Goal: Task Accomplishment & Management: Manage account settings

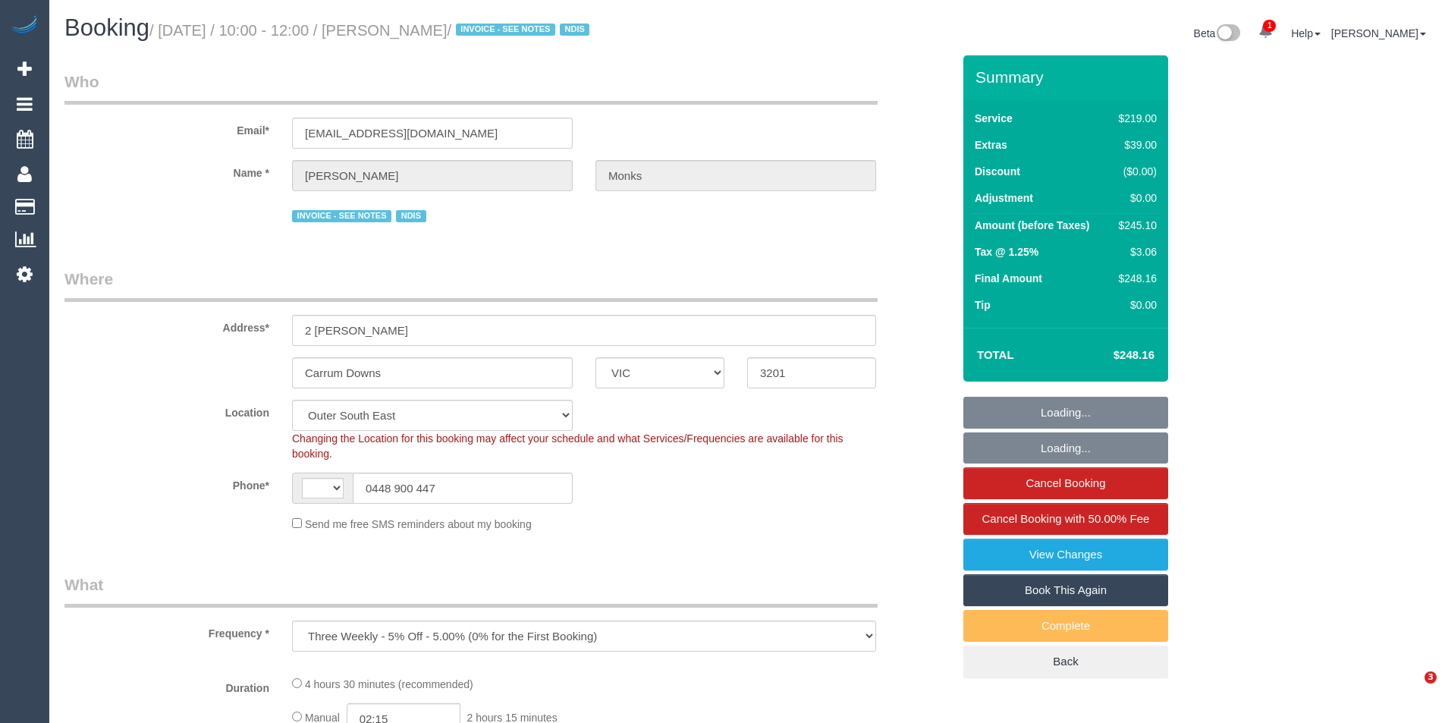
select select "VIC"
select select "object:804"
select select "string:AU"
select select "number:27"
select select "number:14"
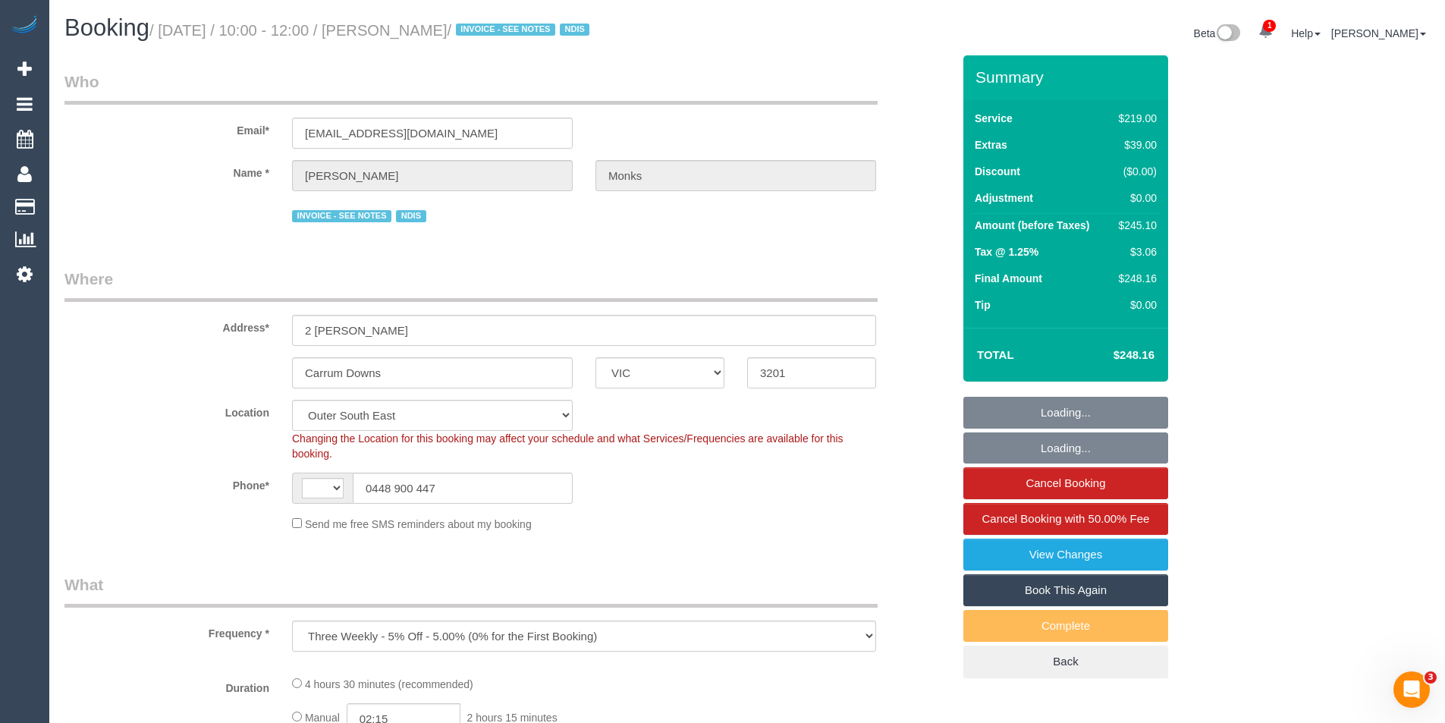
select select "number:19"
select select "number:22"
select select "number:33"
select select "number:13"
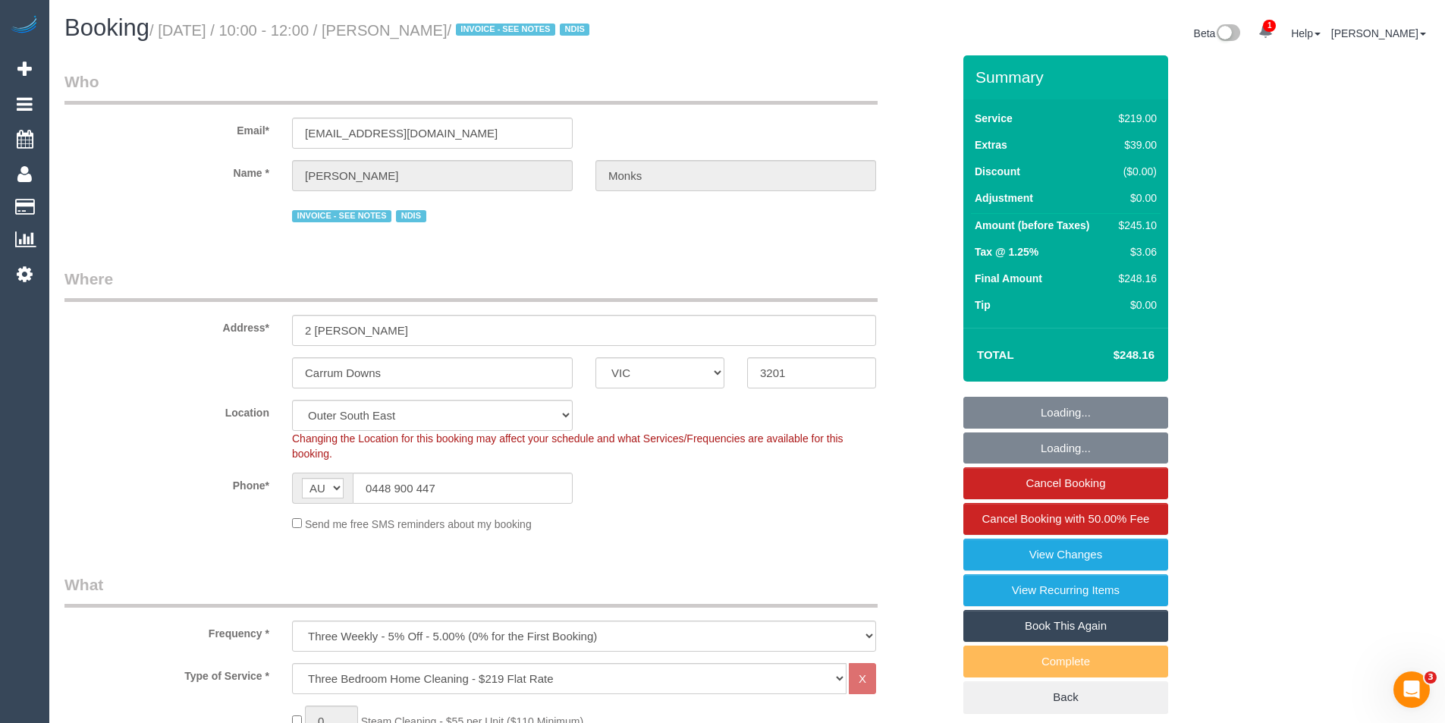
select select "spot1"
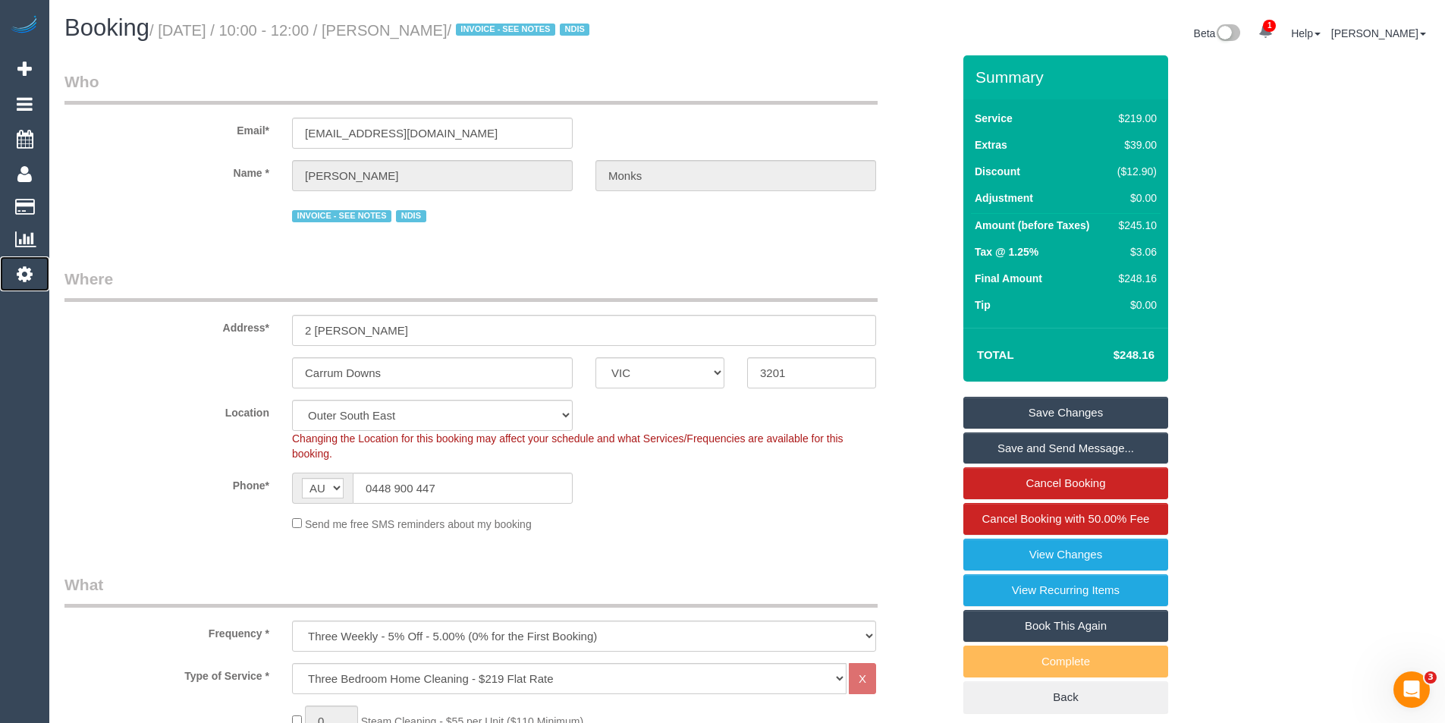
click at [30, 284] on link "Settings" at bounding box center [24, 273] width 49 height 35
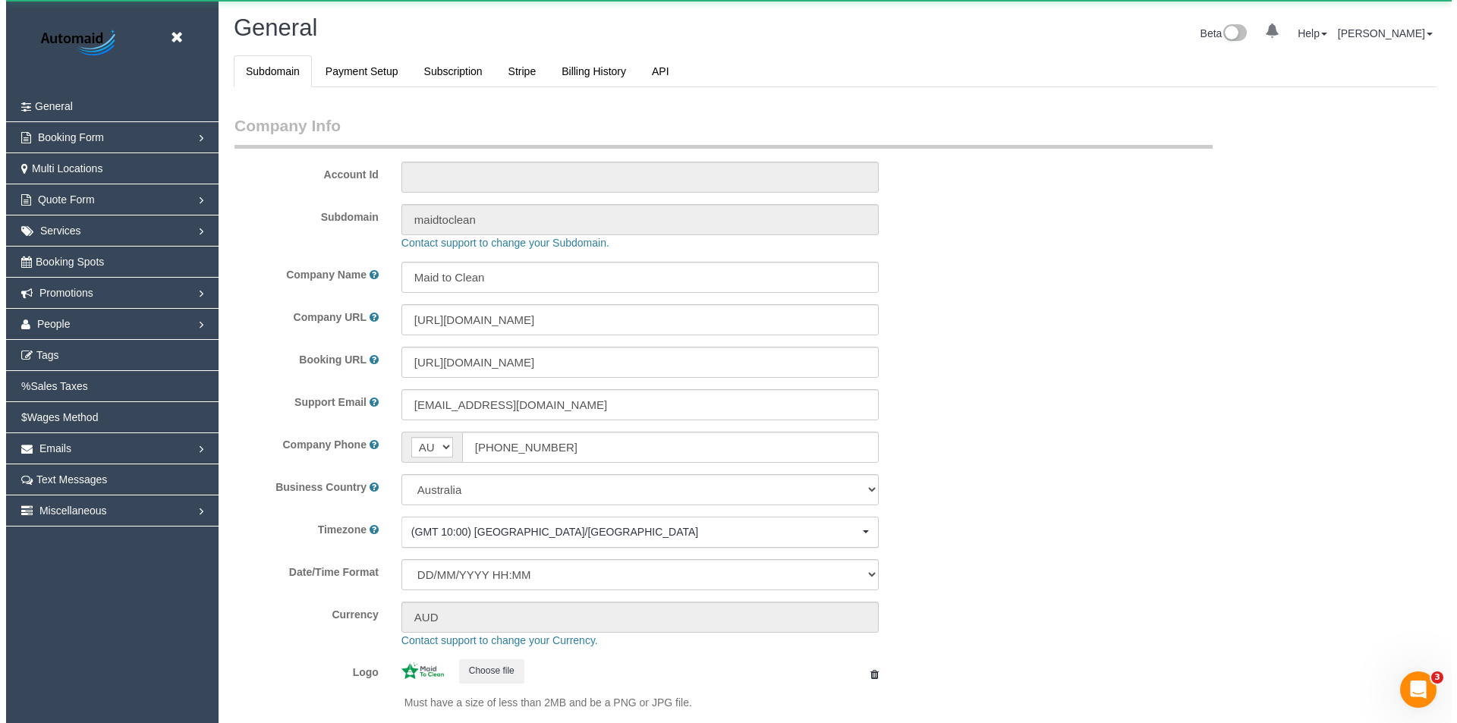
scroll to position [3438, 1445]
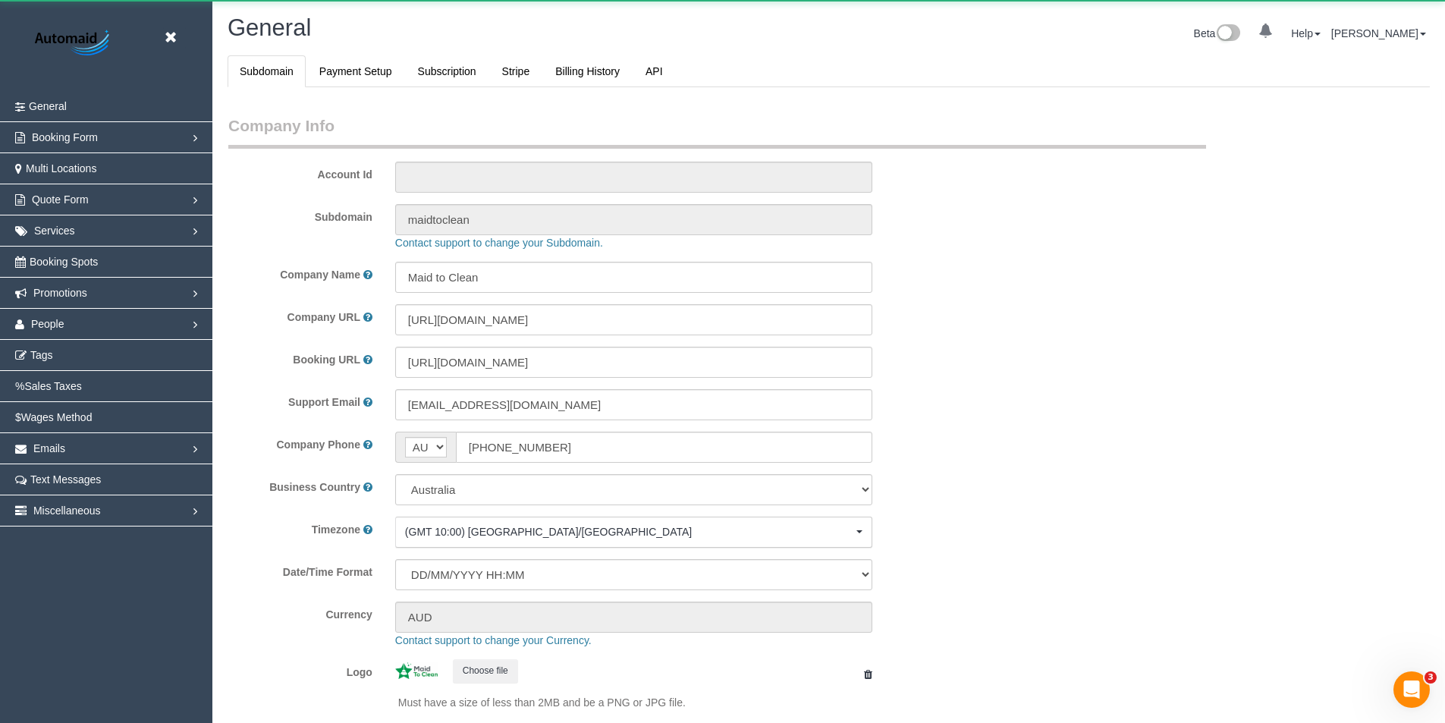
select select "1"
click at [61, 337] on link "People" at bounding box center [106, 324] width 212 height 30
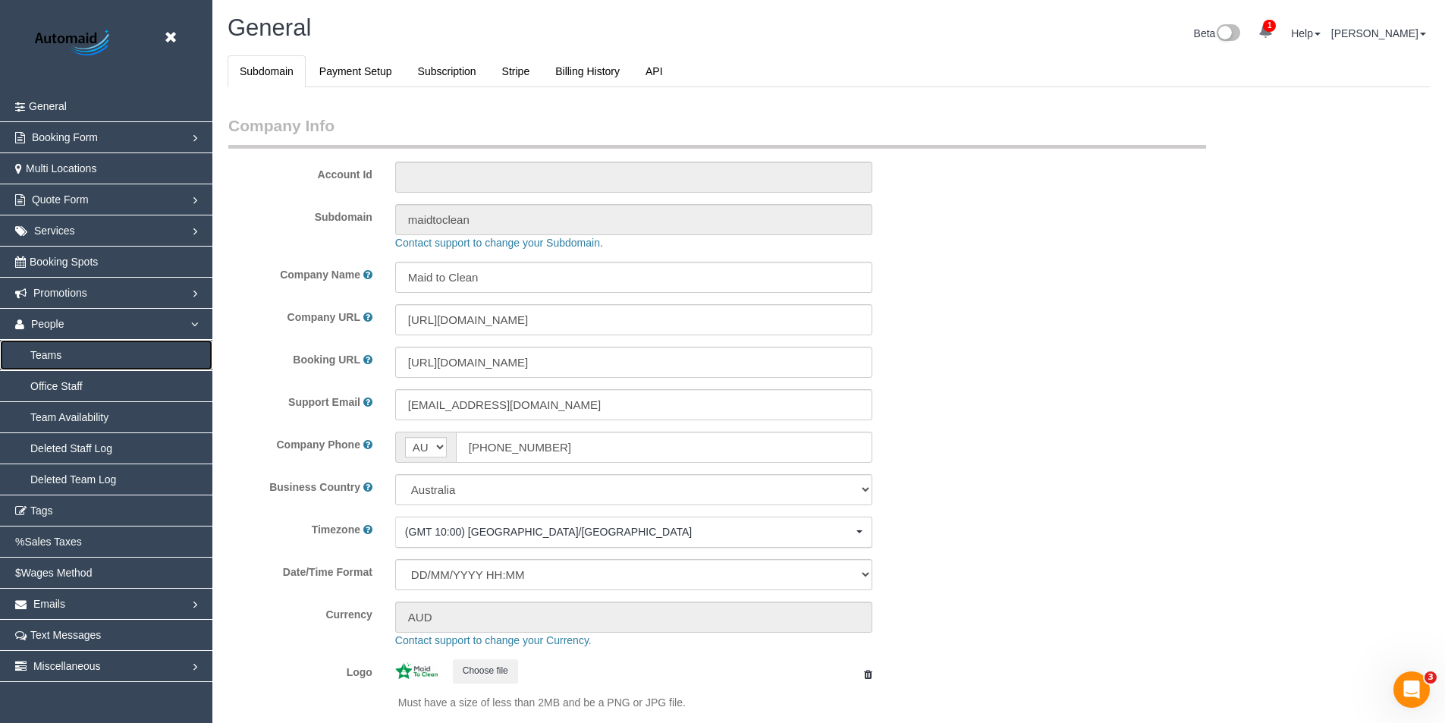
click at [49, 359] on link "Teams" at bounding box center [106, 355] width 212 height 30
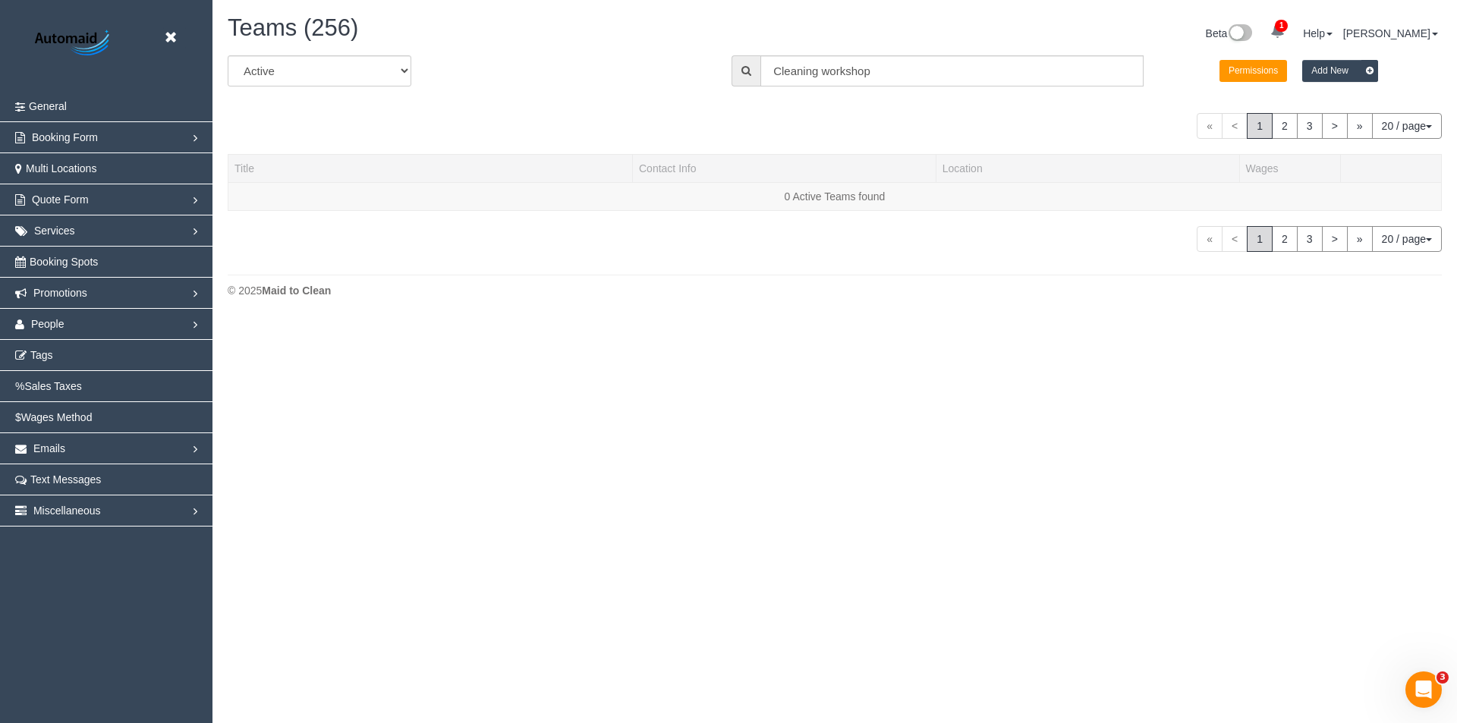
scroll to position [319, 1457]
drag, startPoint x: 879, startPoint y: 65, endPoint x: 679, endPoint y: 55, distance: 199.8
click at [682, 60] on div "All Active Archived All Locations All Locations Active Locations Office [defaul…" at bounding box center [834, 76] width 1237 height 42
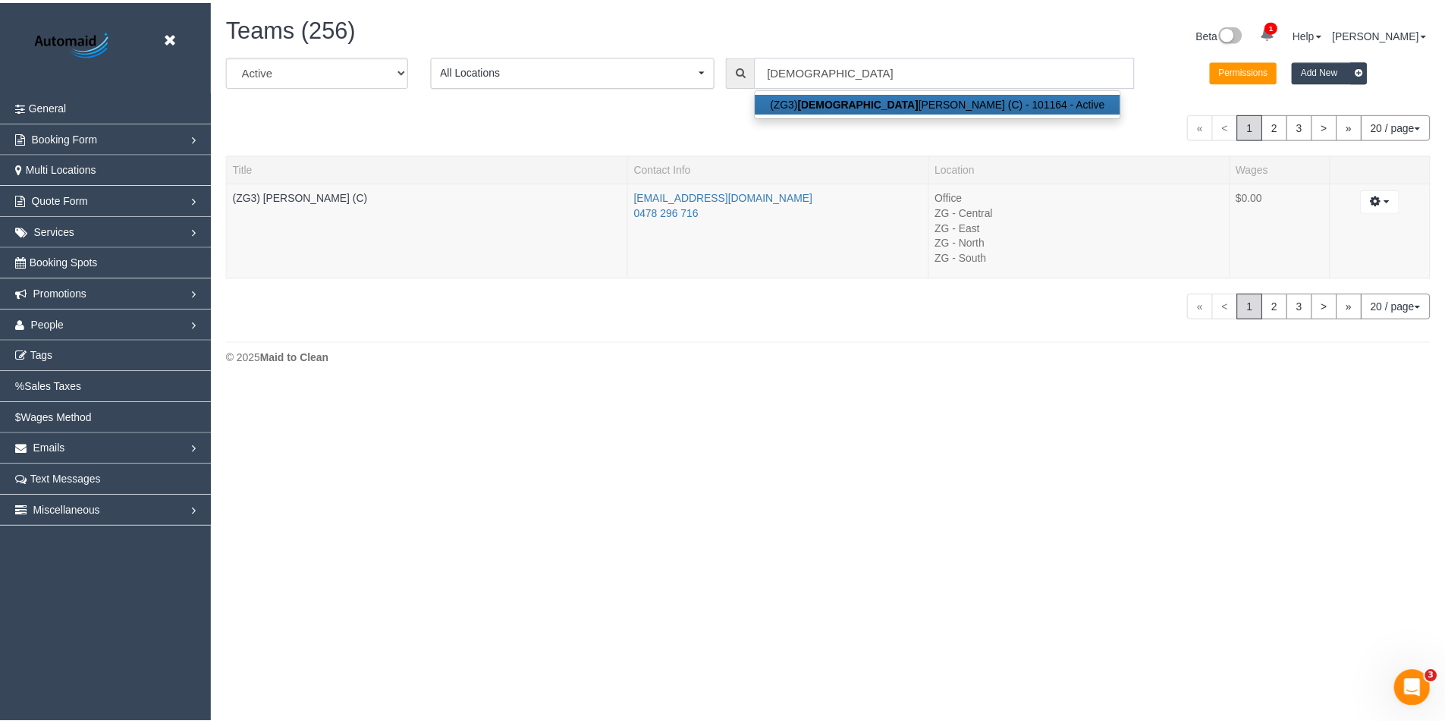
scroll to position [387, 1457]
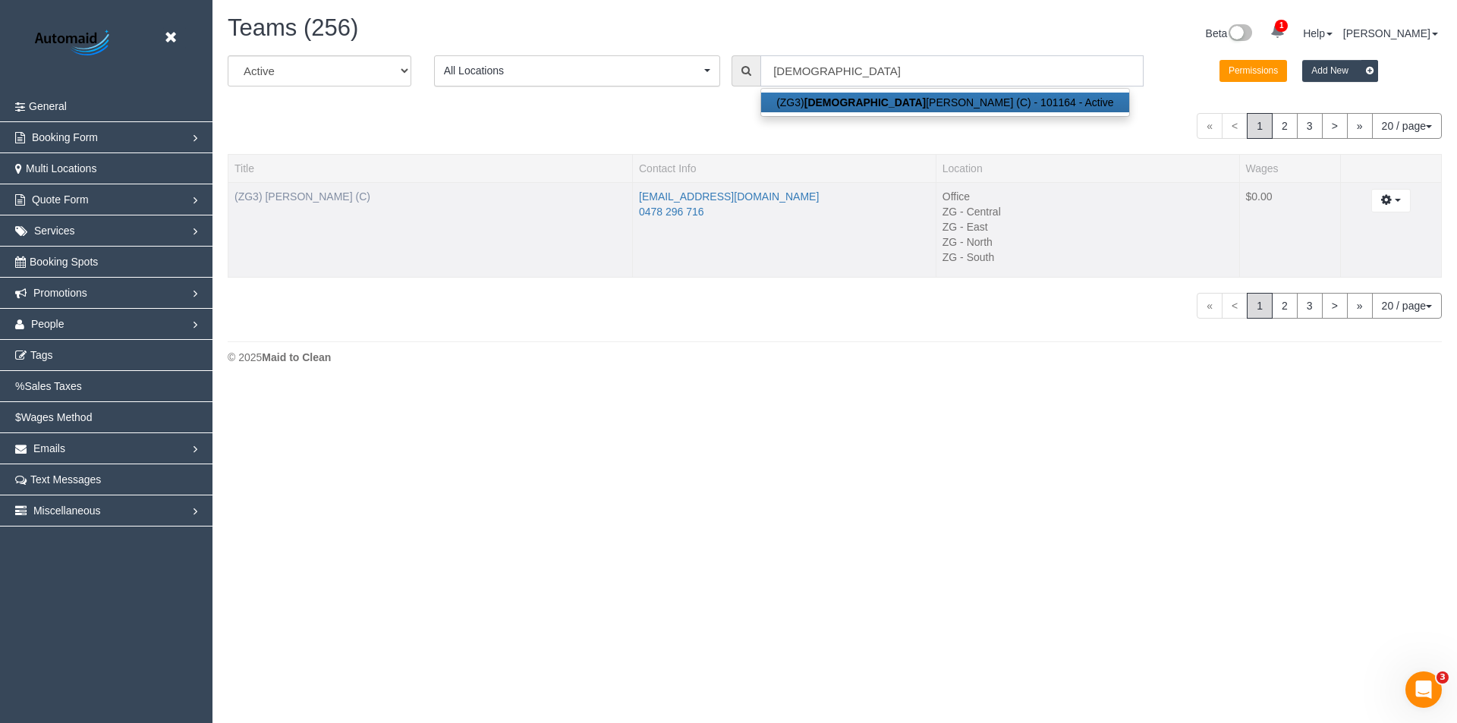
type input "Ashan"
click at [274, 194] on link "(ZG3) [PERSON_NAME] (C)" at bounding box center [302, 196] width 136 height 12
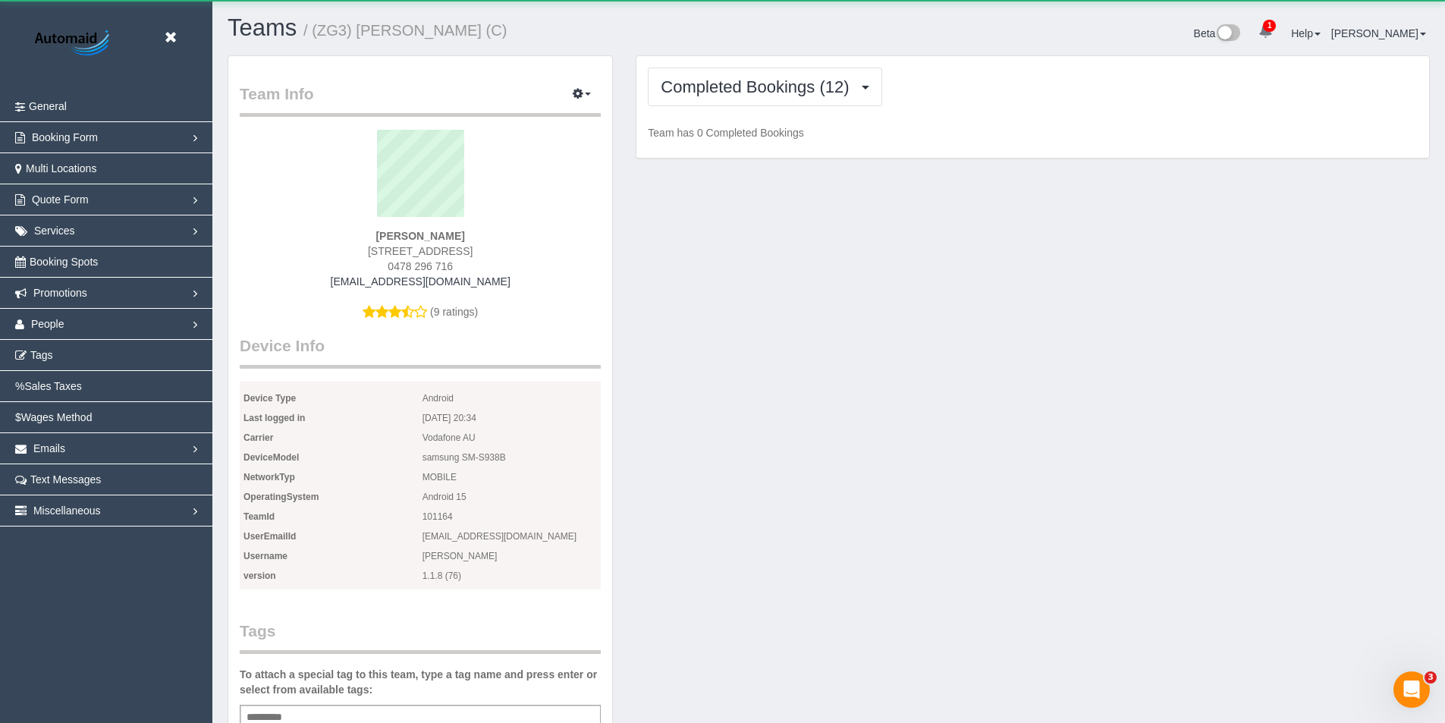
scroll to position [1407, 1445]
click at [707, 110] on div "Completed Bookings (12) Completed Bookings (12) Upcoming Bookings (12) Cancelle…" at bounding box center [1033, 107] width 793 height 102
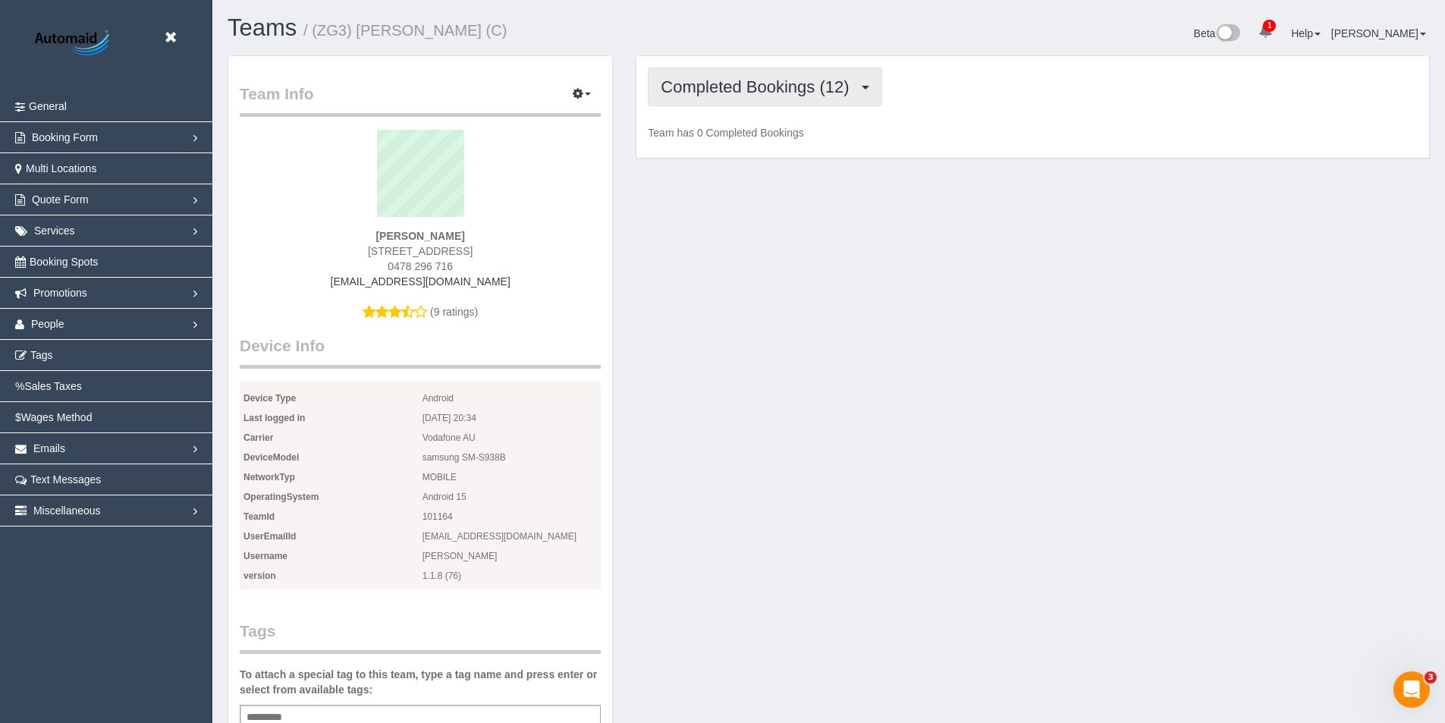
click at [710, 87] on span "Completed Bookings (12)" at bounding box center [759, 86] width 196 height 19
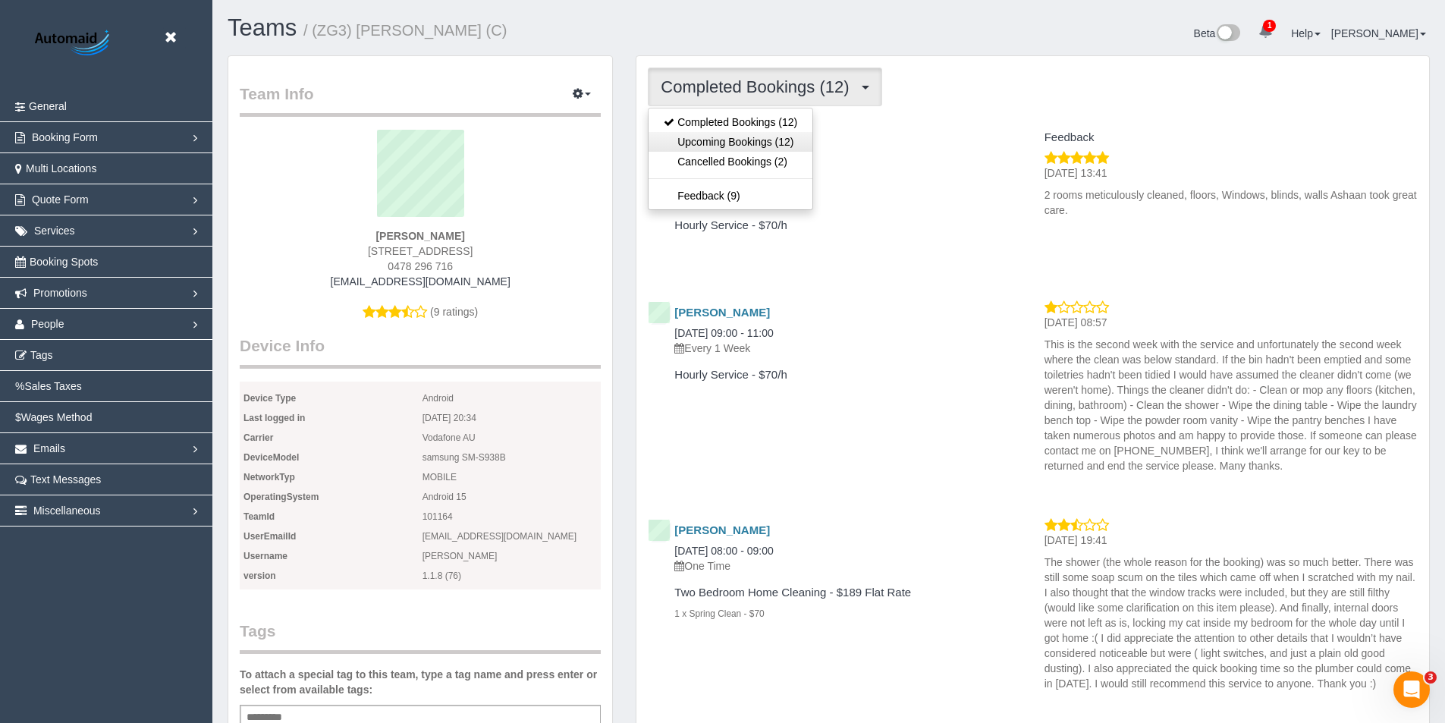
scroll to position [73550, 74426]
click at [707, 147] on link "Upcoming Bookings (12)" at bounding box center [731, 142] width 164 height 20
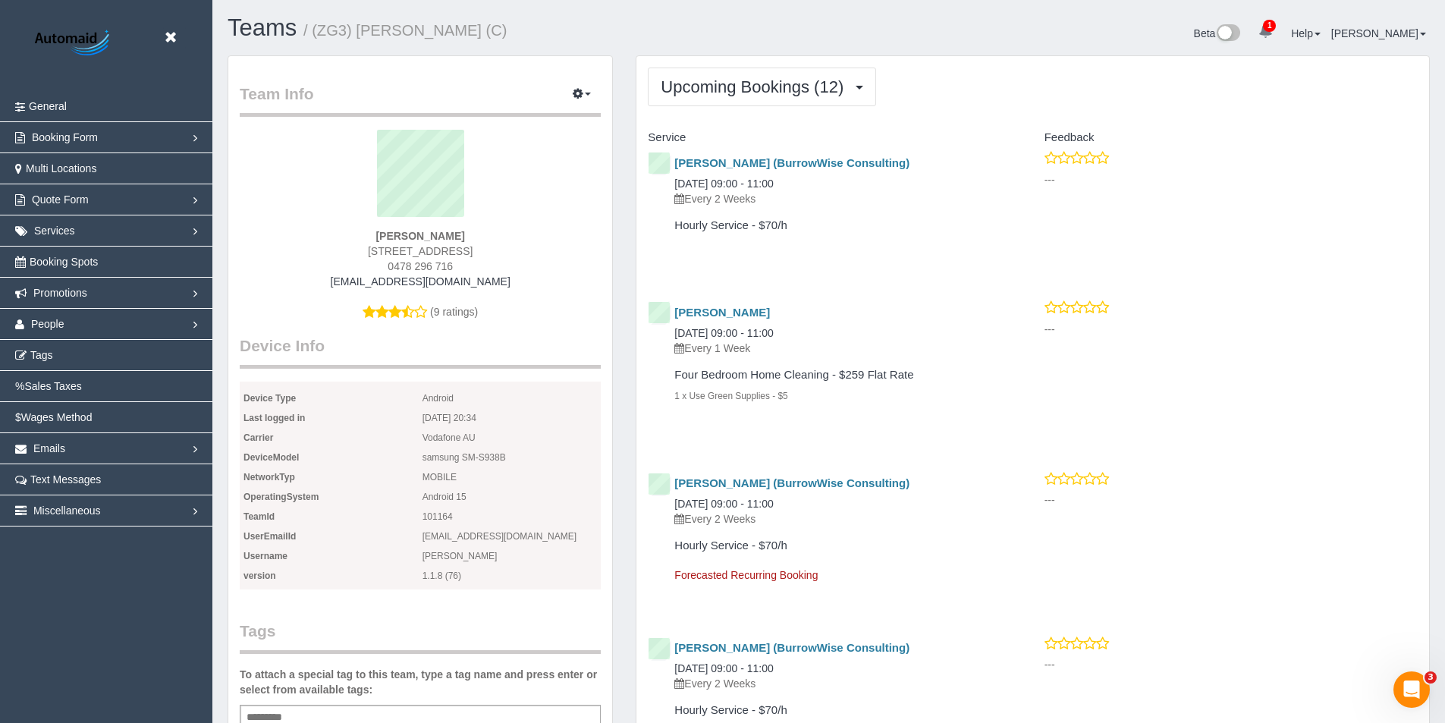
scroll to position [73673, 74426]
click at [717, 74] on button "Upcoming Bookings (12)" at bounding box center [762, 87] width 228 height 39
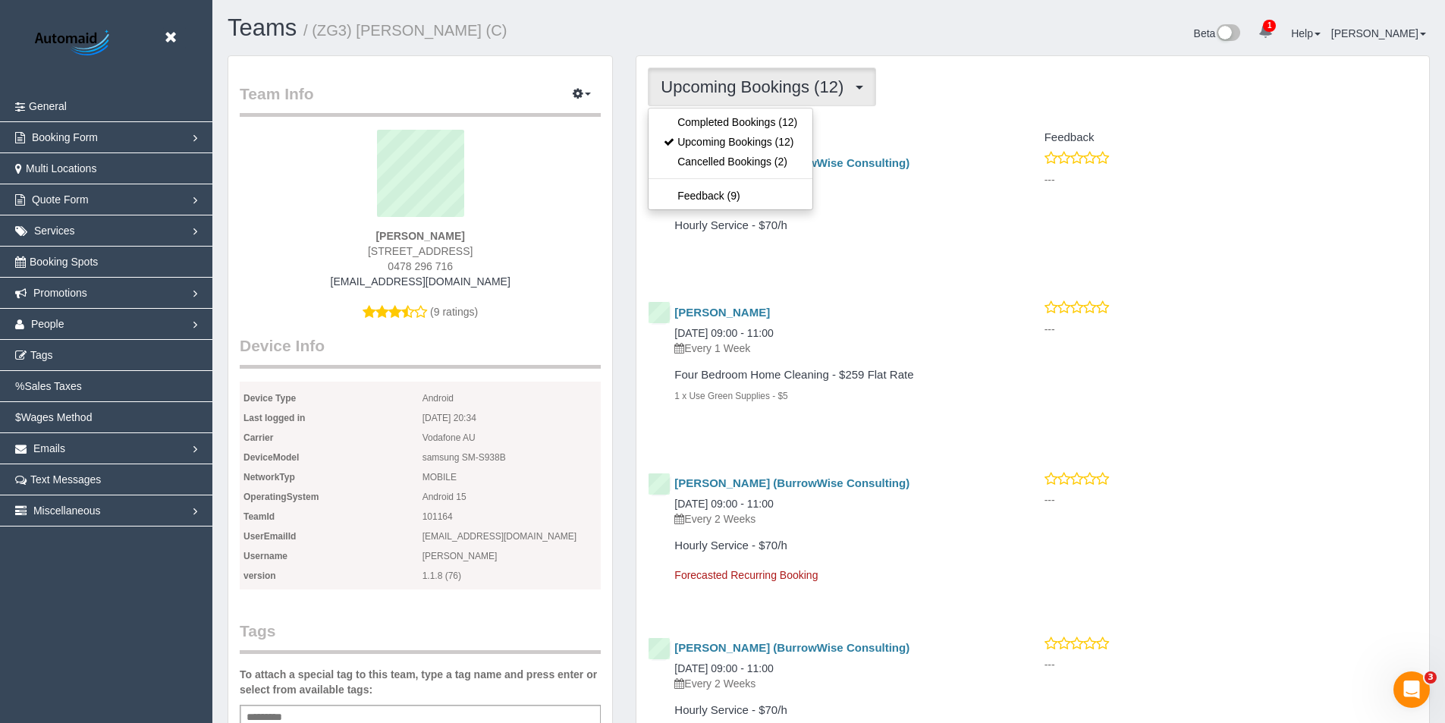
click at [871, 217] on div "Hourly Service - $70/h" at bounding box center [823, 229] width 373 height 34
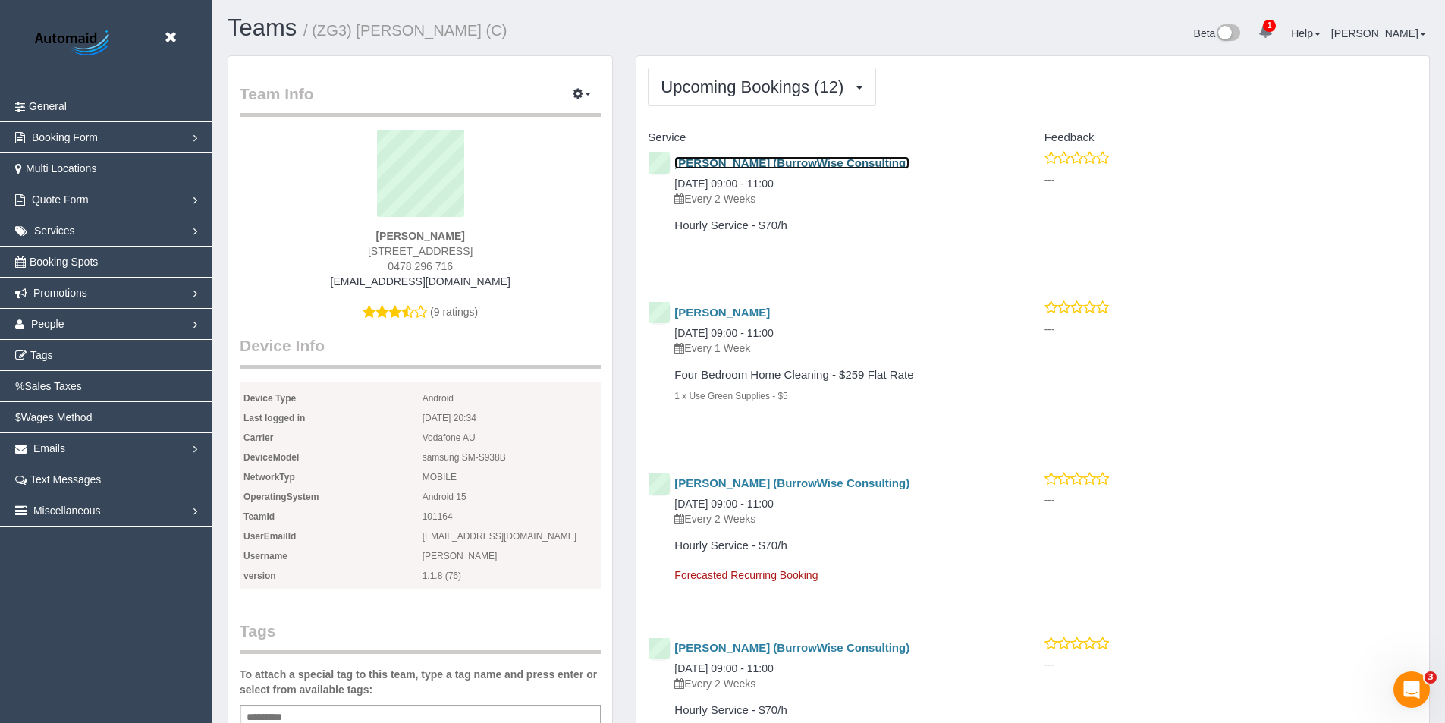
click at [835, 161] on link "Kerrie Bubb (BurrowWise Consulting)" at bounding box center [791, 162] width 235 height 13
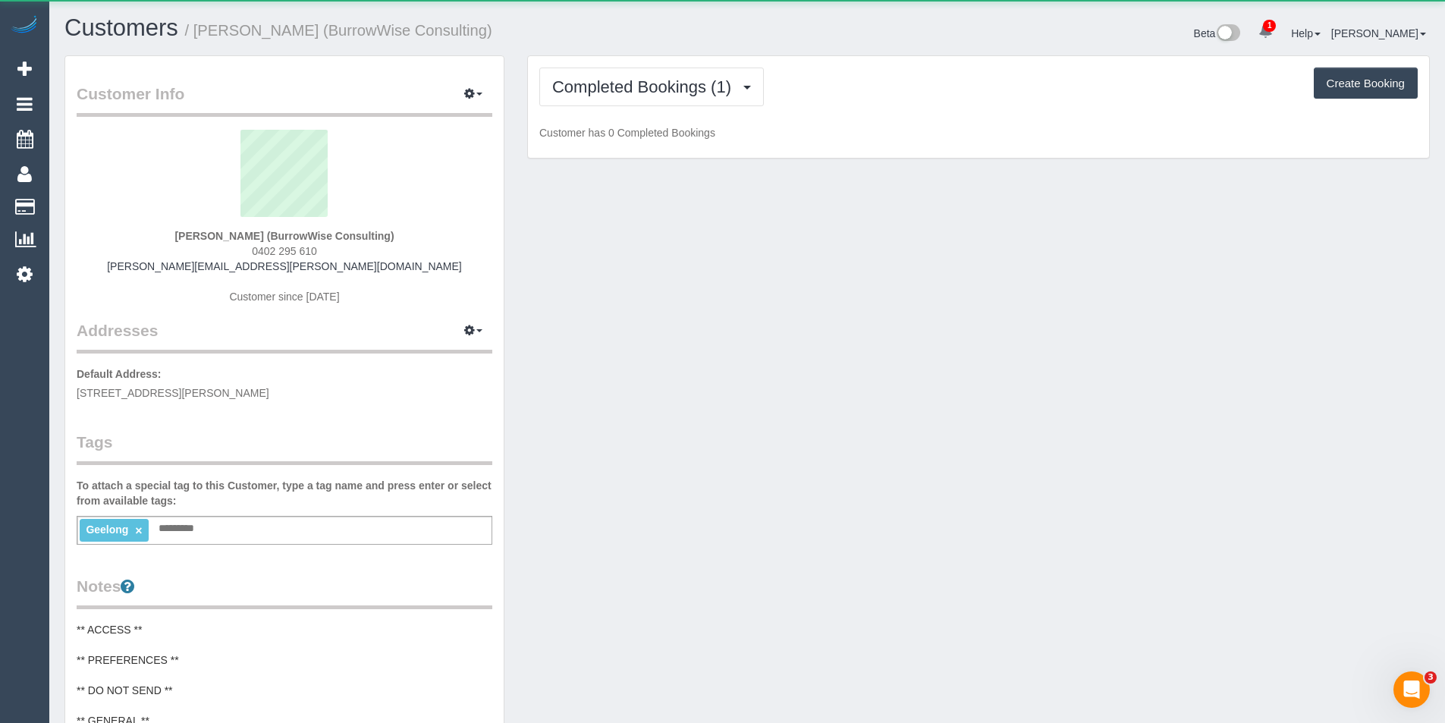
scroll to position [1234, 1445]
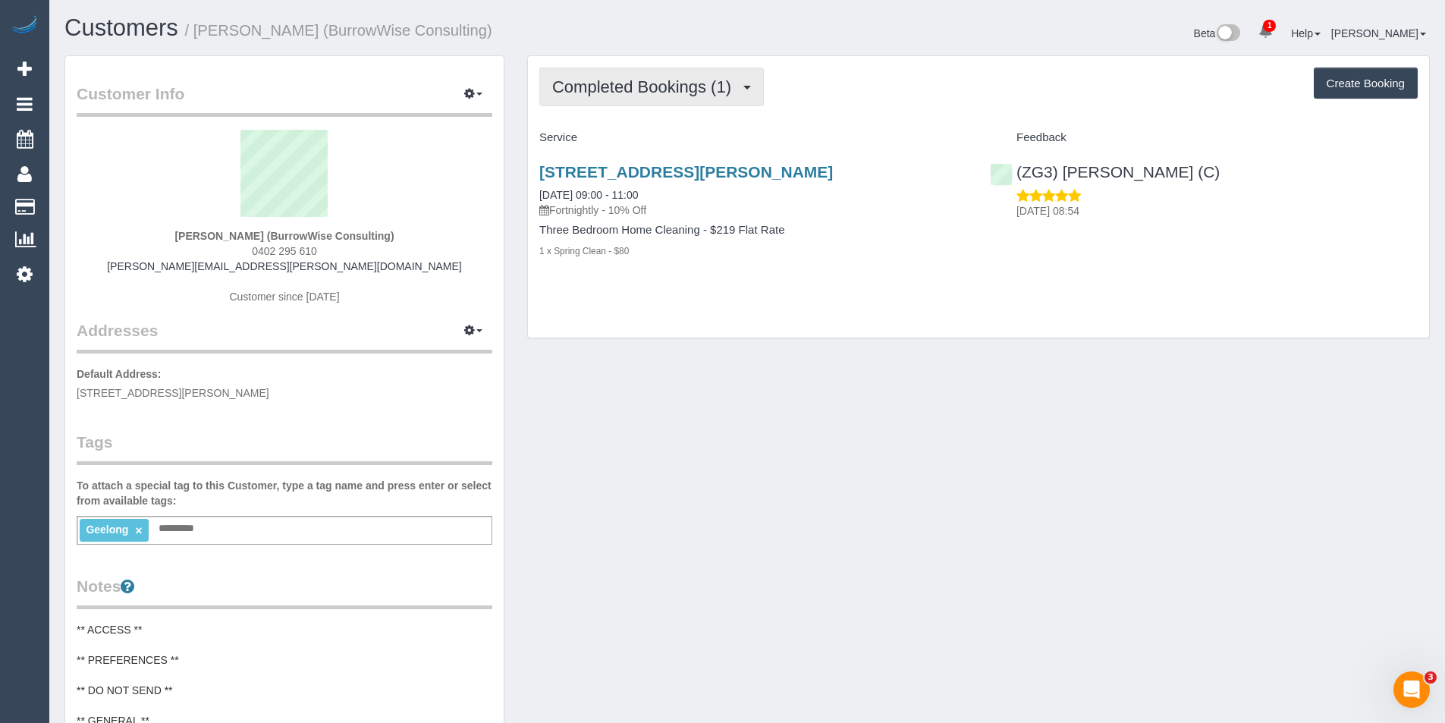
click at [716, 97] on button "Completed Bookings (1)" at bounding box center [651, 87] width 225 height 39
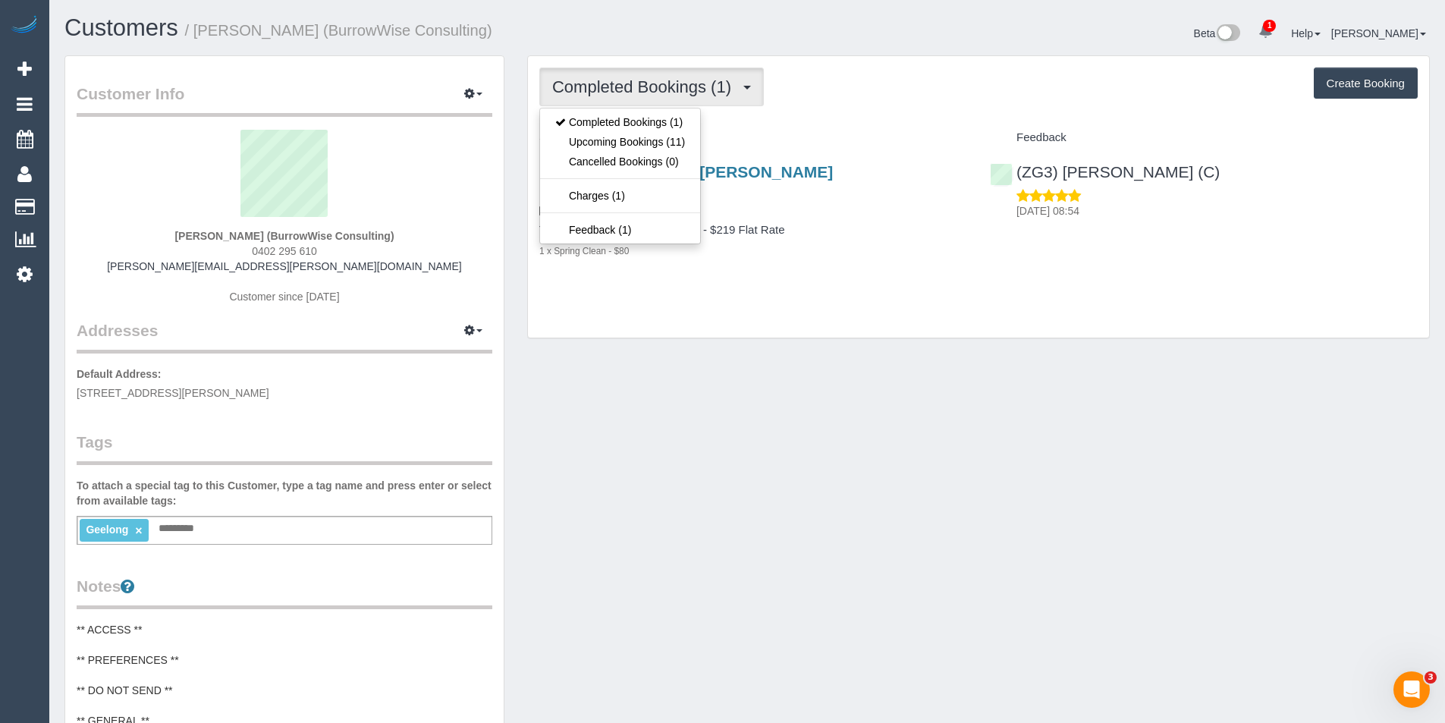
click at [650, 313] on div "Completed Bookings (1) Completed Bookings (1) Upcoming Bookings (11) Cancelled …" at bounding box center [978, 197] width 901 height 282
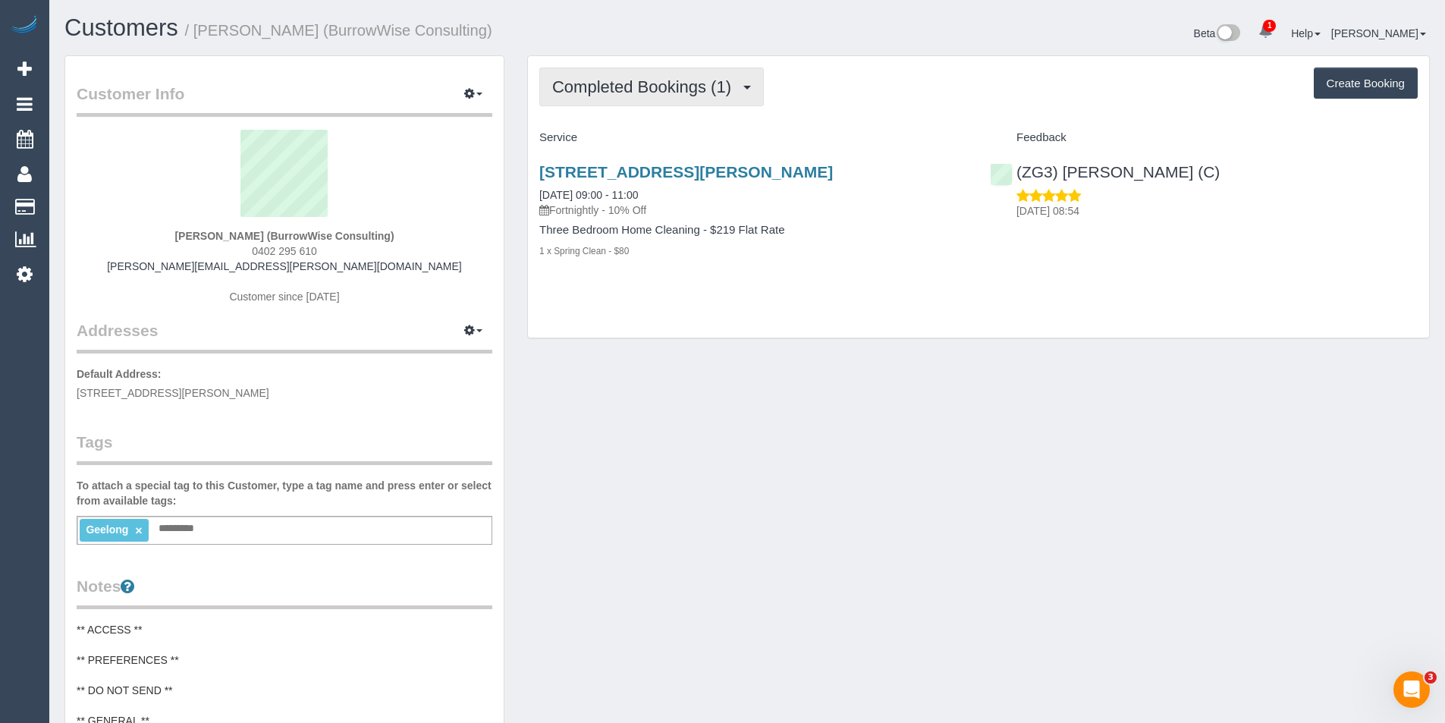
click at [727, 80] on span "Completed Bookings (1)" at bounding box center [645, 86] width 187 height 19
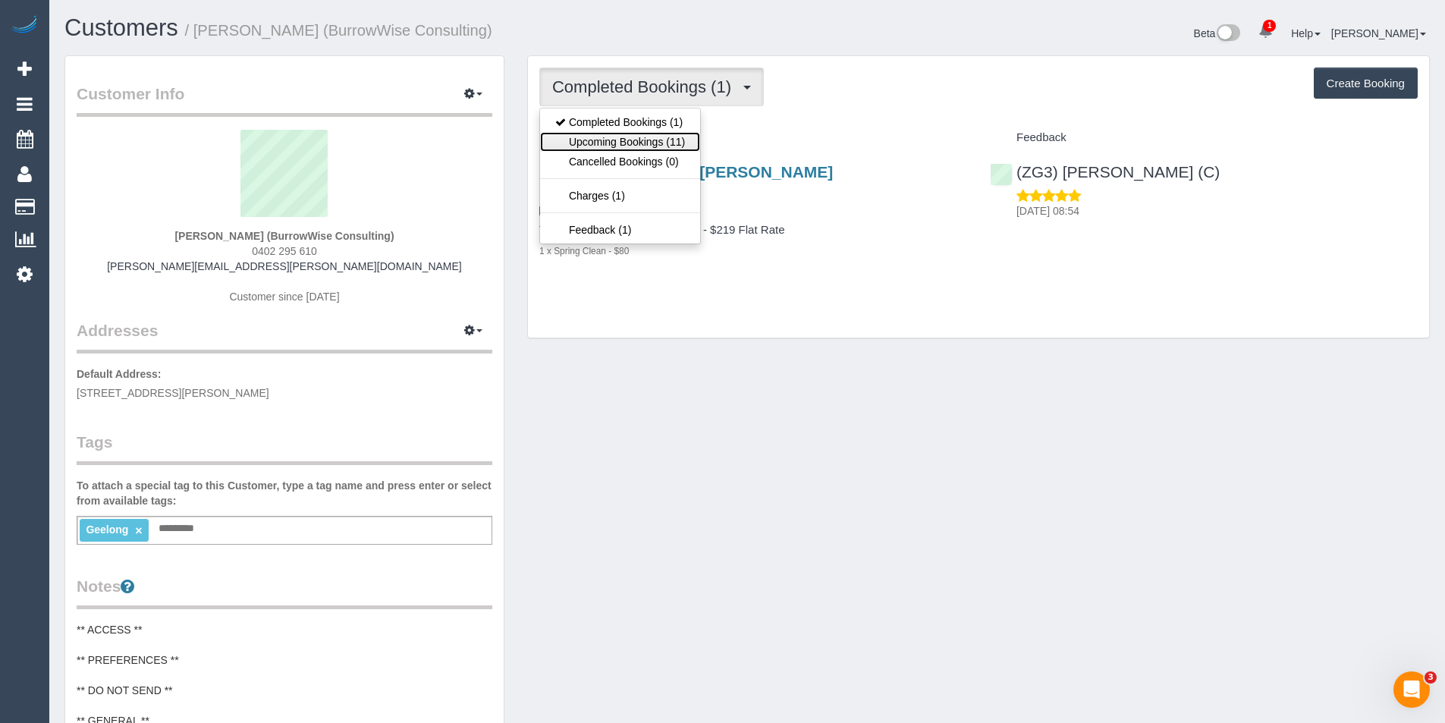
click at [668, 146] on link "Upcoming Bookings (11)" at bounding box center [620, 142] width 160 height 20
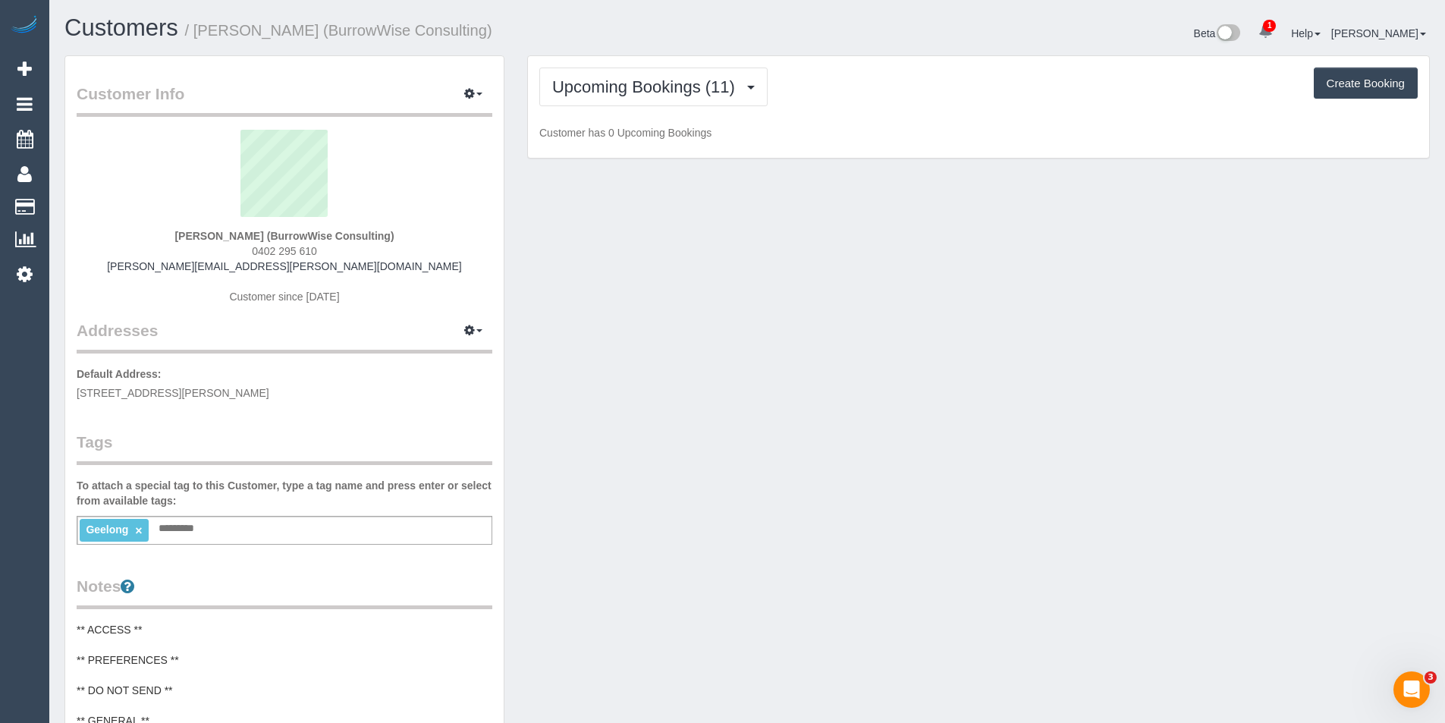
scroll to position [2082, 1445]
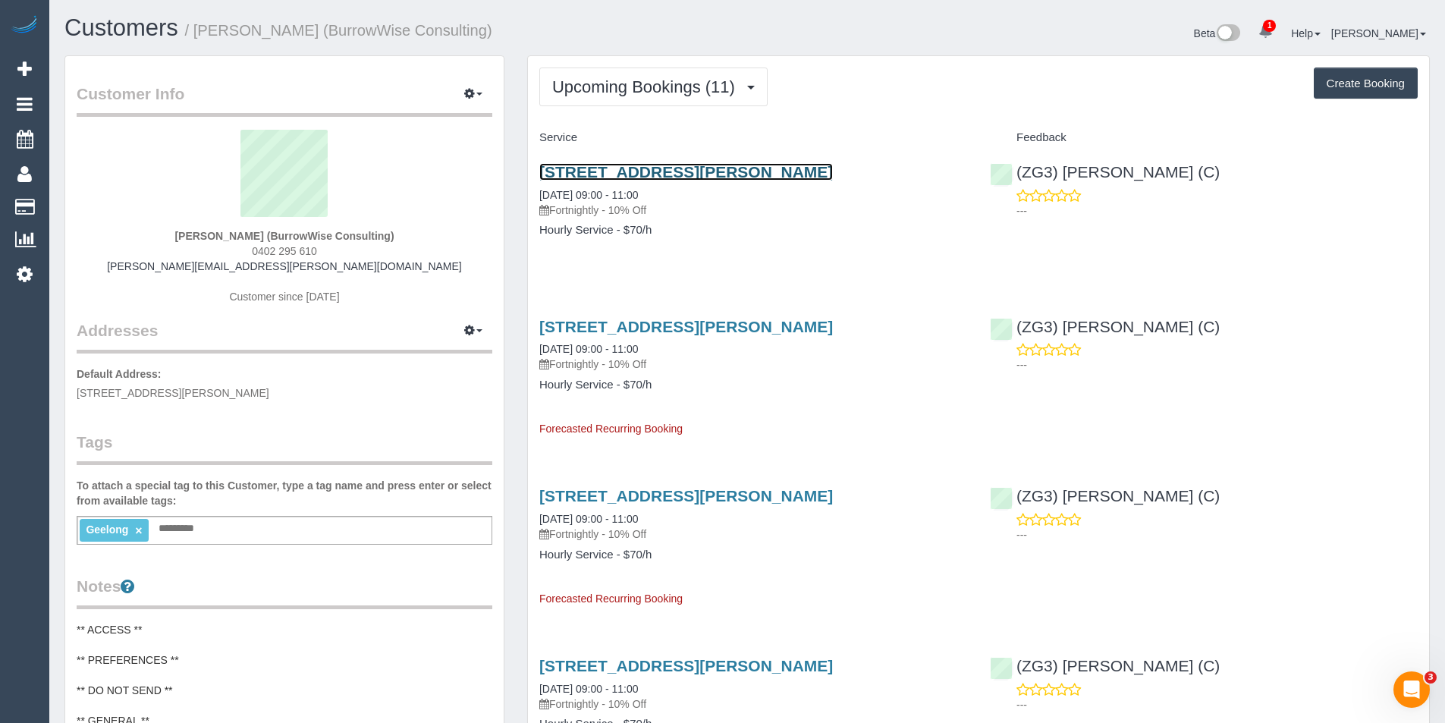
click at [737, 171] on link "61 Bailey Street, 21, Belmont, VIC 3216" at bounding box center [686, 171] width 294 height 17
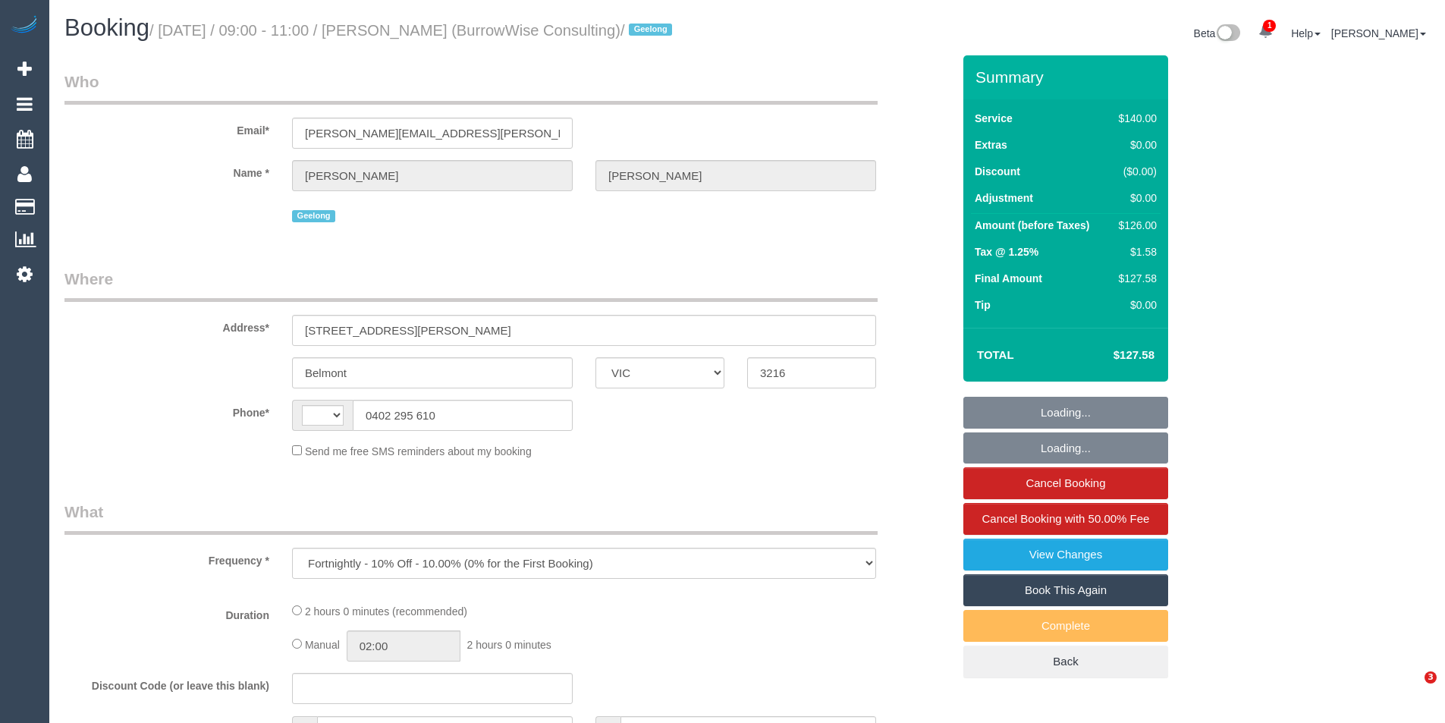
select select "VIC"
select select "string:stripe-pm_1RrxZg2GScqysDRVYNAQCCct"
select select "number:27"
select select "number:15"
select select "number:18"
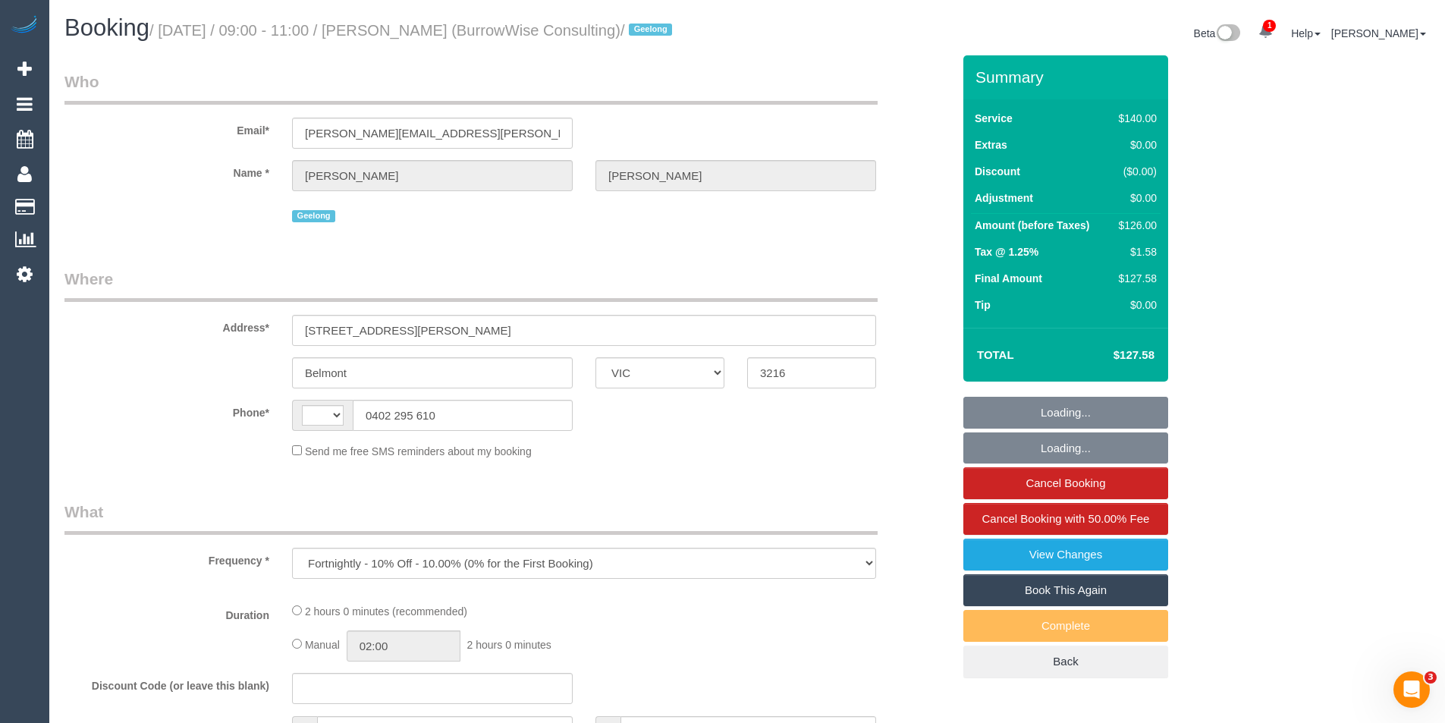
select select "number:24"
select select "number:34"
select select "number:11"
select select "string:AU"
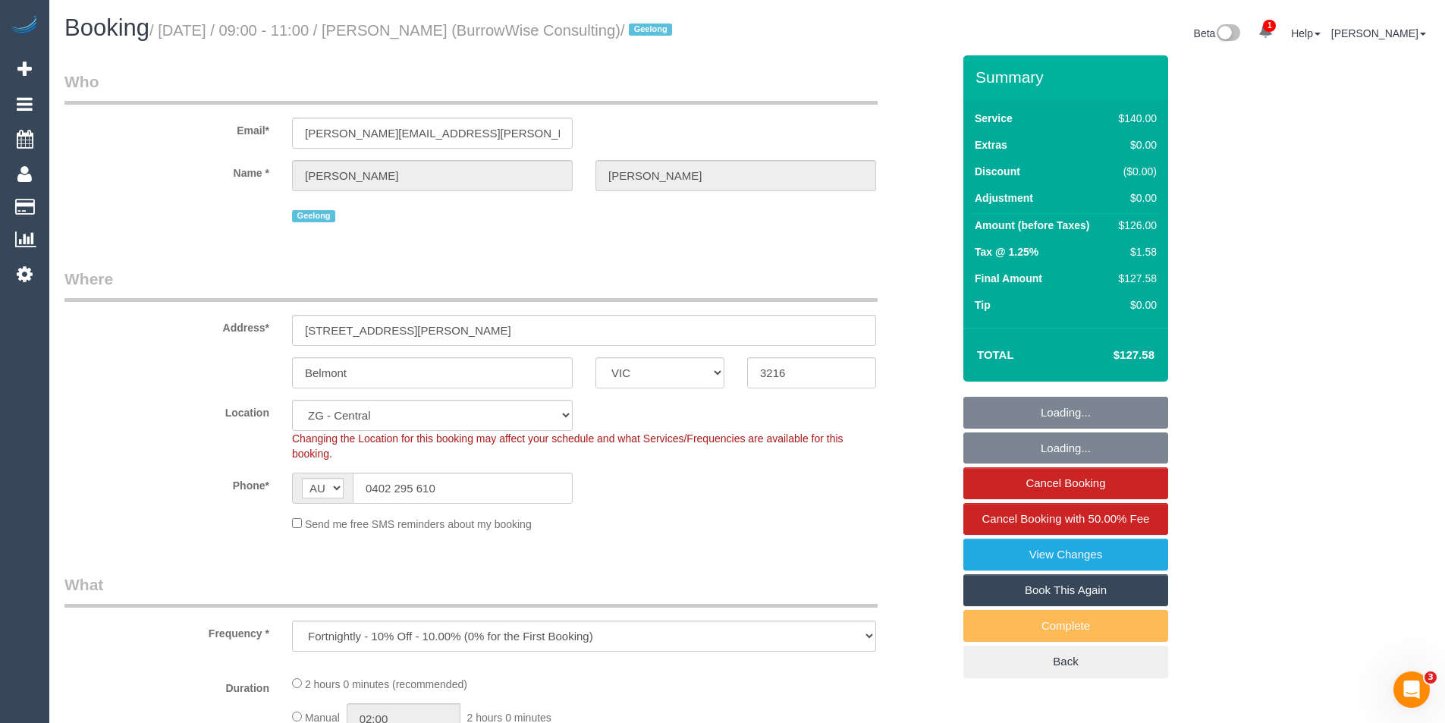
select select "spot1"
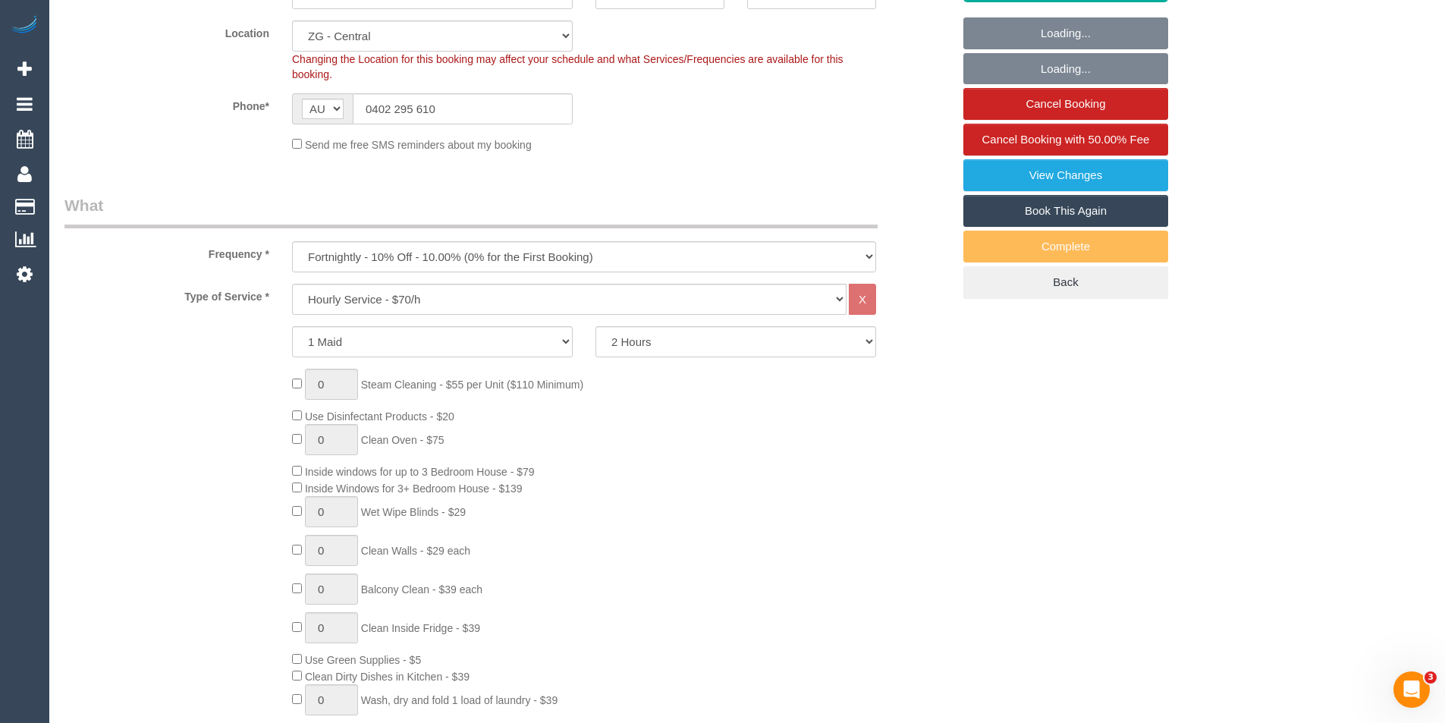
select select "object:946"
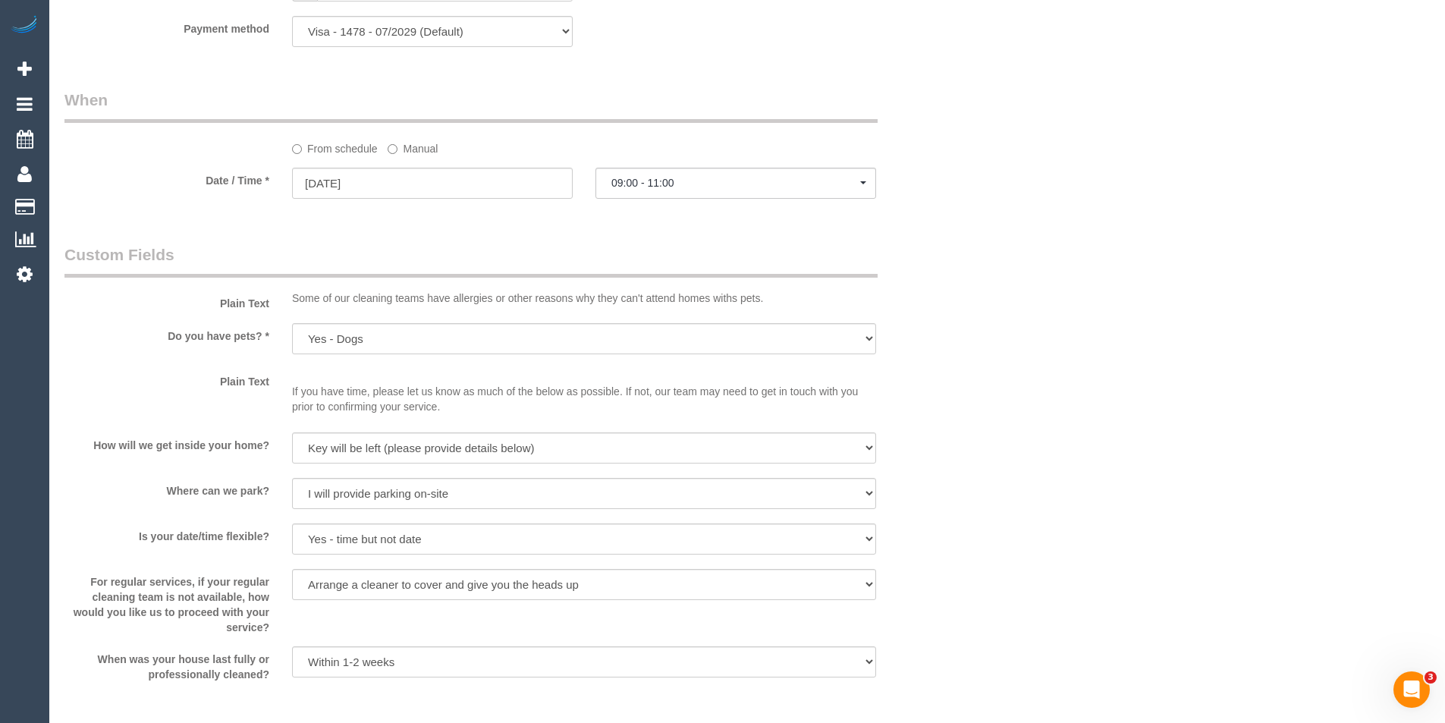
scroll to position [1745, 0]
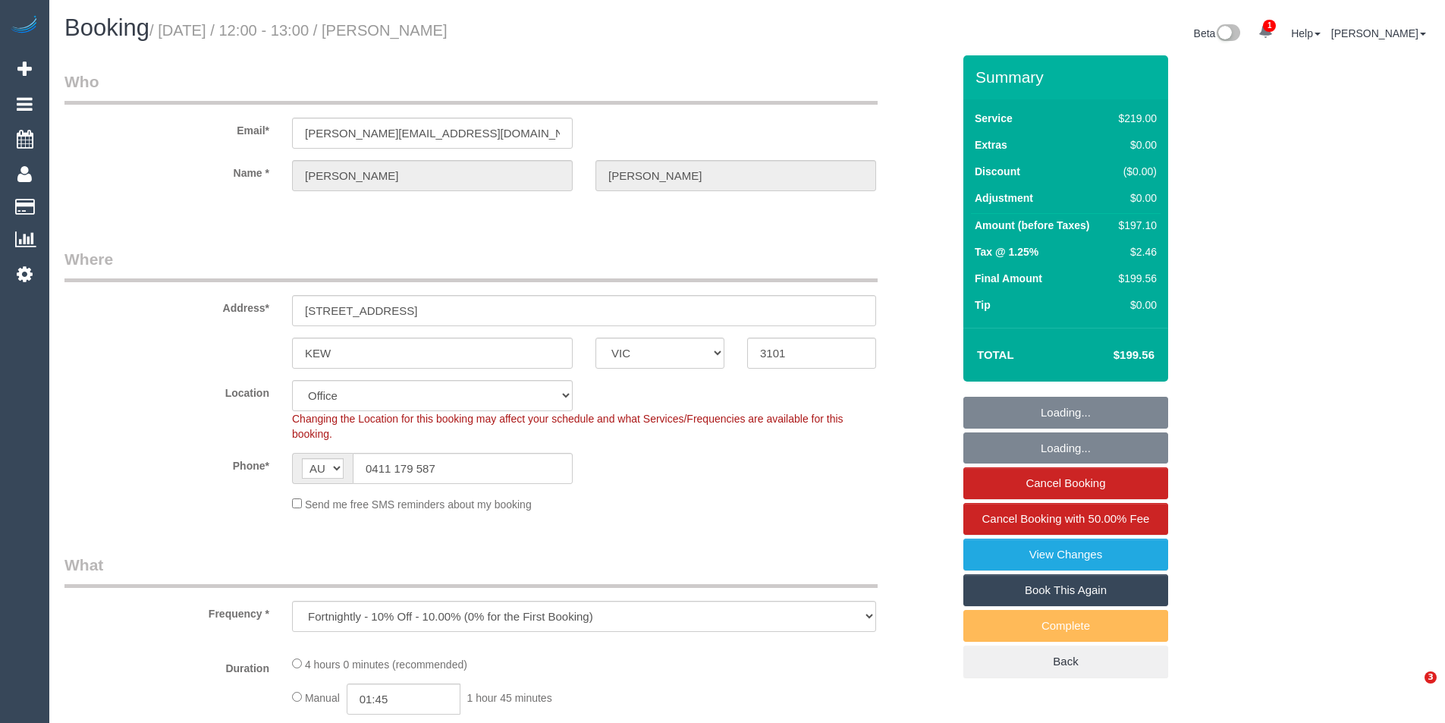
select select "VIC"
select select "object:688"
select select "string:stripe-pm_1Kyr4i2GScqysDRVGmqAE2V8"
select select "number:27"
select select "number:14"
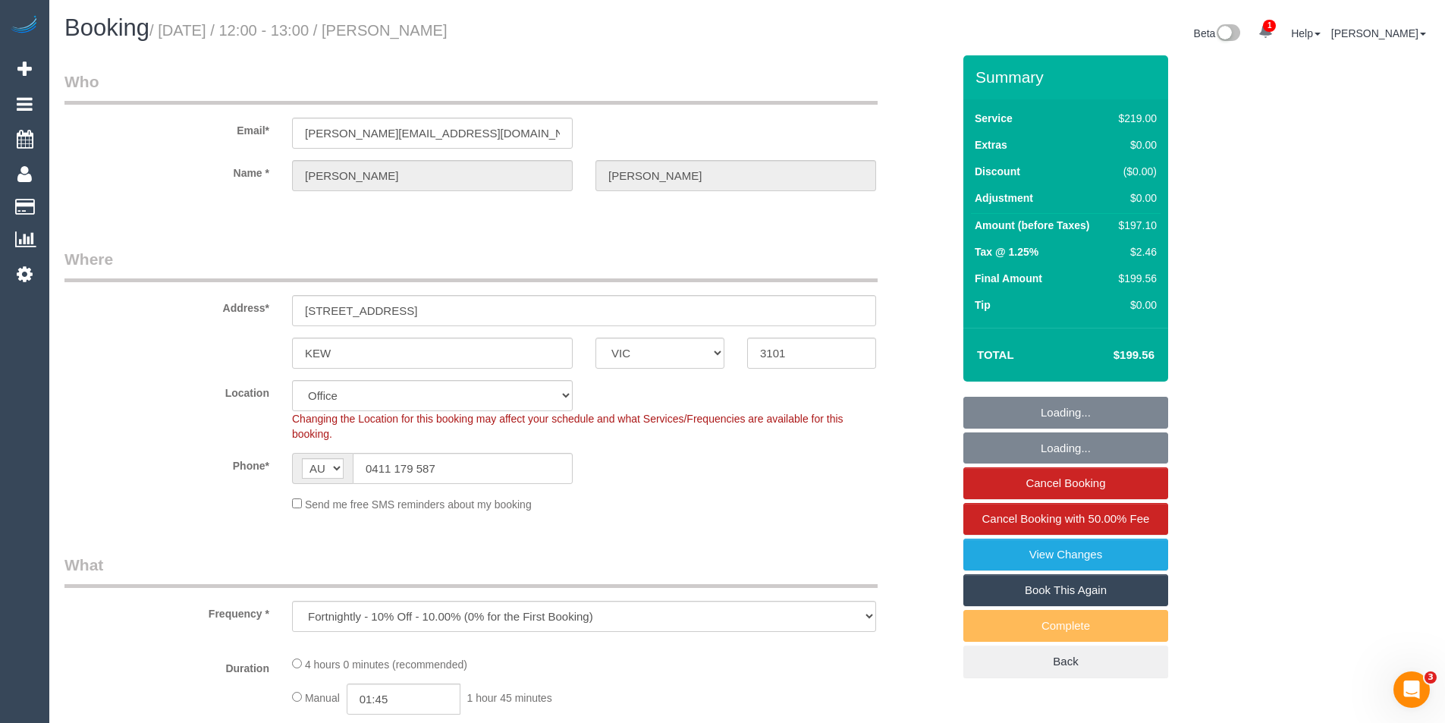
select select "number:19"
select select "number:22"
select select "number:35"
select select "number:26"
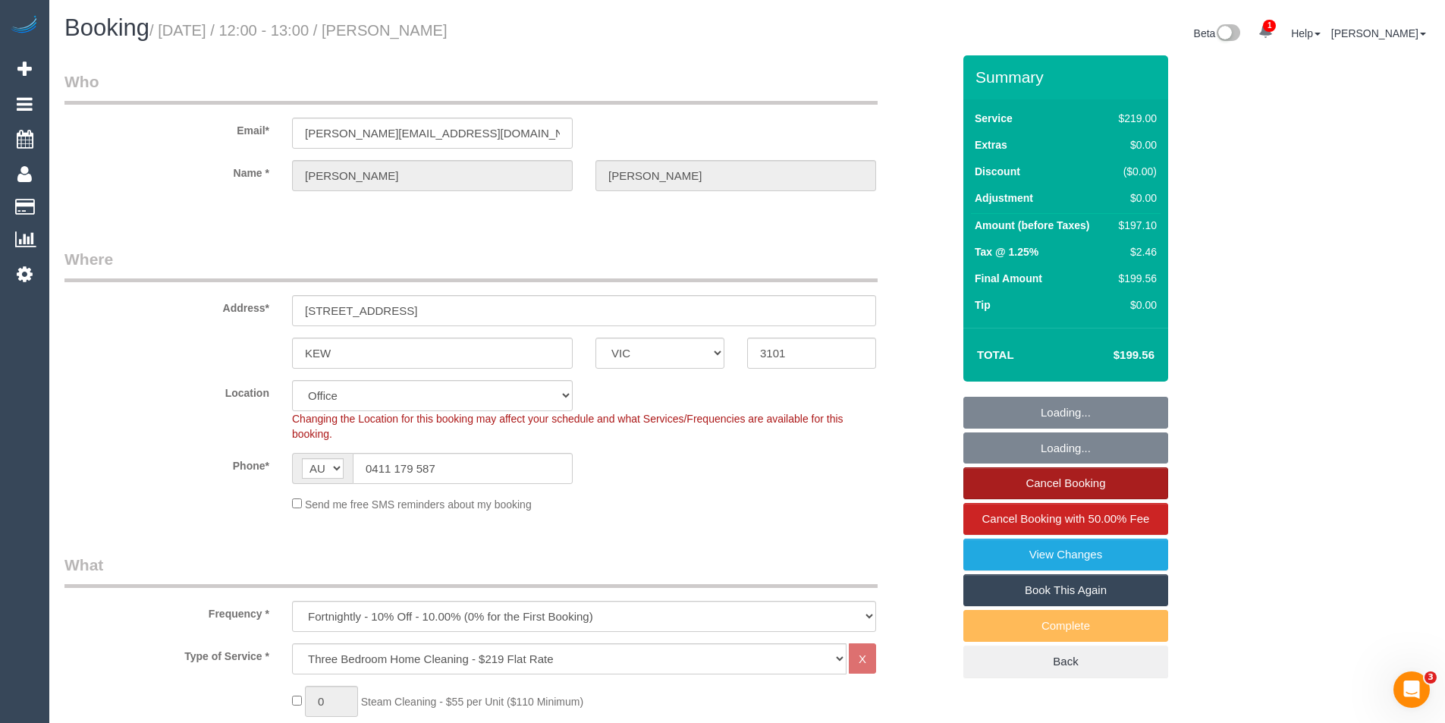
click at [1061, 492] on link "Cancel Booking" at bounding box center [1066, 483] width 205 height 32
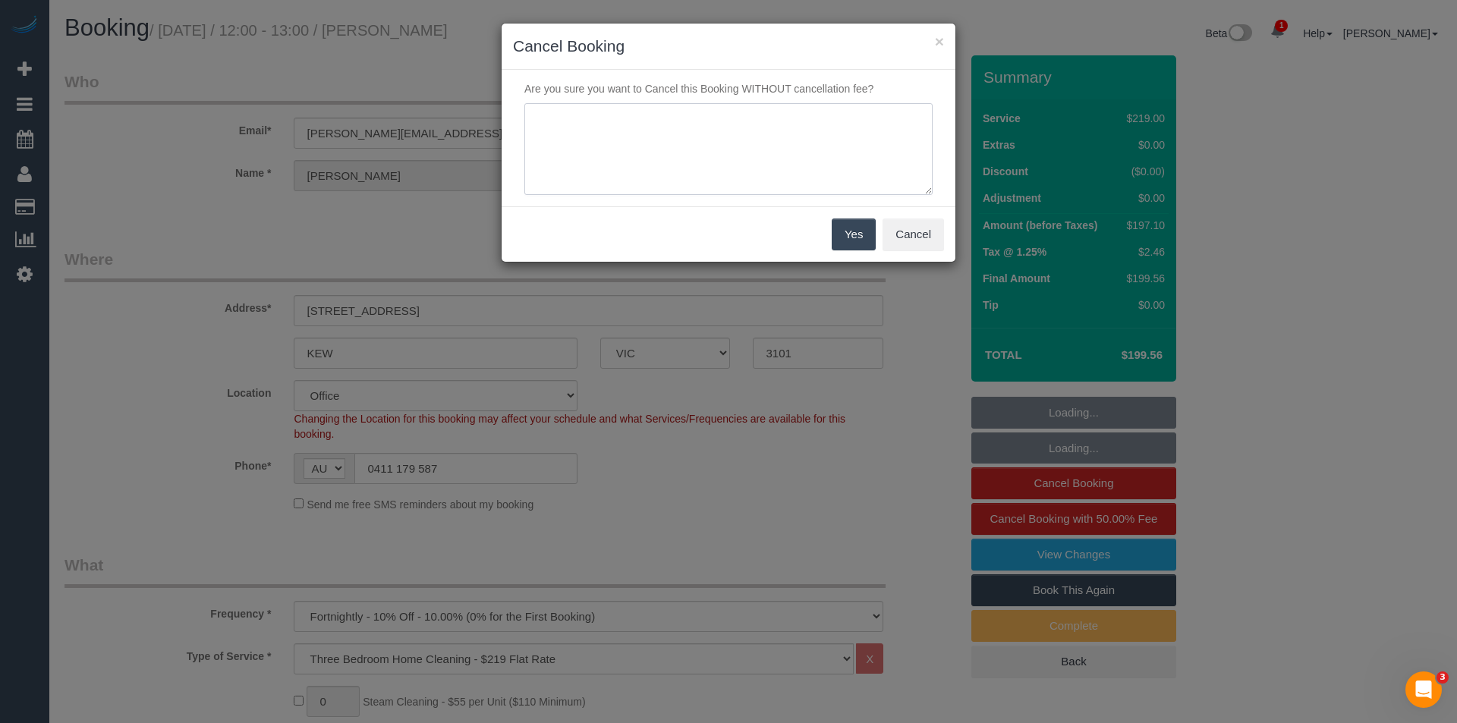
click at [693, 151] on textarea at bounding box center [728, 149] width 408 height 93
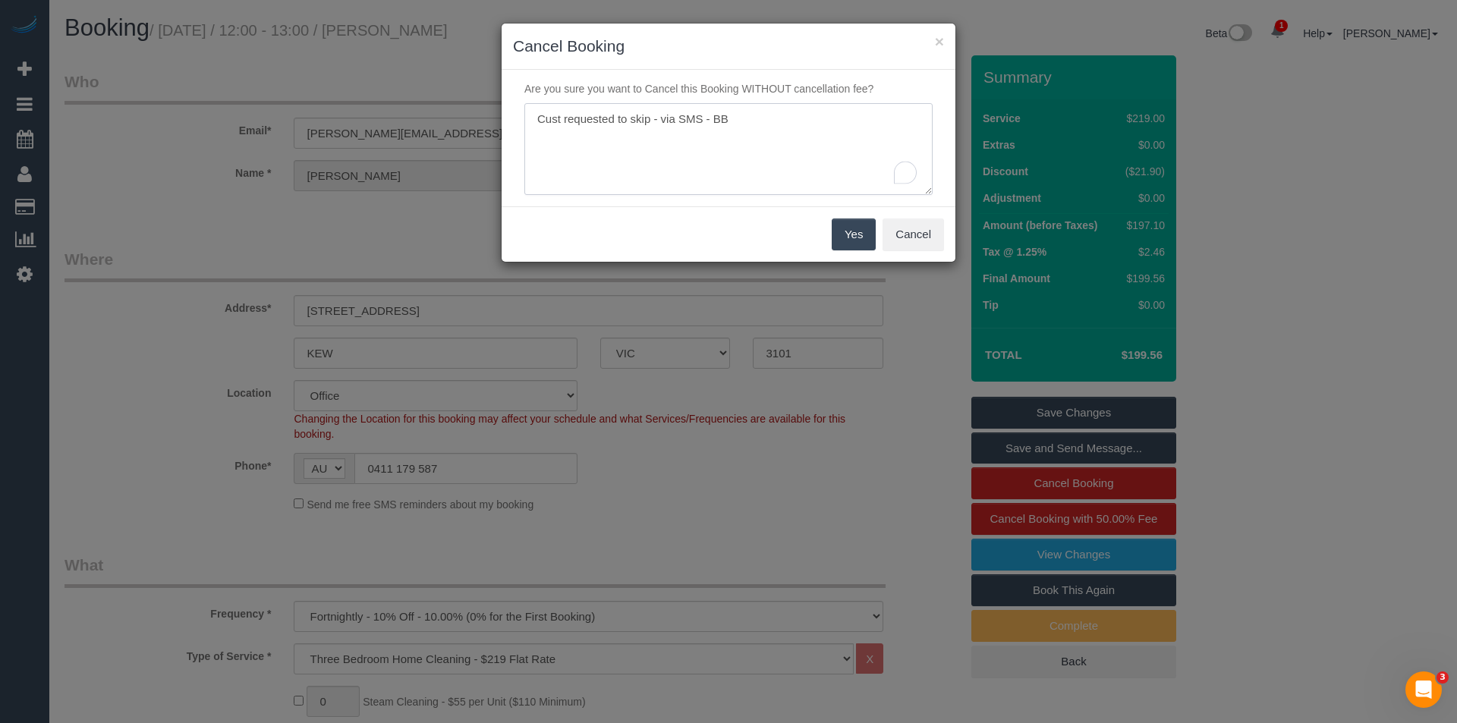
type textarea "Cust requested to skip - via SMS - BB"
click at [846, 237] on button "Yes" at bounding box center [854, 235] width 44 height 32
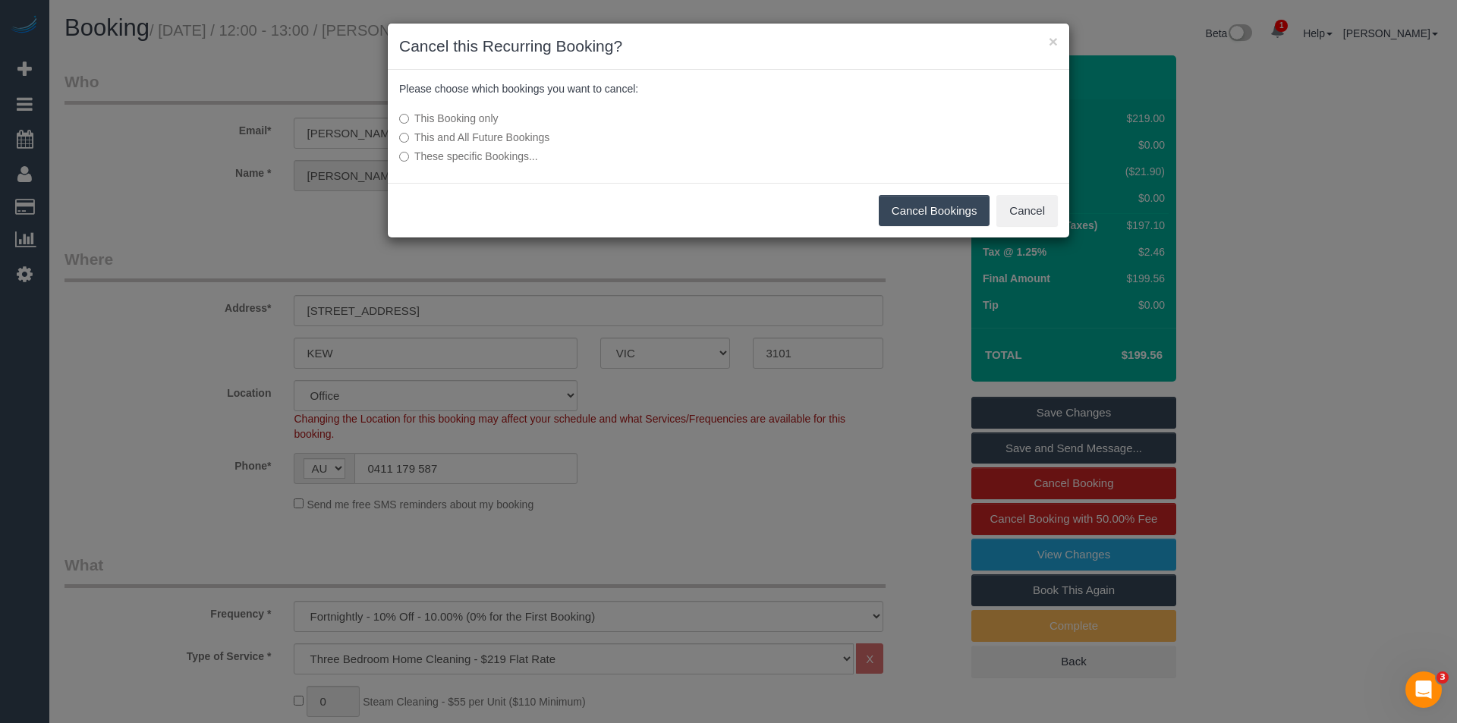
click at [938, 219] on button "Cancel Bookings" at bounding box center [935, 211] width 112 height 32
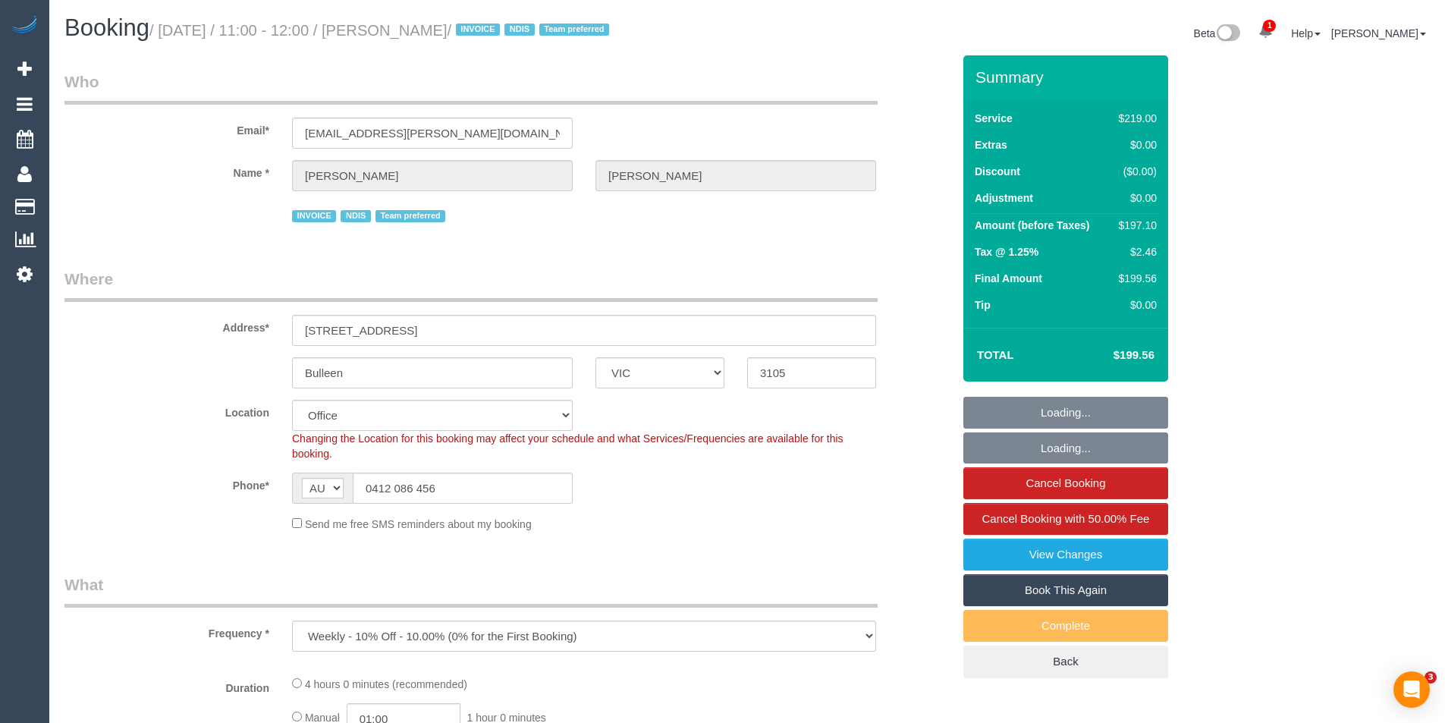
select select "VIC"
select select "object:806"
select select "number:28"
select select "number:14"
select select "number:19"
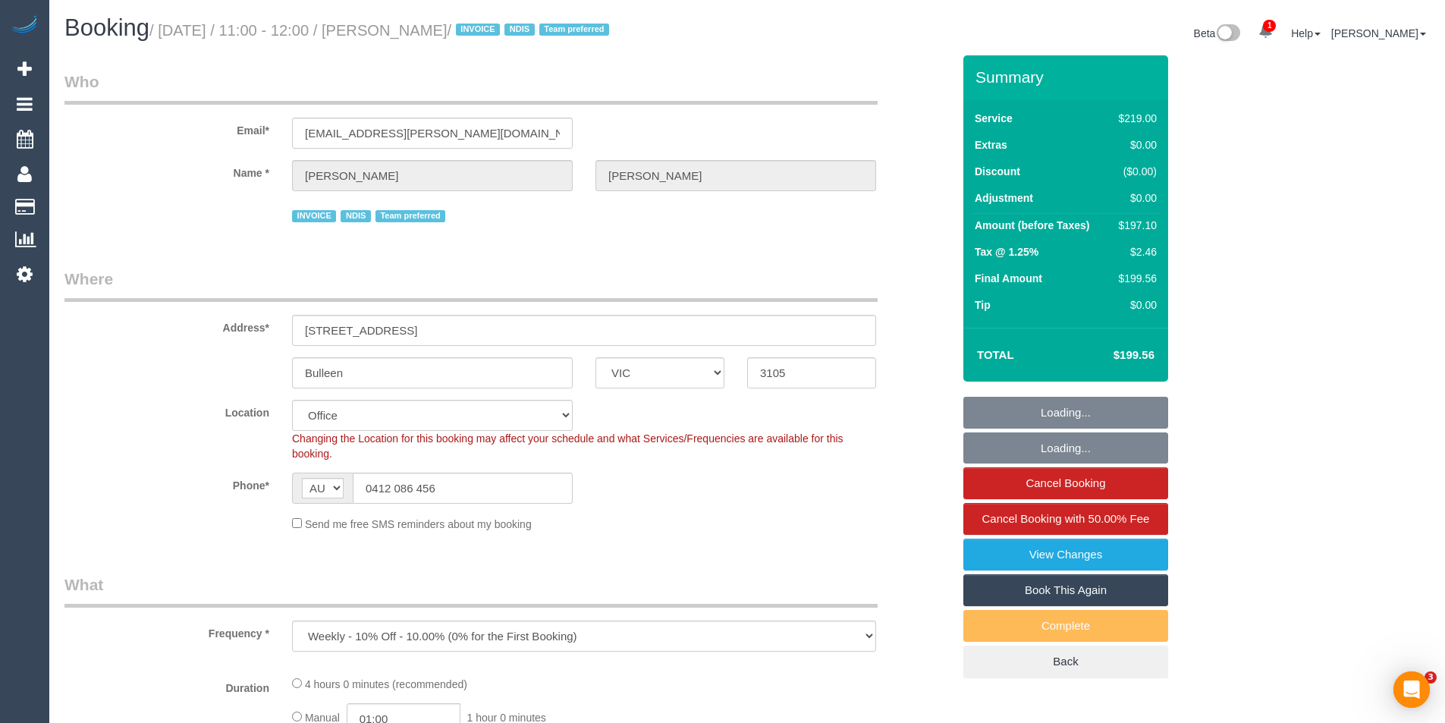
select select "number:36"
select select "number:34"
select select "number:12"
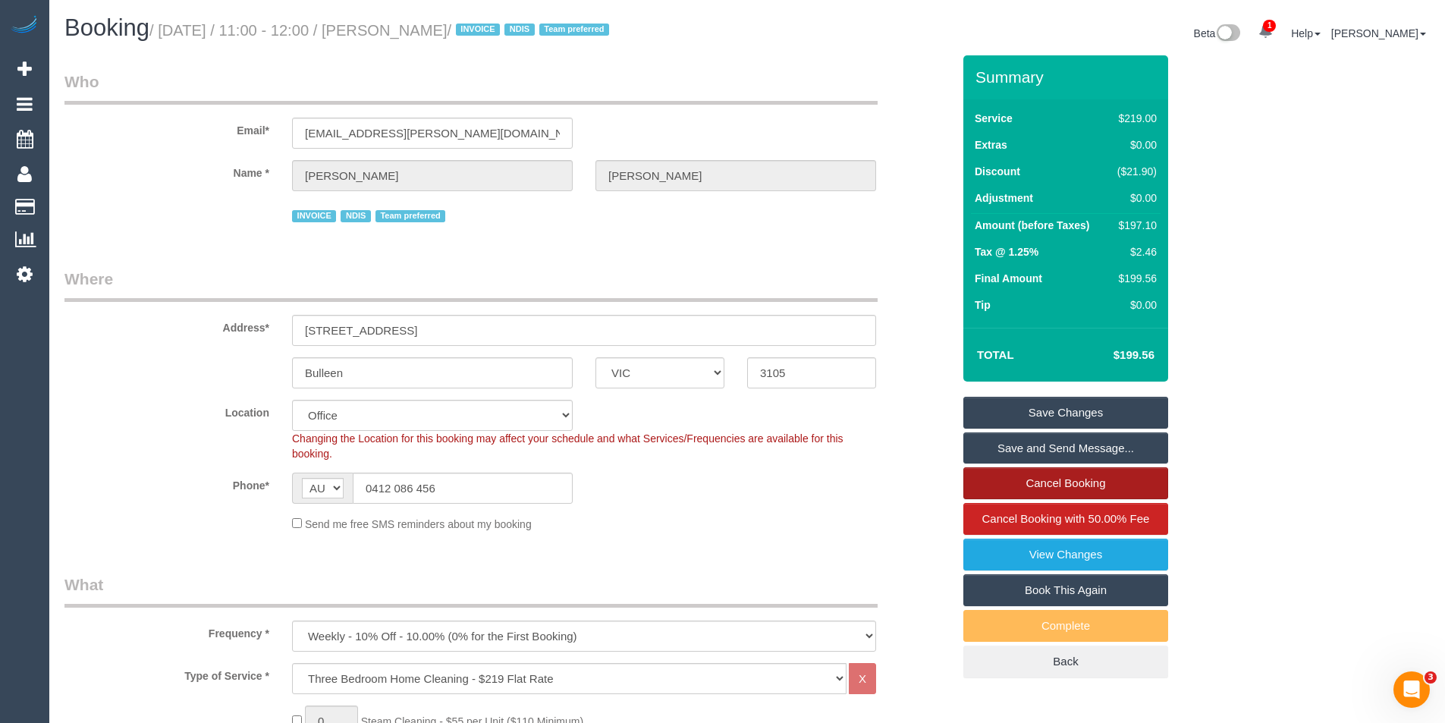
click at [1017, 482] on link "Cancel Booking" at bounding box center [1066, 483] width 205 height 32
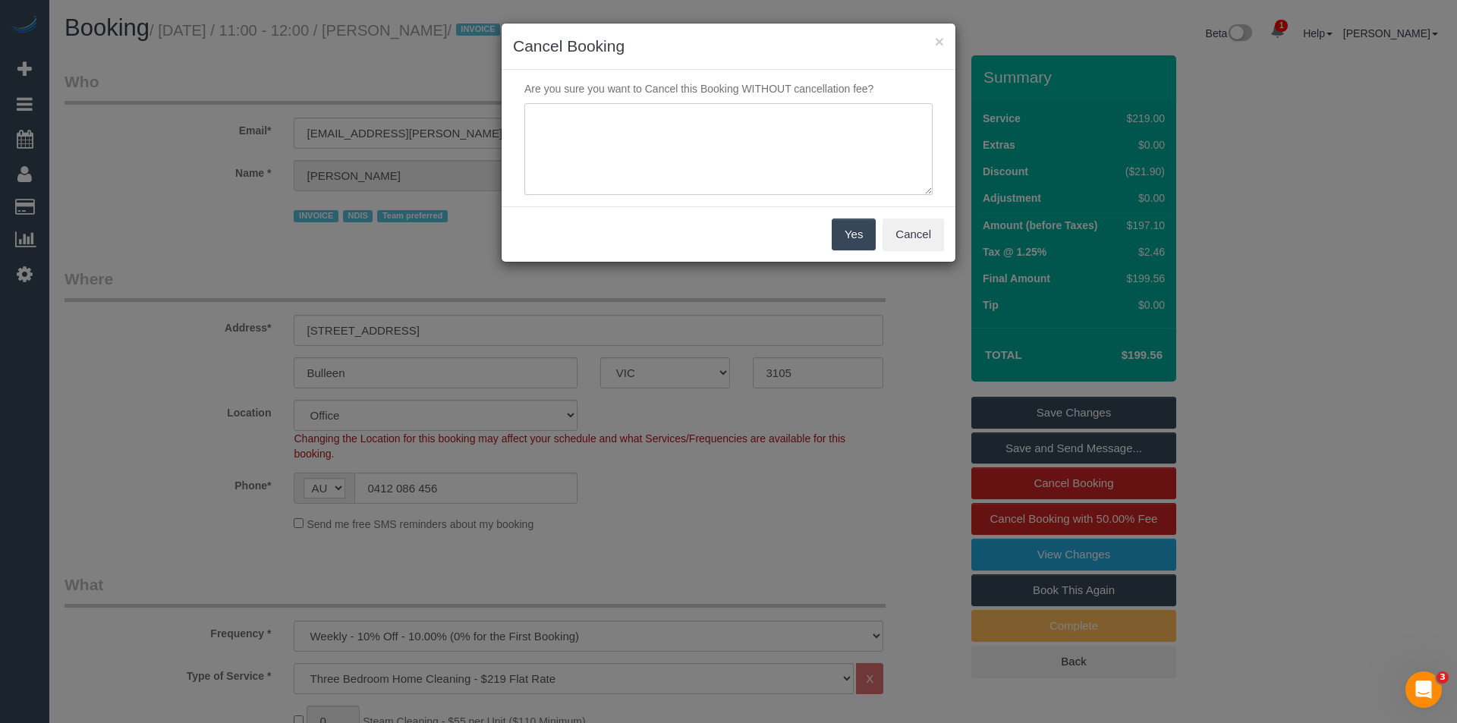
click at [656, 162] on textarea at bounding box center [728, 149] width 408 height 93
type textarea "Cust request - via SMS - BB"
click at [845, 240] on button "Yes" at bounding box center [854, 235] width 44 height 32
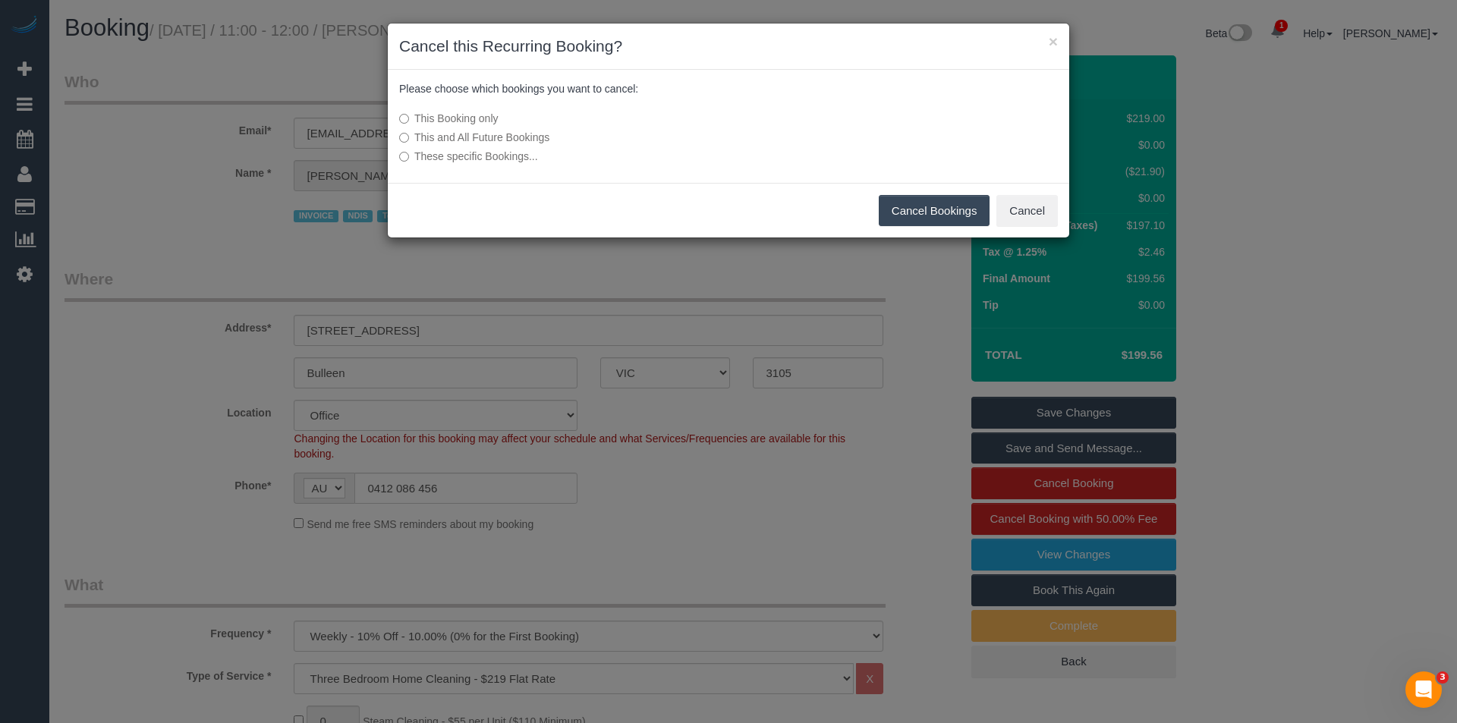
click at [916, 221] on button "Cancel Bookings" at bounding box center [935, 211] width 112 height 32
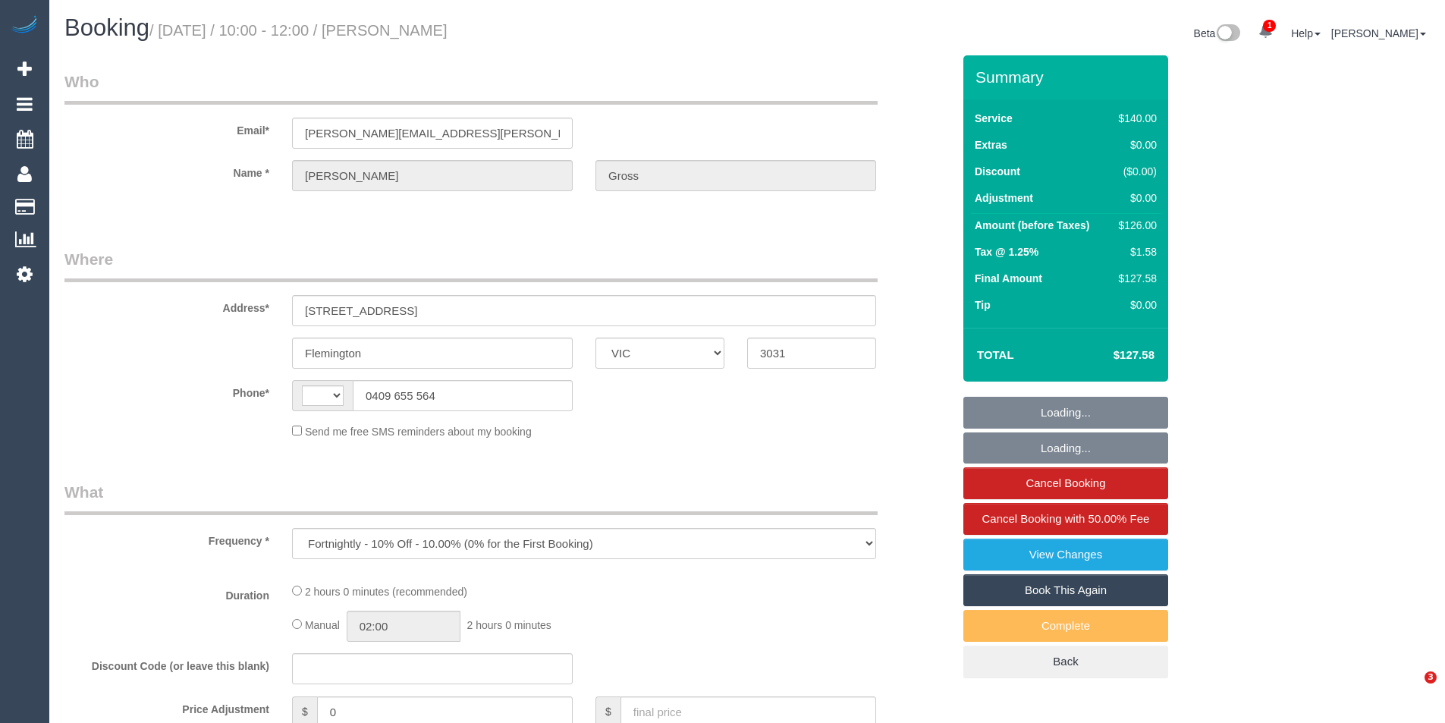
select select "VIC"
select select "number:28"
select select "number:14"
select select "number:19"
select select "number:25"
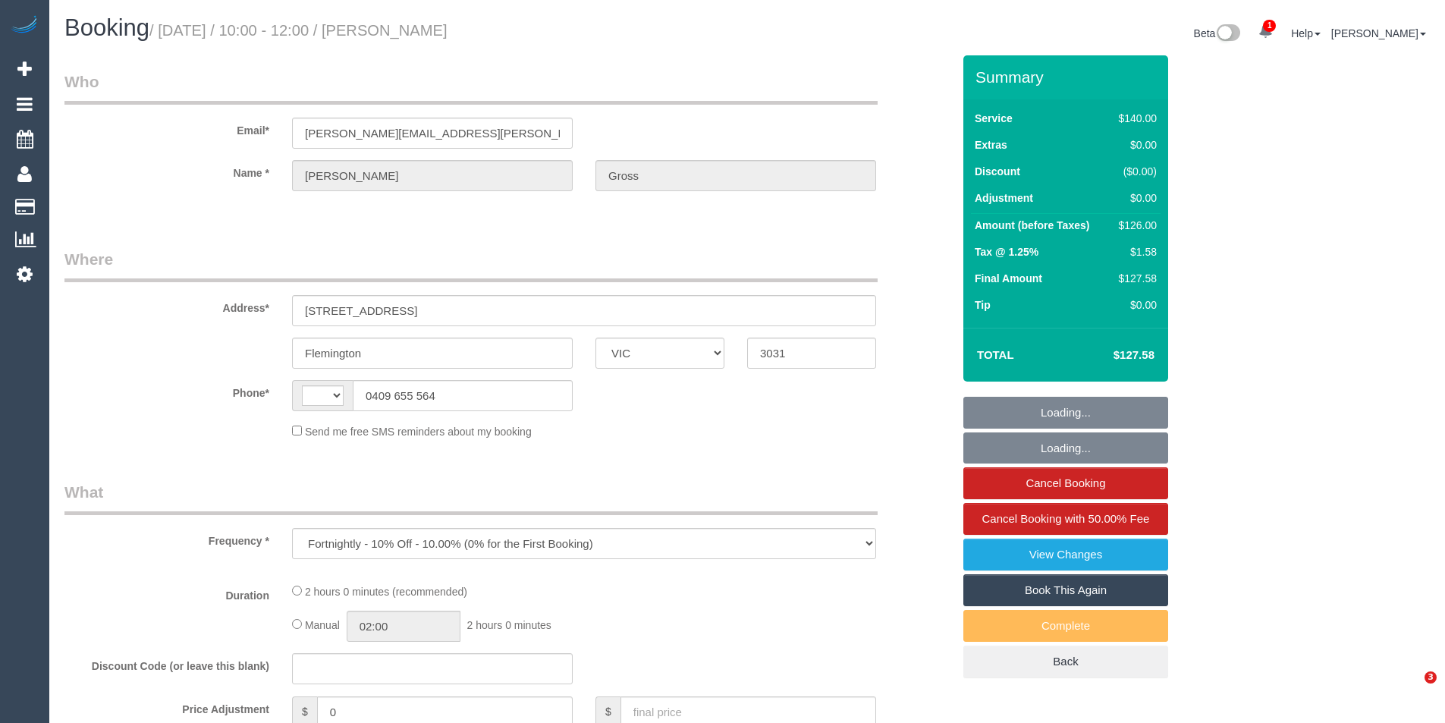
select select "number:35"
select select "number:13"
select select "string:AU"
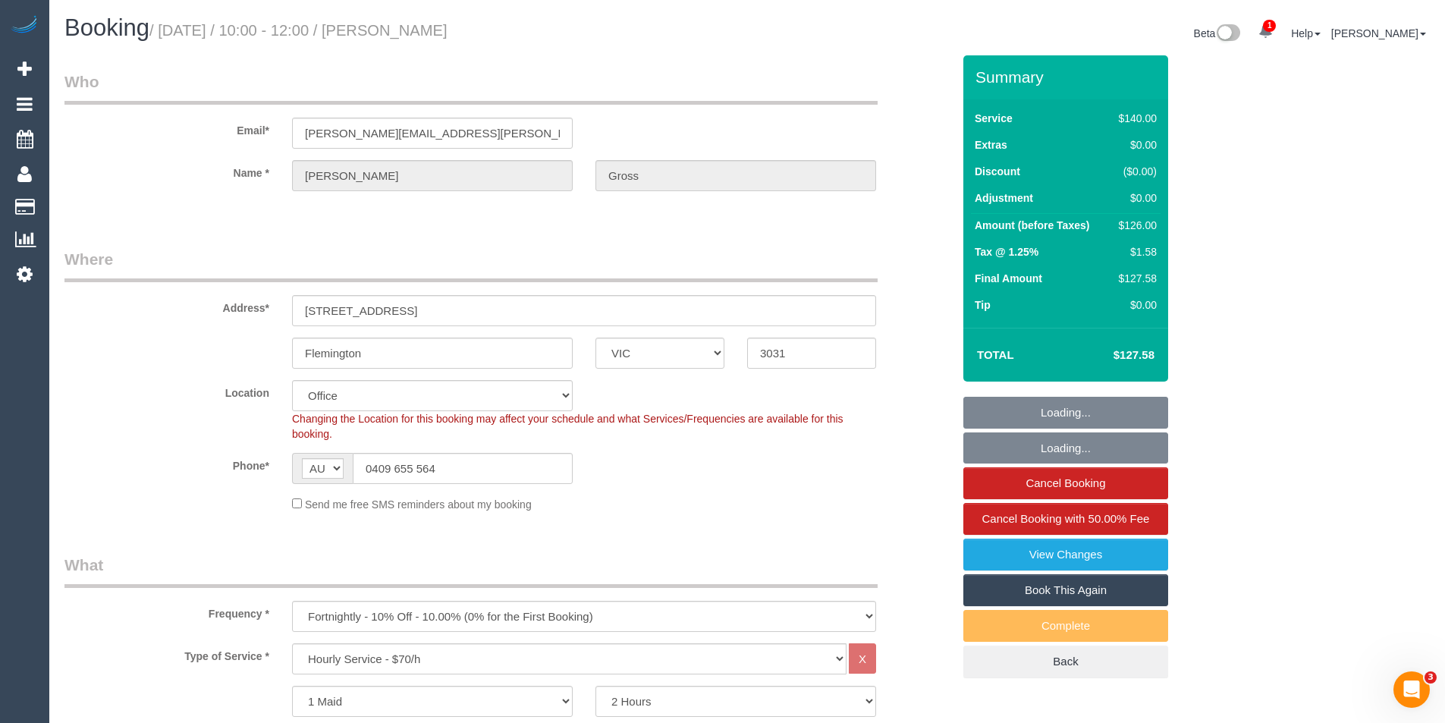
select select "object:2163"
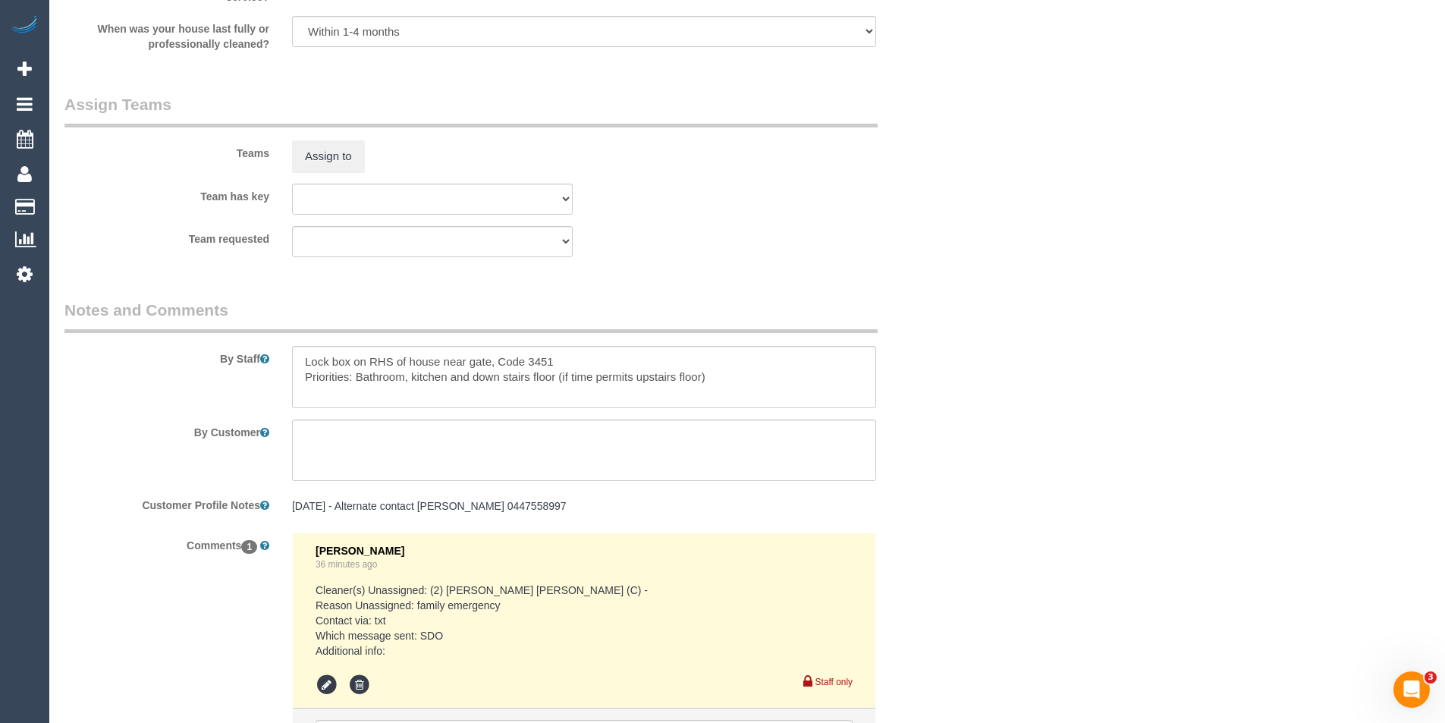
scroll to position [2442, 0]
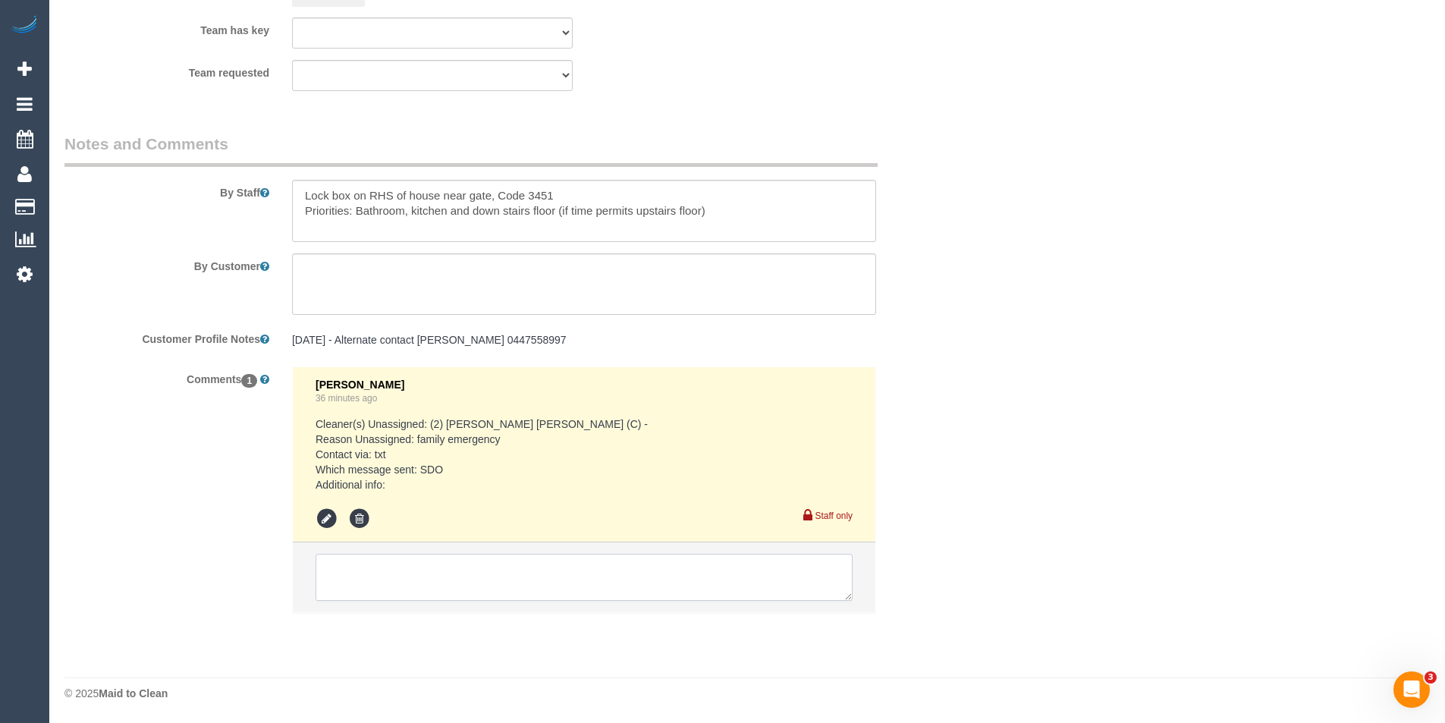
click at [463, 575] on textarea at bounding box center [584, 577] width 537 height 47
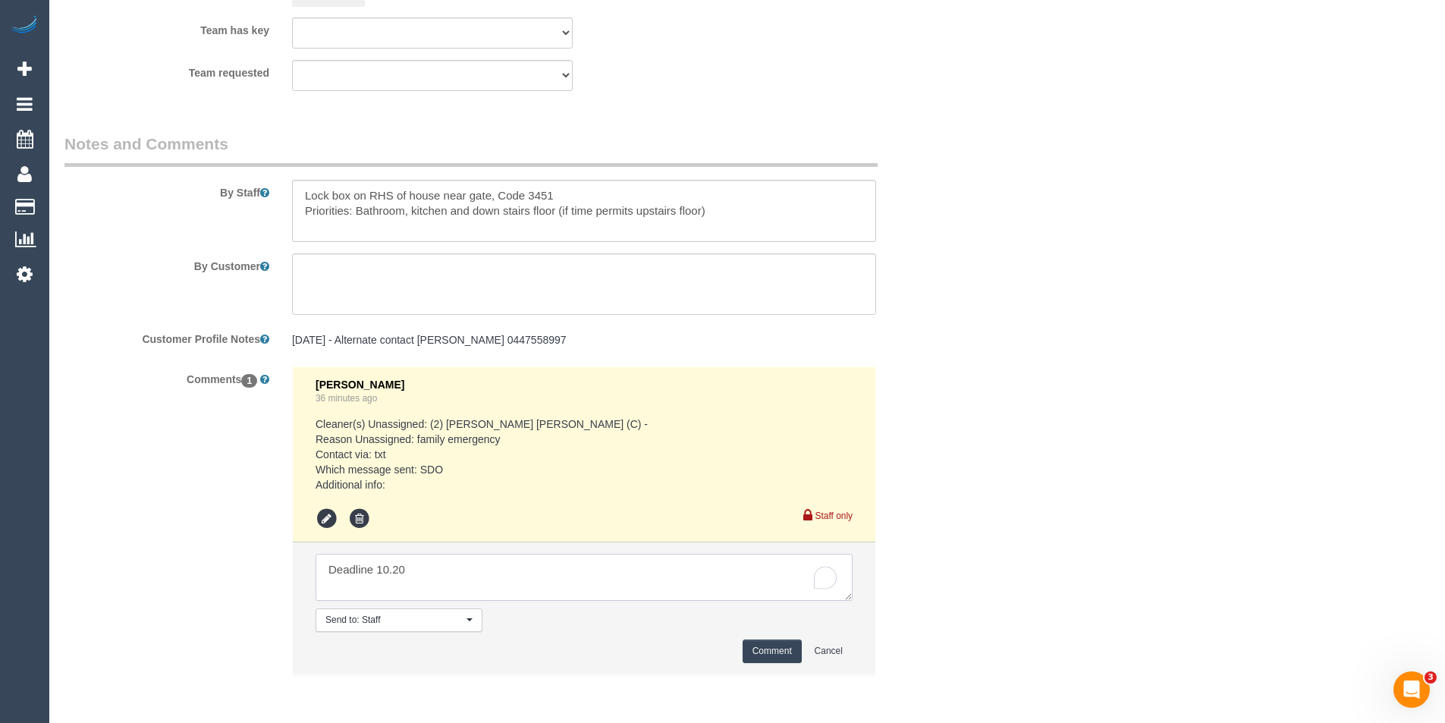
type textarea "Deadline 10.20"
click at [775, 644] on button "Comment" at bounding box center [772, 652] width 59 height 24
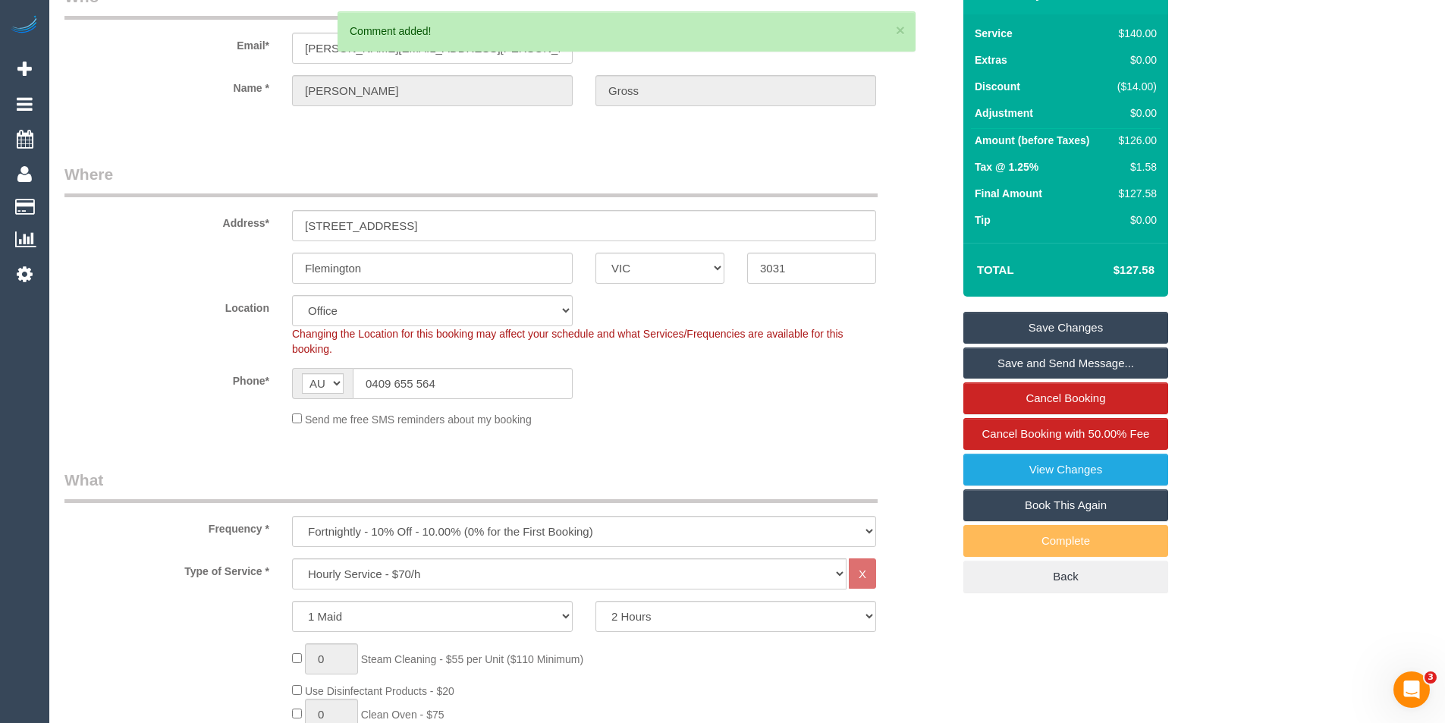
scroll to position [0, 0]
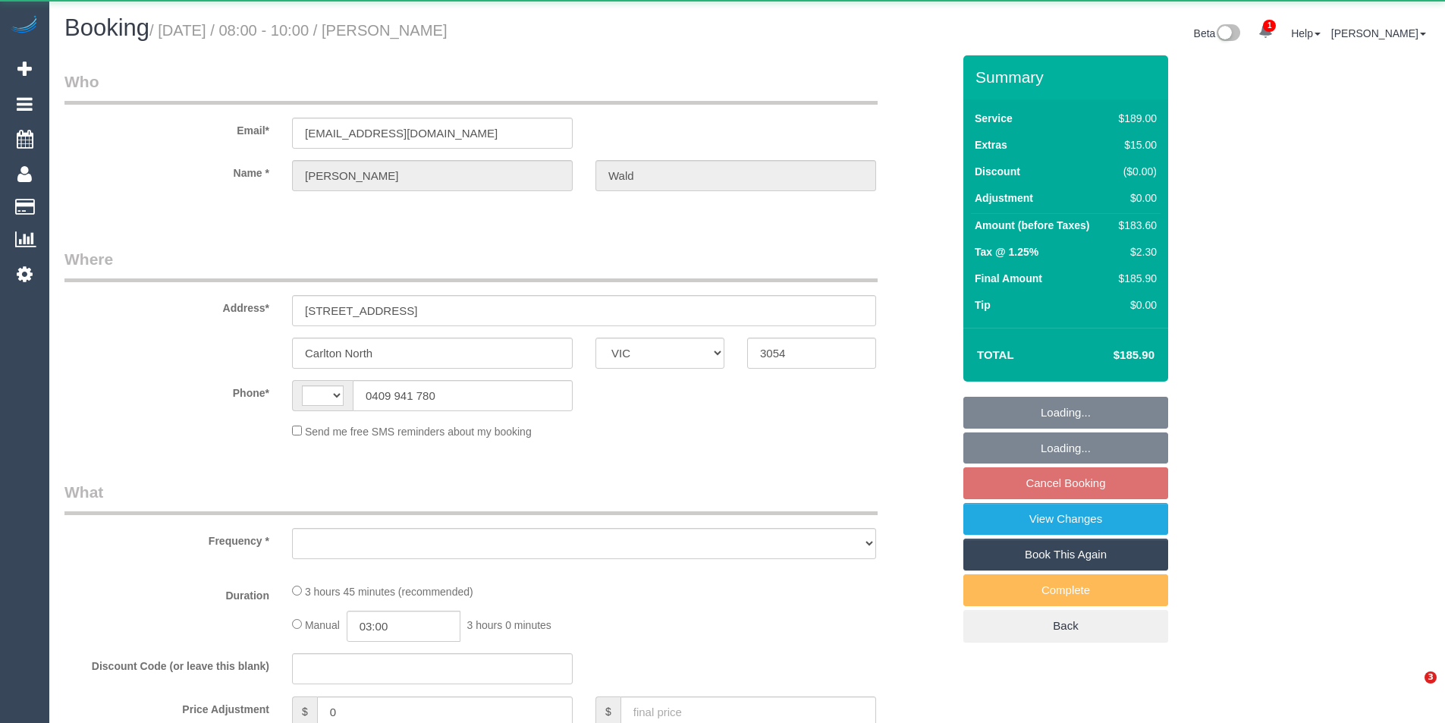
select select "VIC"
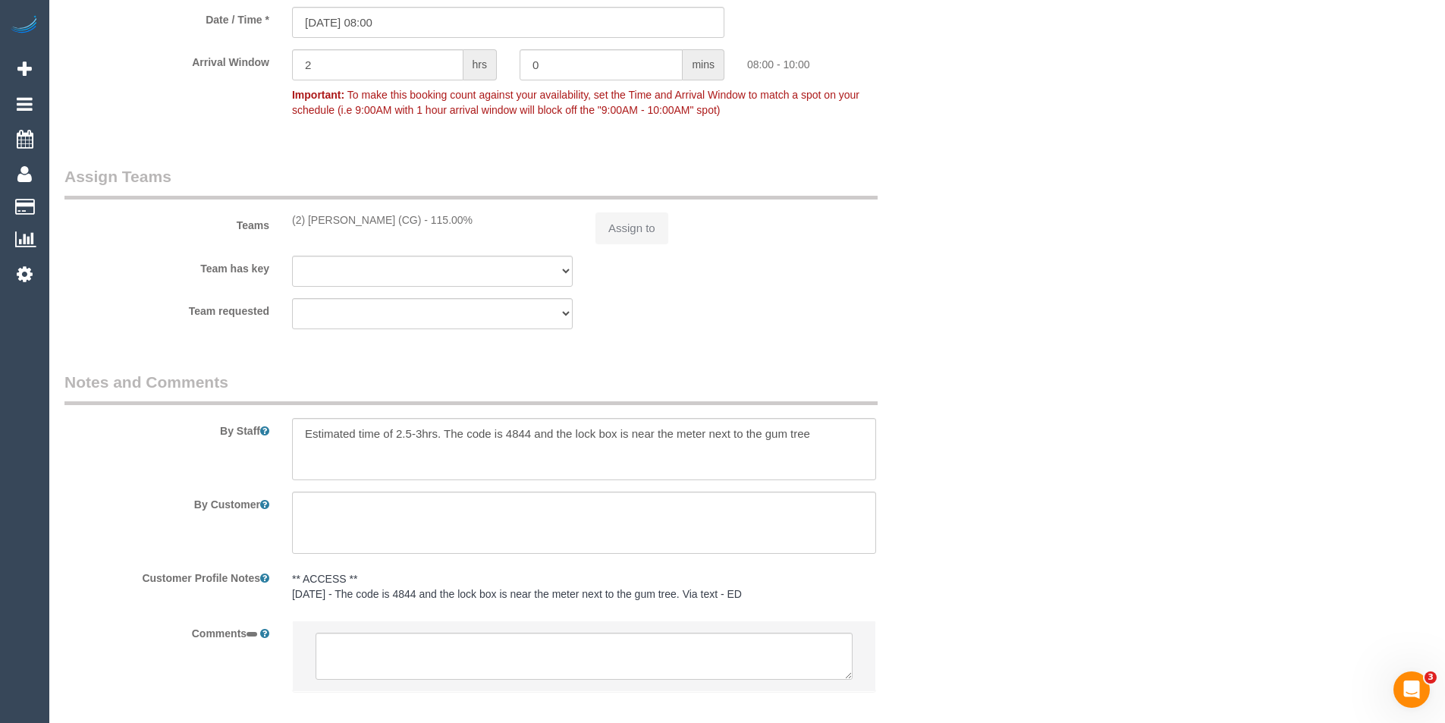
scroll to position [1842, 0]
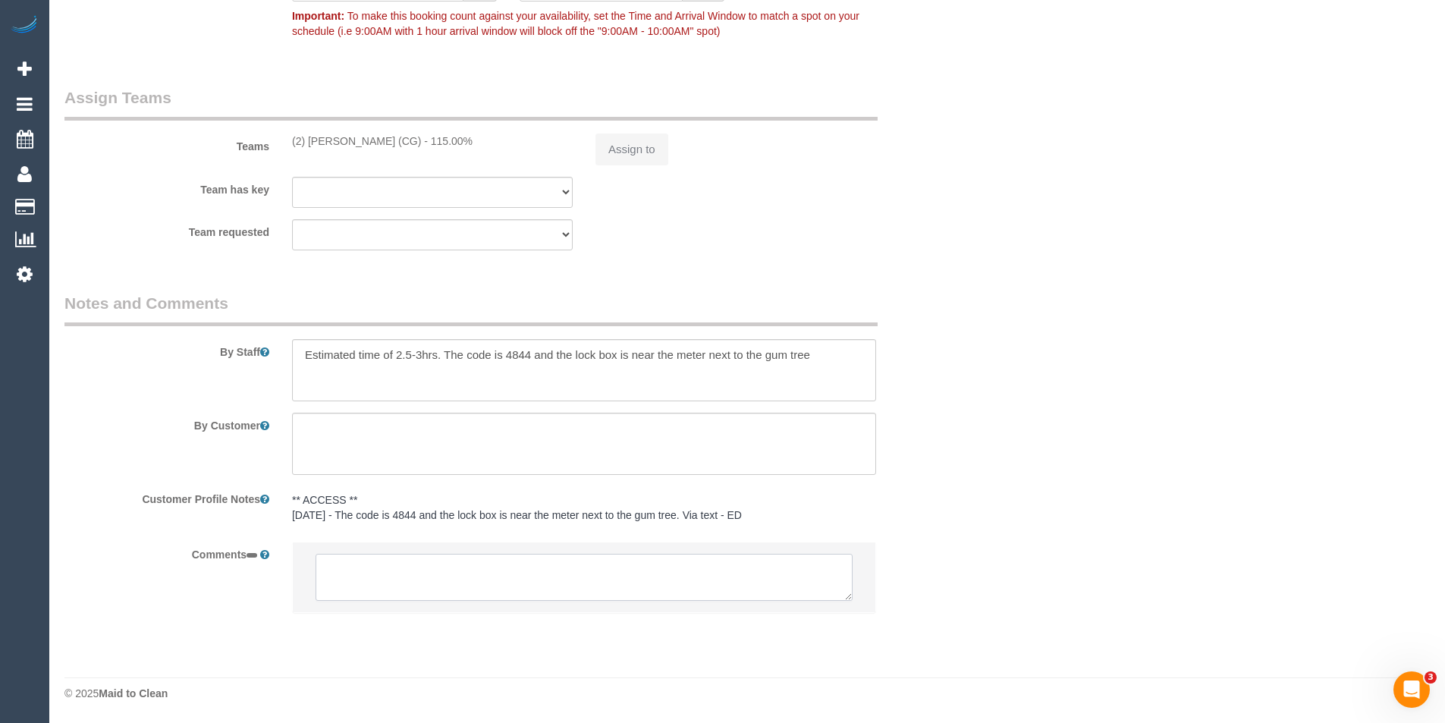
click at [481, 567] on textarea at bounding box center [584, 577] width 537 height 47
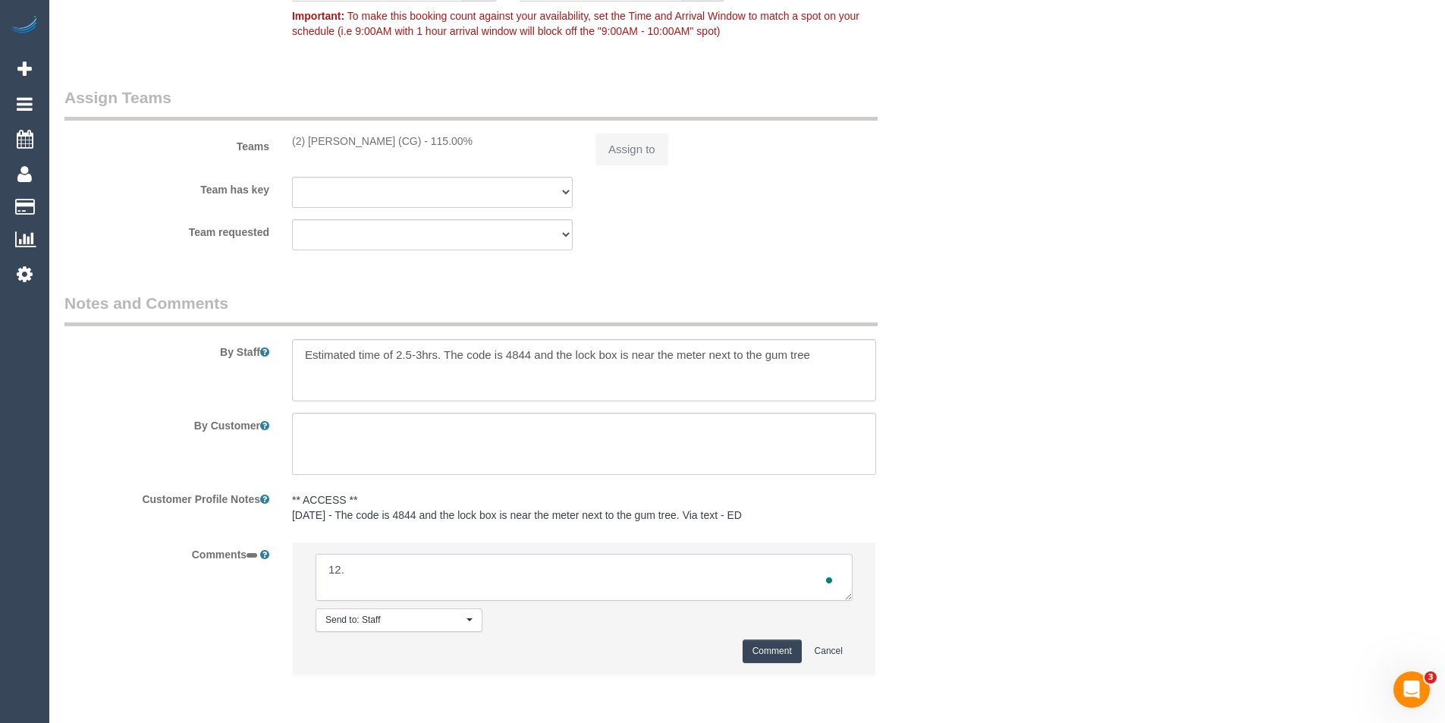
type textarea "12.3"
select select "string:AU"
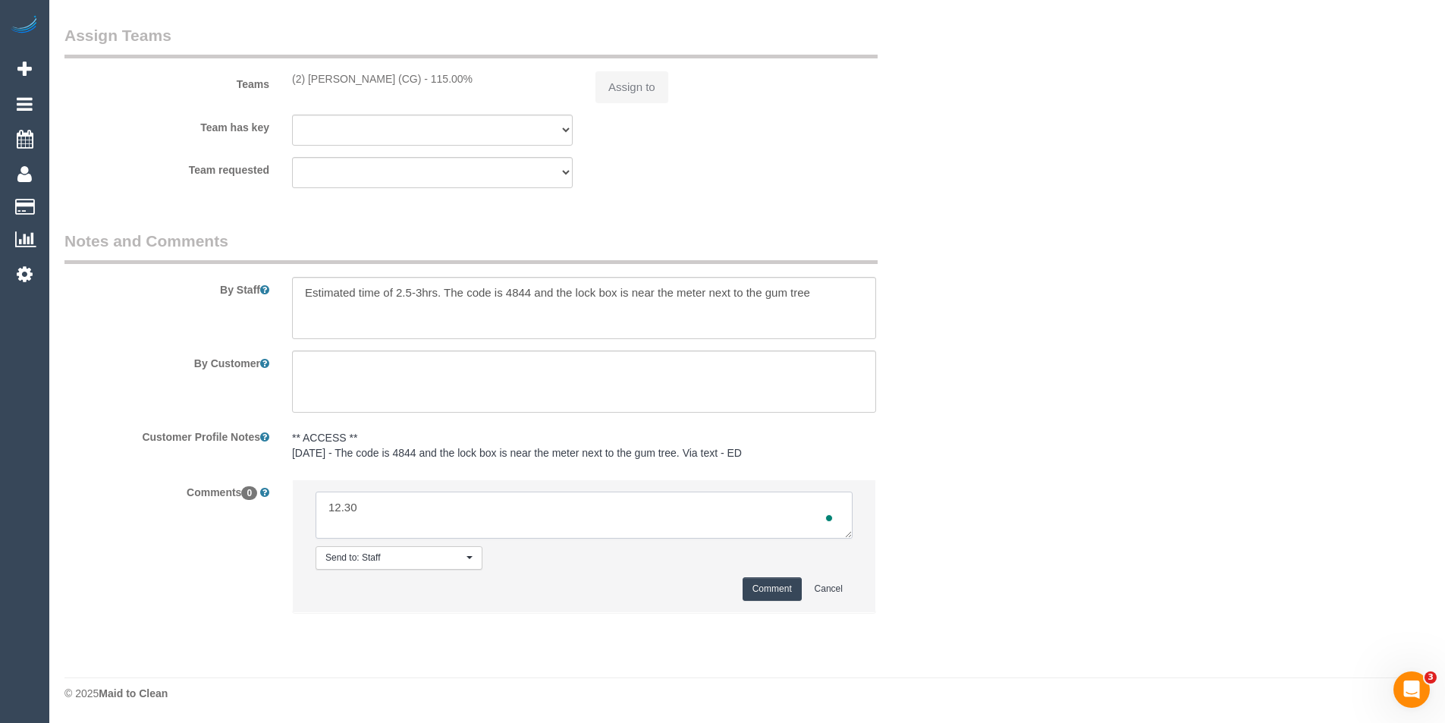
type textarea "12.30-"
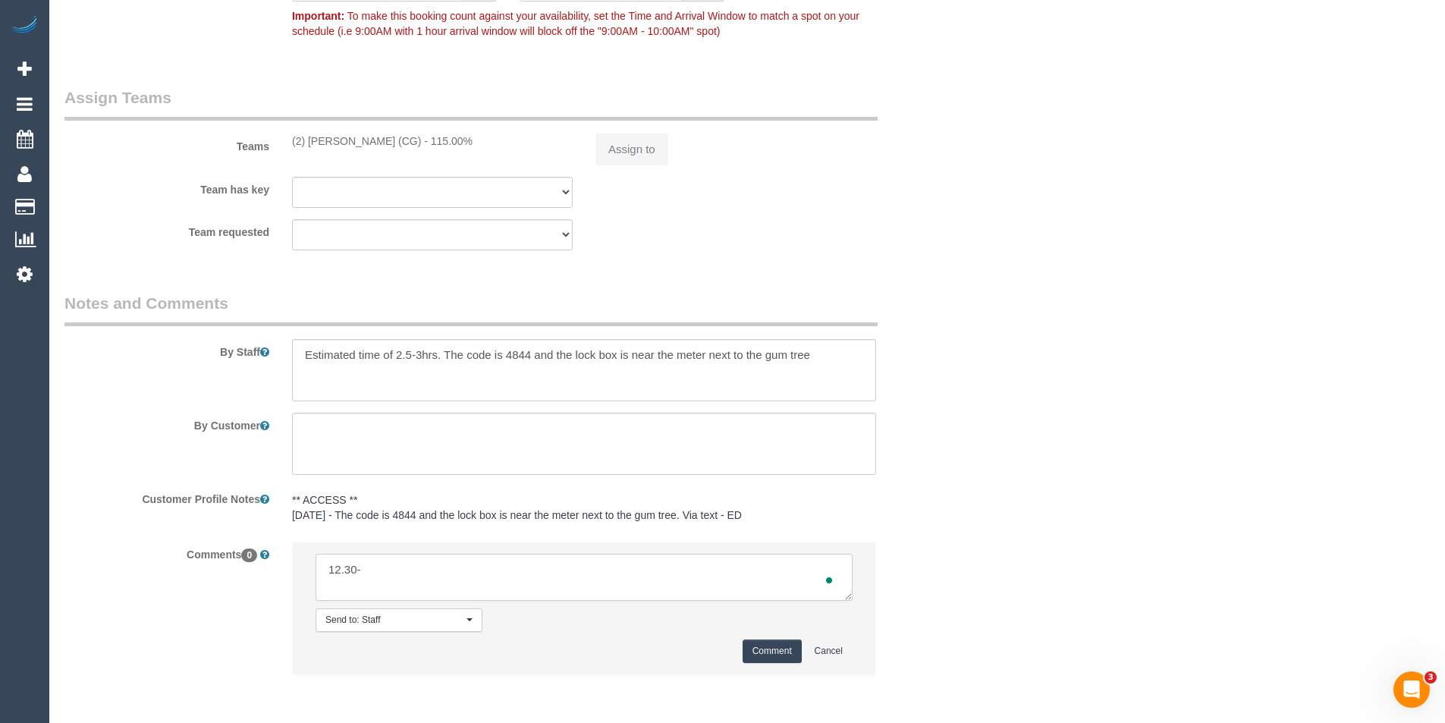
select select "object:669"
type textarea "12.30-1.30"
select select "number:28"
select select "number:14"
select select "number:19"
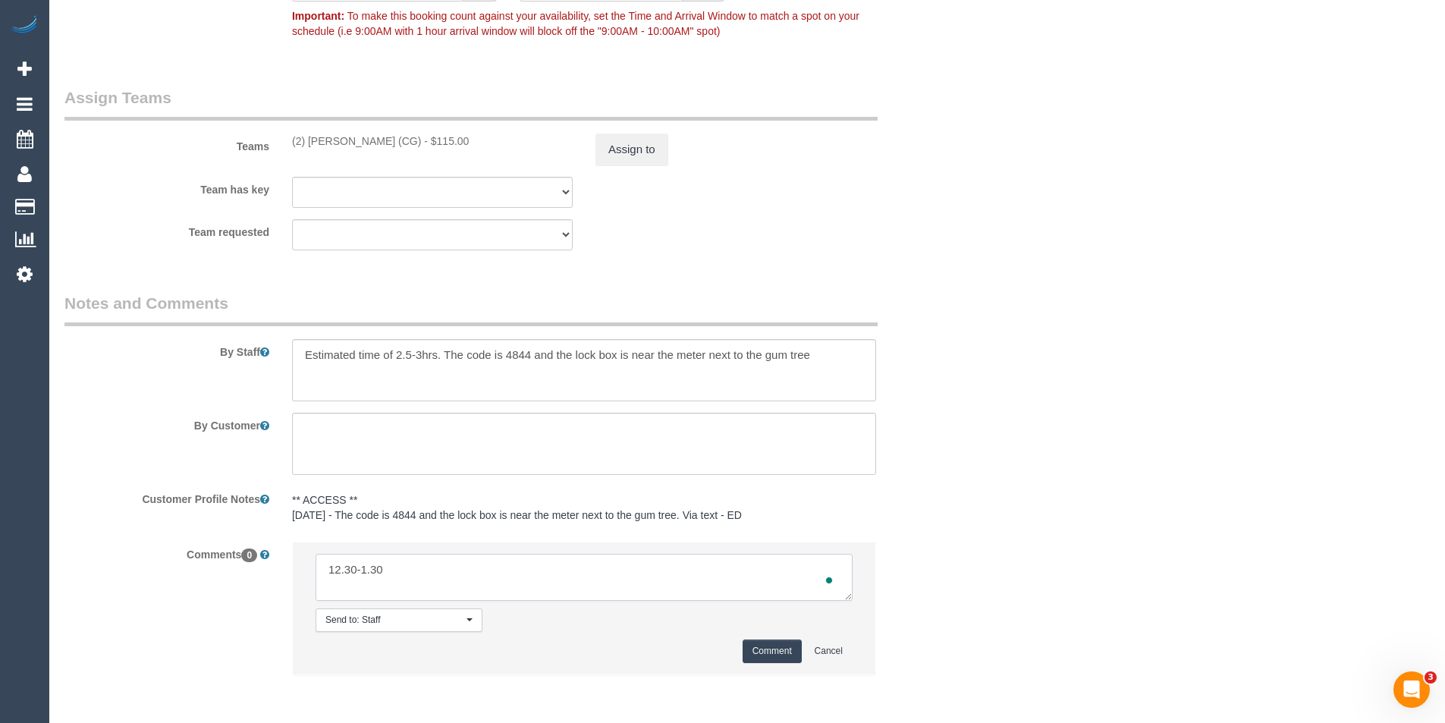
select select "number:36"
select select "number:35"
select select "number:13"
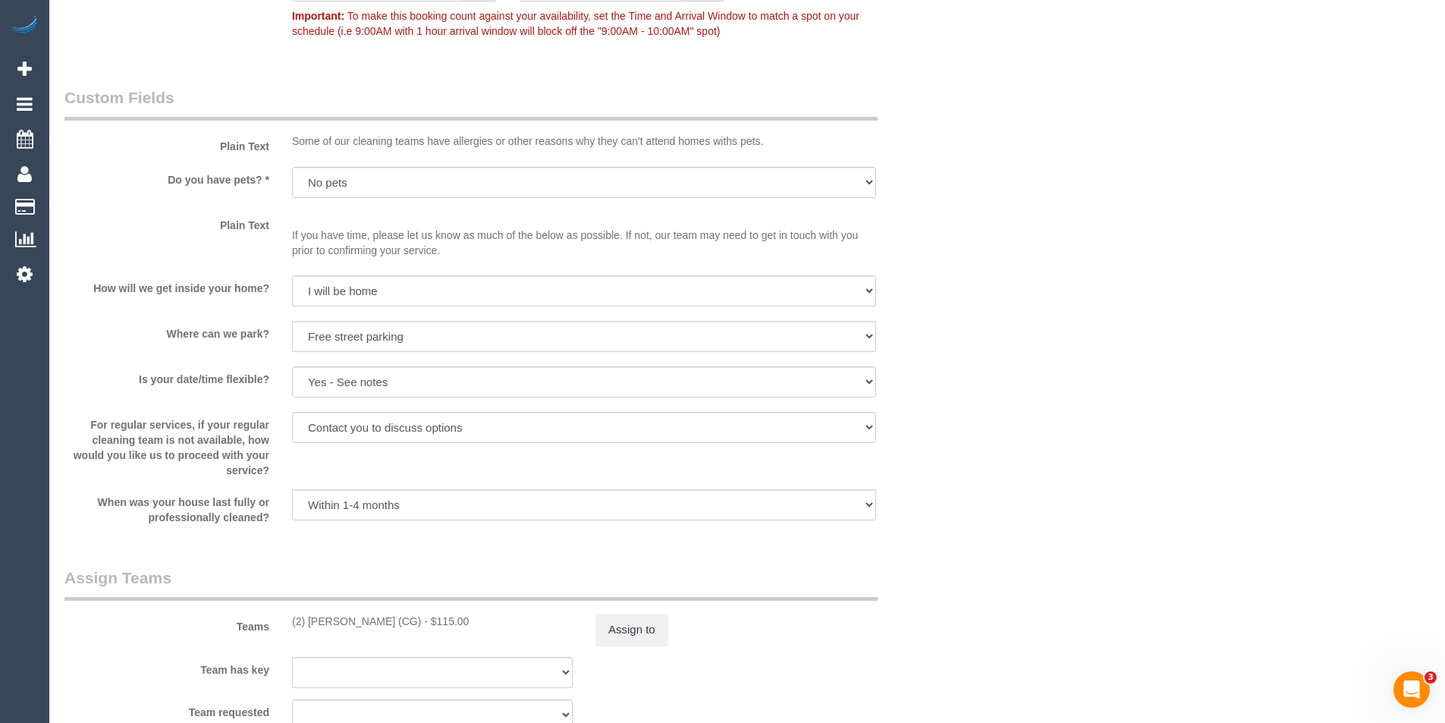
type textarea "12.30-1.30"
click at [785, 638] on div "Assign to" at bounding box center [735, 630] width 303 height 32
select select "string:stripe-pm_1QXA6E2GScqysDRVyA5T1pj1"
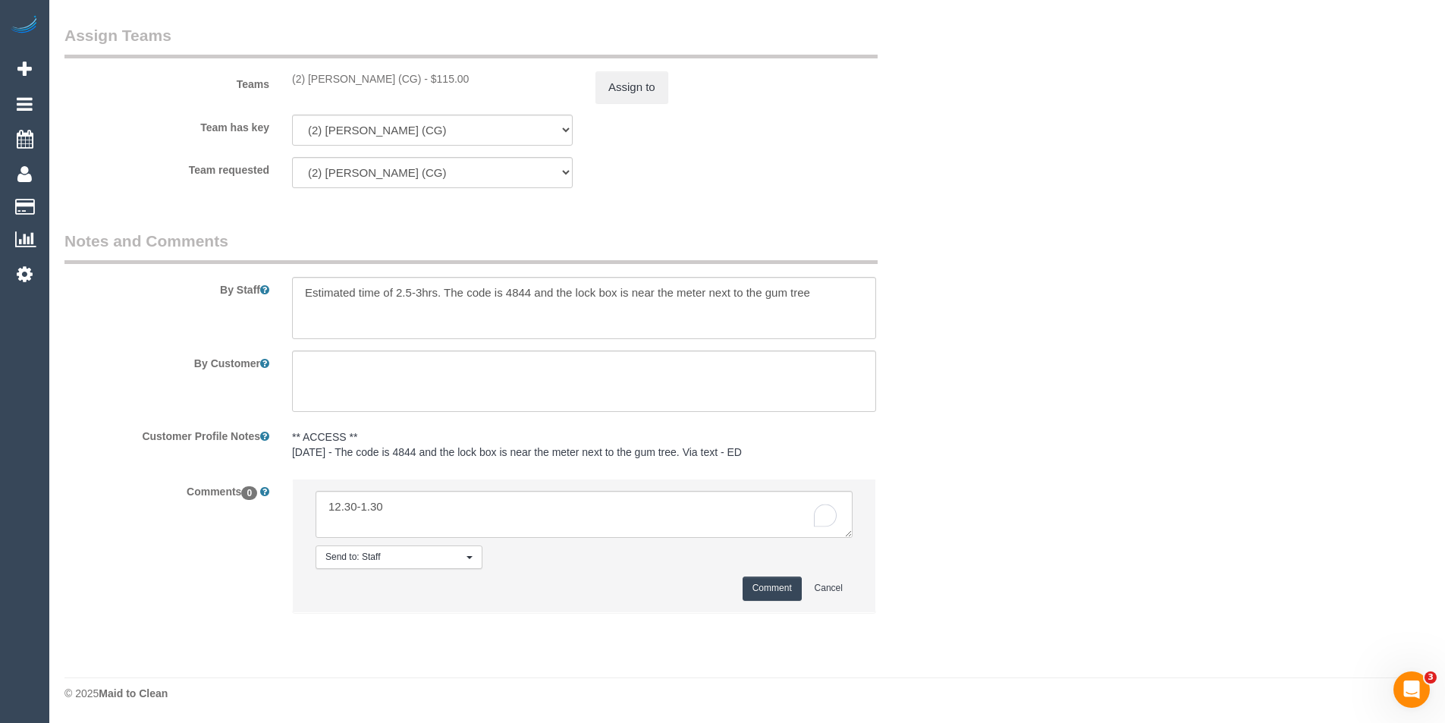
click at [755, 589] on button "Comment" at bounding box center [772, 589] width 59 height 24
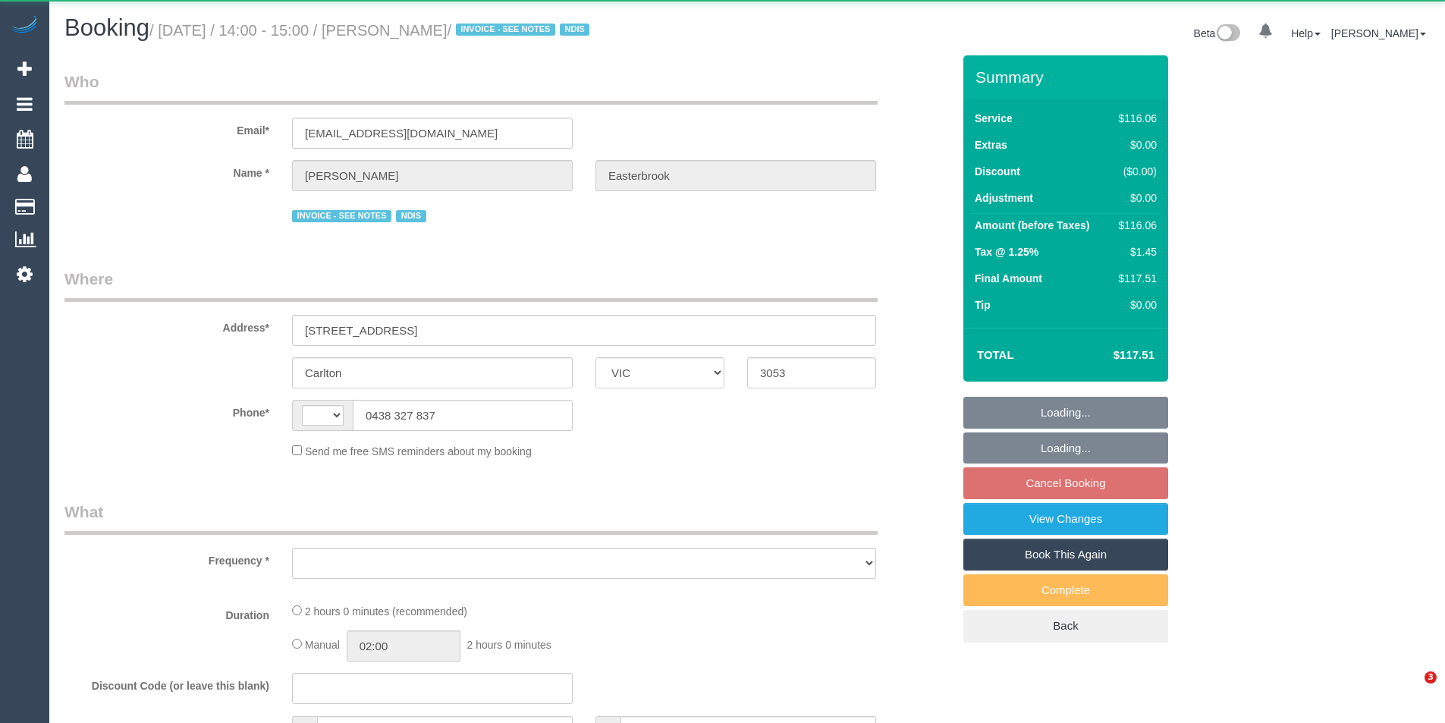
select select "VIC"
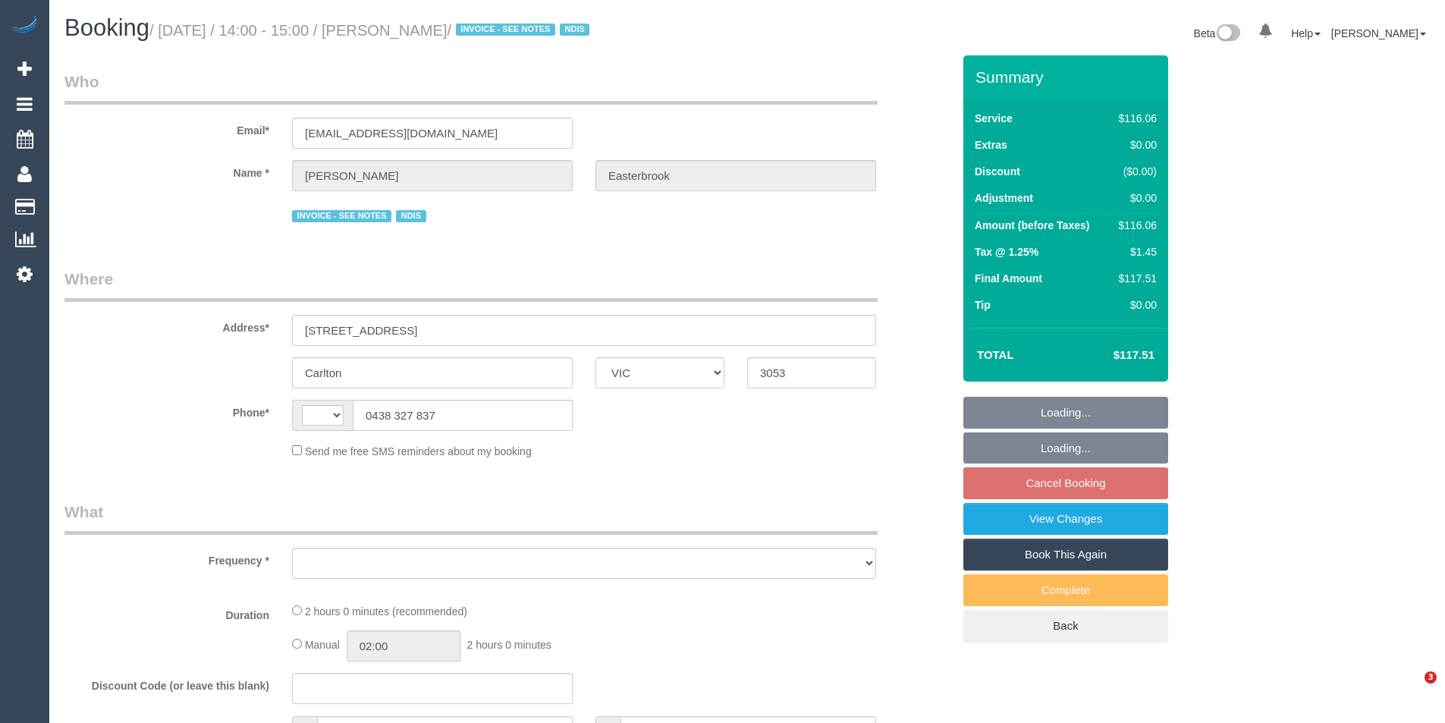
select select "string:AU"
select select "object:685"
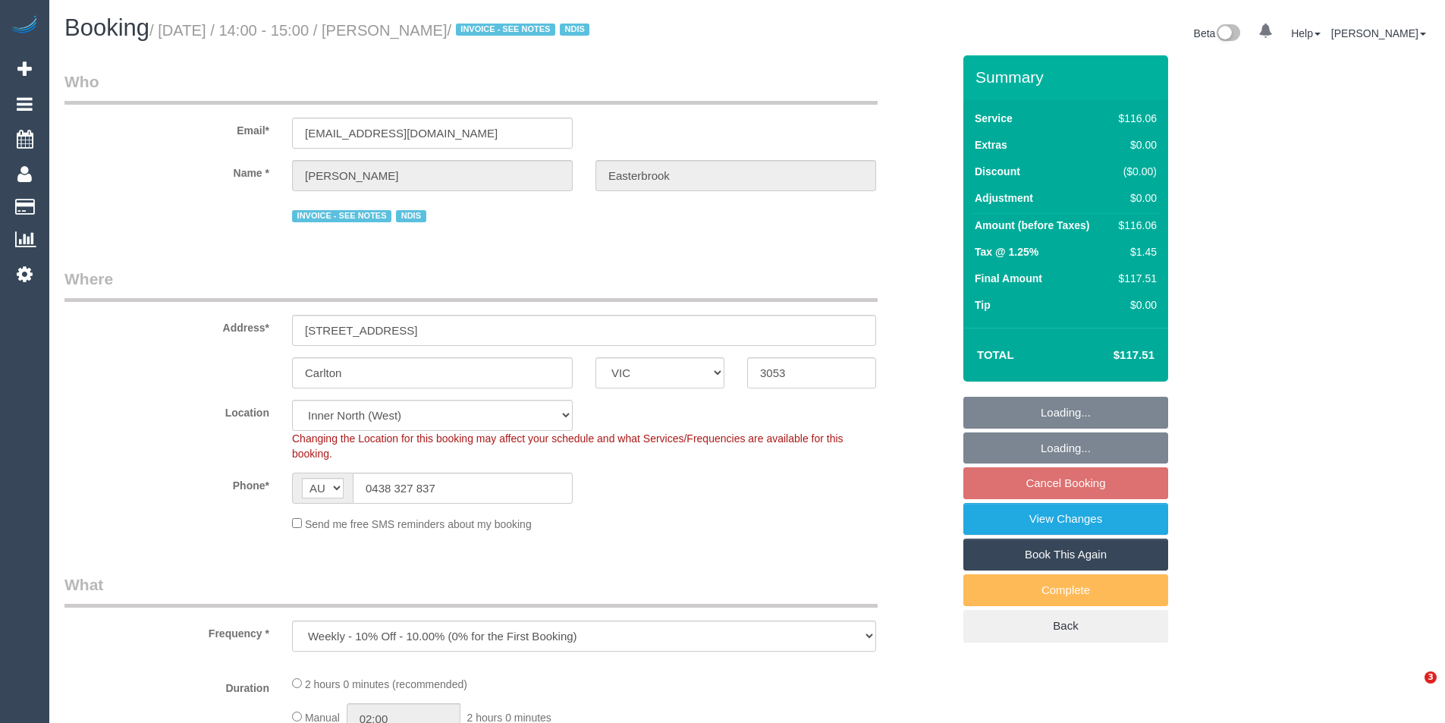
select select "24949"
select select "object:1648"
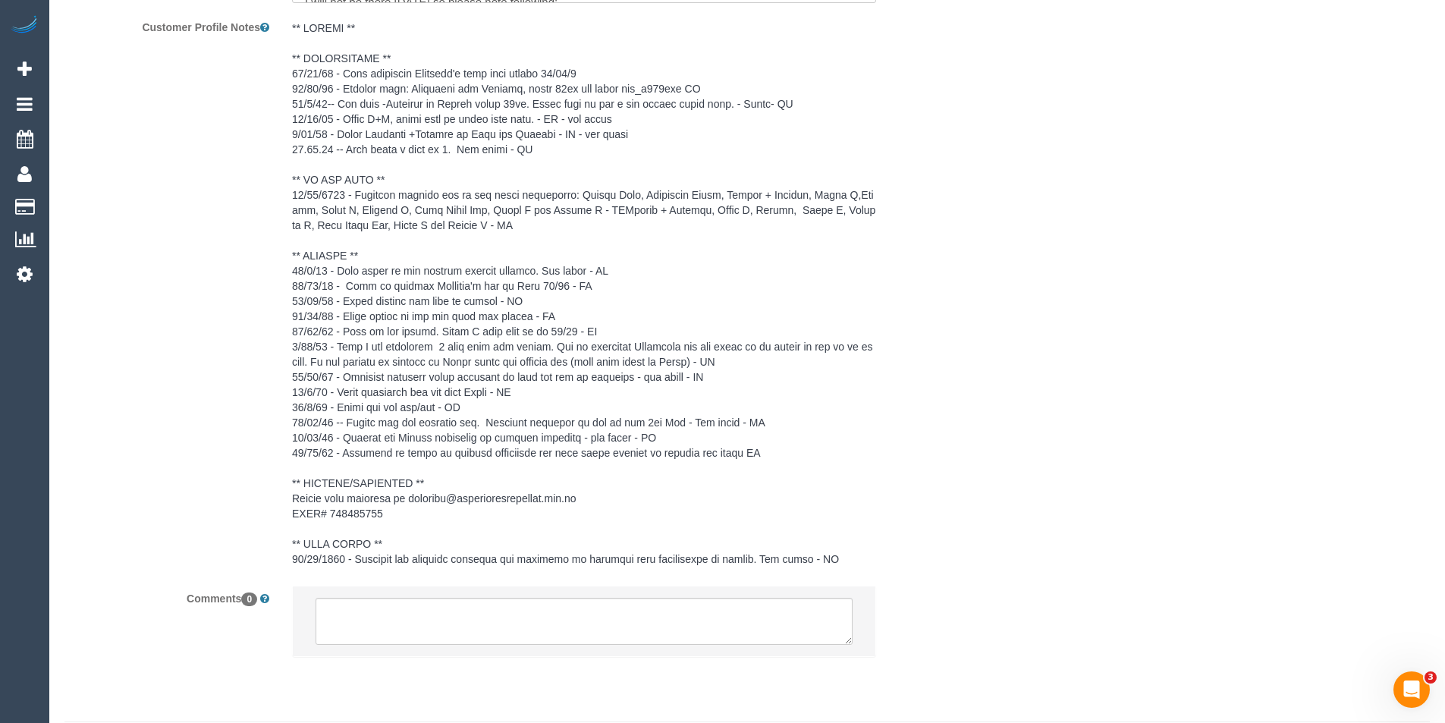
scroll to position [2344, 0]
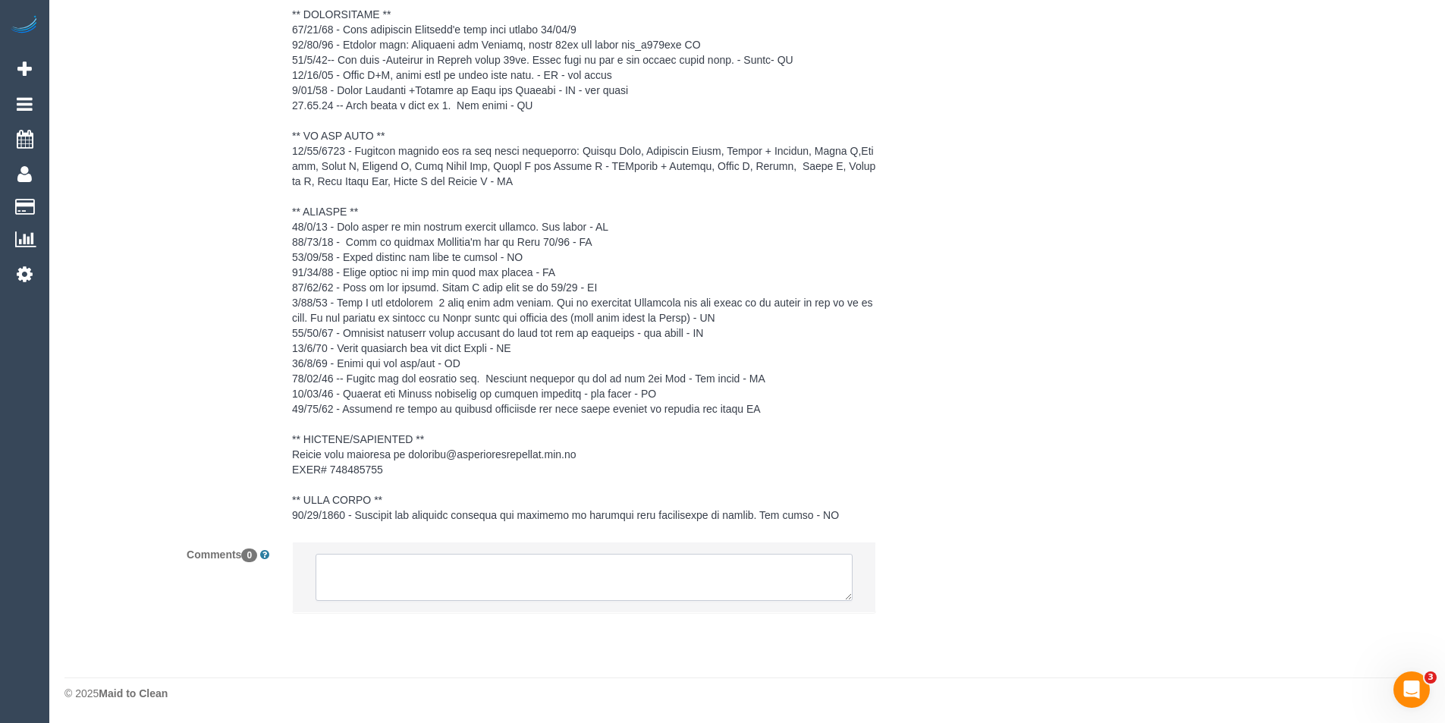
click at [490, 591] on textarea at bounding box center [584, 577] width 537 height 47
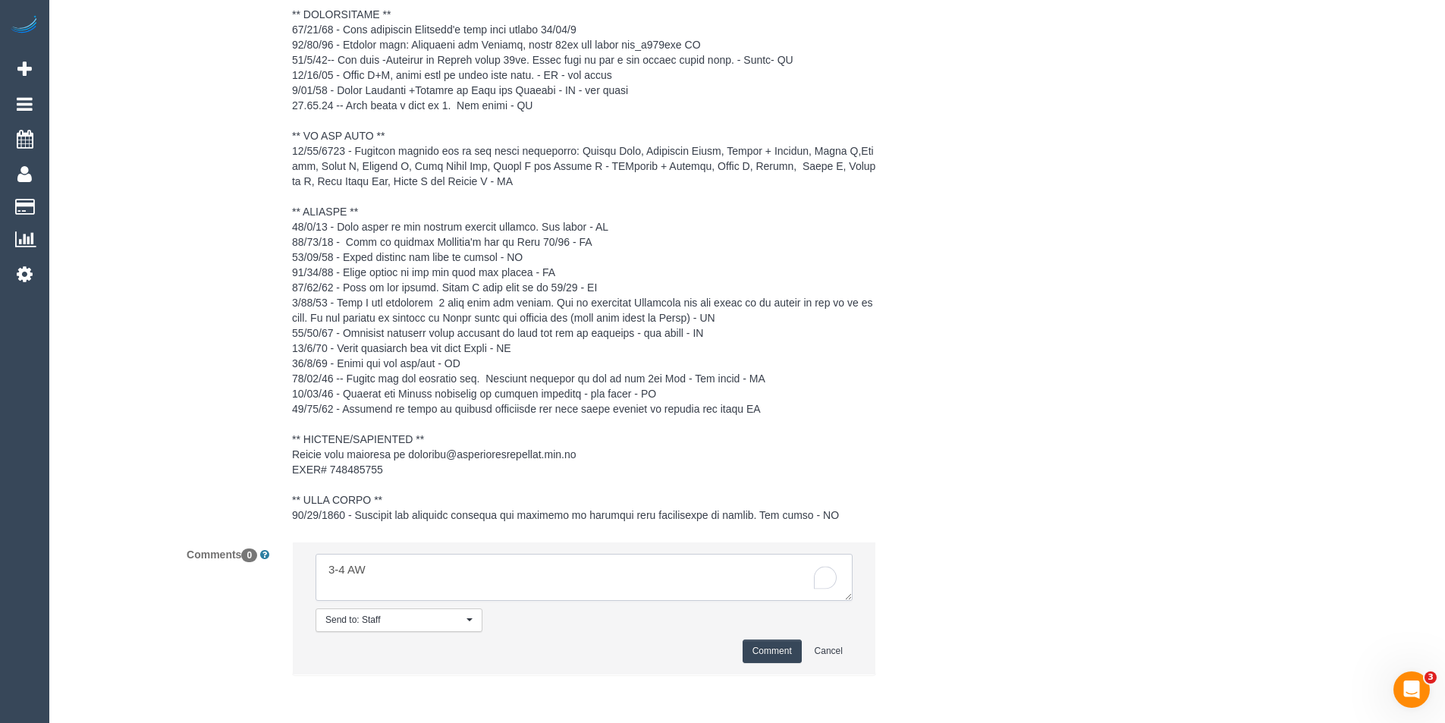
type textarea "3-4 AW"
click at [781, 657] on button "Comment" at bounding box center [772, 652] width 59 height 24
click at [768, 653] on button "Comment" at bounding box center [772, 652] width 59 height 24
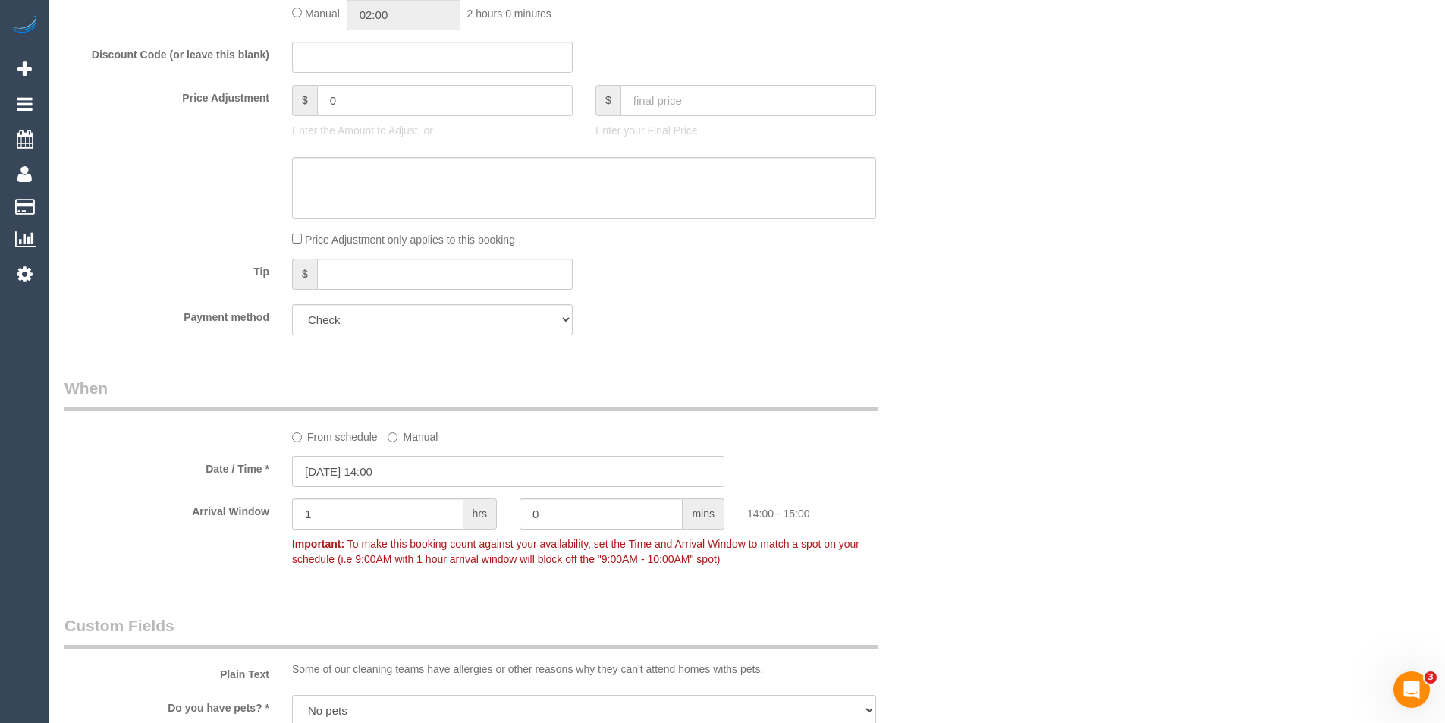
scroll to position [676, 0]
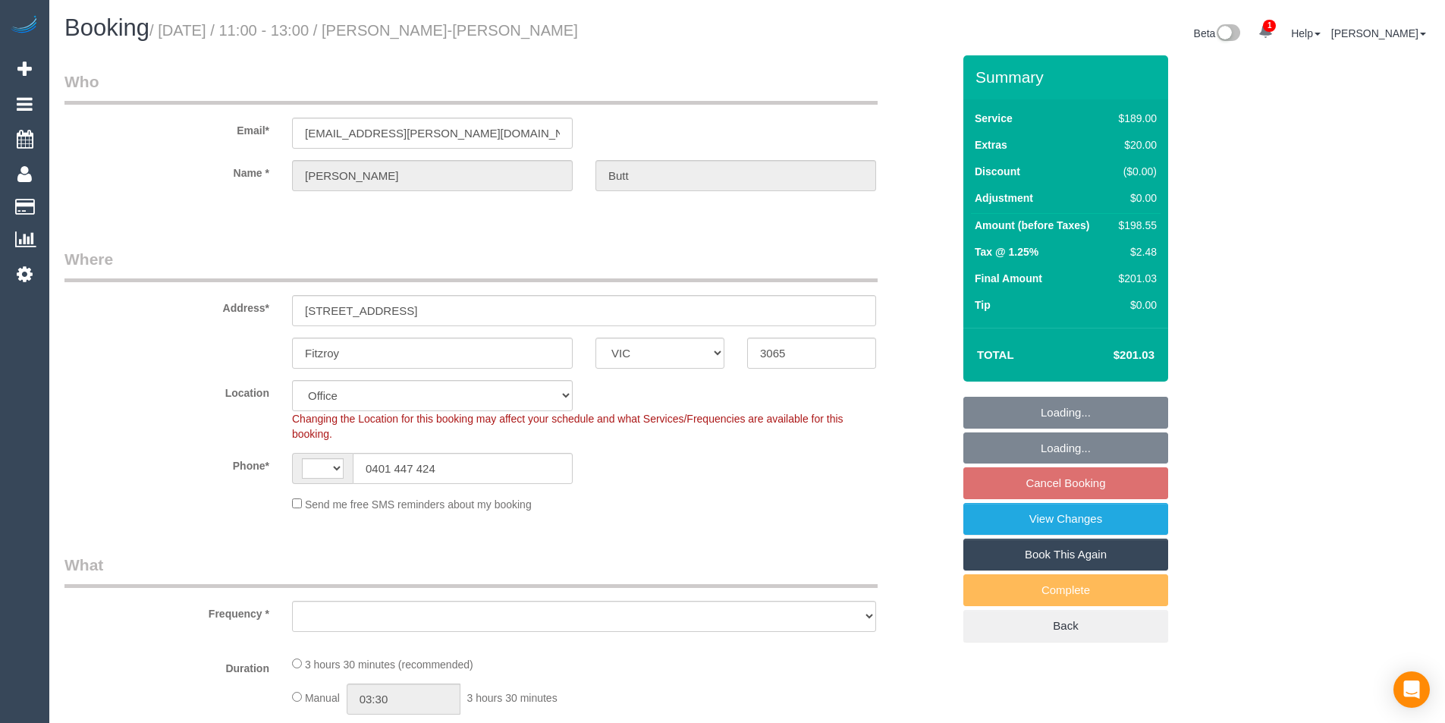
select select "VIC"
select select "string:AU"
select select "object:706"
select select "number:29"
select select "number:14"
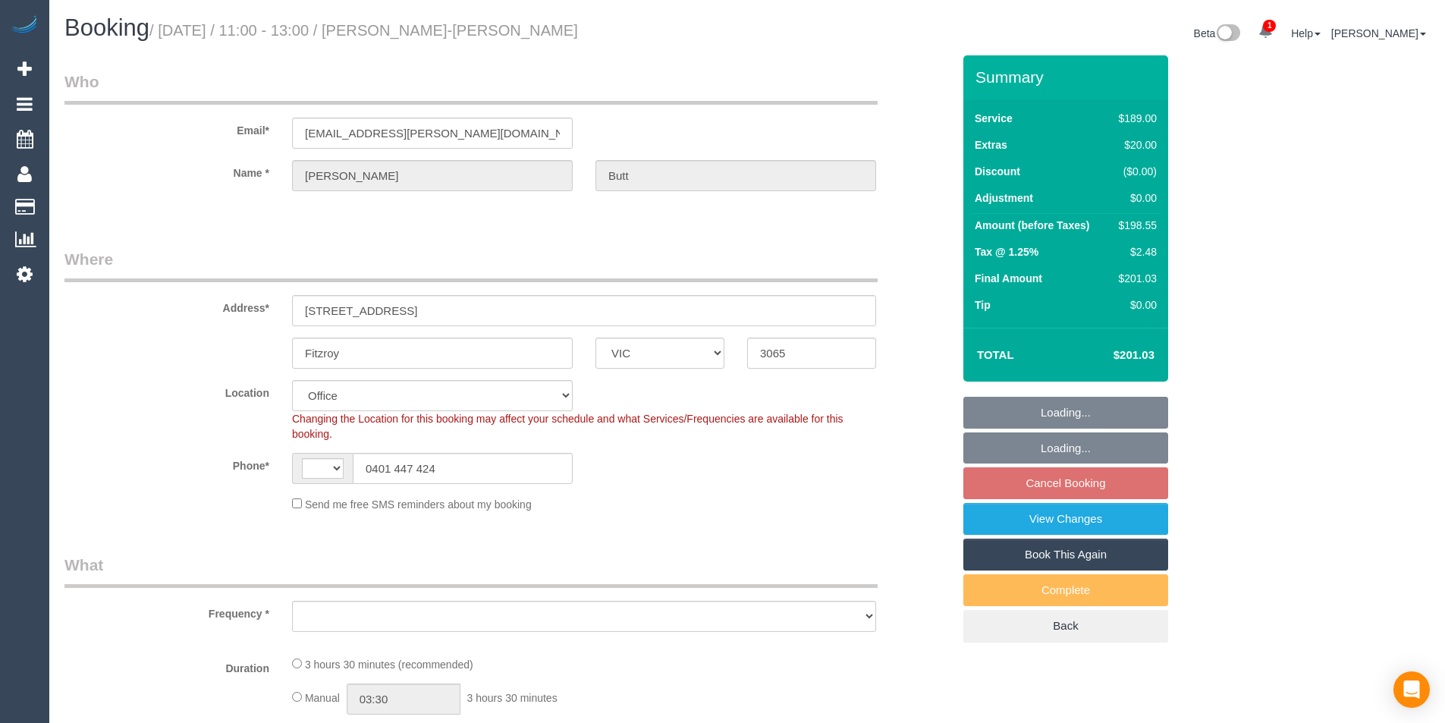
select select "number:20"
select select "number:22"
select select "number:34"
select select "number:26"
select select "string:stripe-pm_1RdQq92GScqysDRVO85jUO6u"
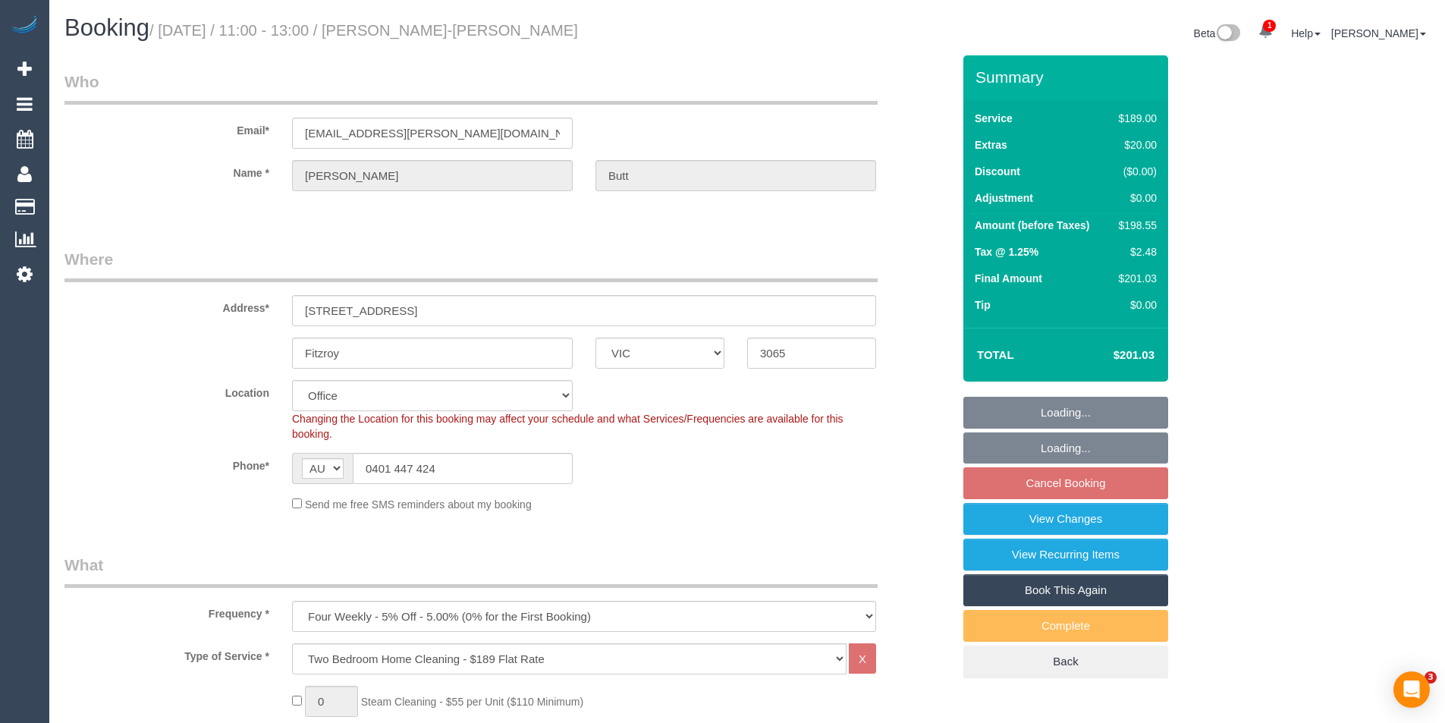
select select "object:2101"
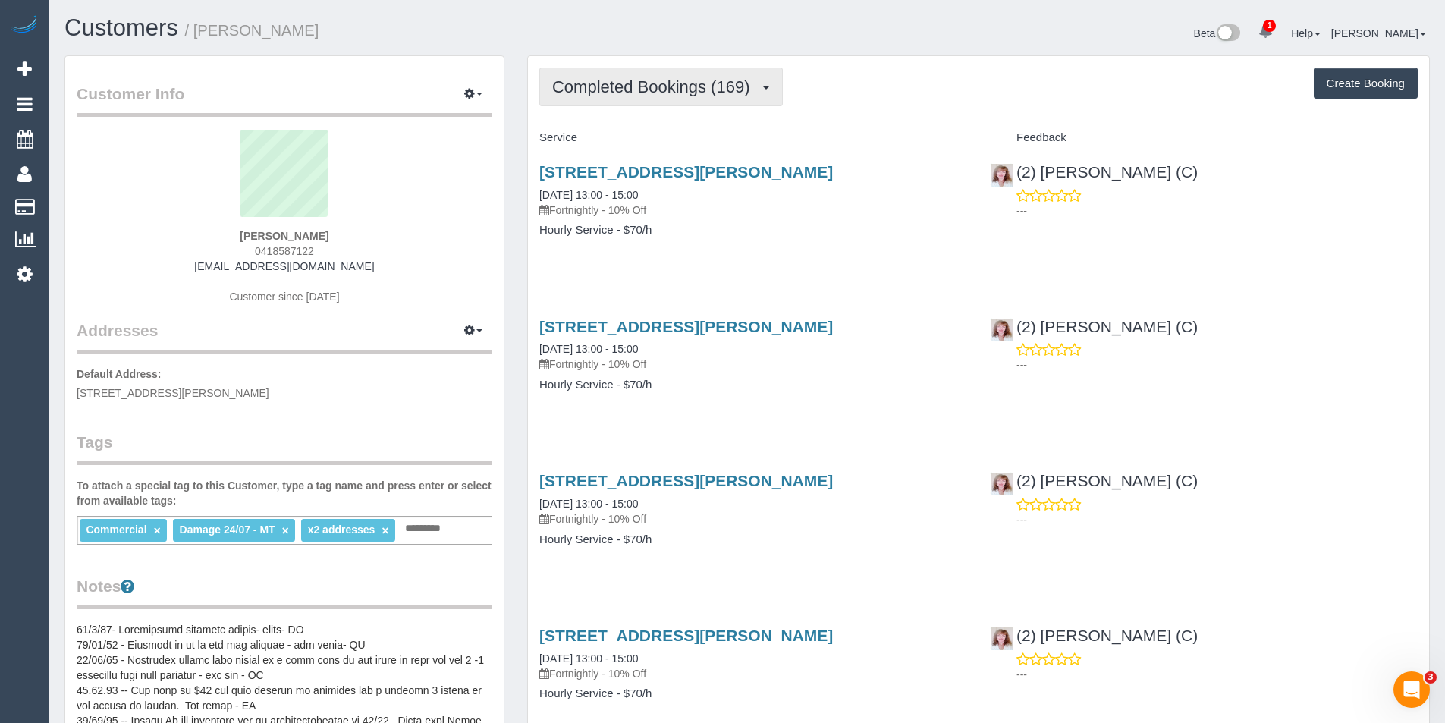
click at [727, 73] on button "Completed Bookings (169)" at bounding box center [661, 87] width 244 height 39
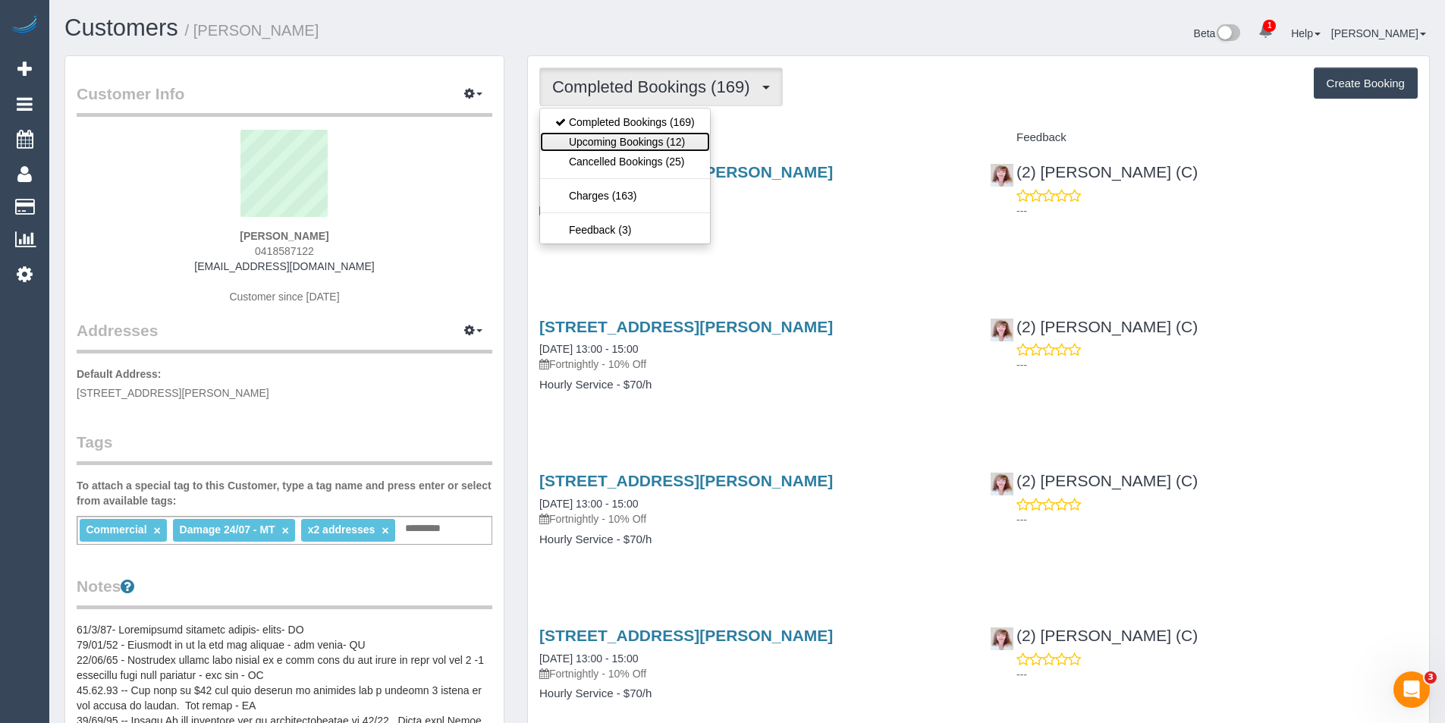
click at [699, 135] on link "Upcoming Bookings (12)" at bounding box center [625, 142] width 170 height 20
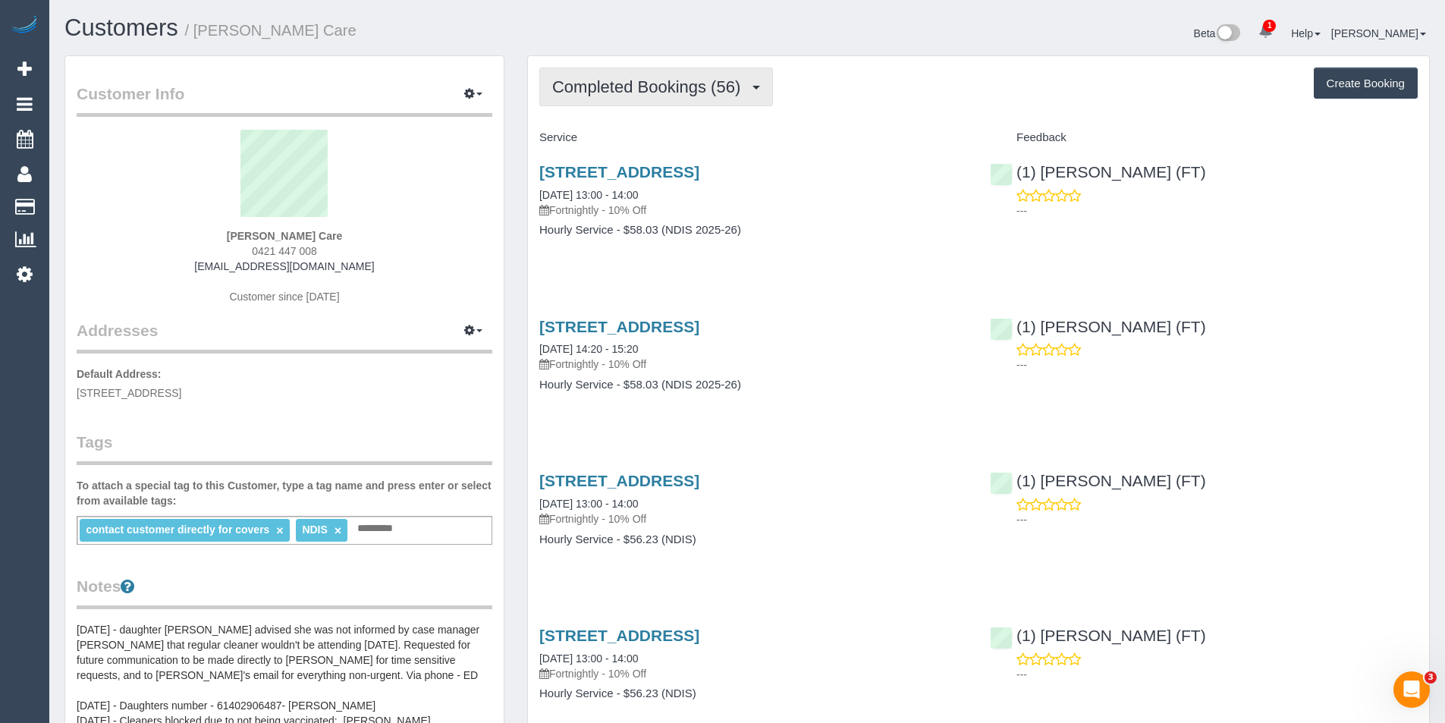
click at [697, 86] on span "Completed Bookings (56)" at bounding box center [650, 86] width 196 height 19
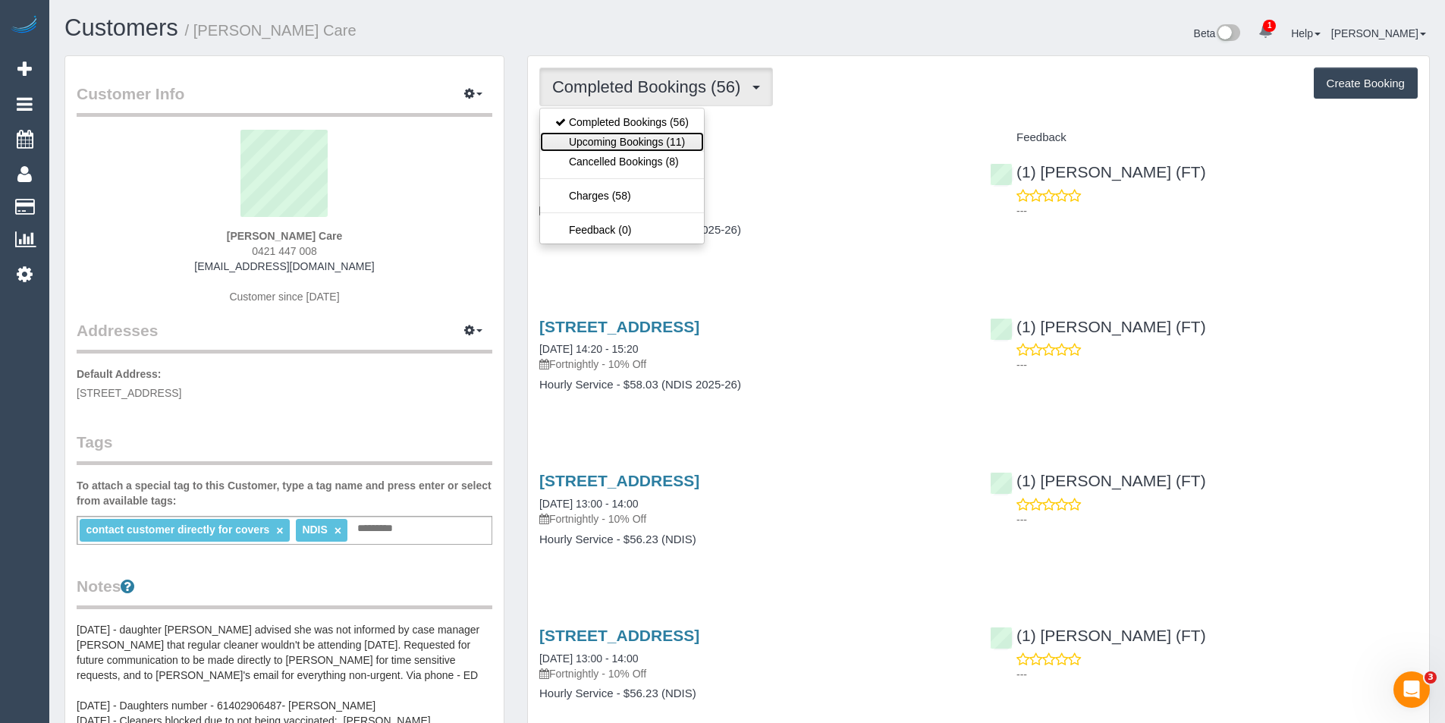
click at [696, 142] on link "Upcoming Bookings (11)" at bounding box center [622, 142] width 164 height 20
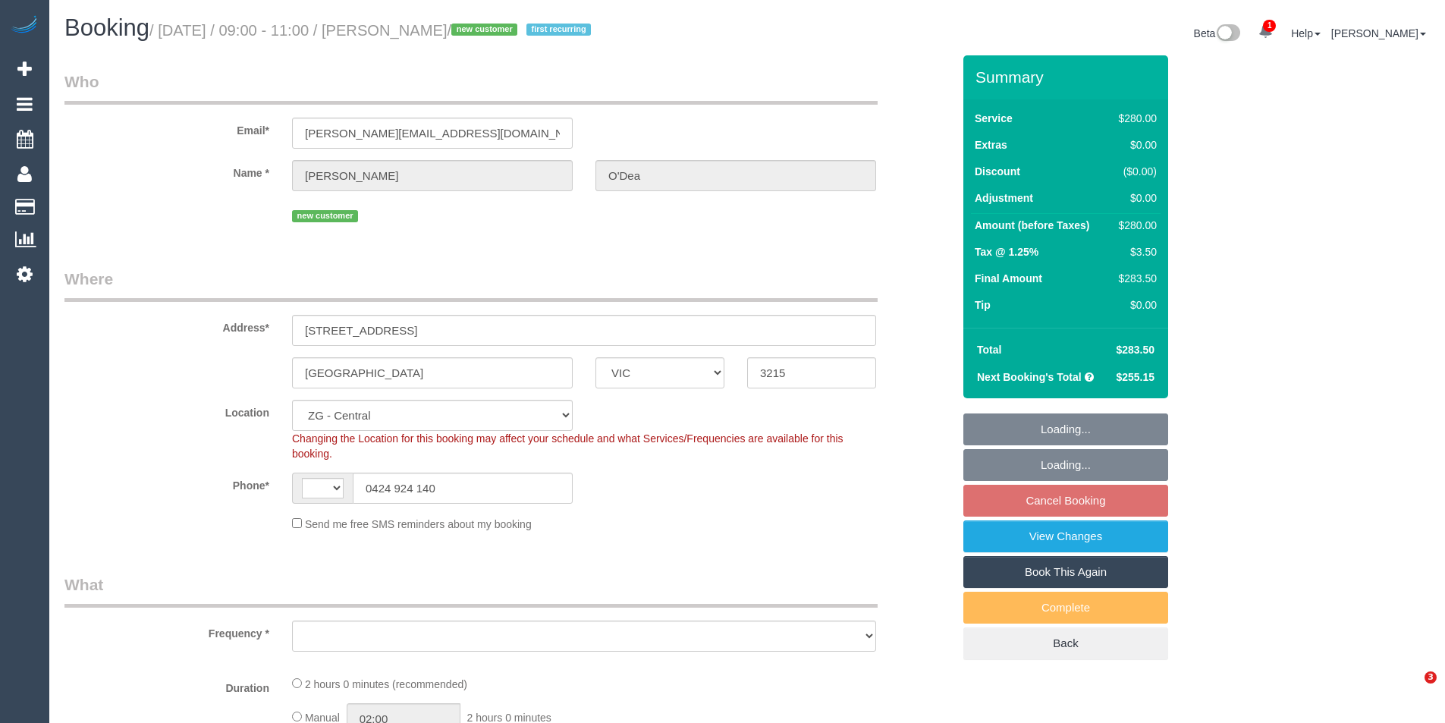
select select "VIC"
select select "string:AU"
select select "object:762"
select select "string:stripe-pm_1RxzA12GScqysDRV5zG2GQ9J"
select select "2"
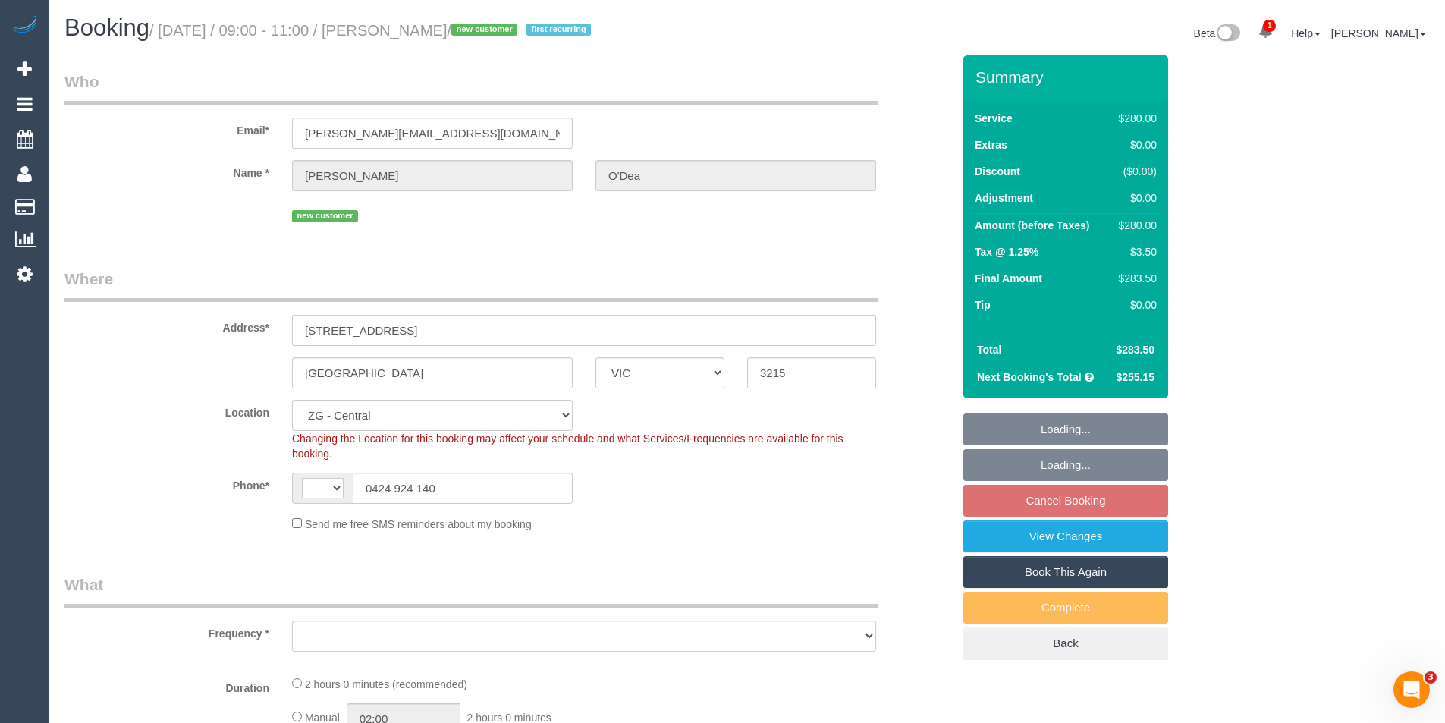
select select "spot3"
select select "number:27"
select select "number:14"
select select "number:19"
select select "number:22"
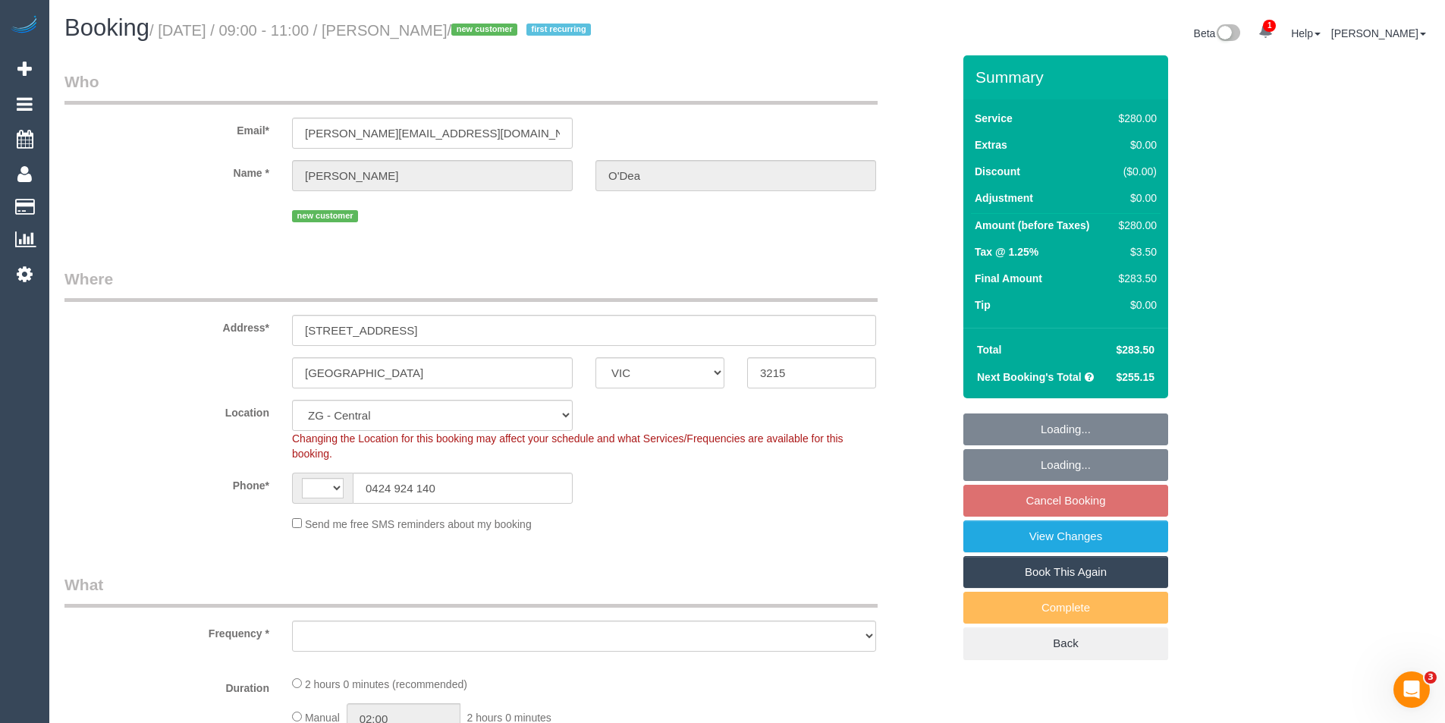
select select "number:34"
select select "number:12"
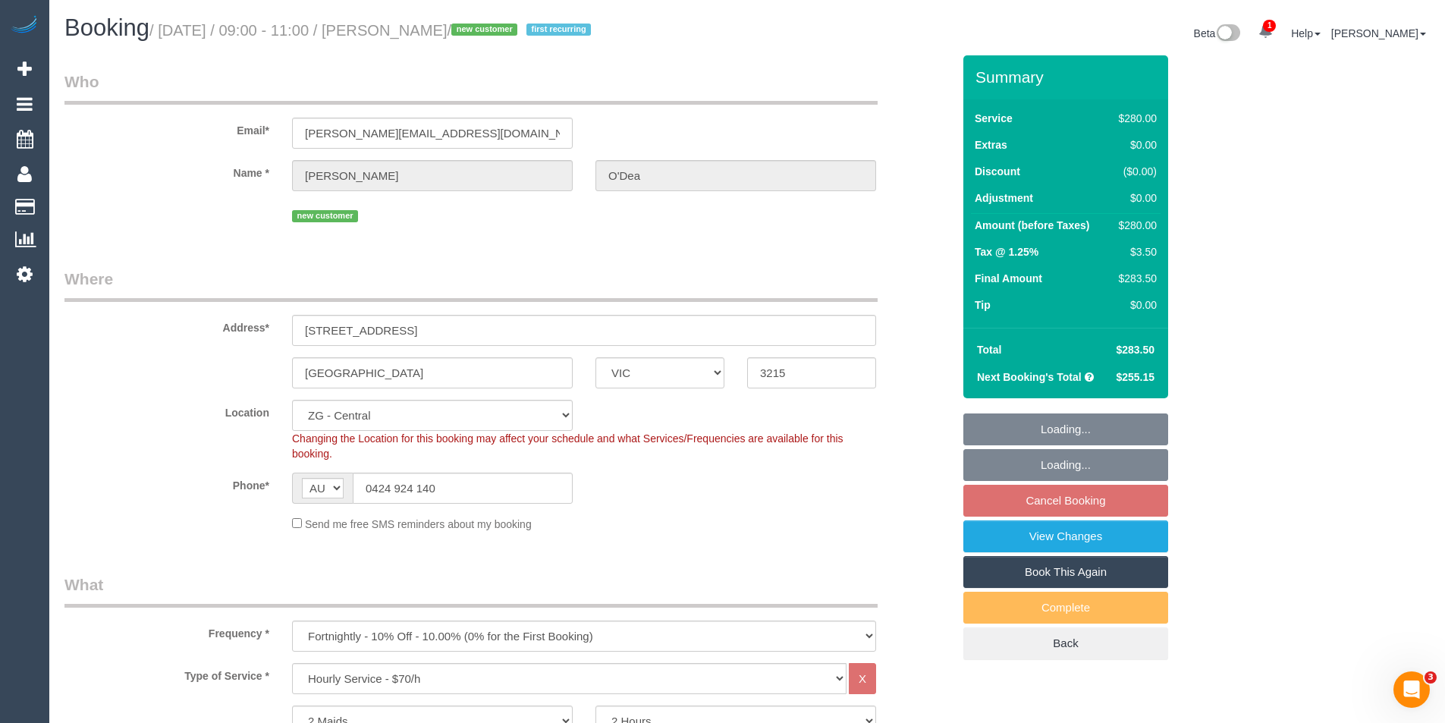
select select "object:918"
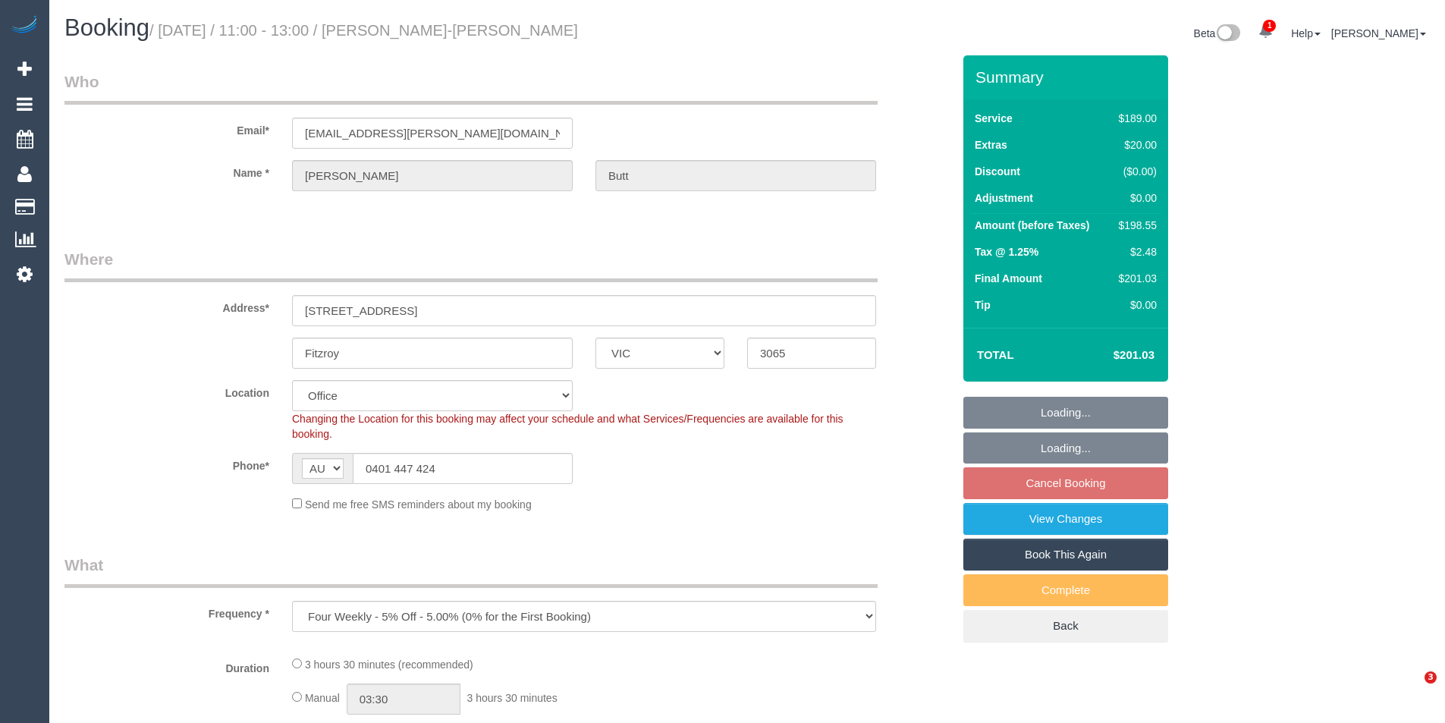
select select "VIC"
select select "object:711"
select select "string:stripe-pm_1RdQq92GScqysDRVO85jUO6u"
select select "number:29"
select select "number:14"
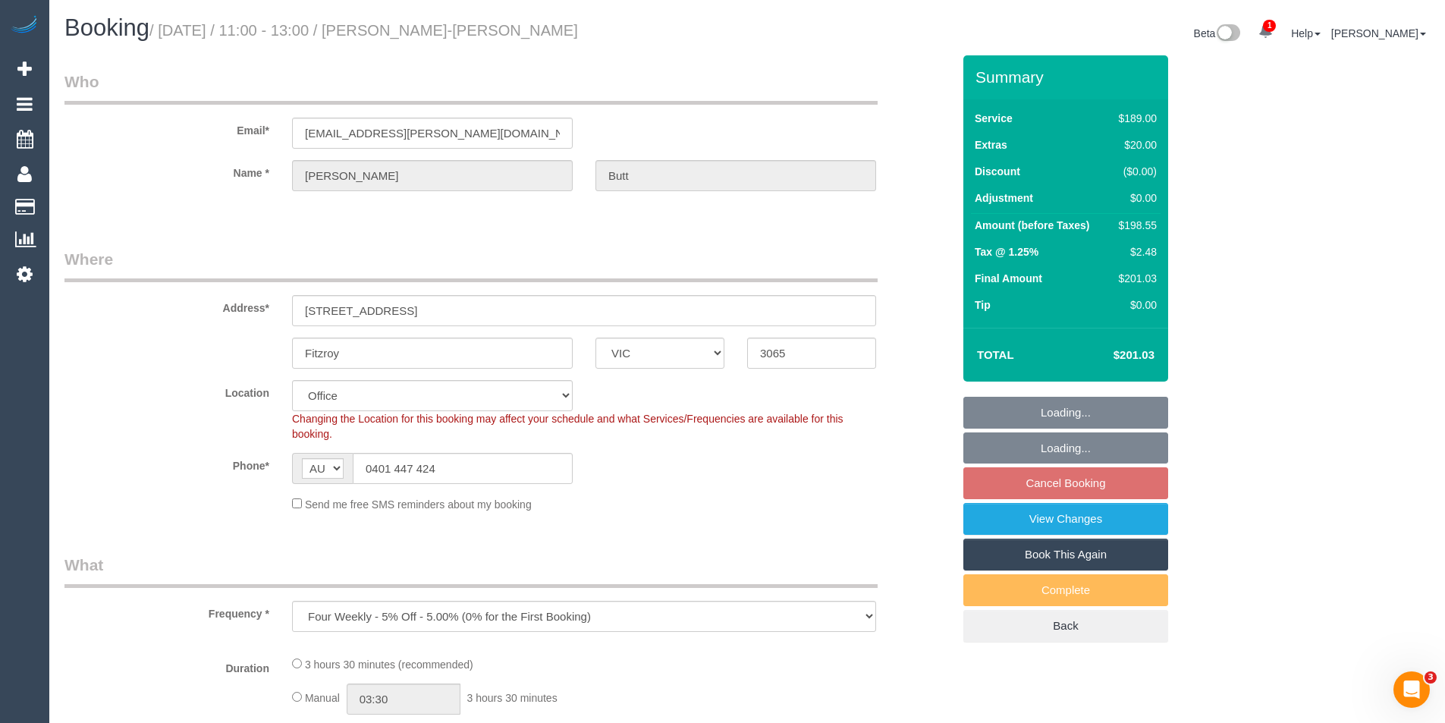
select select "number:20"
select select "number:22"
select select "number:34"
select select "number:26"
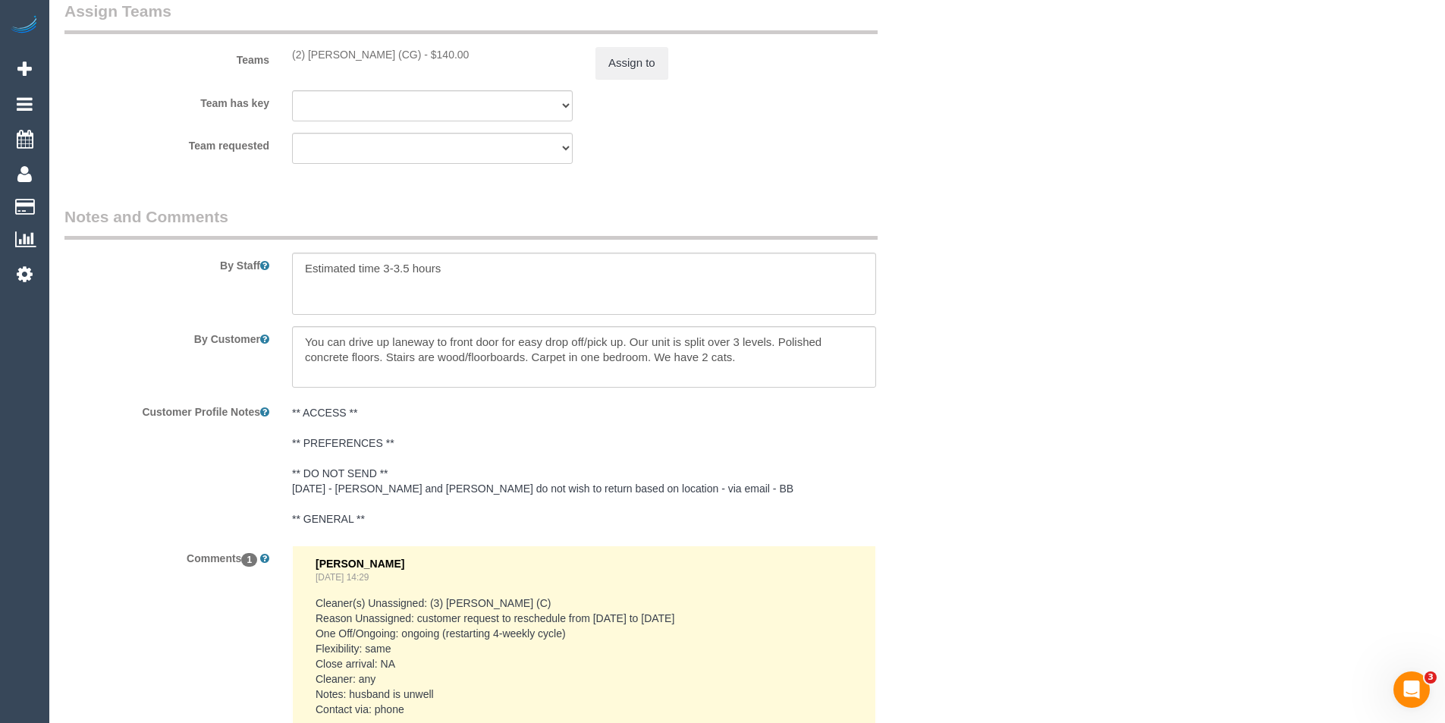
scroll to position [2635, 0]
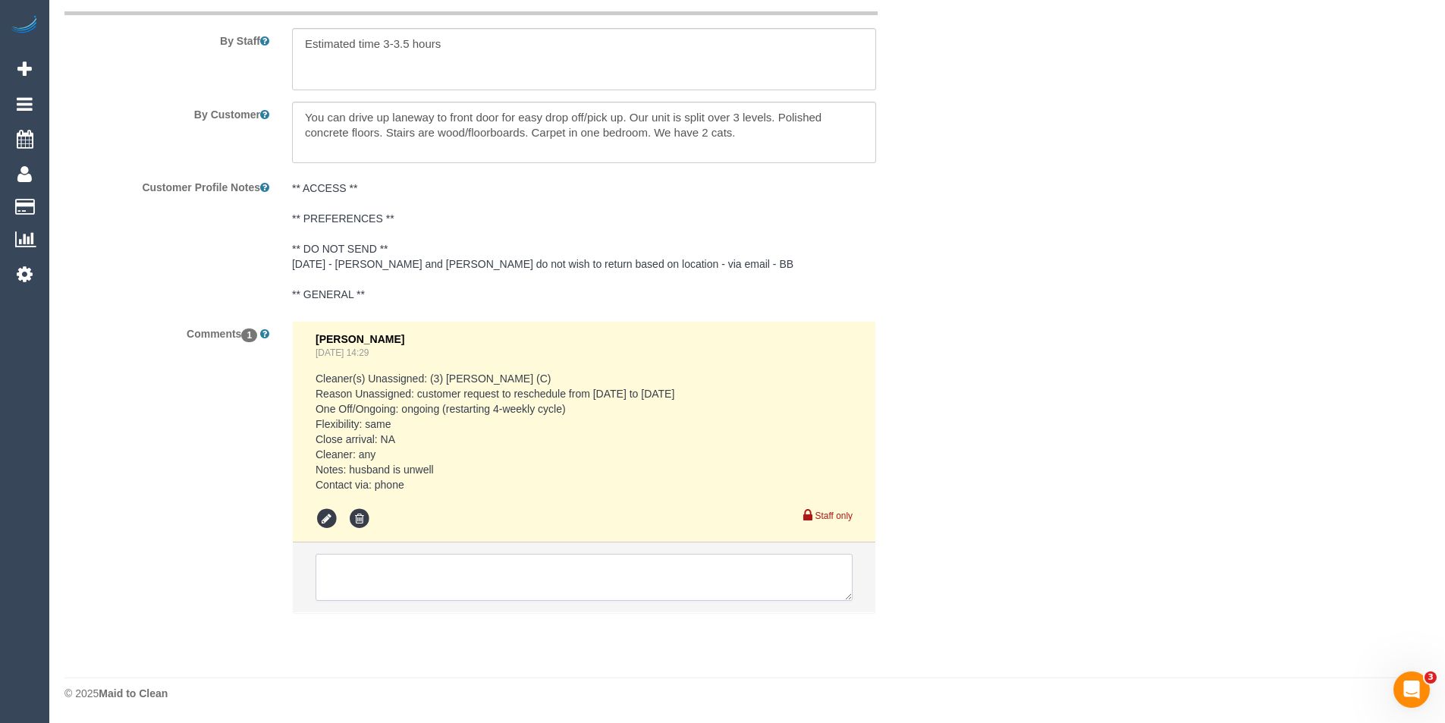
click at [525, 583] on textarea at bounding box center [584, 577] width 537 height 47
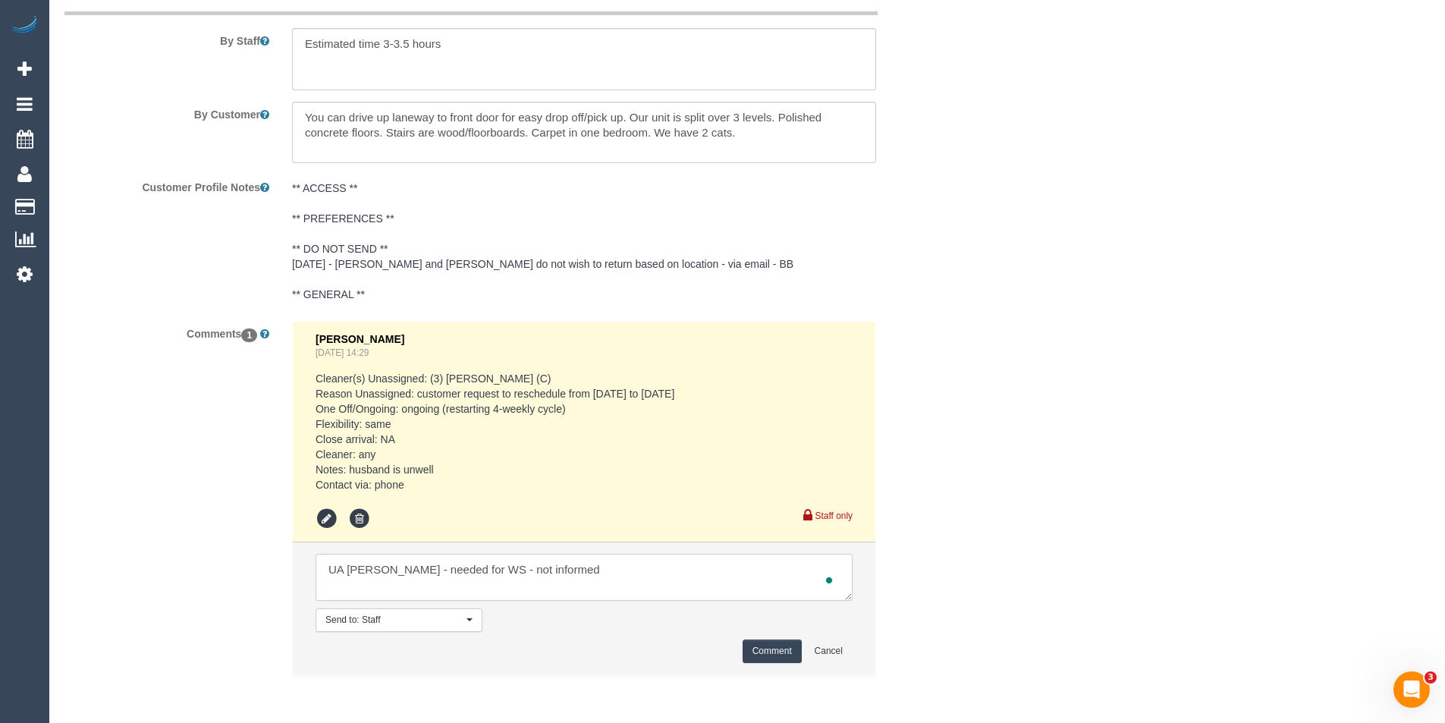
type textarea "UA Syed - needed for WS - not informed"
click at [765, 645] on button "Comment" at bounding box center [772, 652] width 59 height 24
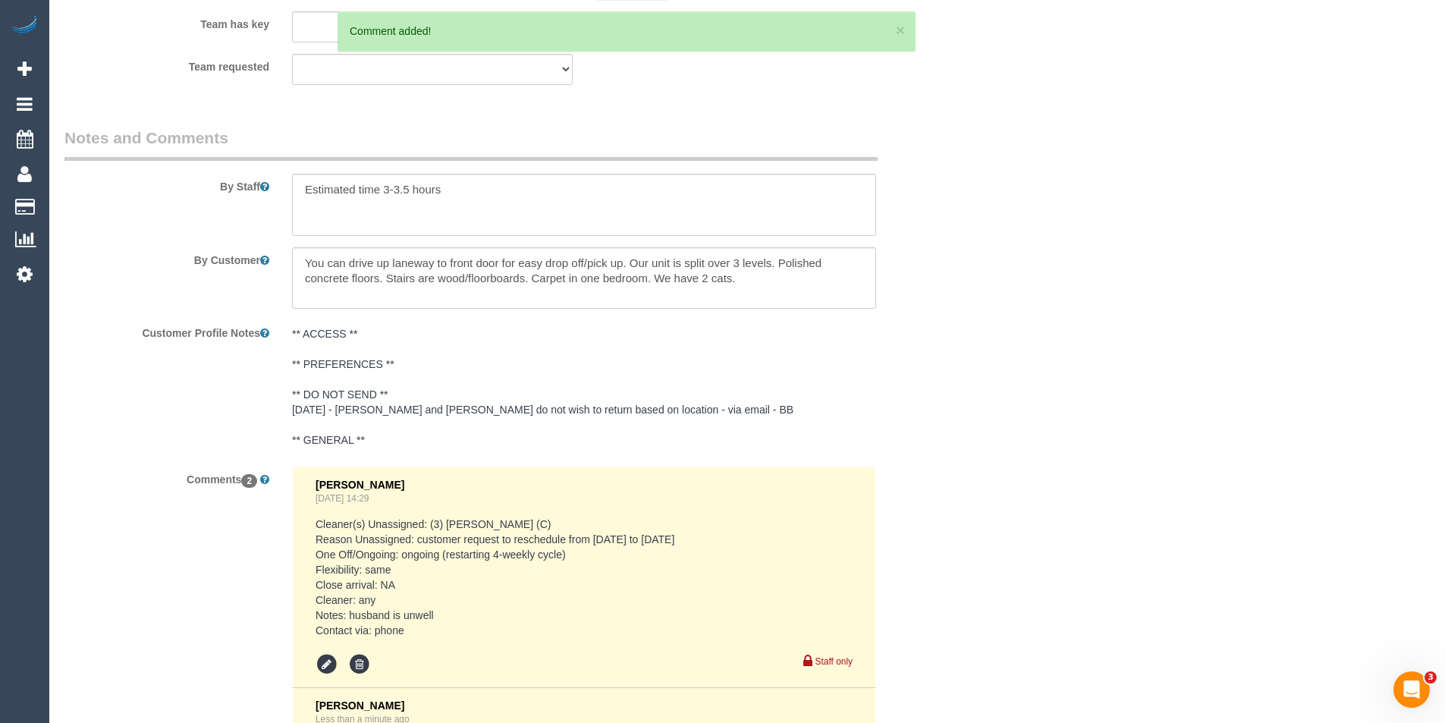
scroll to position [2180, 0]
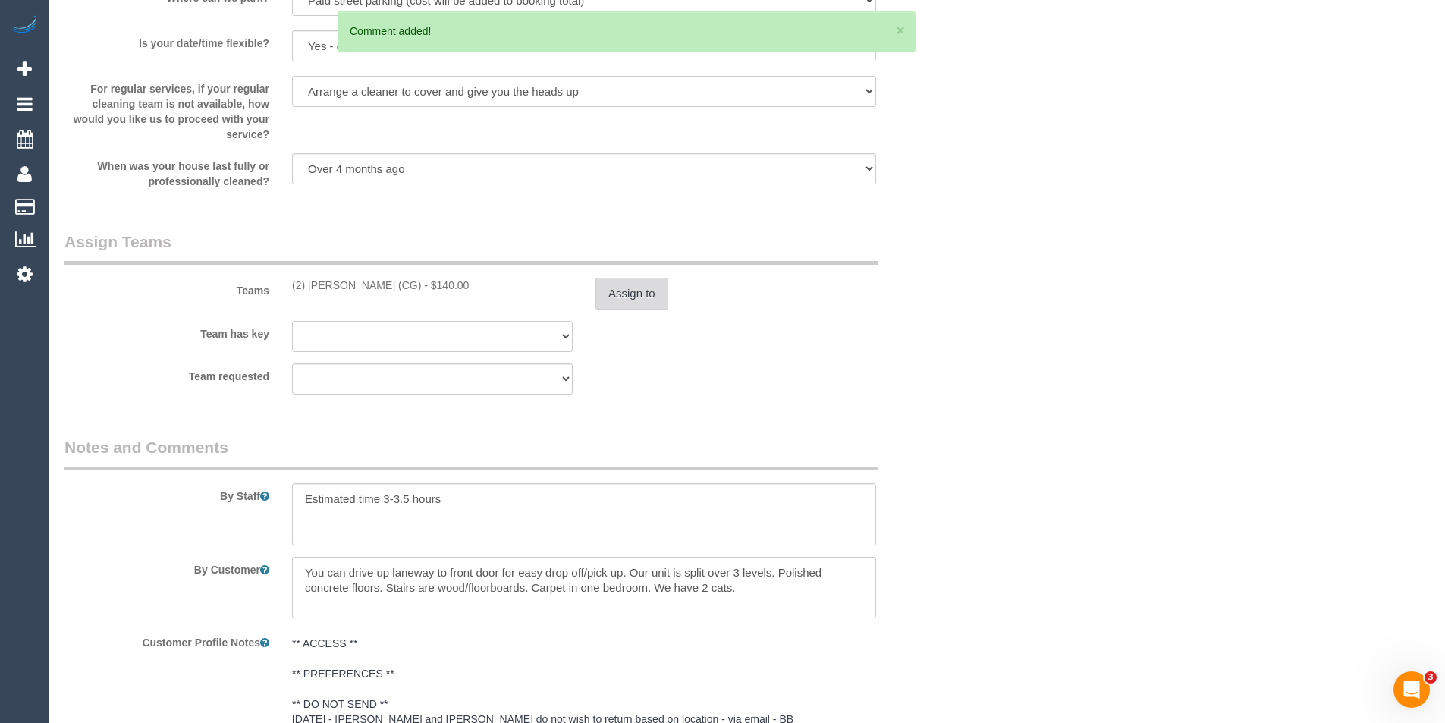
click at [633, 285] on button "Assign to" at bounding box center [632, 294] width 73 height 32
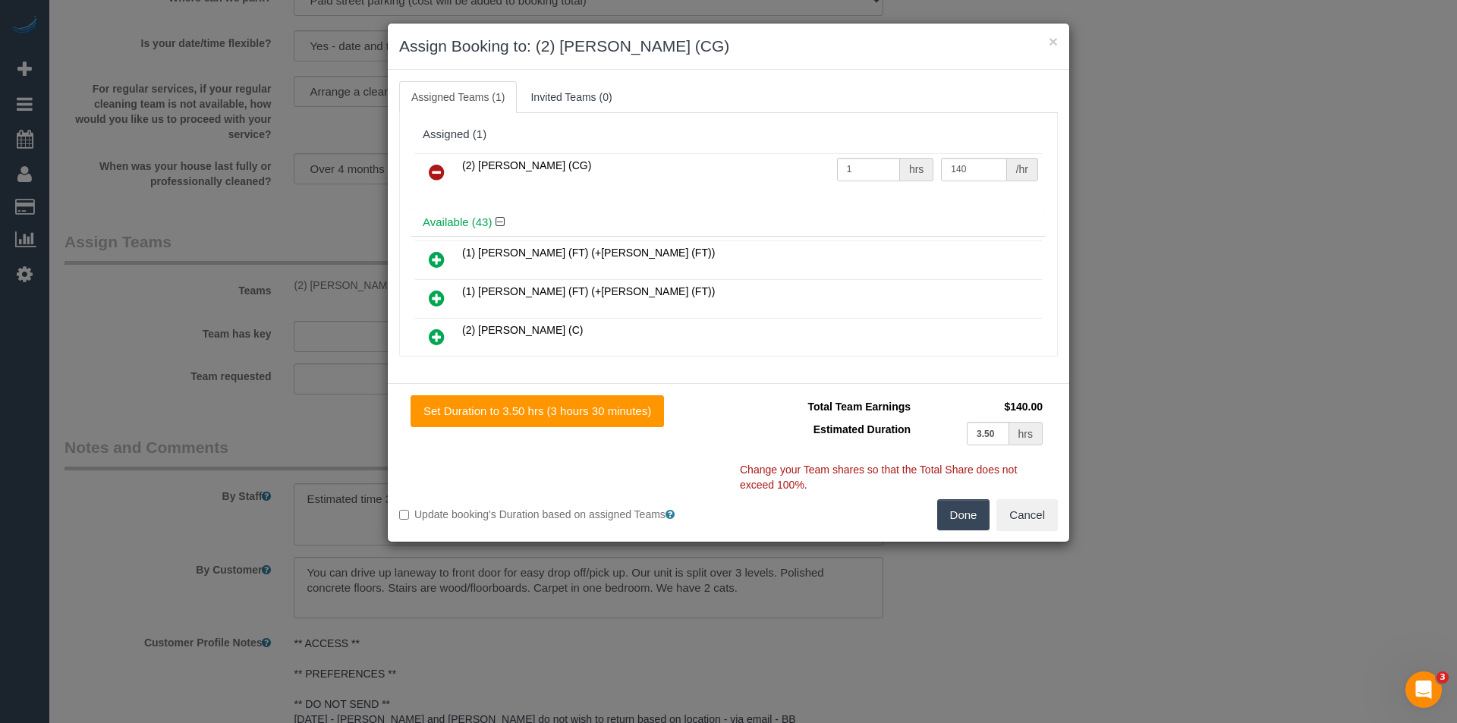
click at [441, 167] on icon at bounding box center [437, 172] width 16 height 18
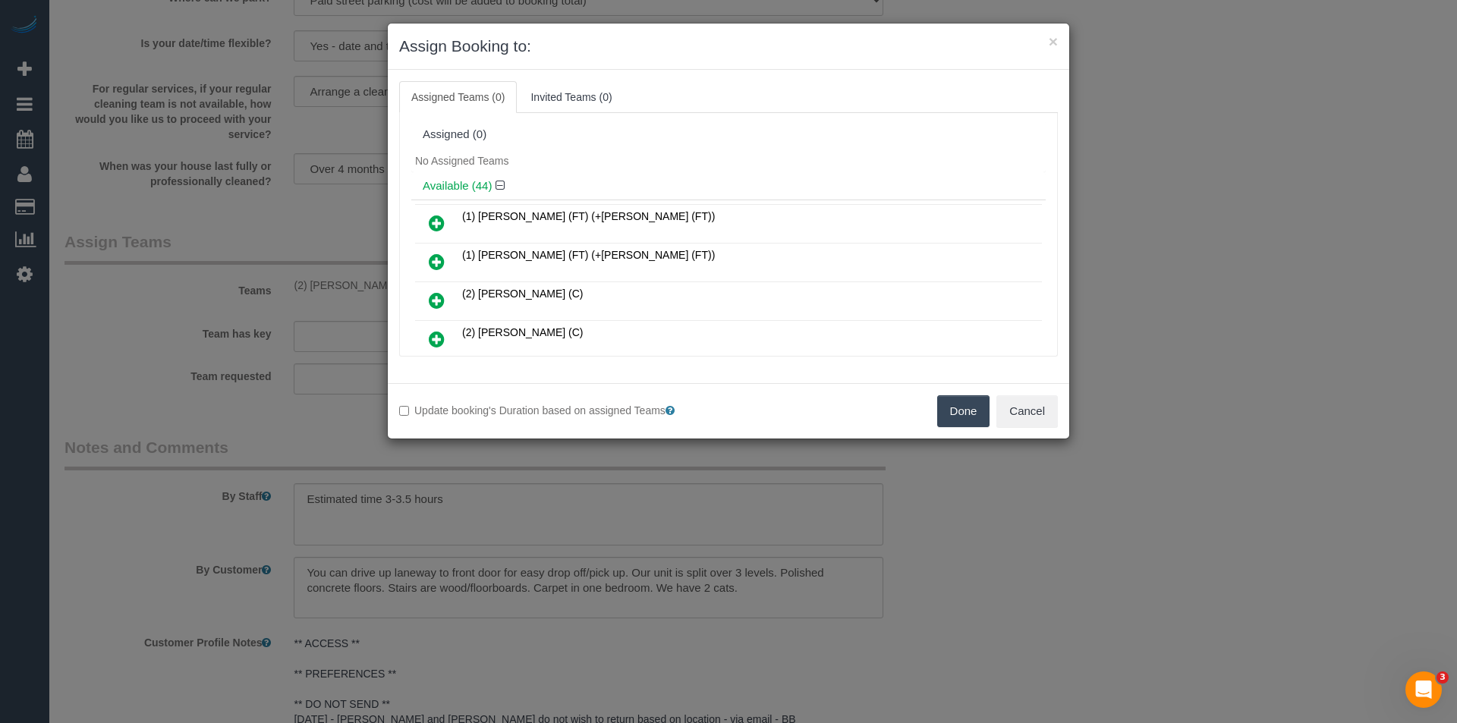
click at [958, 411] on button "Done" at bounding box center [963, 411] width 53 height 32
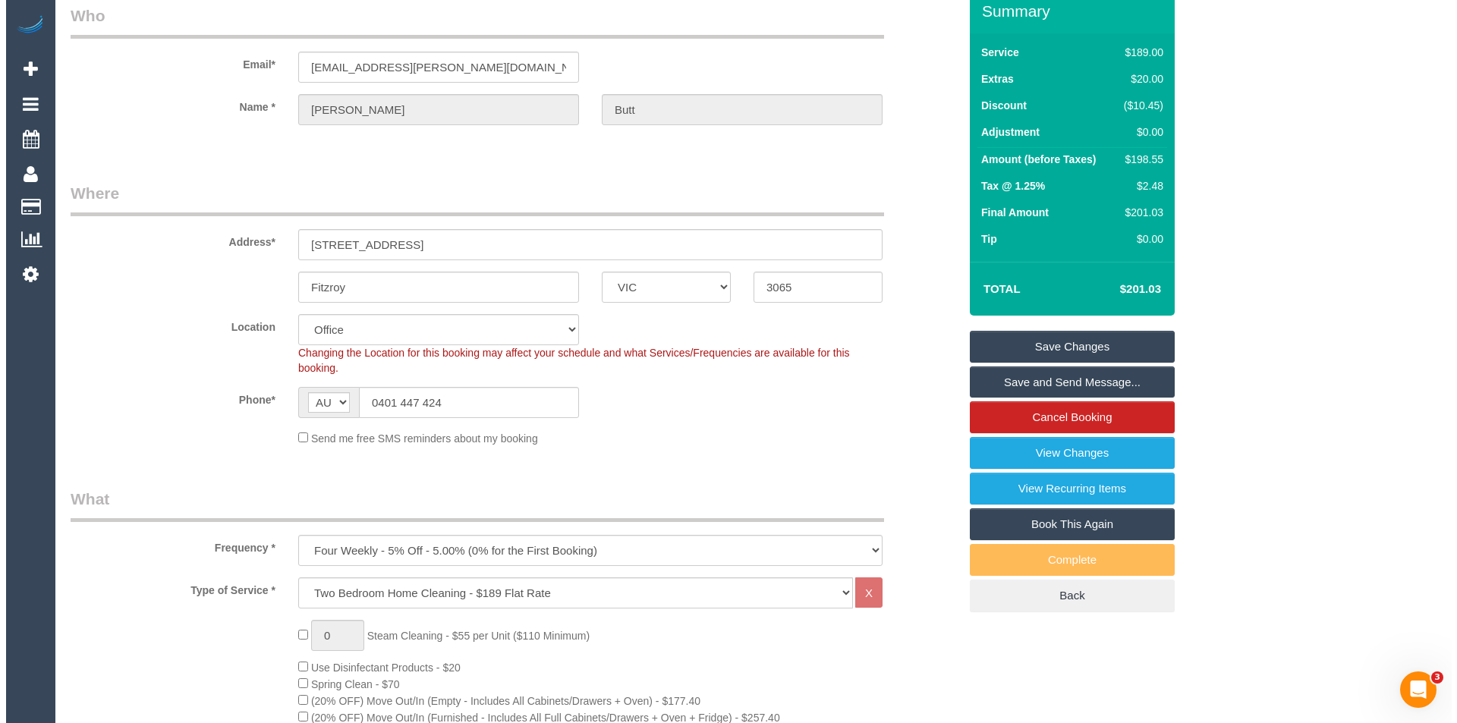
scroll to position [0, 0]
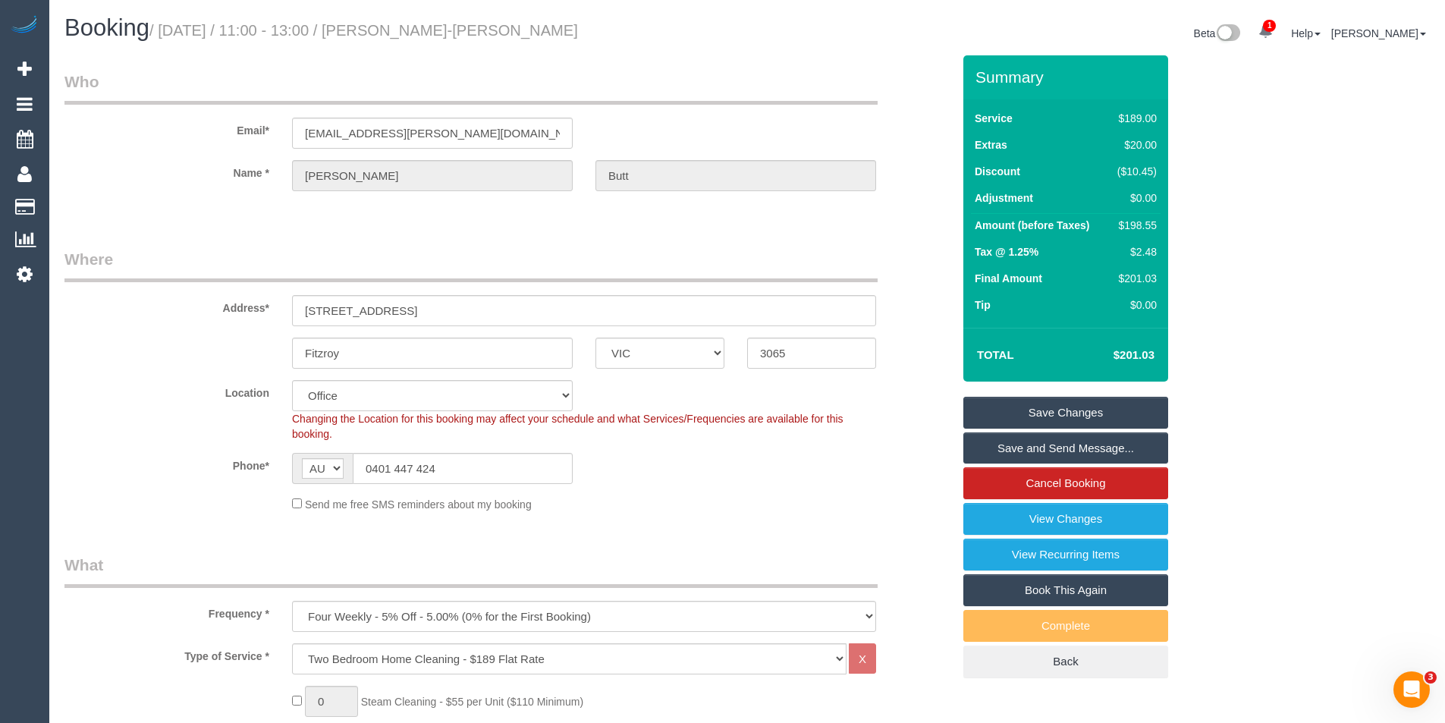
drag, startPoint x: 1052, startPoint y: 410, endPoint x: 1039, endPoint y: 410, distance: 12.1
click at [1052, 410] on link "Save Changes" at bounding box center [1066, 413] width 205 height 32
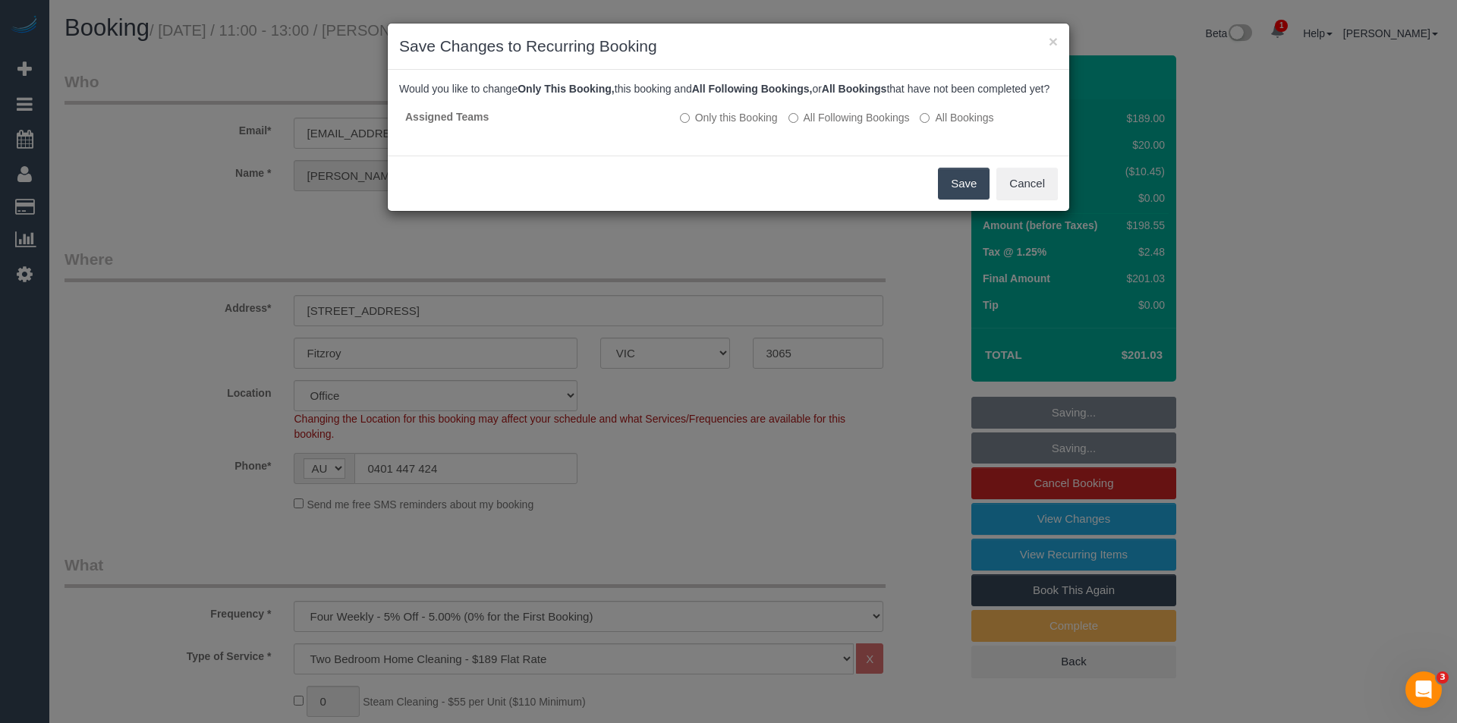
click at [954, 190] on button "Save" at bounding box center [964, 184] width 52 height 32
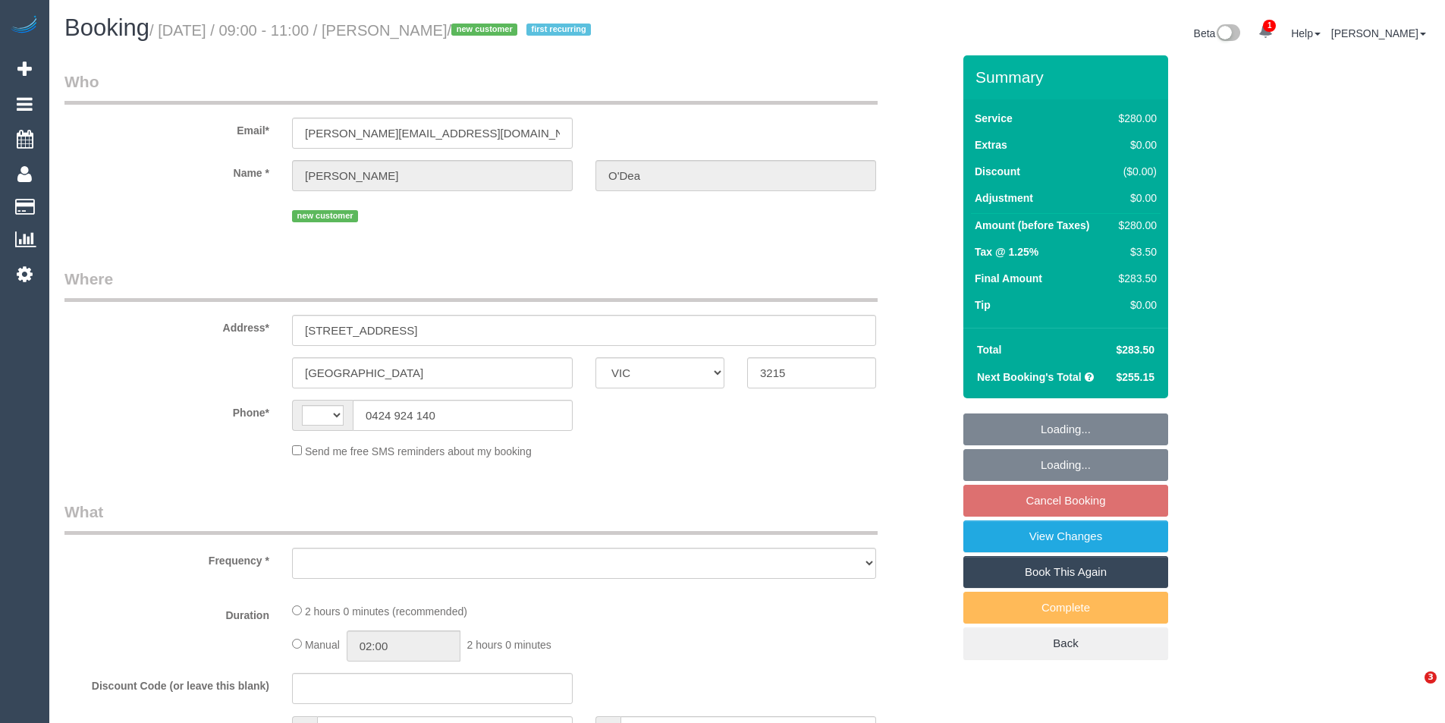
select select "VIC"
select select "string:AU"
select select "object:298"
select select "string:stripe-pm_1RxzA12GScqysDRV5zG2GQ9J"
select select "2"
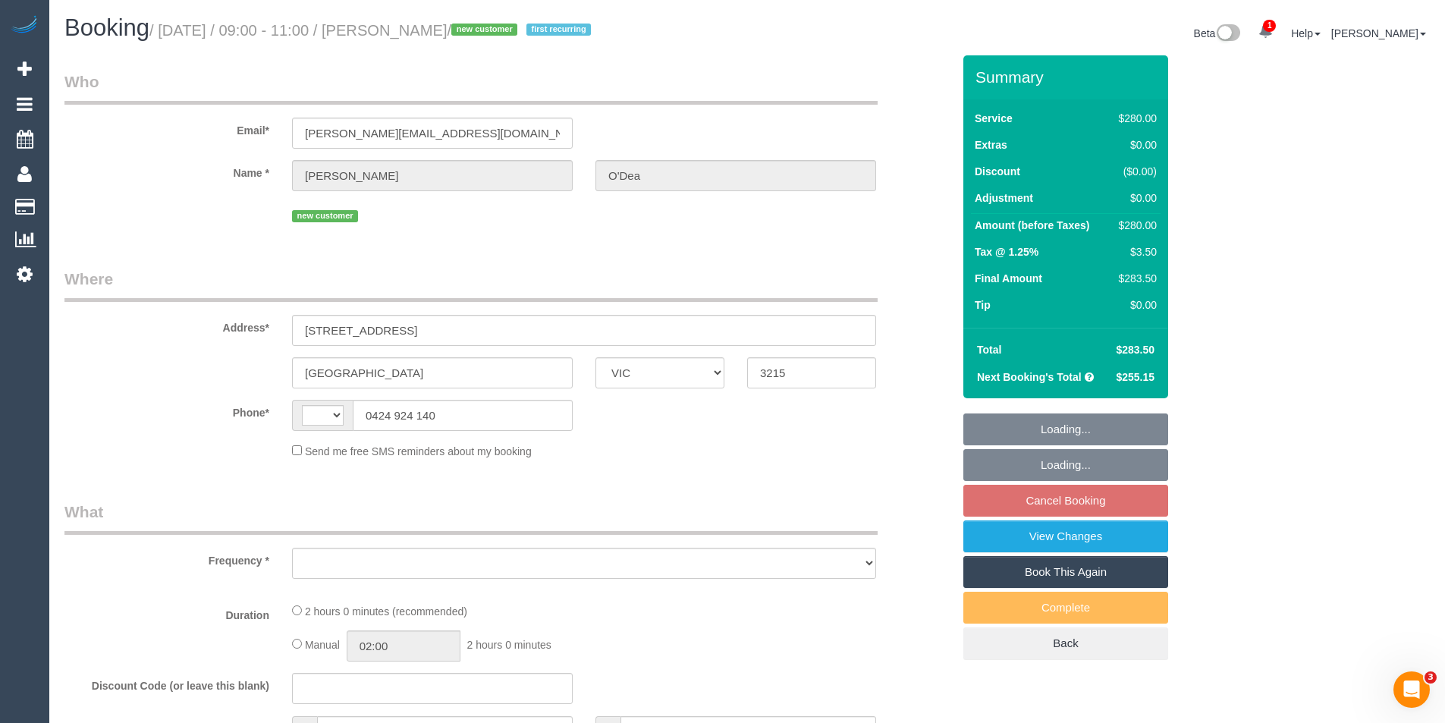
select select "number:27"
select select "number:14"
select select "number:19"
select select "number:22"
select select "number:34"
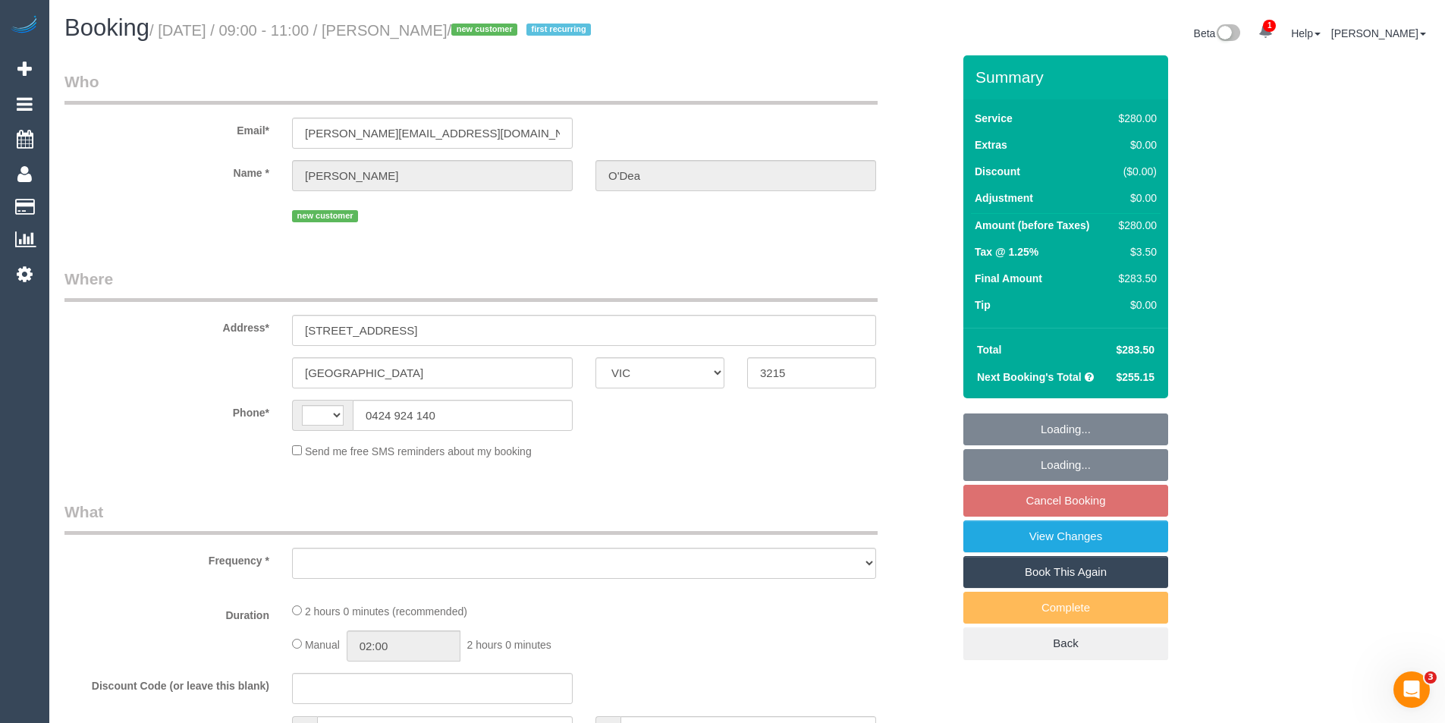
select select "number:12"
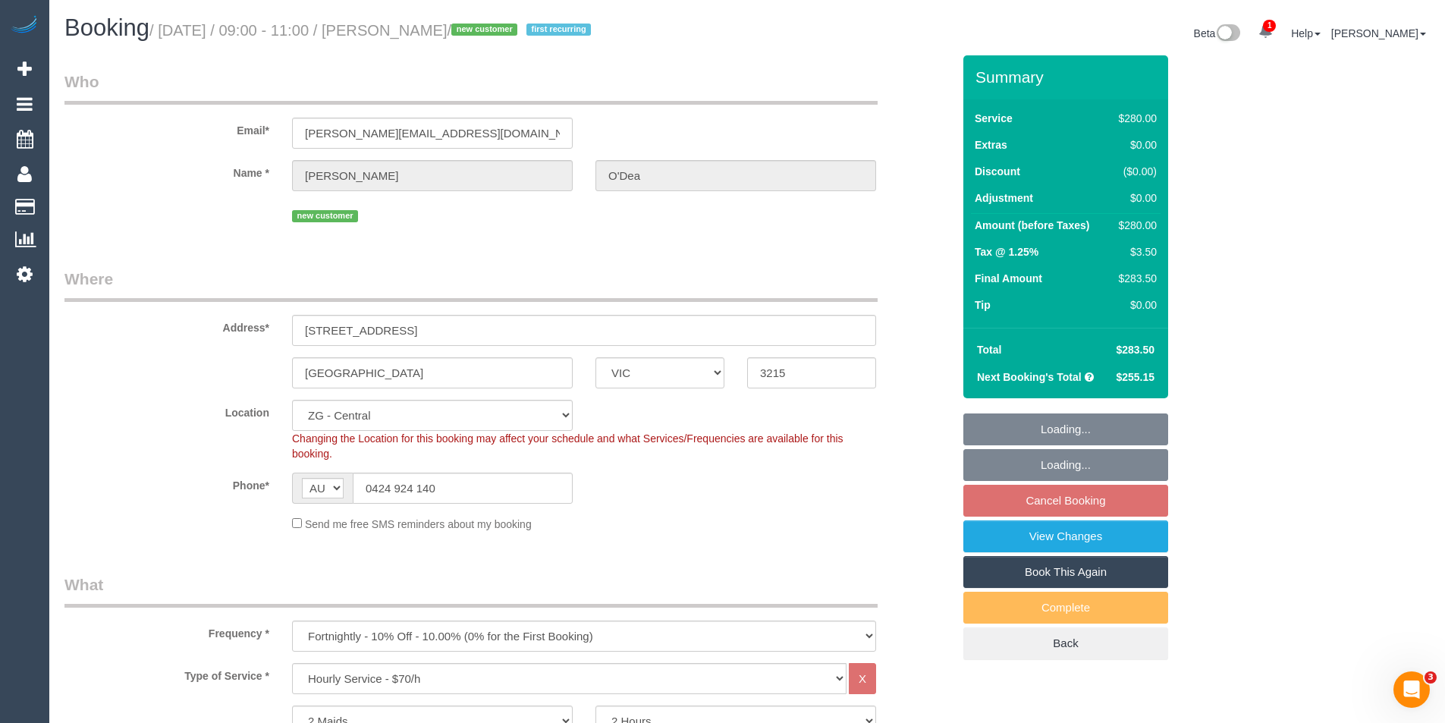
select select "object:862"
select select "spot3"
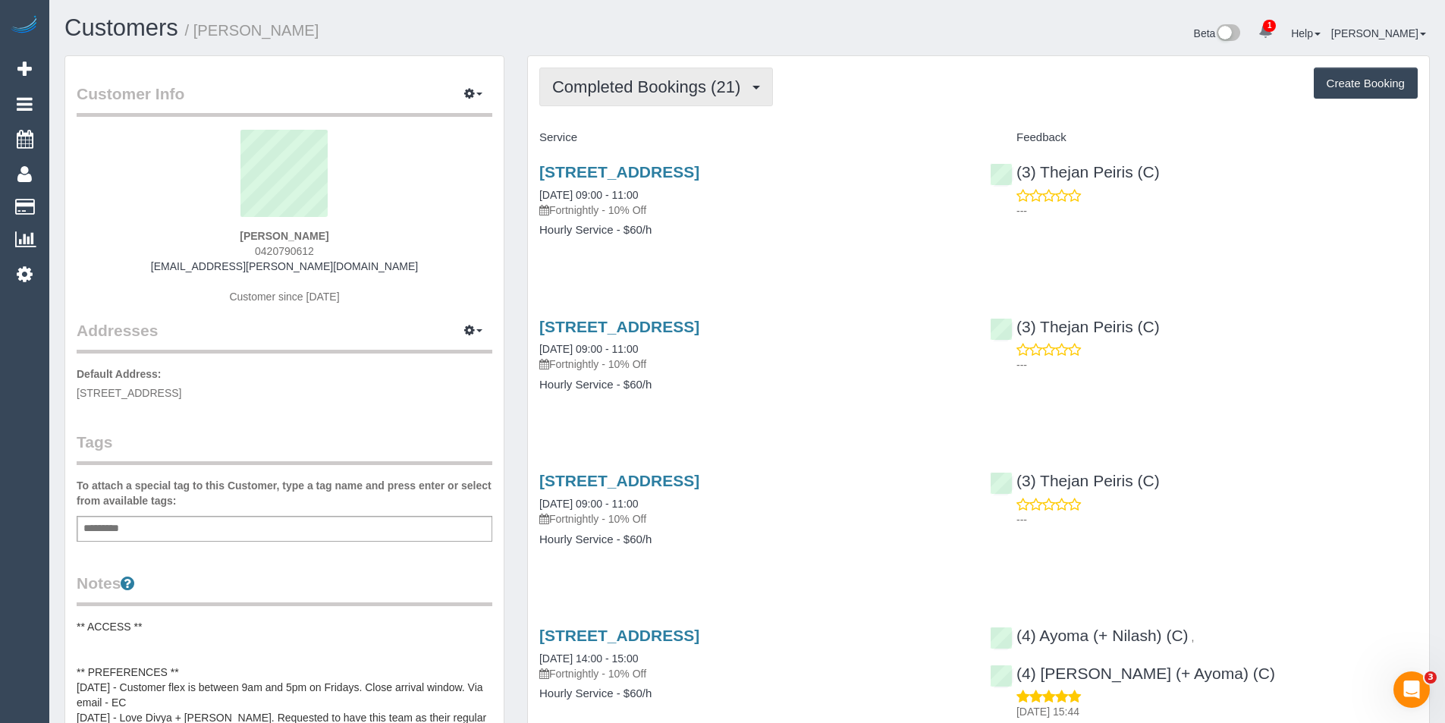
click at [630, 87] on span "Completed Bookings (21)" at bounding box center [650, 86] width 196 height 19
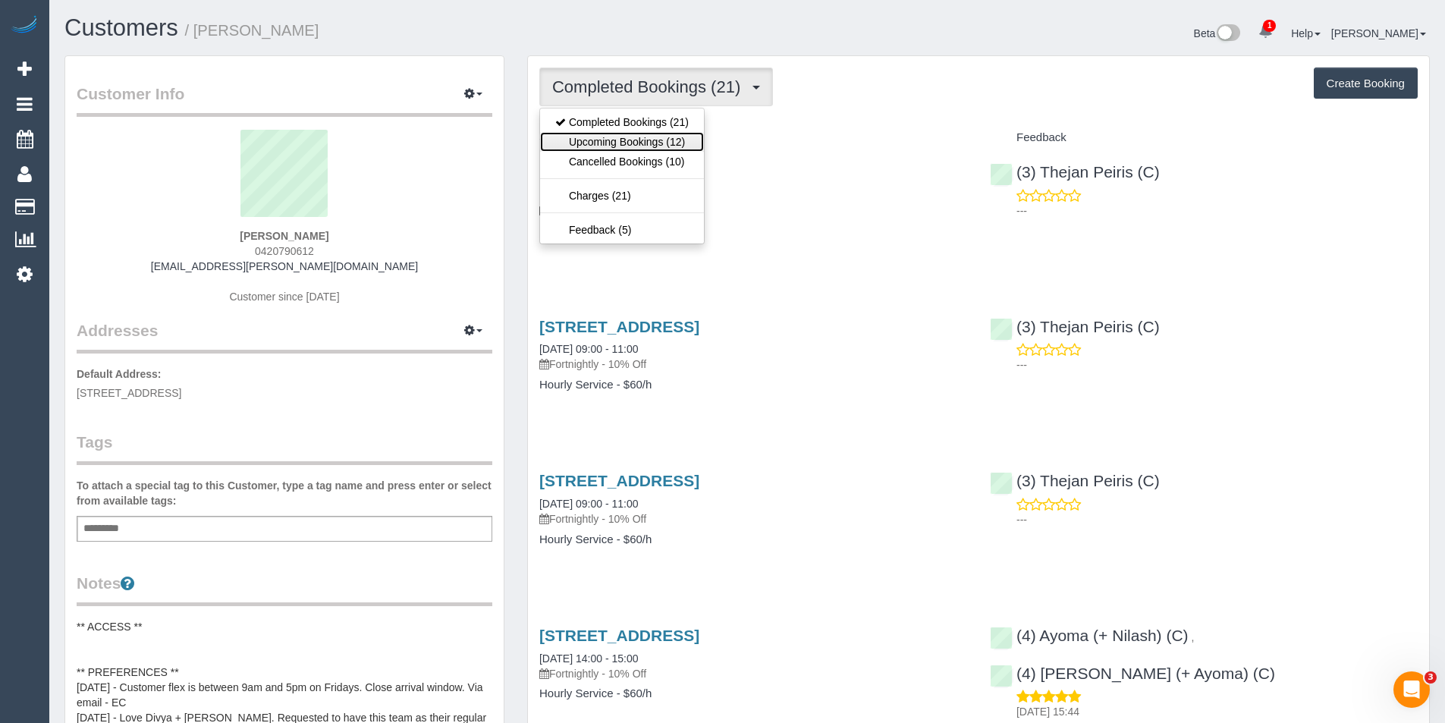
click at [643, 139] on link "Upcoming Bookings (12)" at bounding box center [622, 142] width 164 height 20
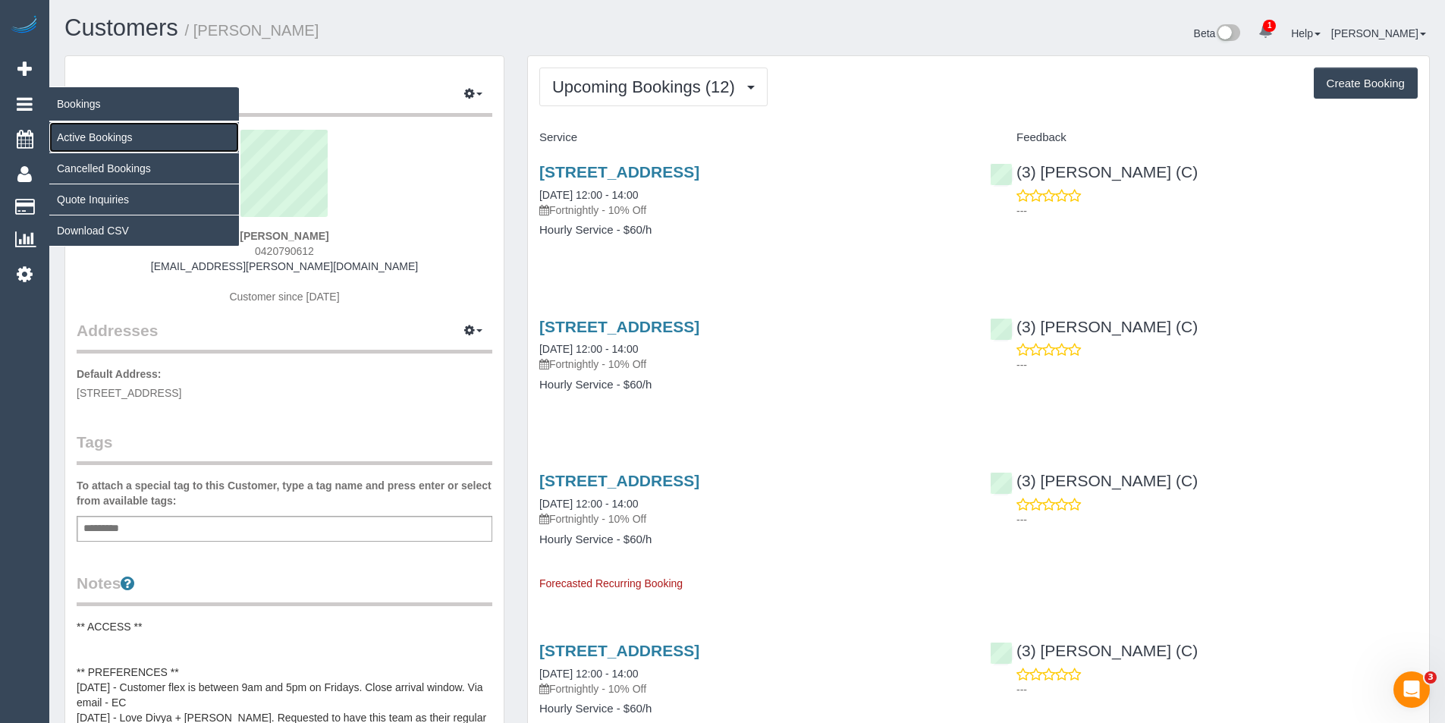
click at [66, 130] on link "Active Bookings" at bounding box center [144, 137] width 190 height 30
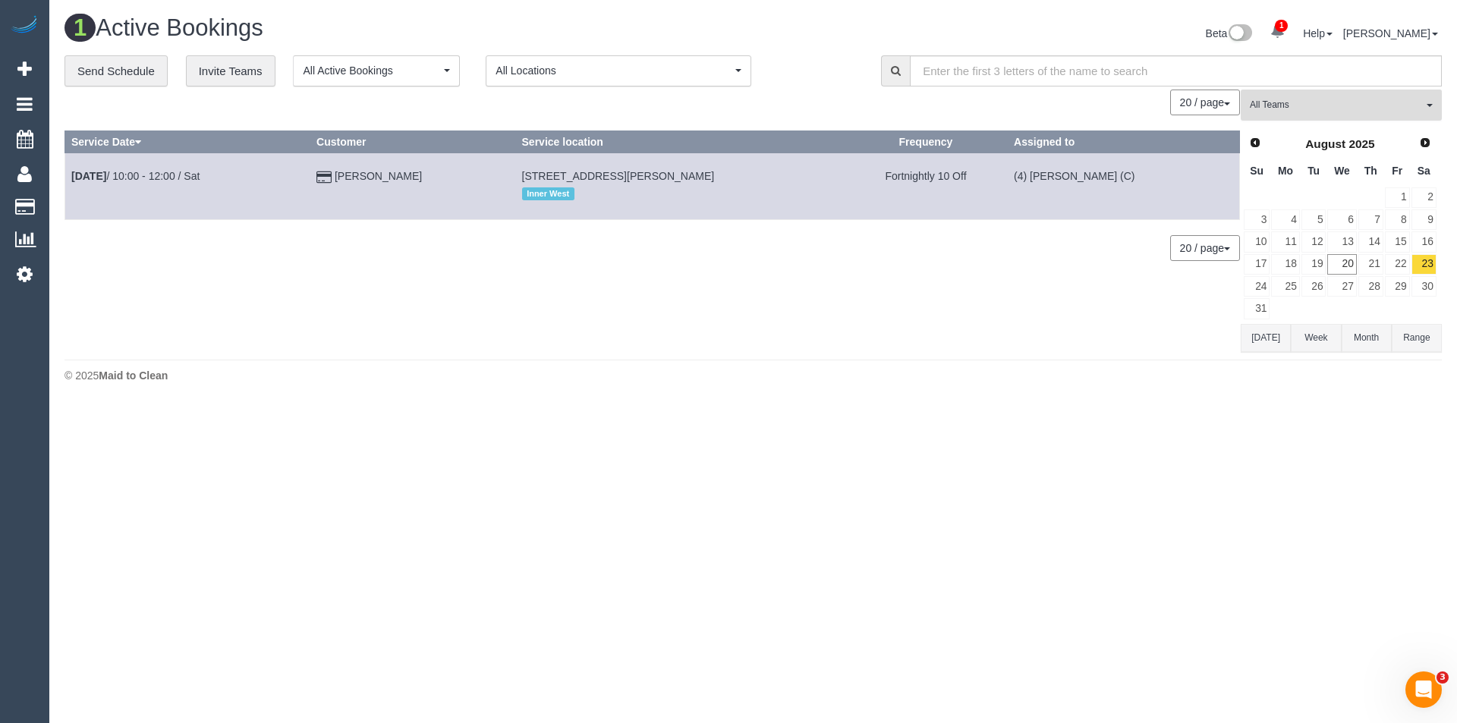
click at [1296, 112] on span "All Teams" at bounding box center [1336, 105] width 173 height 13
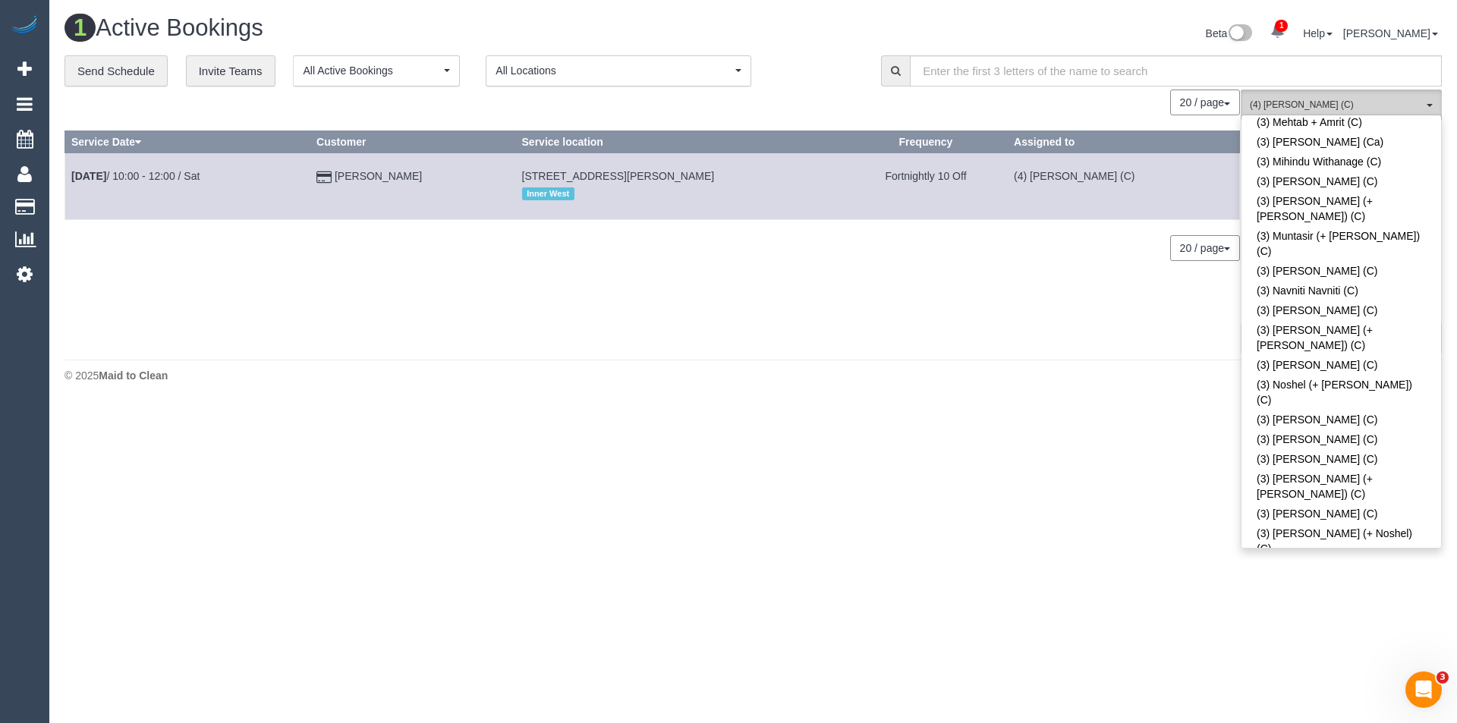
scroll to position [3794, 0]
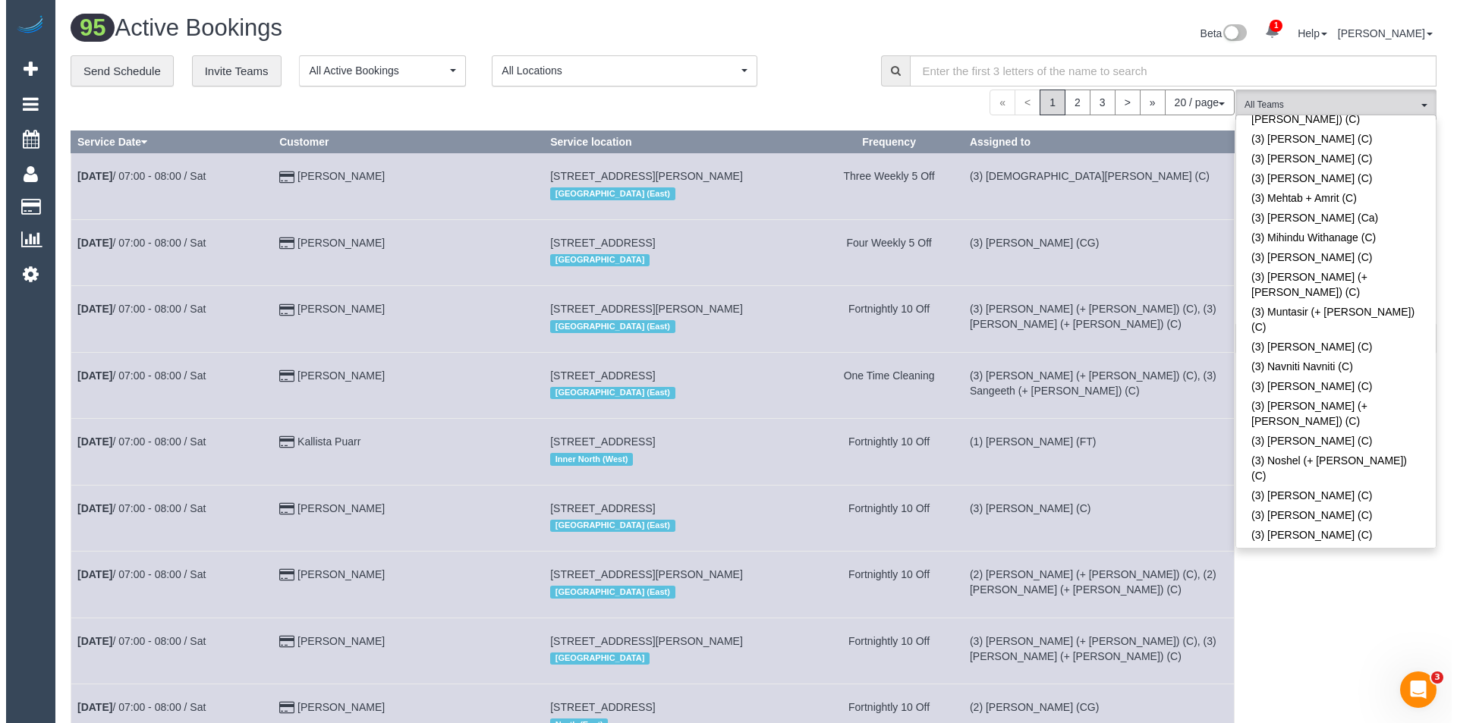
scroll to position [3718, 0]
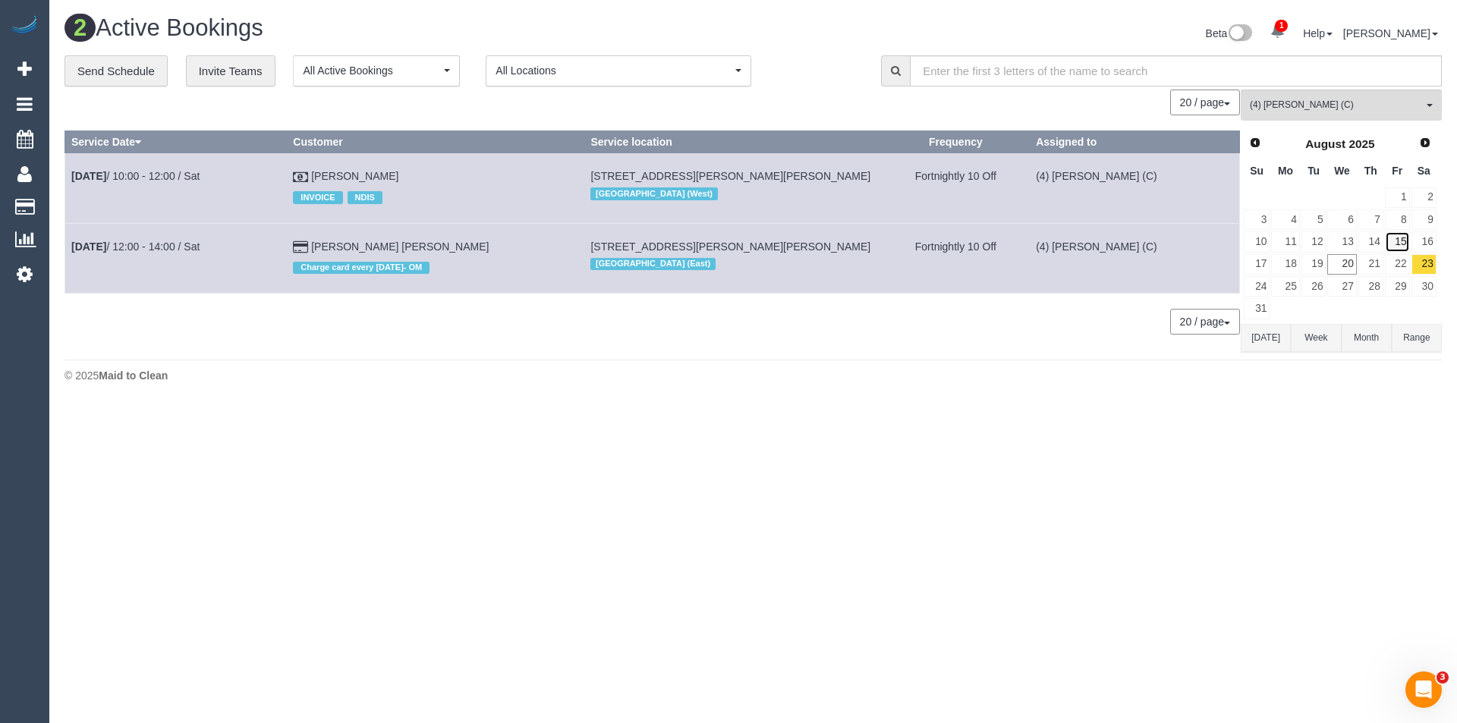
click at [1390, 244] on link "15" at bounding box center [1397, 241] width 25 height 20
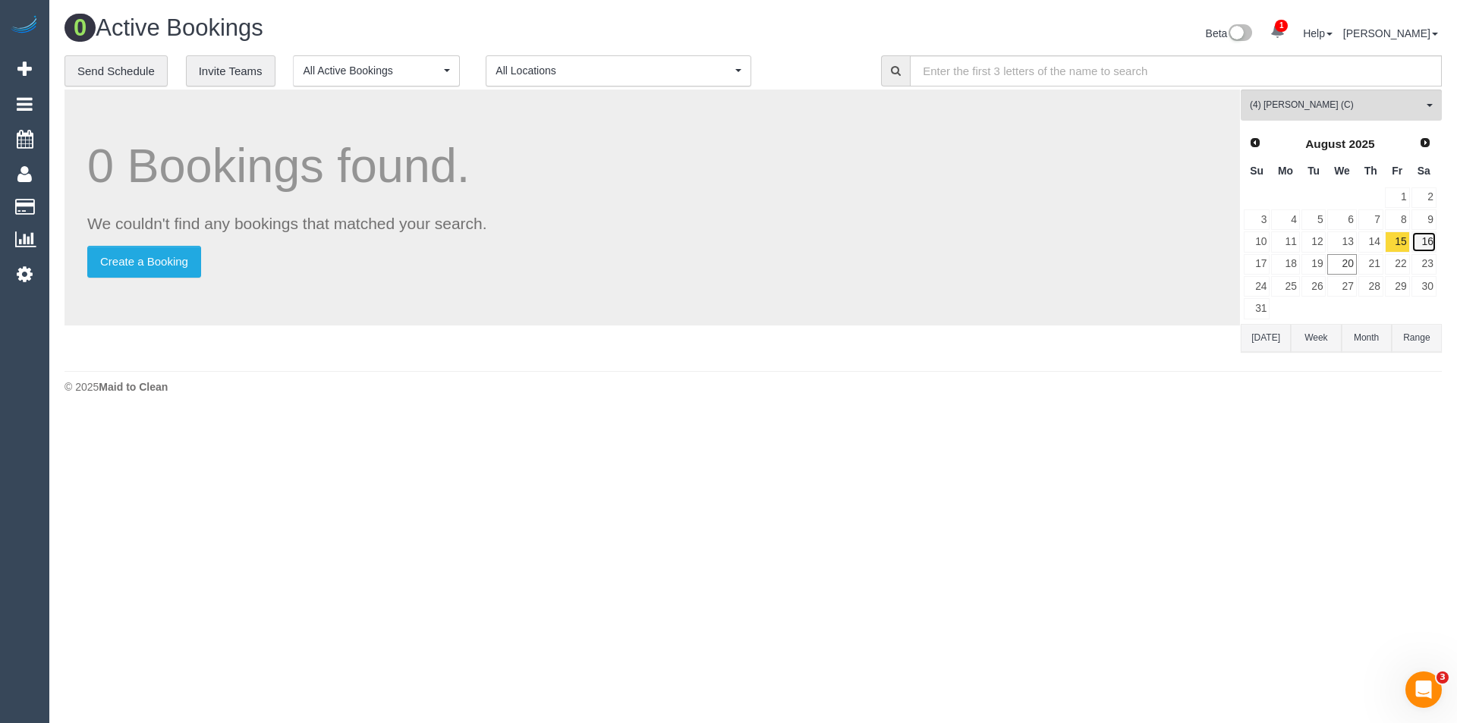
click at [1426, 245] on link "16" at bounding box center [1423, 241] width 25 height 20
click at [1285, 266] on link "18" at bounding box center [1285, 264] width 28 height 20
click at [1310, 266] on link "19" at bounding box center [1313, 264] width 25 height 20
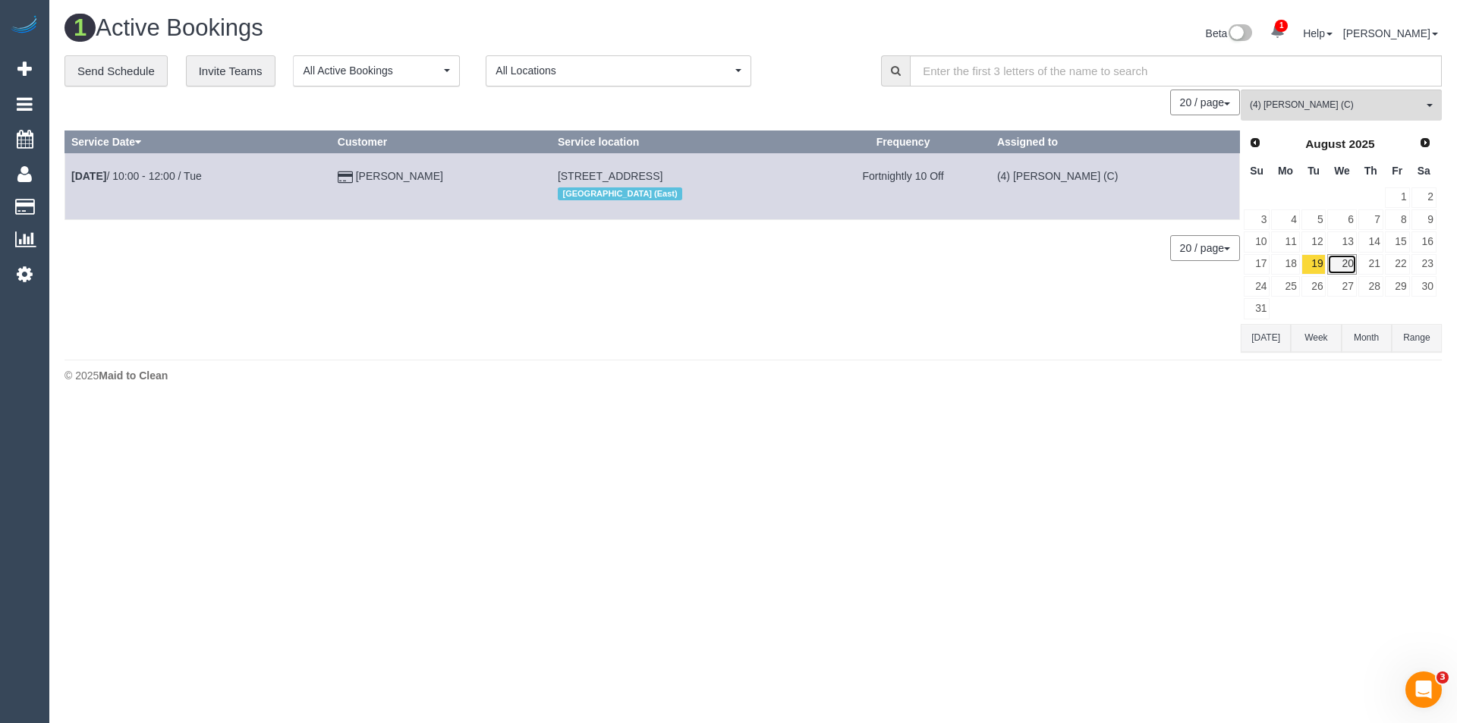
click at [1351, 263] on link "20" at bounding box center [1341, 264] width 29 height 20
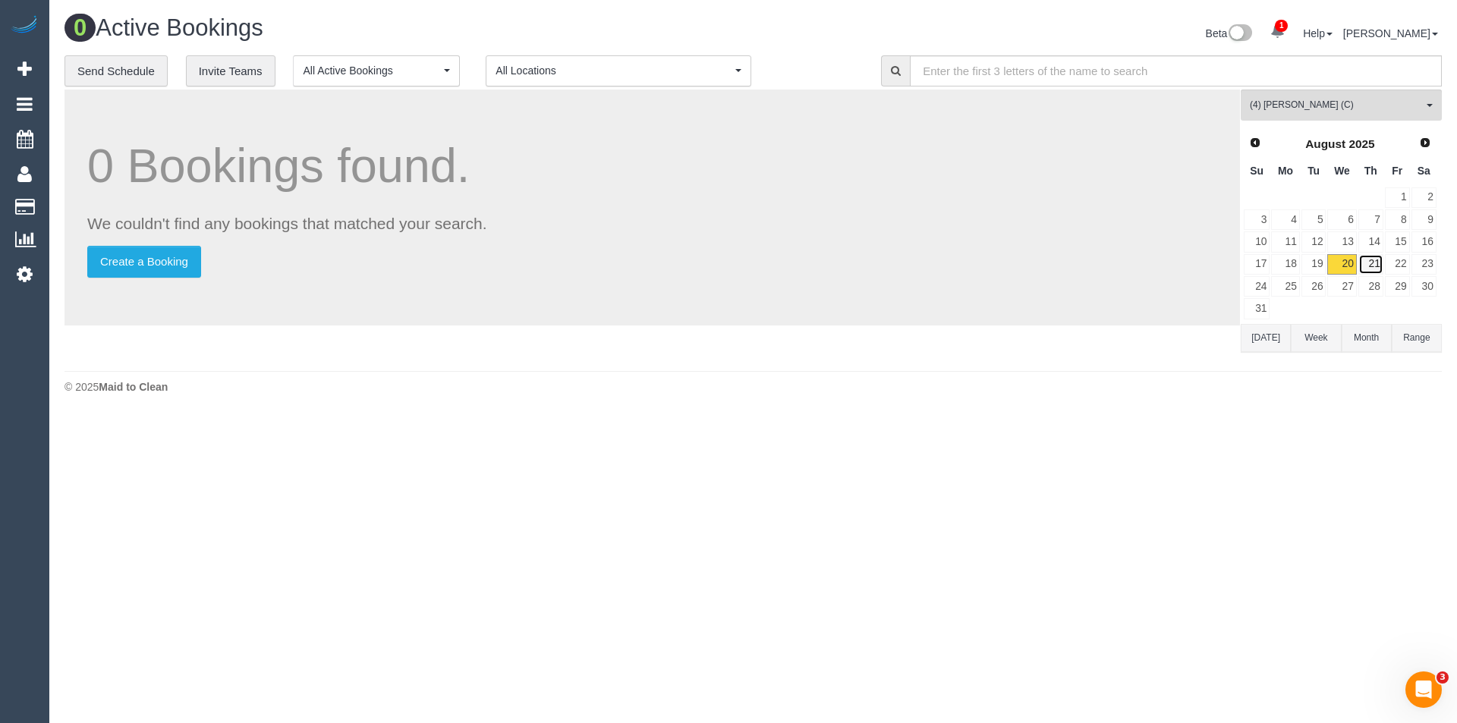
click at [1375, 265] on link "21" at bounding box center [1370, 264] width 25 height 20
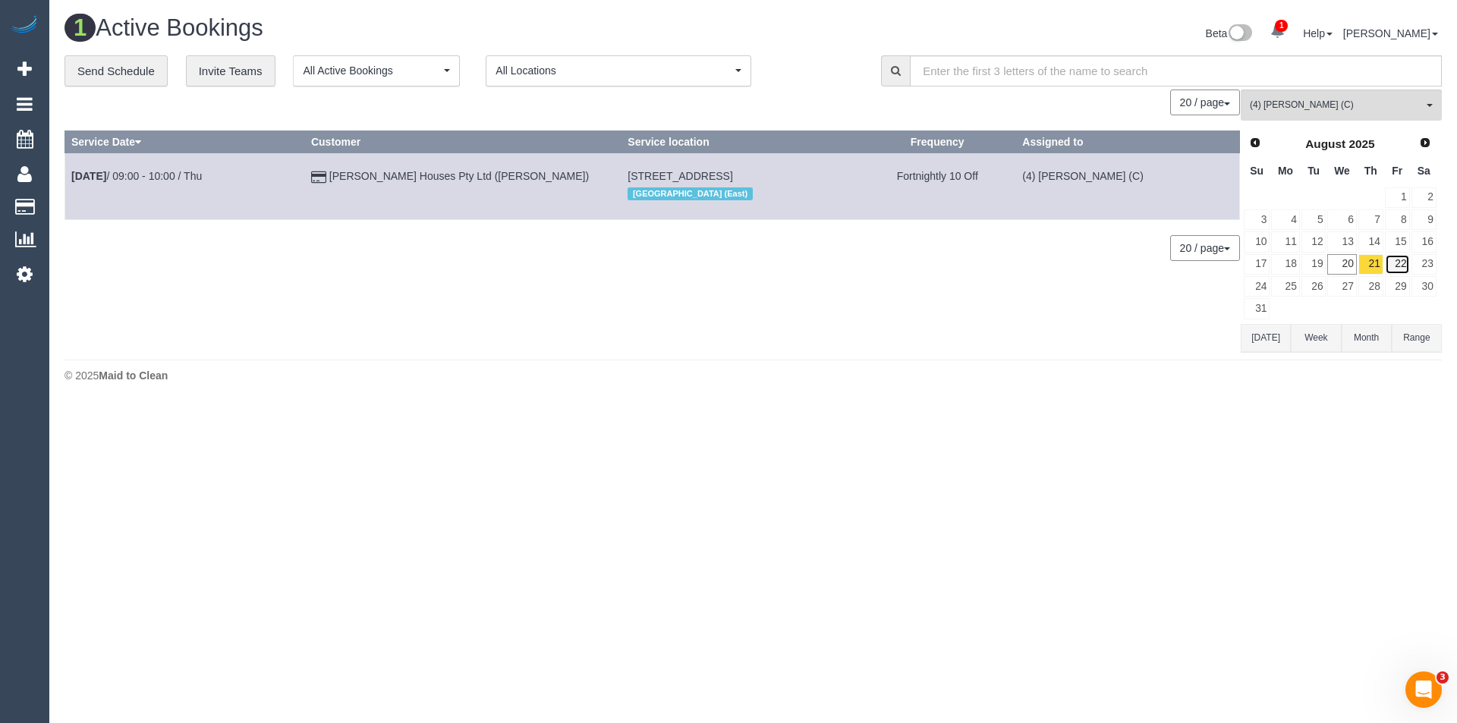
click at [1395, 268] on link "22" at bounding box center [1397, 264] width 25 height 20
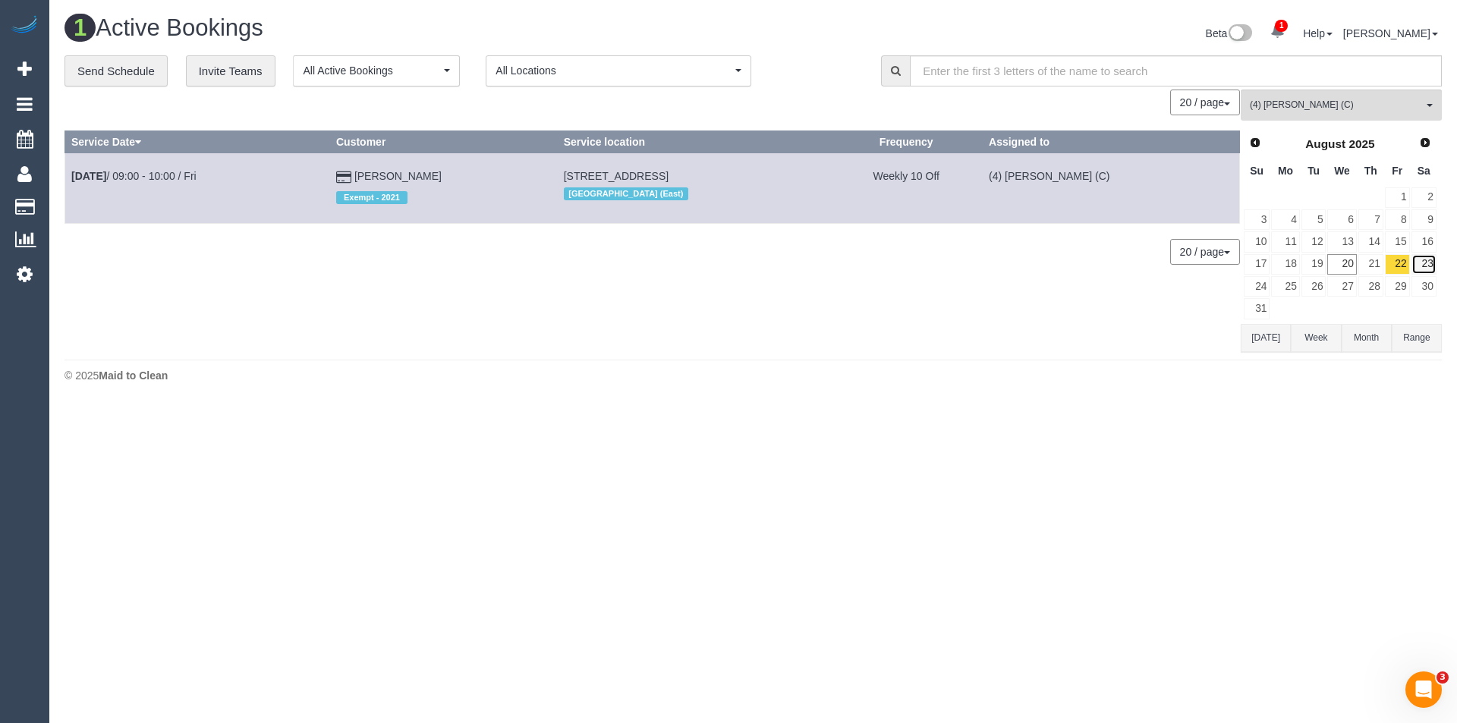
click at [1428, 266] on link "23" at bounding box center [1423, 264] width 25 height 20
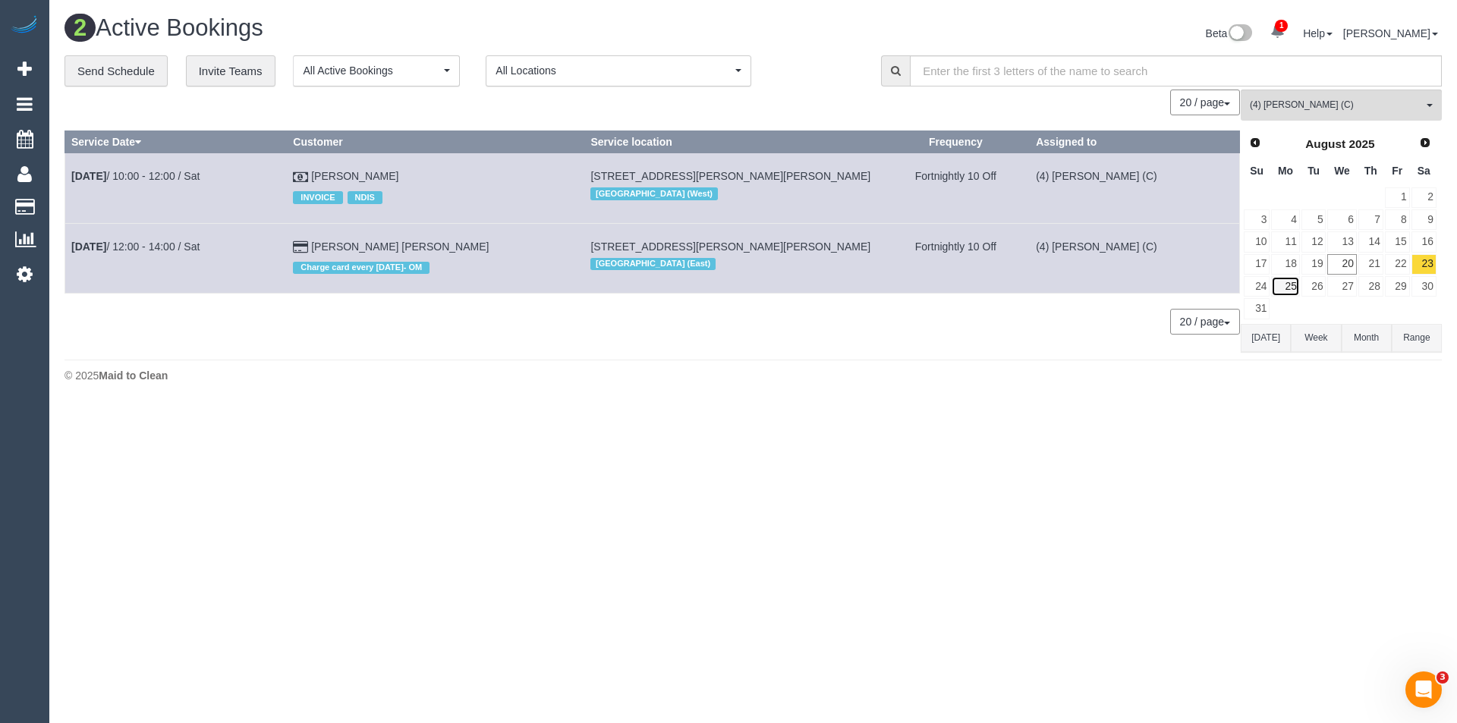
click at [1290, 285] on link "25" at bounding box center [1285, 286] width 28 height 20
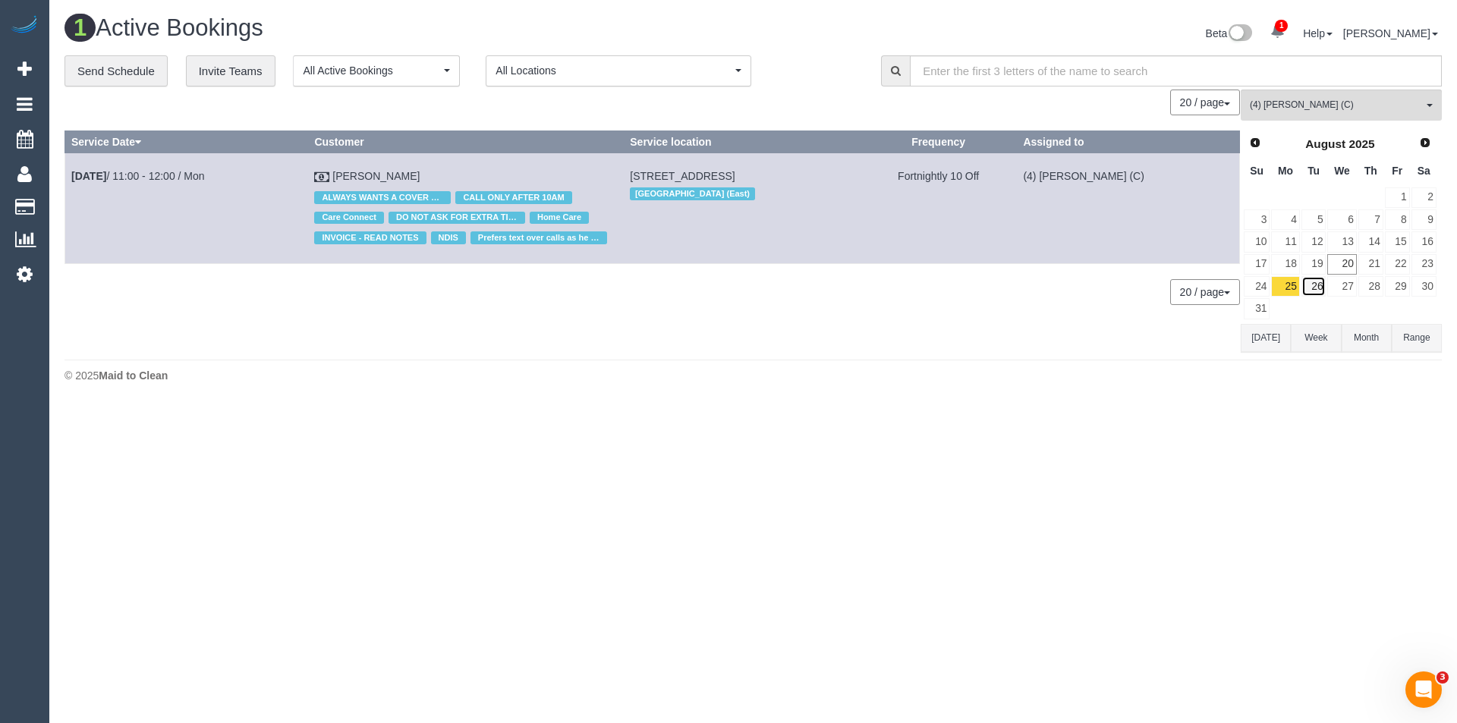
click at [1314, 288] on link "26" at bounding box center [1313, 286] width 25 height 20
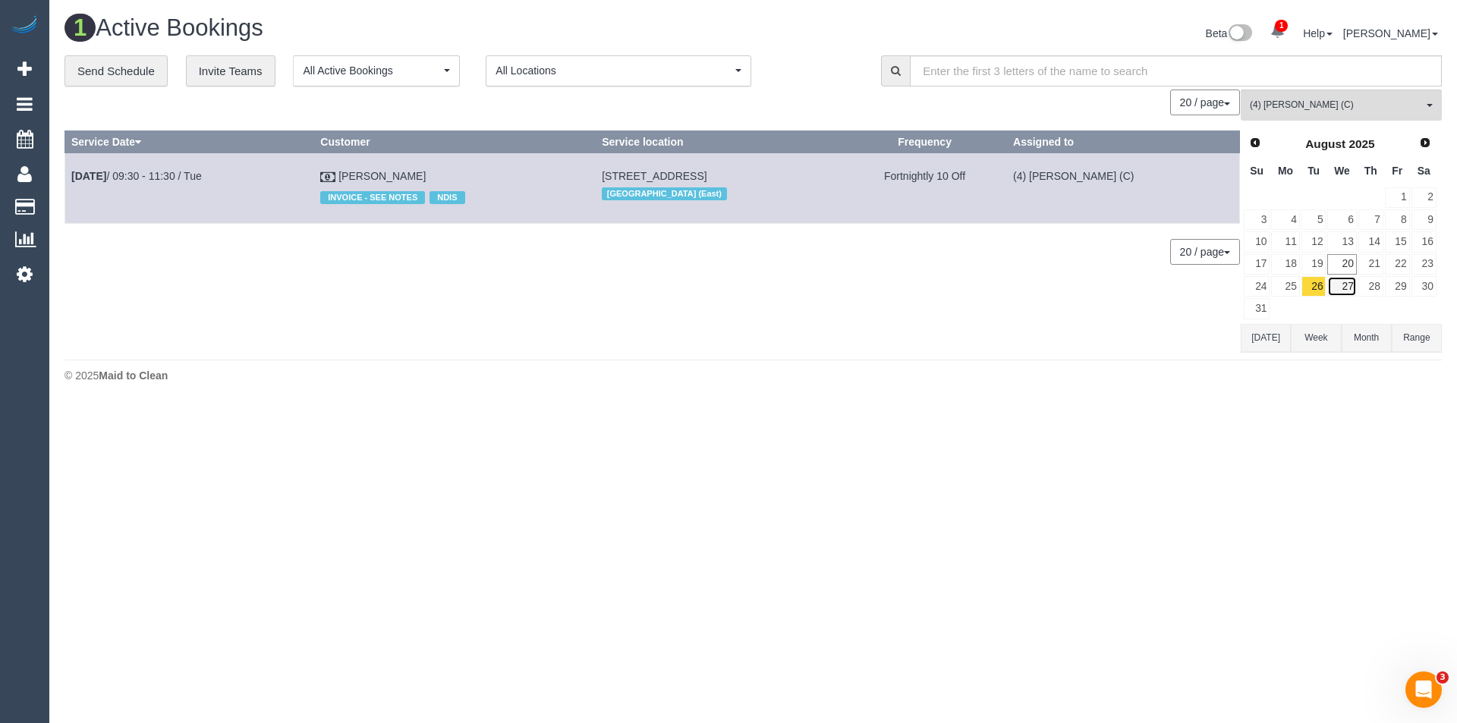
click at [1341, 287] on link "27" at bounding box center [1341, 286] width 29 height 20
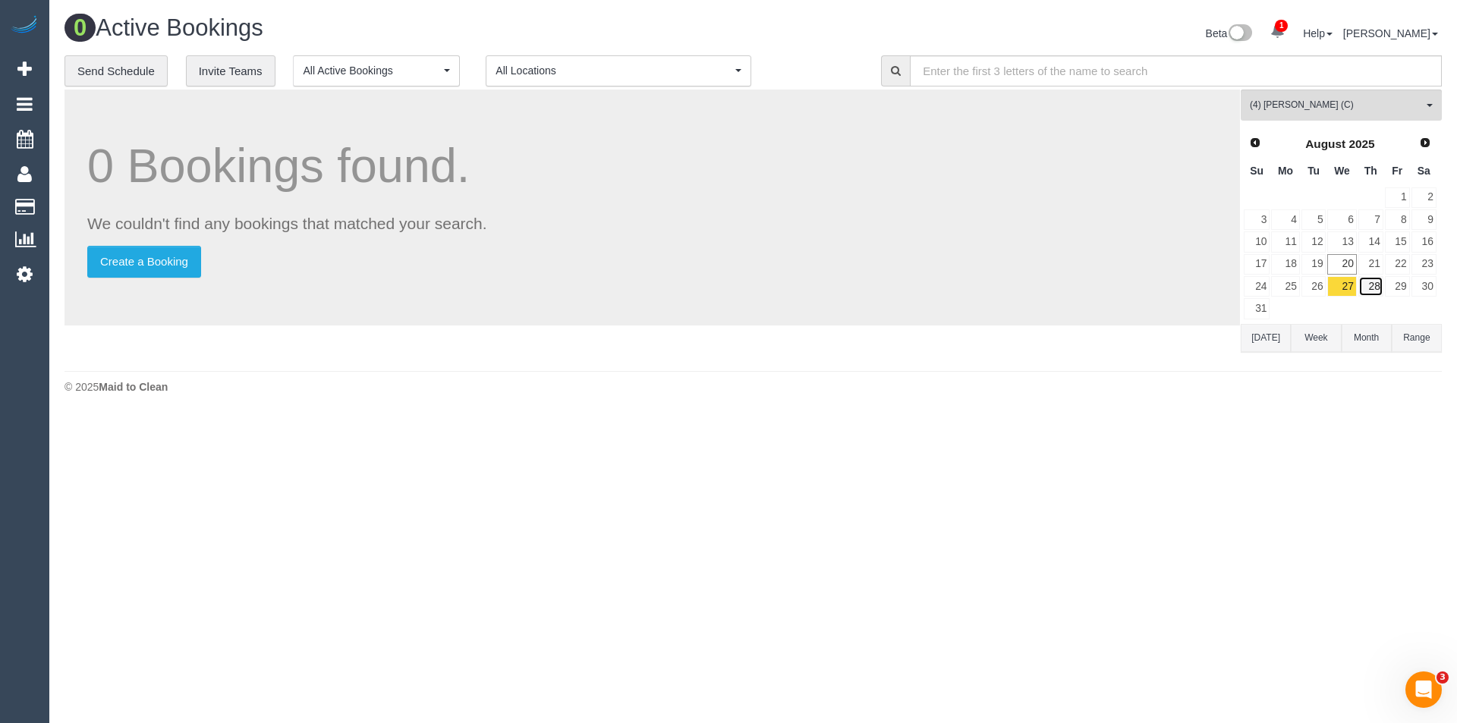
click at [1368, 290] on link "28" at bounding box center [1370, 286] width 25 height 20
click at [1392, 290] on link "29" at bounding box center [1397, 286] width 25 height 20
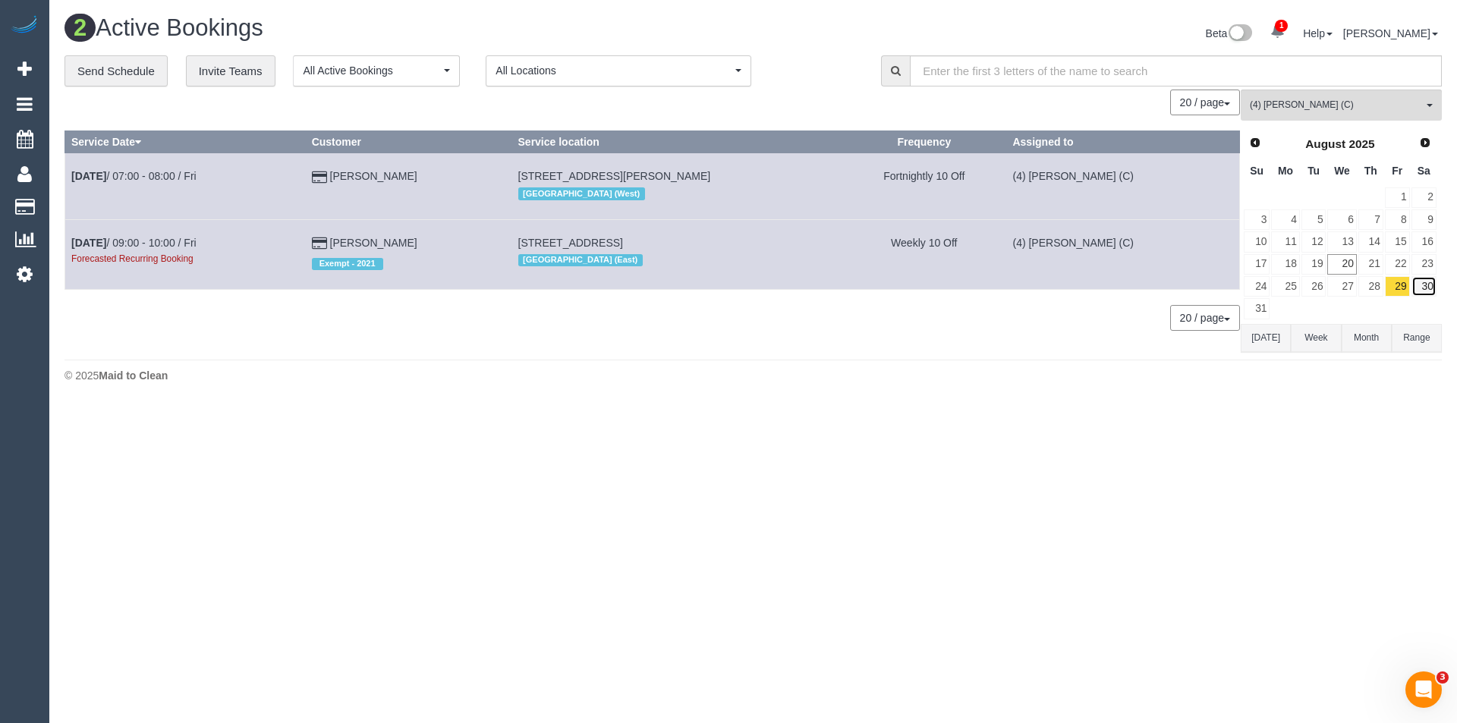
click at [1424, 287] on link "30" at bounding box center [1423, 286] width 25 height 20
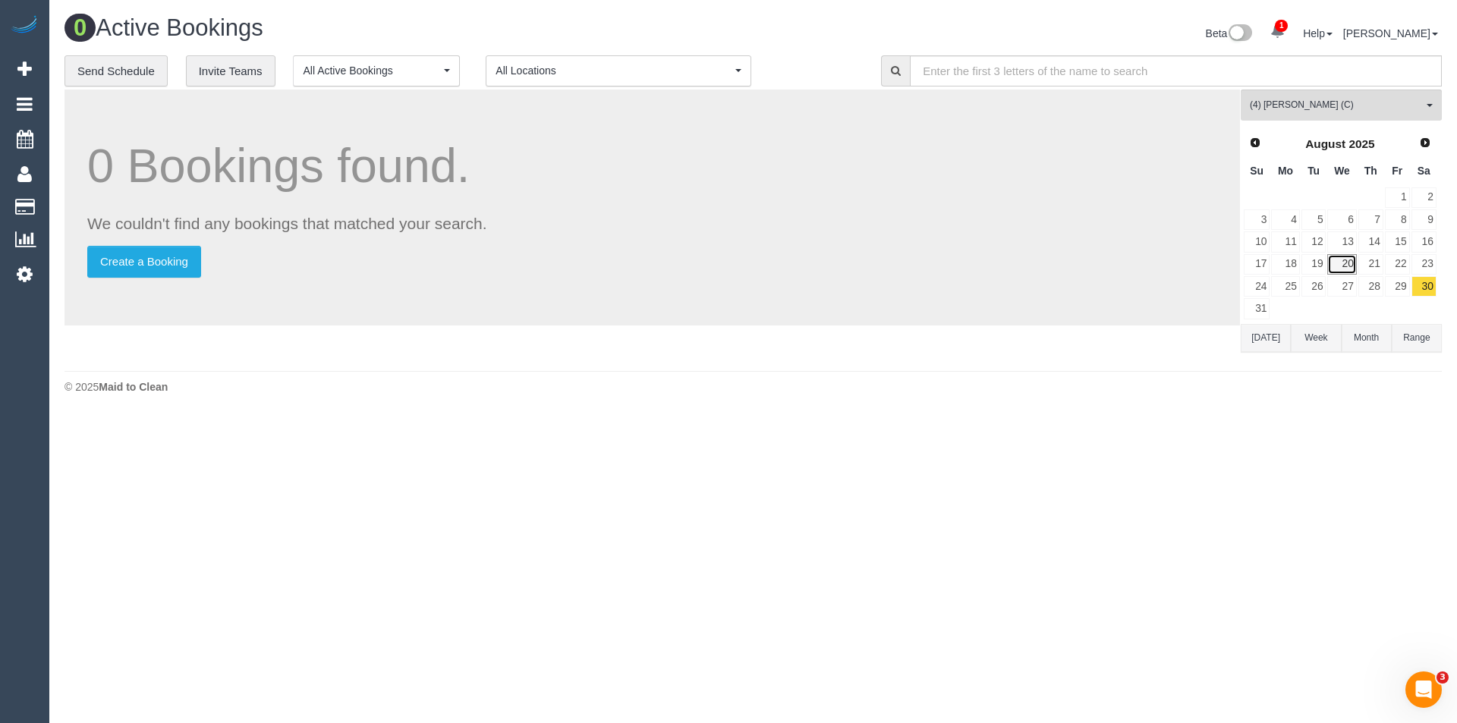
click at [1339, 265] on link "20" at bounding box center [1341, 264] width 29 height 20
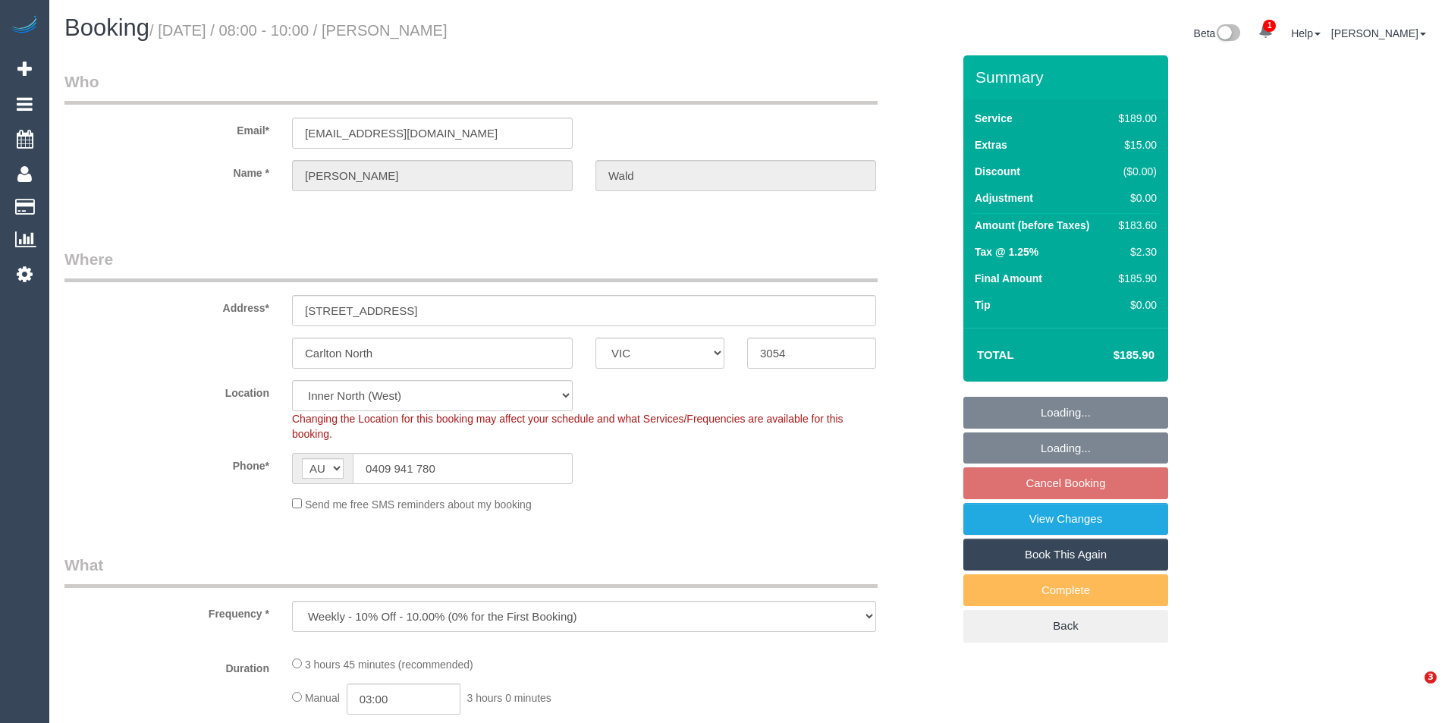
select select "VIC"
select select "string:stripe-pm_1QXA6E2GScqysDRVyA5T1pj1"
select select "number:28"
select select "number:14"
select select "number:19"
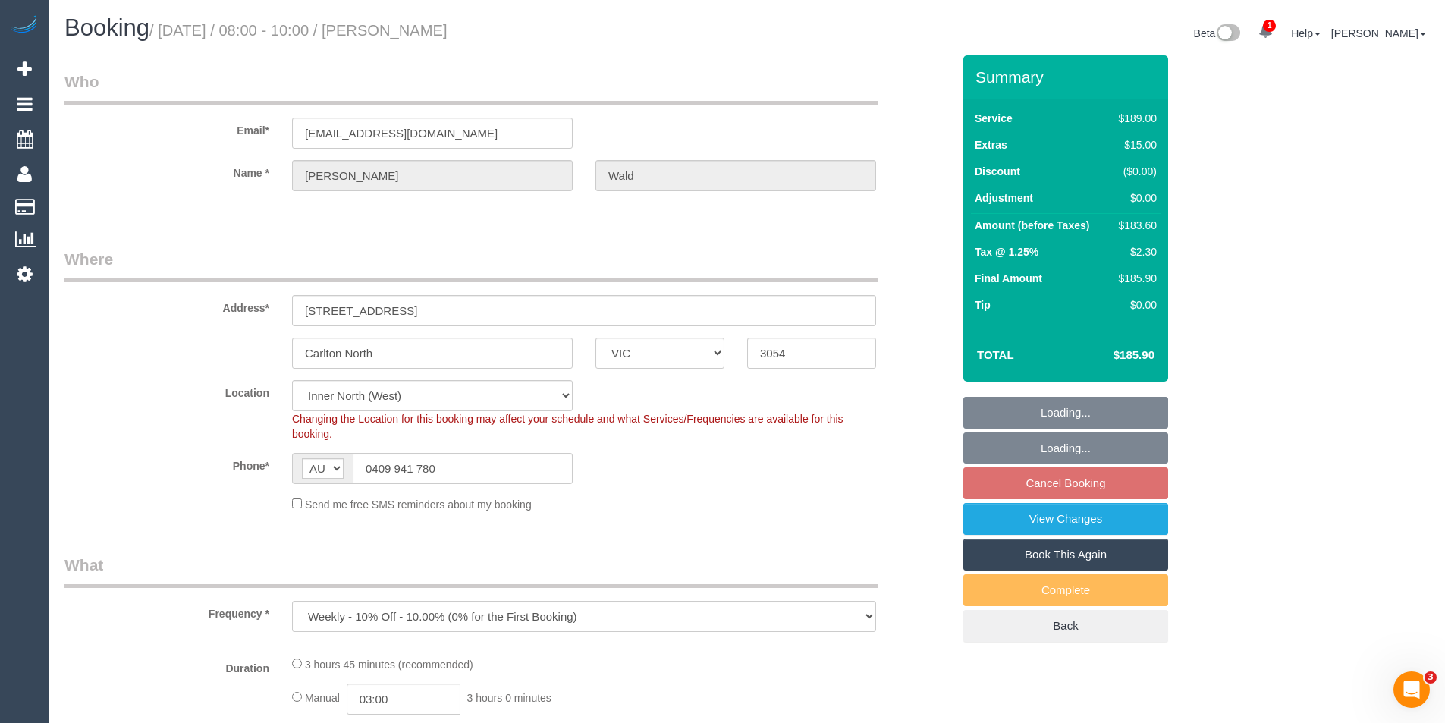
select select "number:36"
select select "number:35"
select select "number:13"
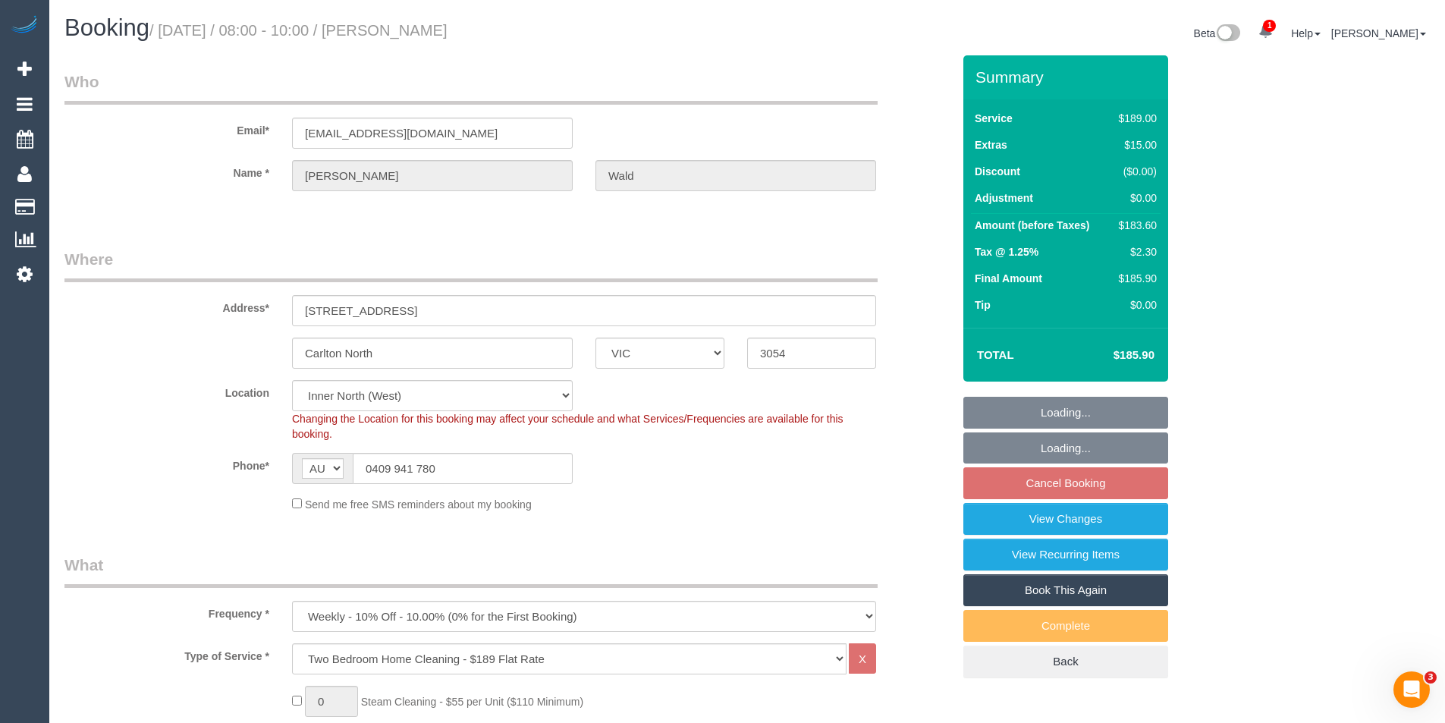
select select "object:1462"
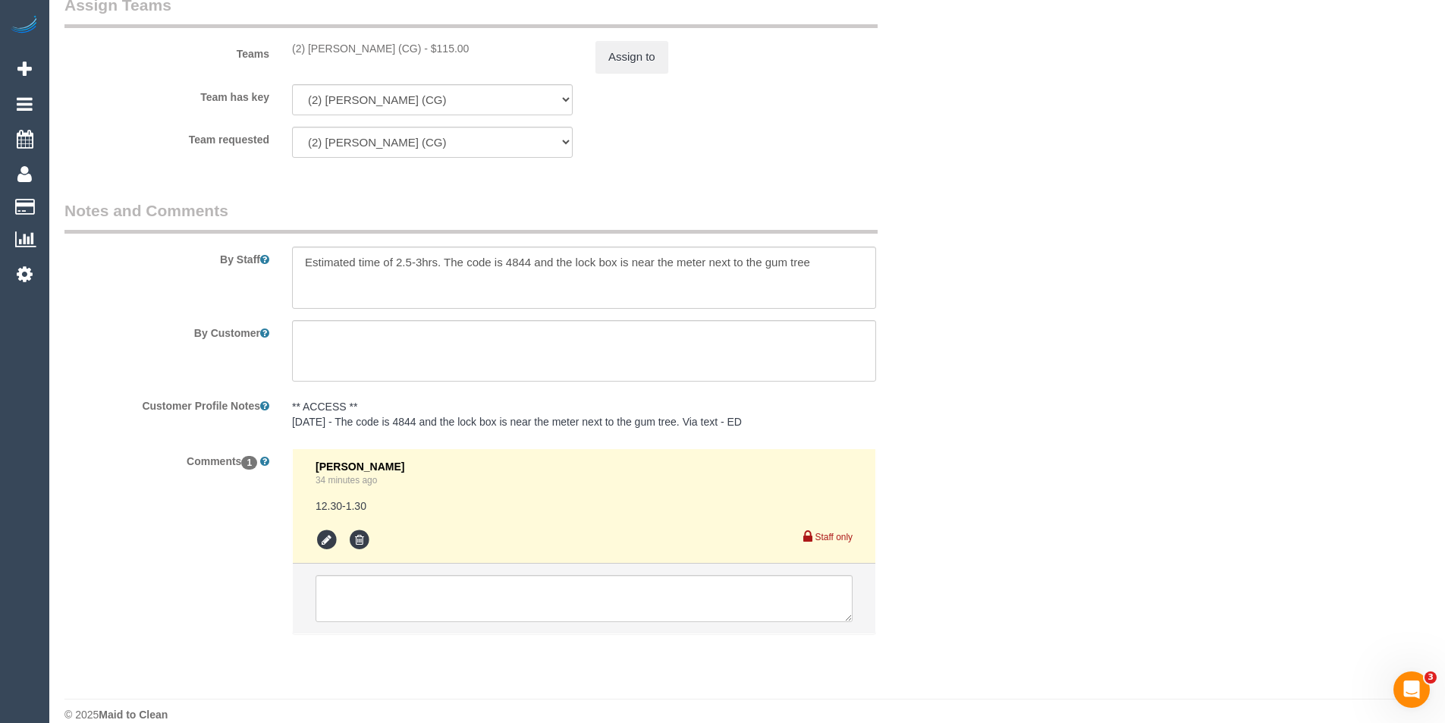
scroll to position [2411, 0]
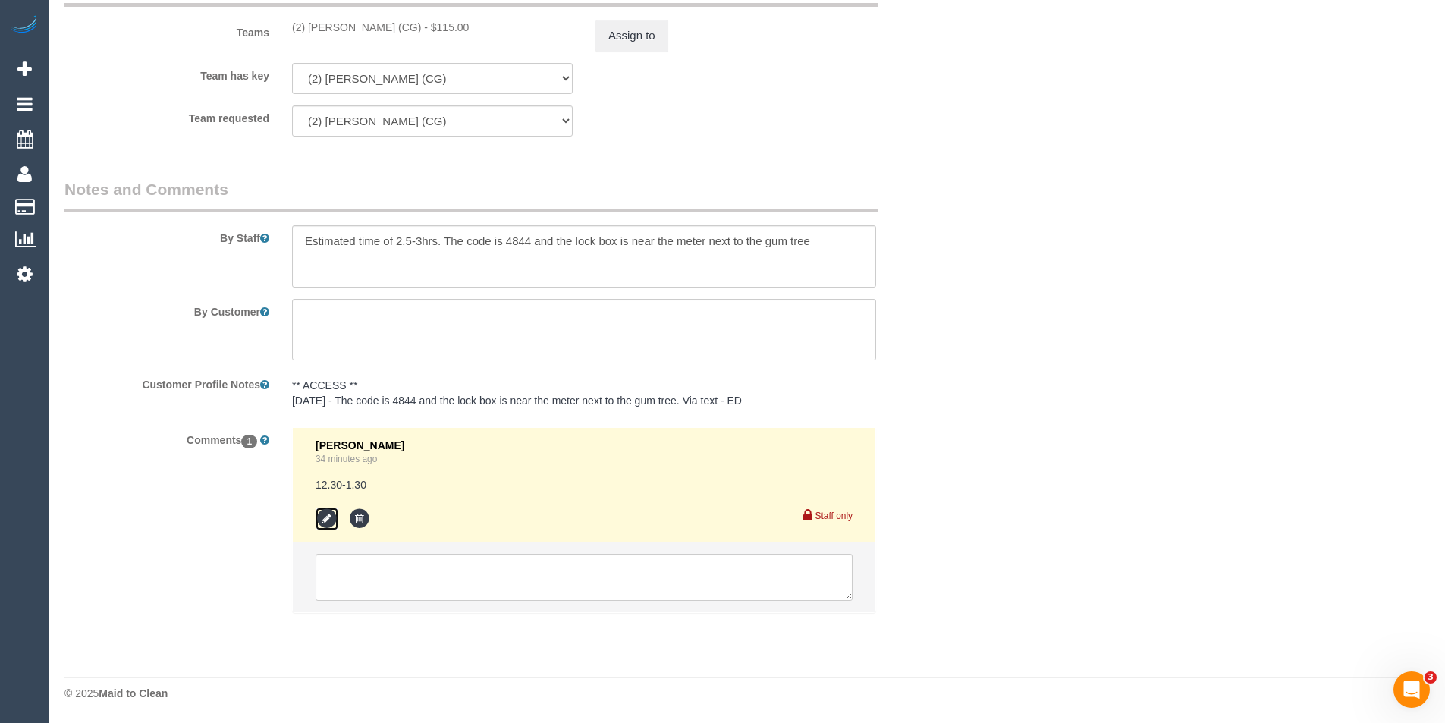
click at [332, 520] on icon at bounding box center [327, 519] width 23 height 23
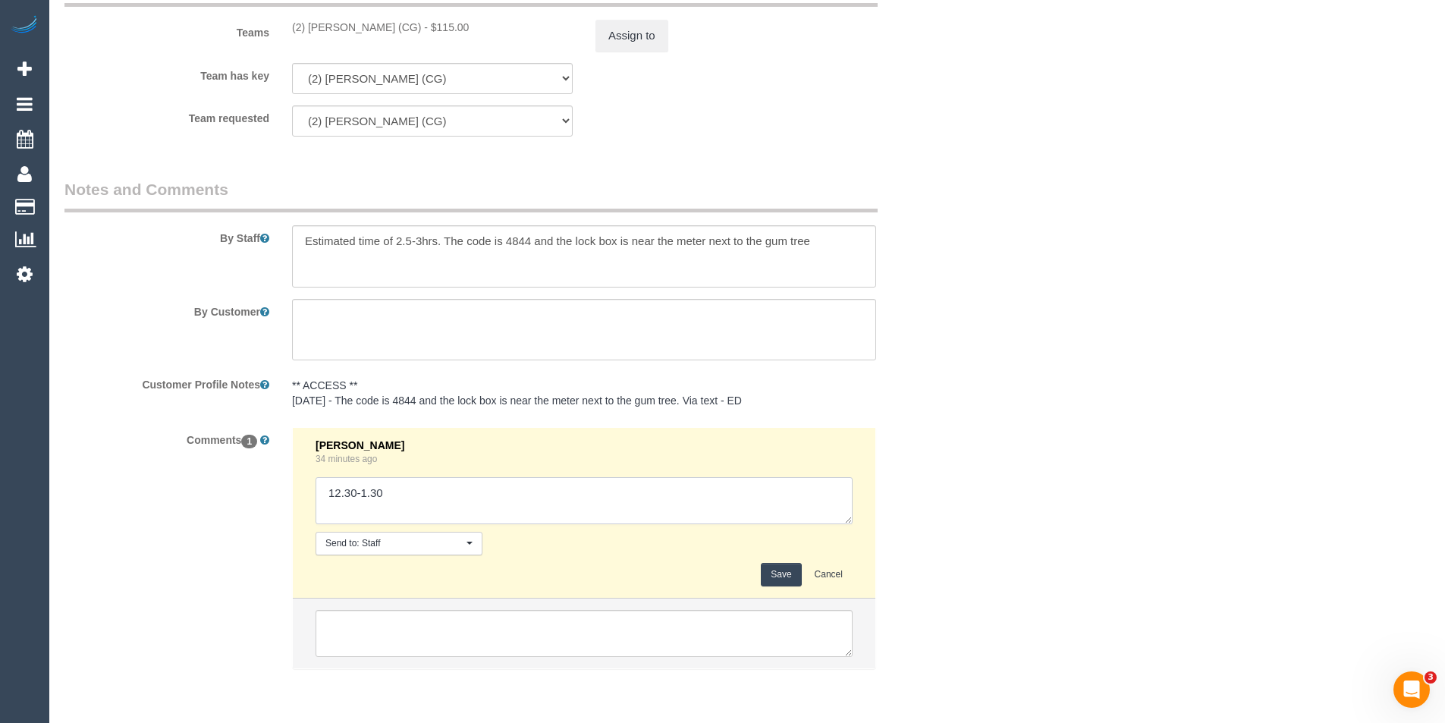
click at [438, 500] on textarea at bounding box center [584, 500] width 537 height 47
type textarea "12.30-1.30 as Syed is needed for WS. Pending via SMS"
click at [778, 589] on li "Bronie Bryant 34 minutes ago Send to: Staff Nothing selected Send to: Staff Sen…" at bounding box center [584, 513] width 583 height 171
click at [782, 577] on button "Save" at bounding box center [781, 575] width 40 height 24
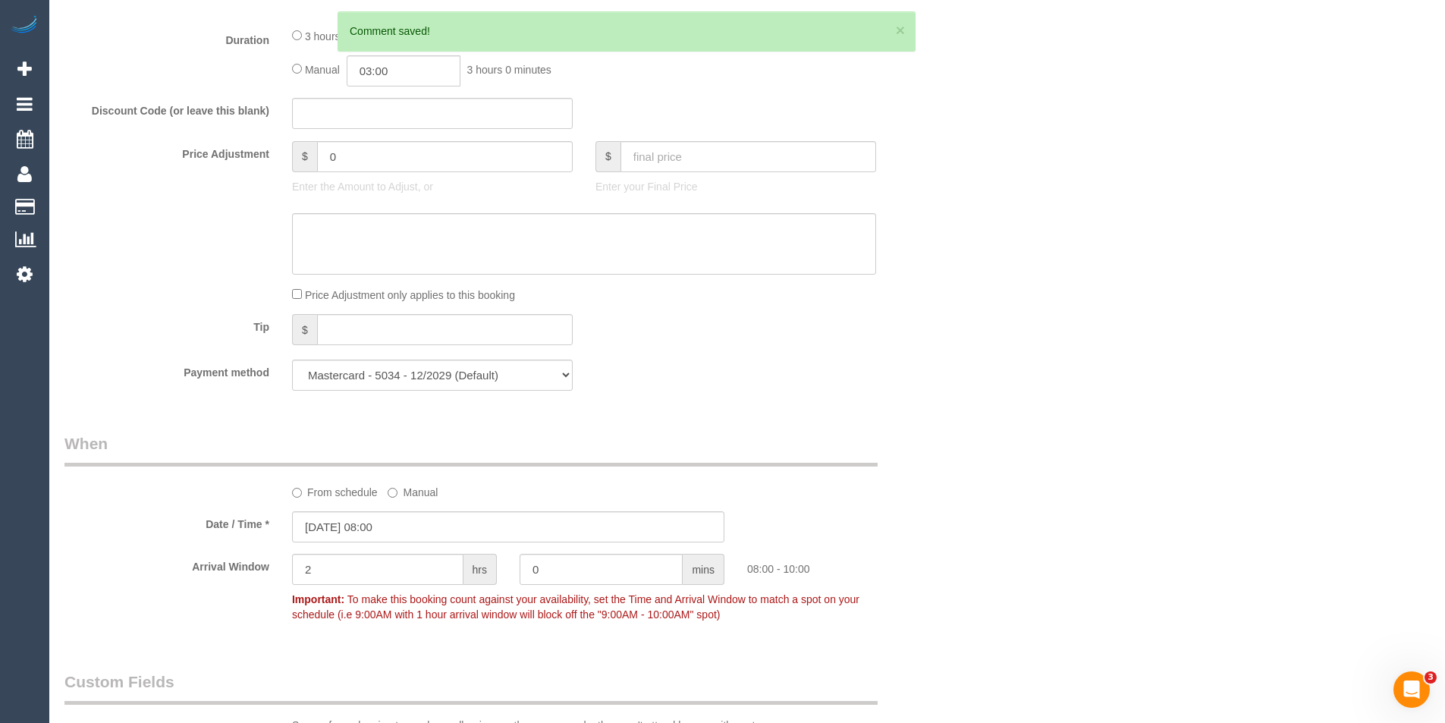
scroll to position [1349, 0]
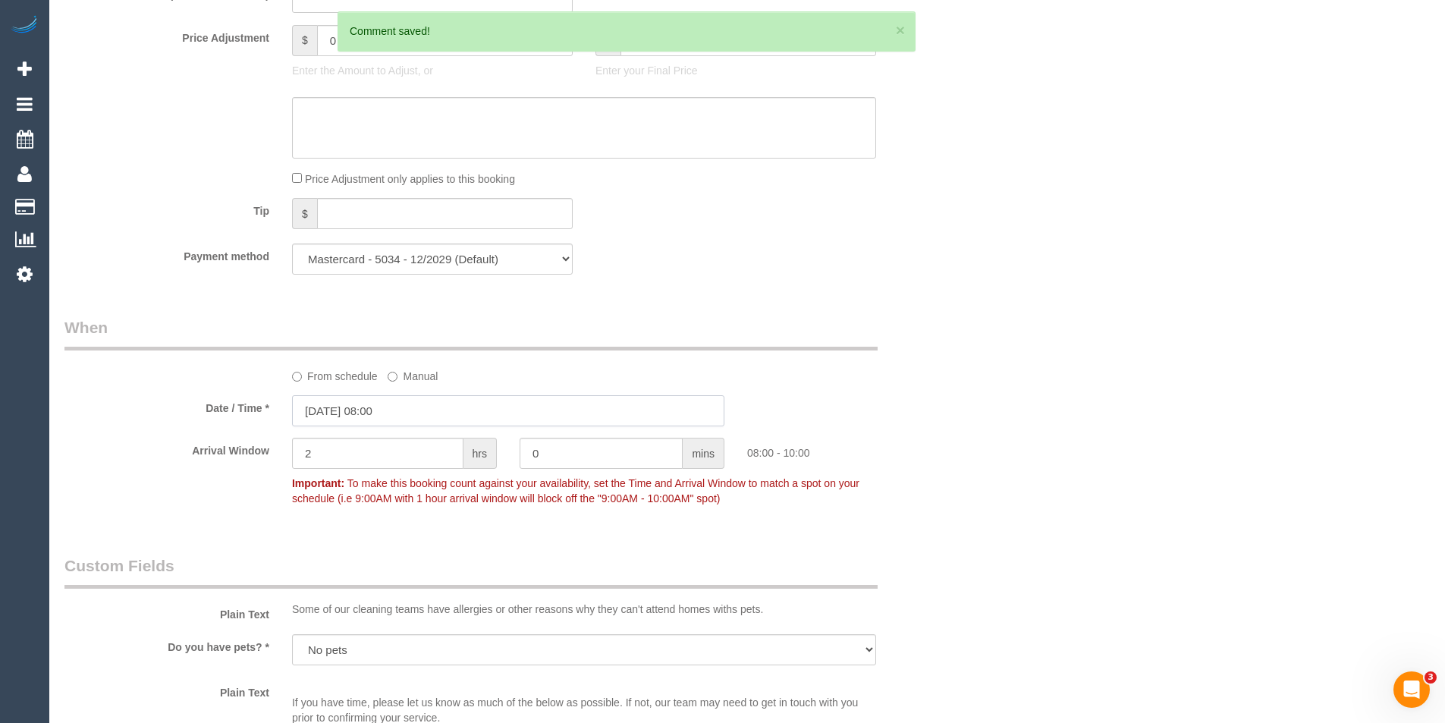
click at [407, 411] on input "21/08/2025 08:00" at bounding box center [508, 410] width 432 height 31
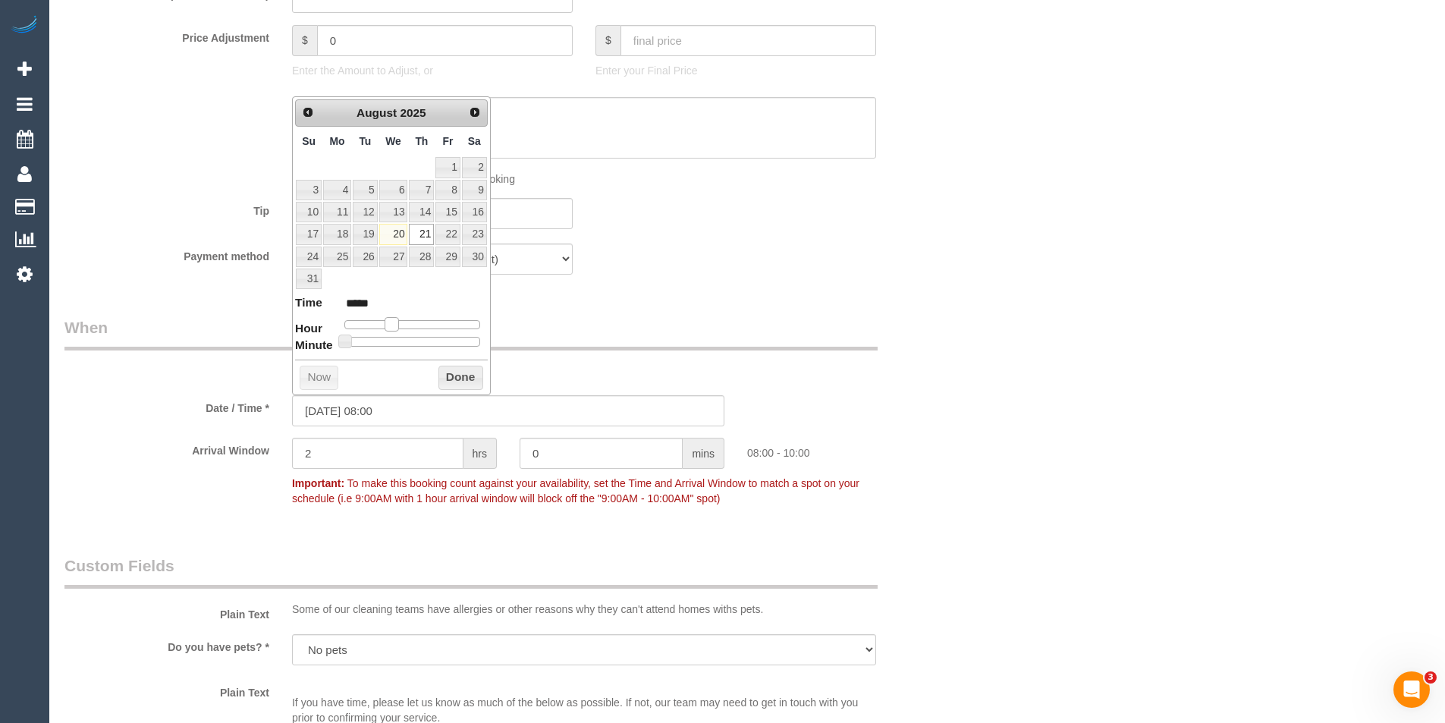
type input "21/08/2025 09:00"
type input "*****"
type input "21/08/2025 10:00"
type input "*****"
type input "21/08/2025 11:00"
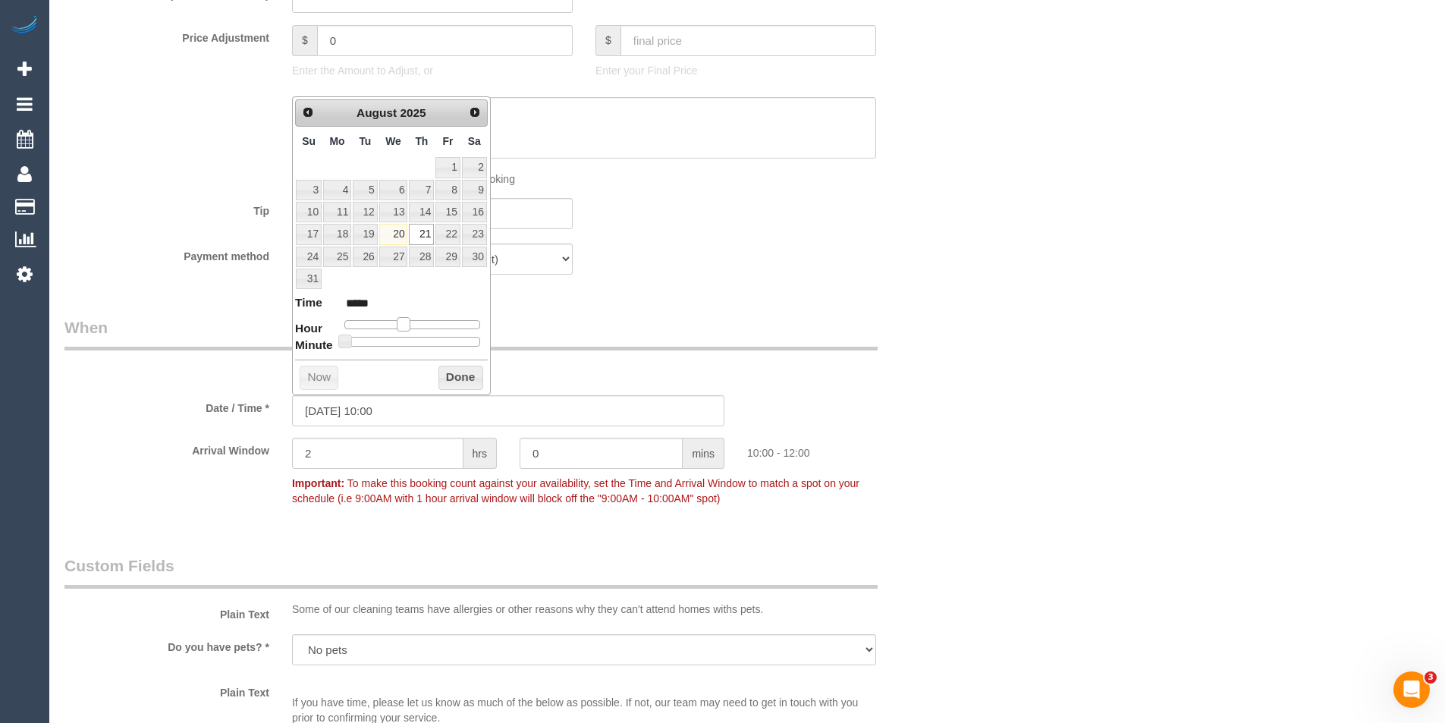
type input "*****"
type input "21/08/2025 12:00"
type input "*****"
drag, startPoint x: 395, startPoint y: 324, endPoint x: 420, endPoint y: 331, distance: 25.2
click at [420, 331] on span at bounding box center [415, 324] width 14 height 14
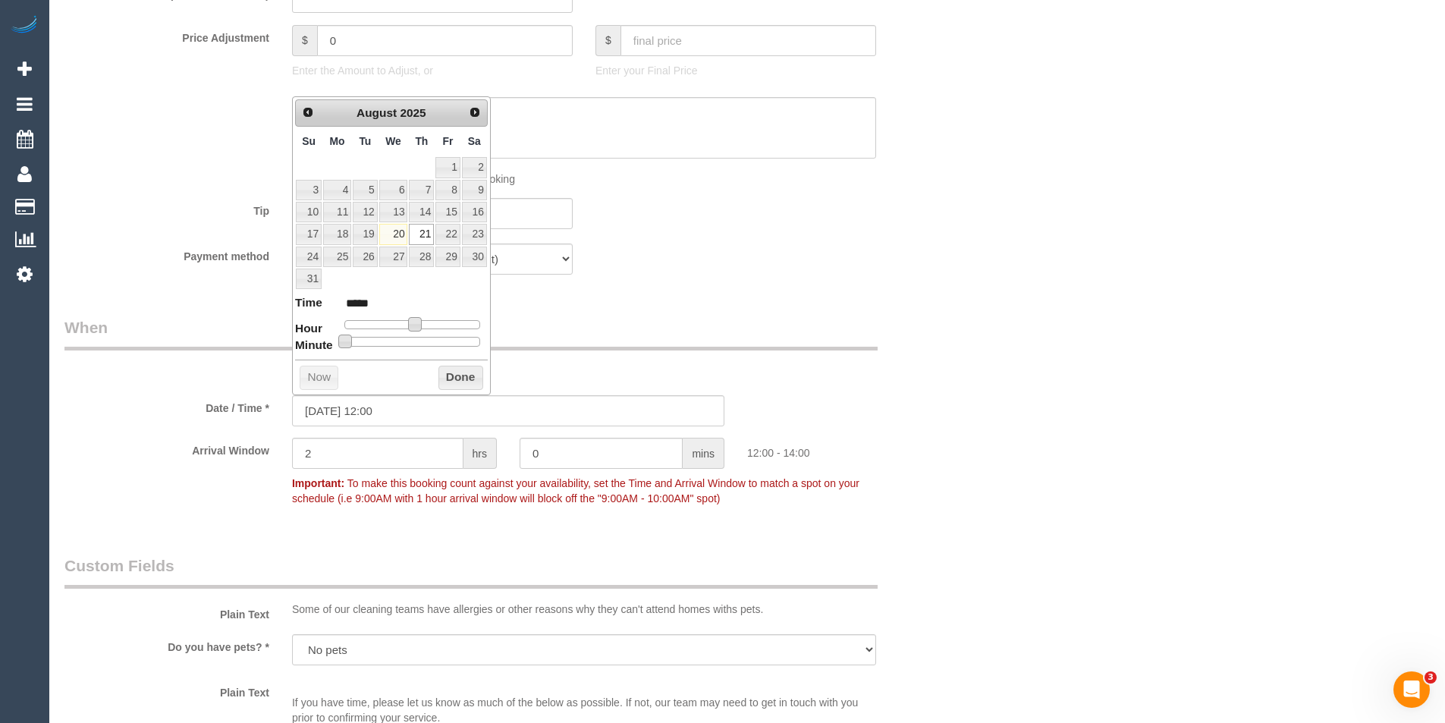
type input "21/08/2025 12:05"
type input "*****"
type input "21/08/2025 12:10"
type input "*****"
type input "21/08/2025 12:15"
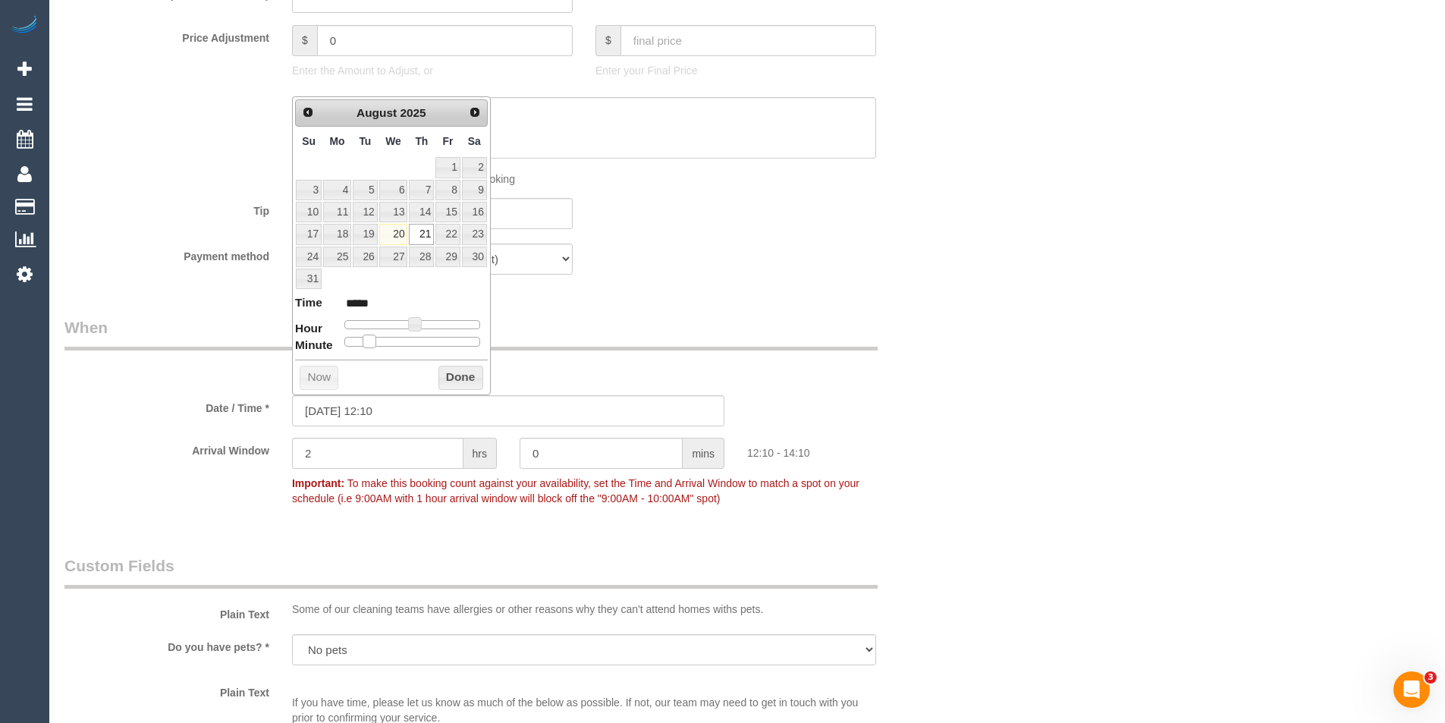
type input "*****"
type input "21/08/2025 12:20"
type input "*****"
type input "21/08/2025 12:25"
type input "*****"
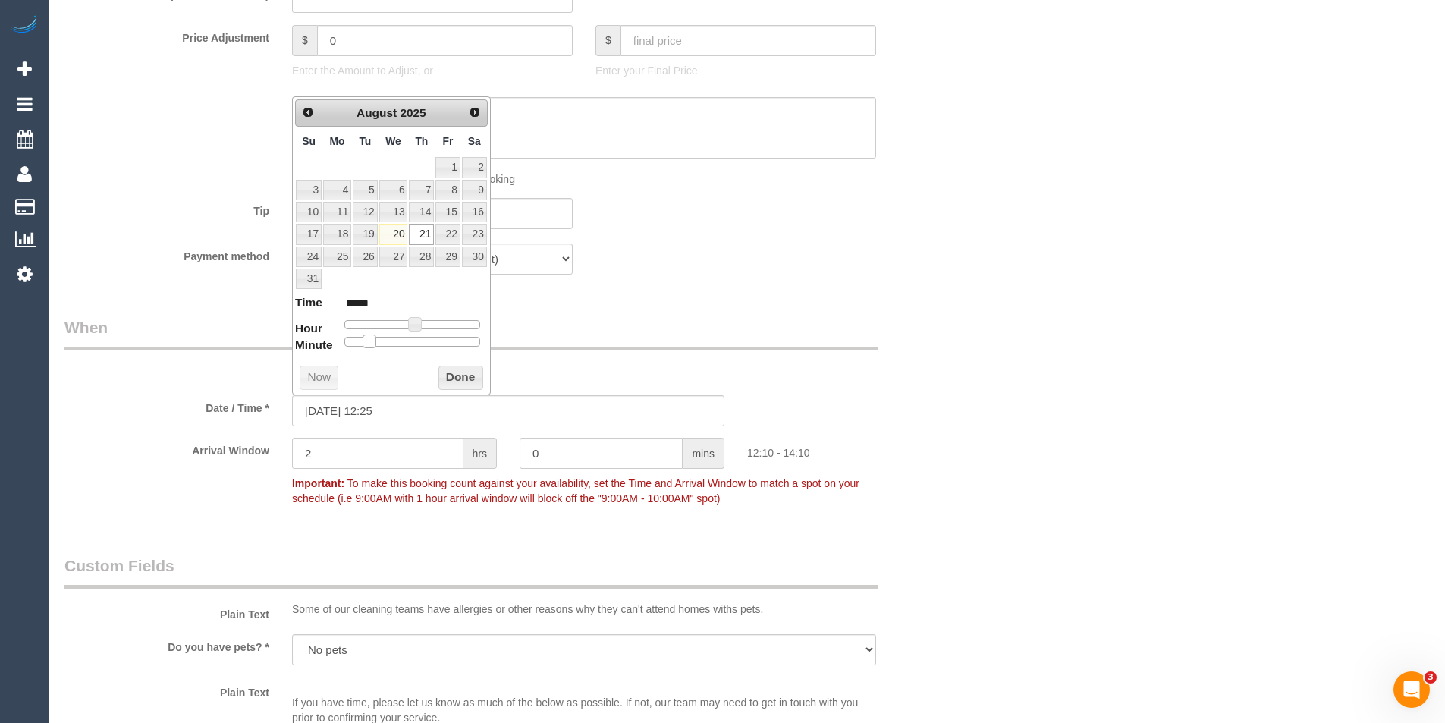
type input "21/08/2025 12:30"
type input "*****"
type input "21/08/2025 12:35"
type input "*****"
drag, startPoint x: 345, startPoint y: 341, endPoint x: 428, endPoint y: 343, distance: 82.7
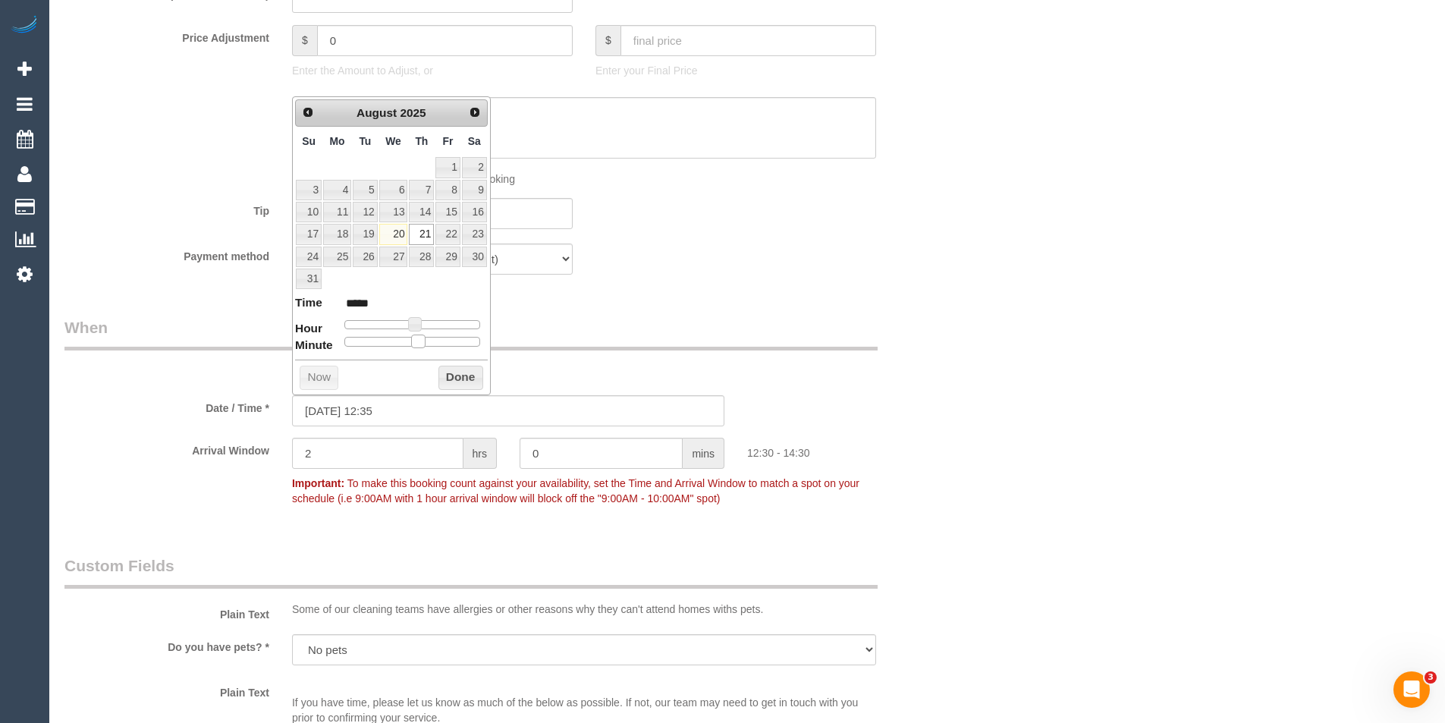
click at [425, 343] on span at bounding box center [418, 342] width 14 height 14
type input "21/08/2025 12:30"
type input "*****"
drag, startPoint x: 428, startPoint y: 343, endPoint x: 481, endPoint y: 373, distance: 61.2
click at [422, 342] on span at bounding box center [418, 342] width 14 height 14
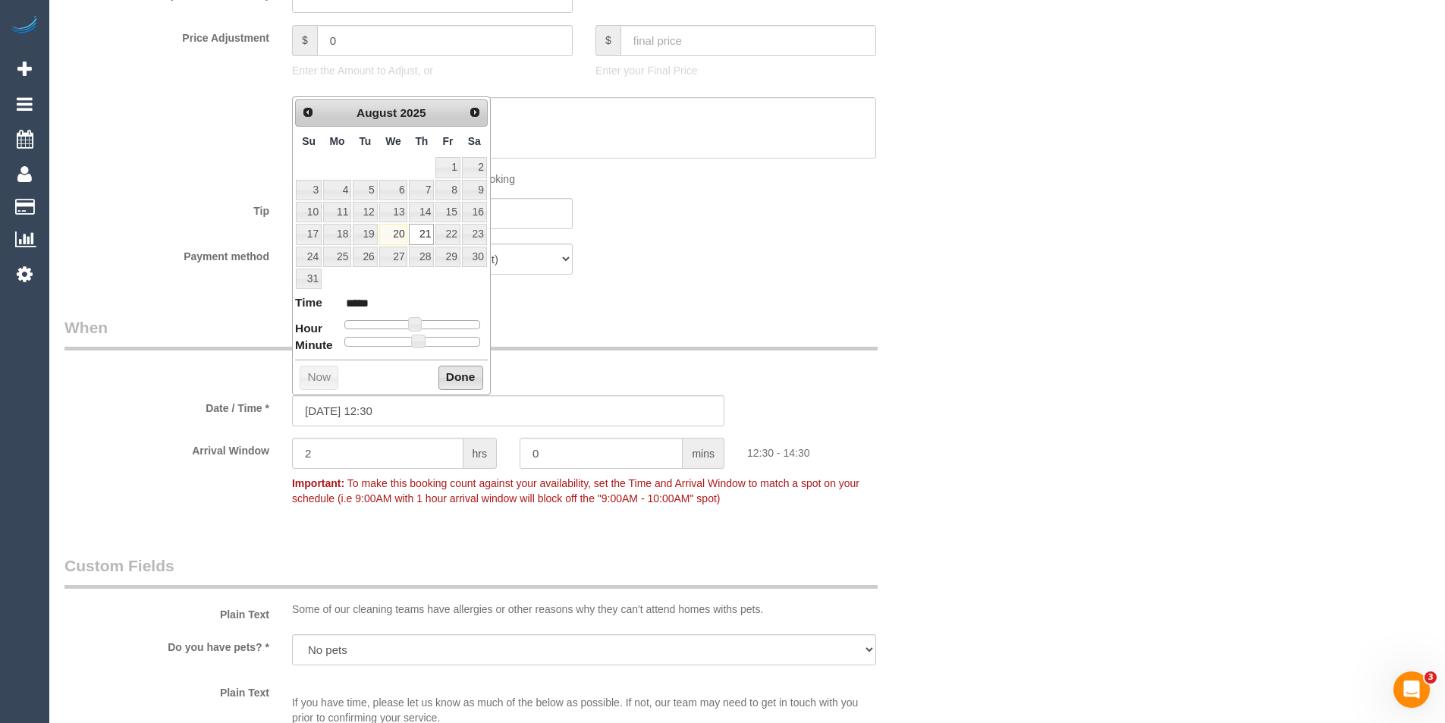
click at [481, 376] on button "Done" at bounding box center [461, 378] width 45 height 24
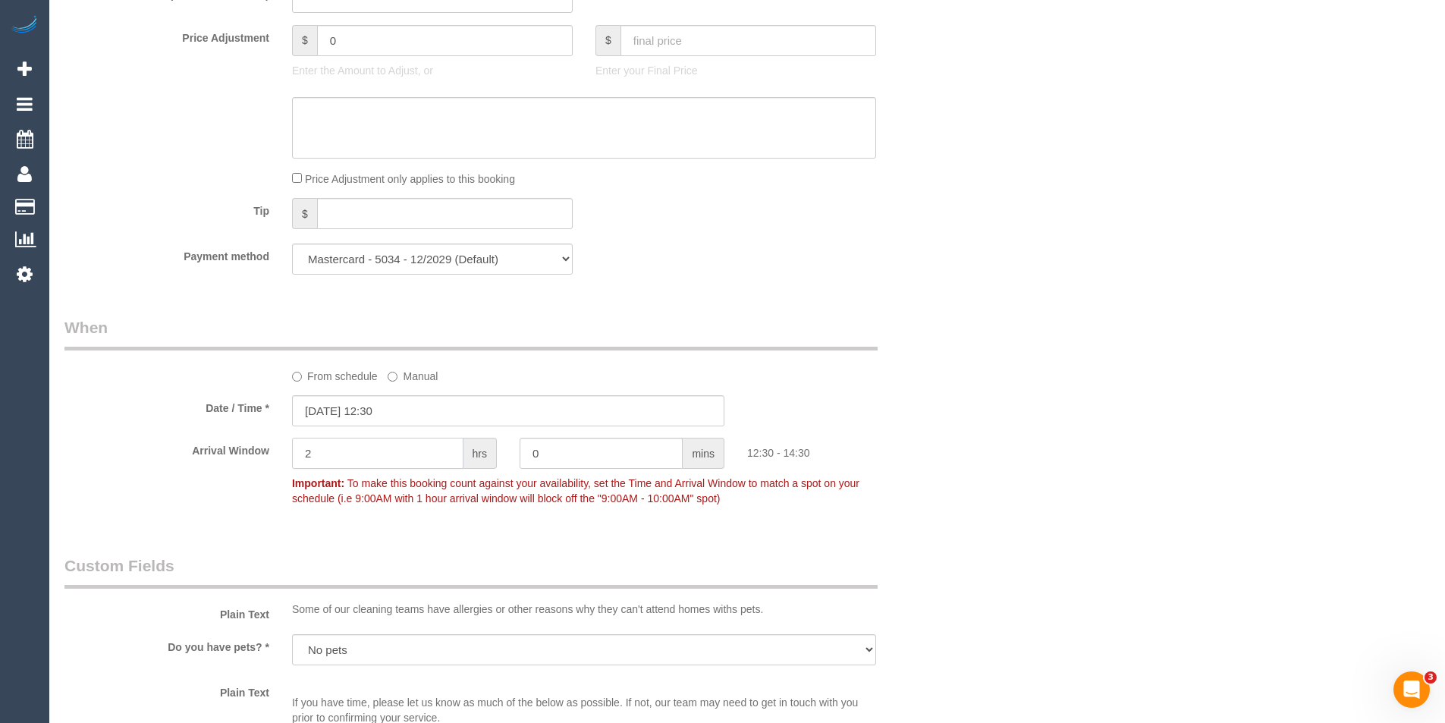
click at [278, 451] on div "Arrival Window 2 hrs 0 mins 12:30 - 14:30 Important: To make this booking count…" at bounding box center [508, 475] width 910 height 75
type input "1"
click at [1146, 458] on div "Who Email* katewald1@gmail.com Name * Kate Wald Where Address* 246 Amess St Car…" at bounding box center [747, 253] width 1366 height 3094
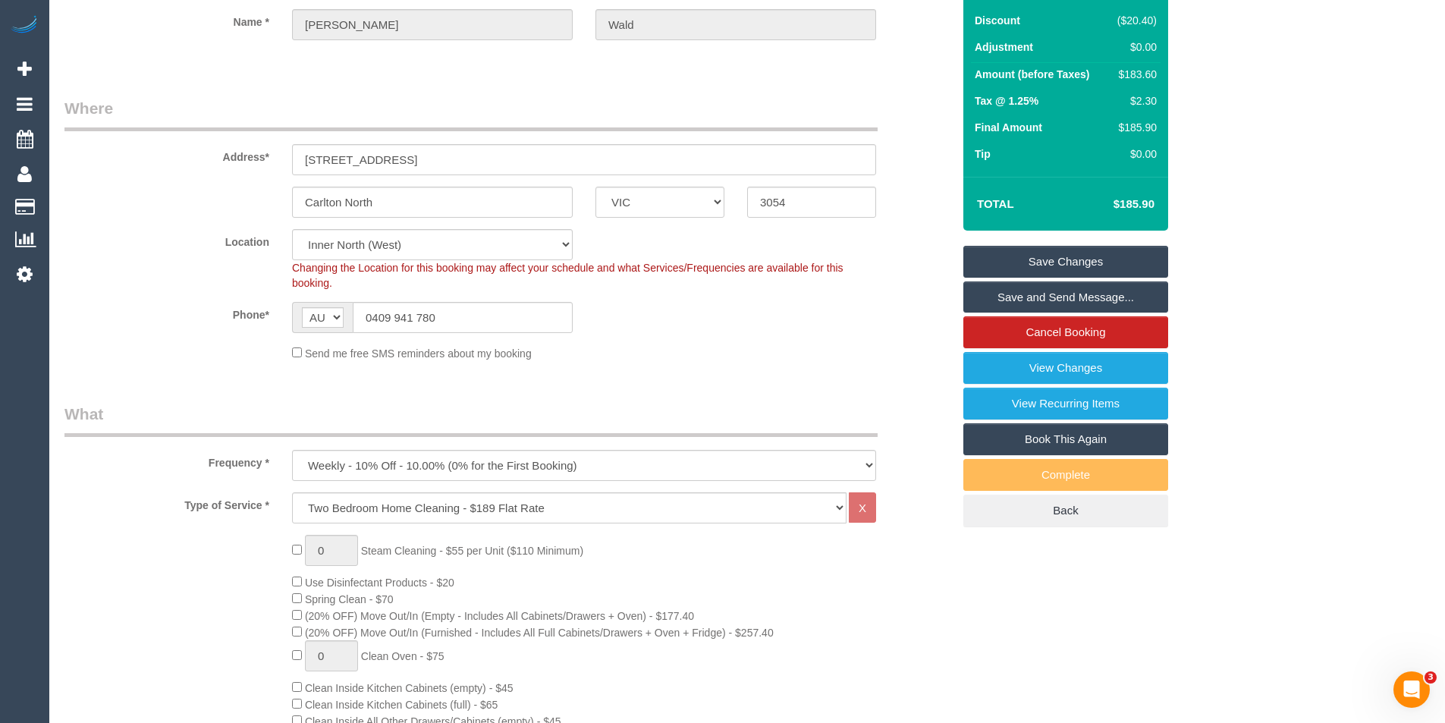
scroll to position [0, 0]
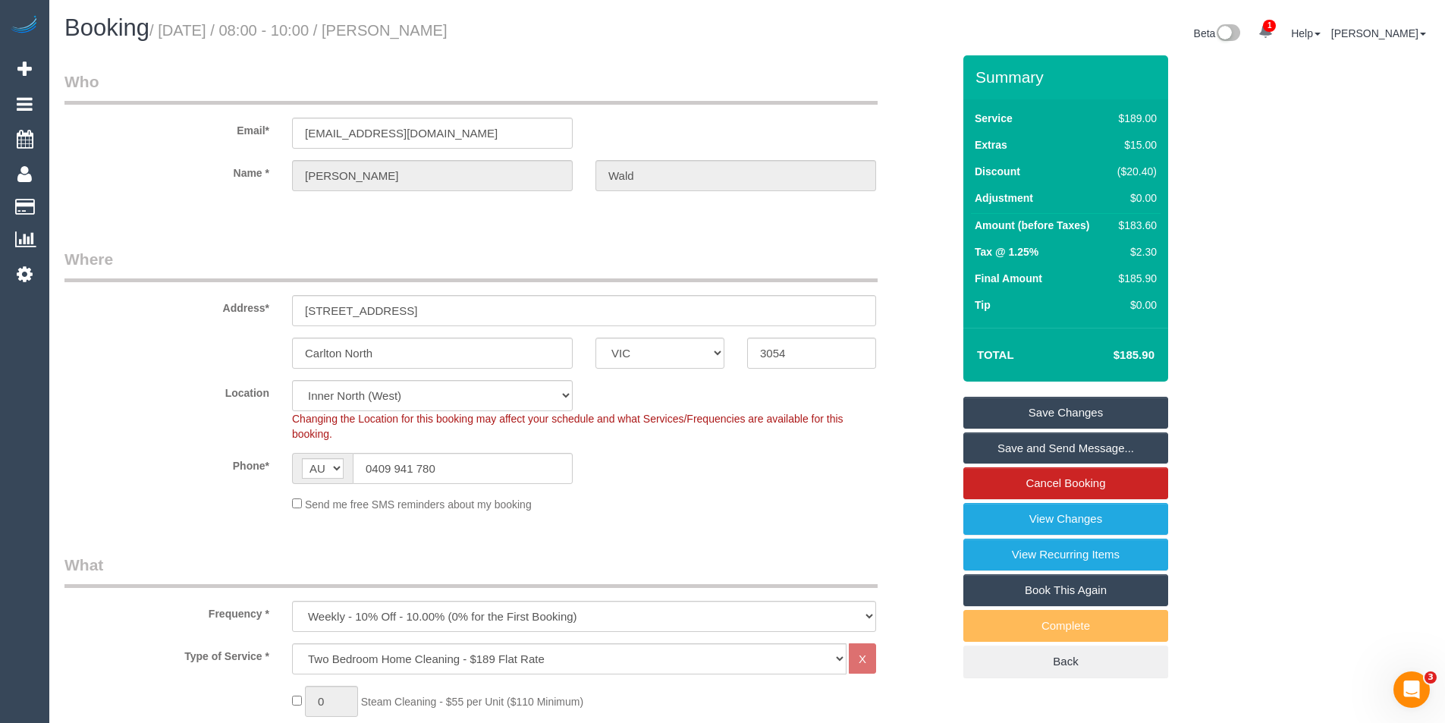
click at [989, 415] on link "Save Changes" at bounding box center [1066, 413] width 205 height 32
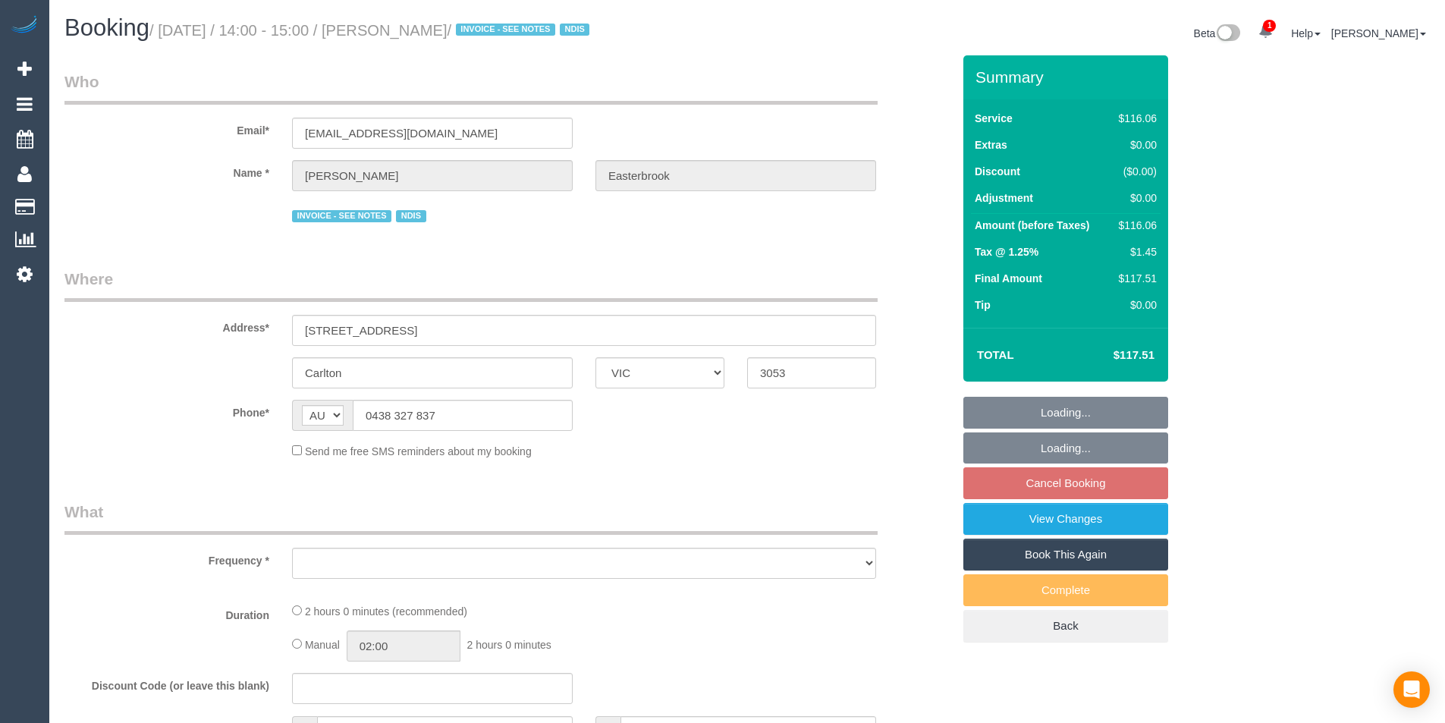
select select "VIC"
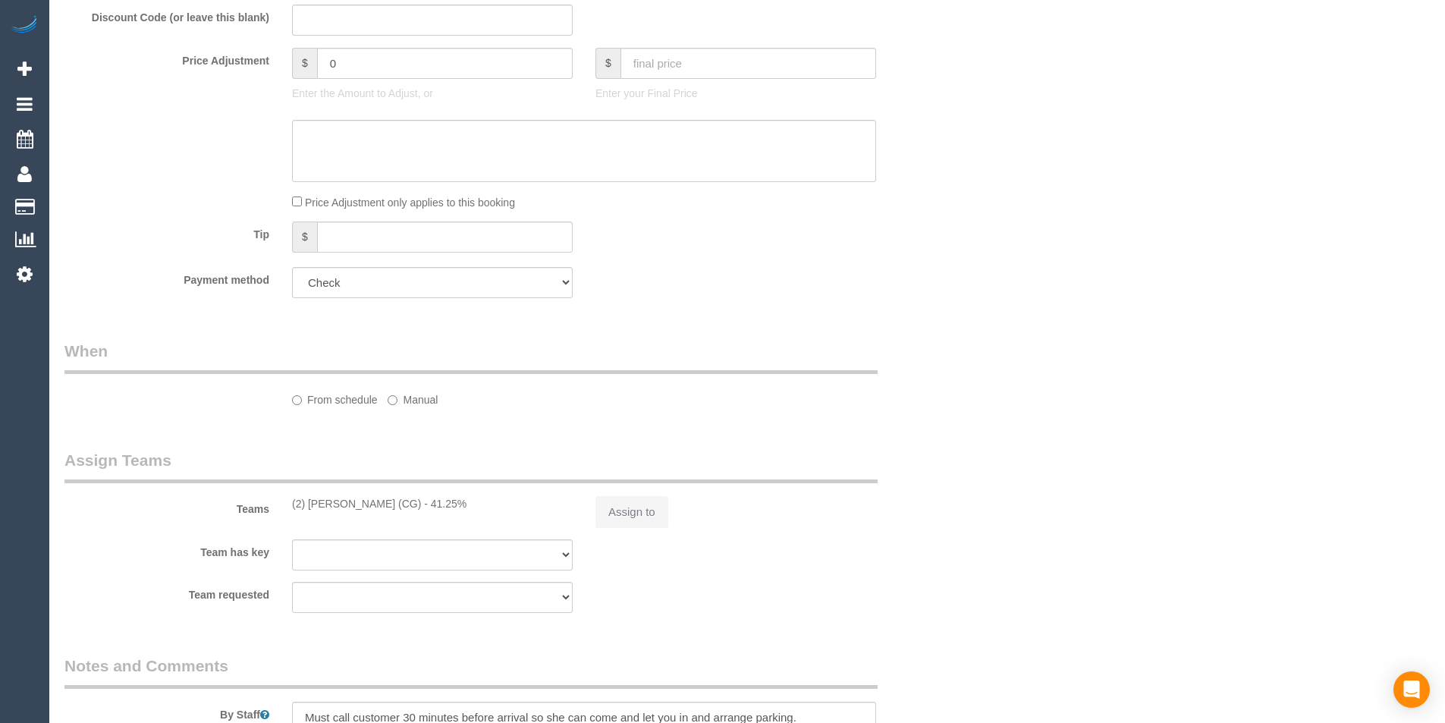
select select "number:28"
select select "number:17"
select select "number:21"
select select "number:23"
select select "number:35"
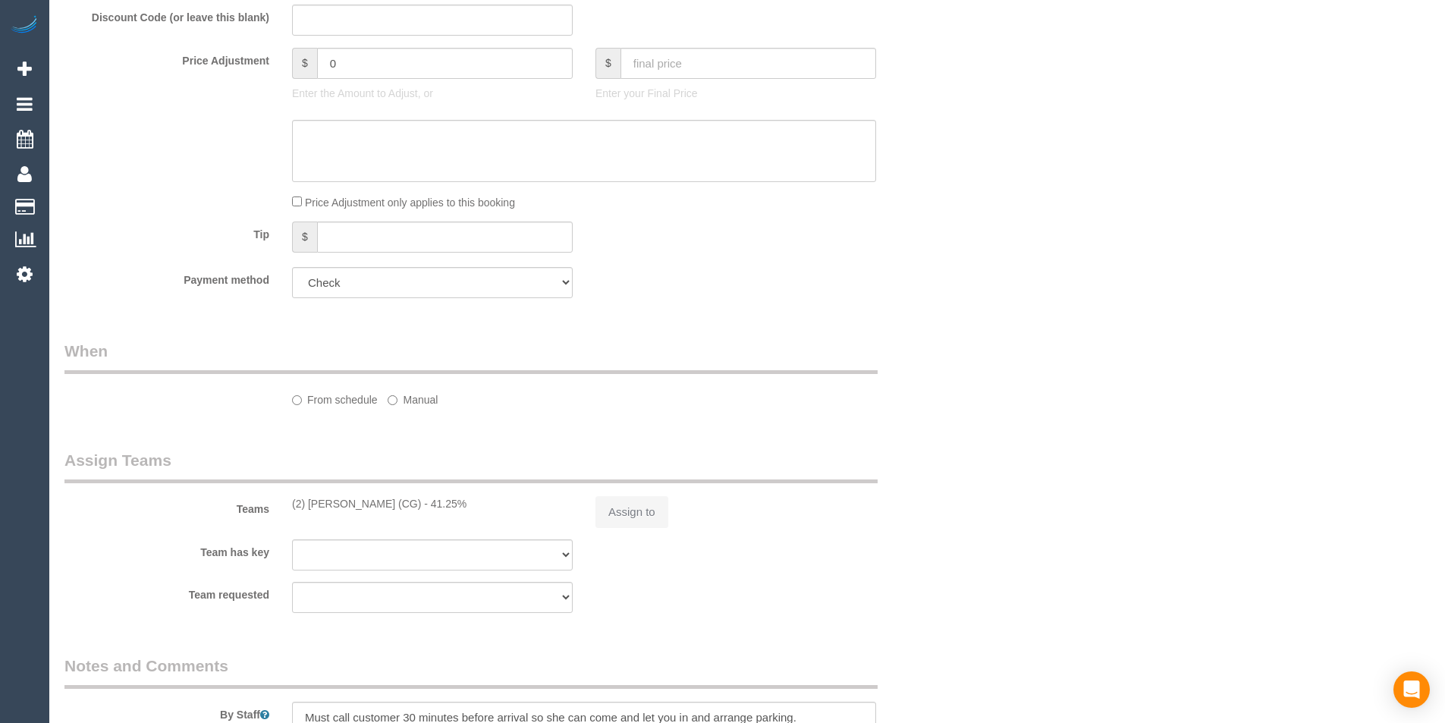
select select "number:11"
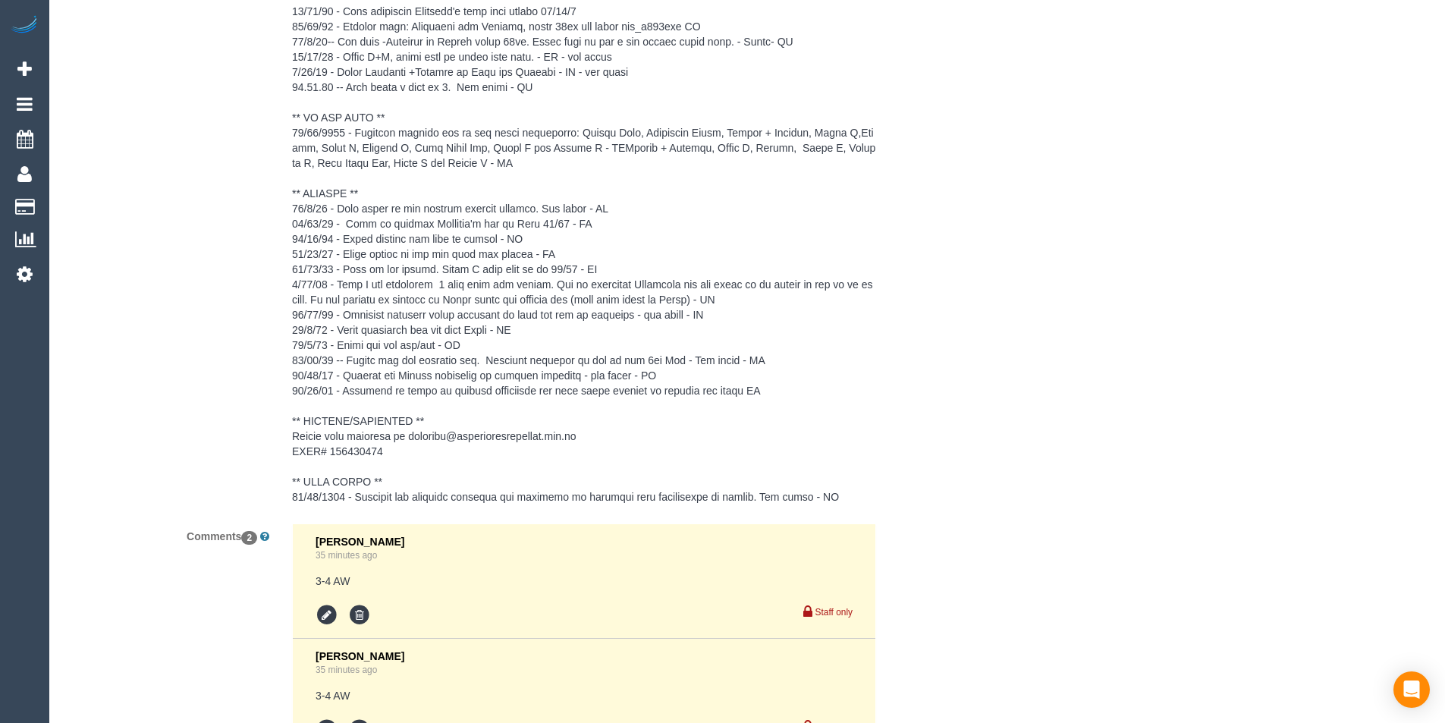
select select "object:1687"
select select "24949"
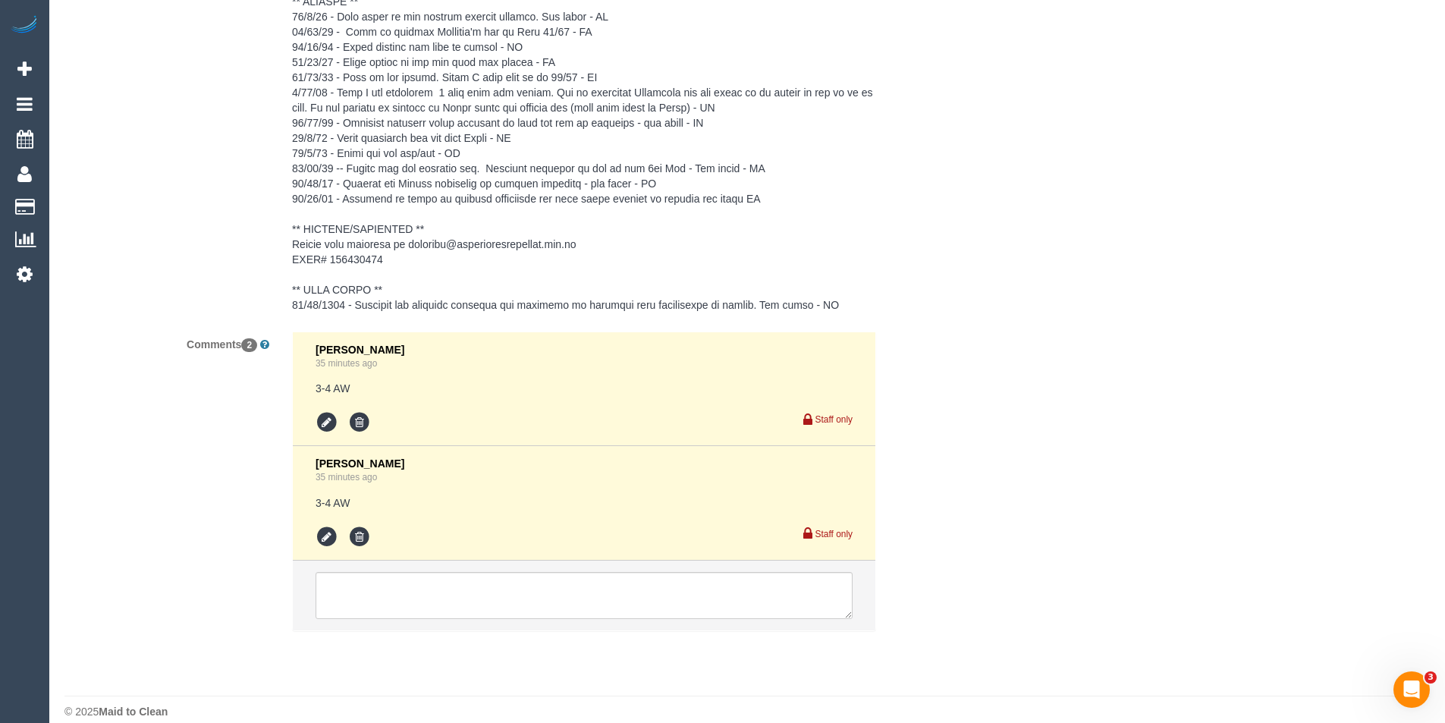
scroll to position [2573, 0]
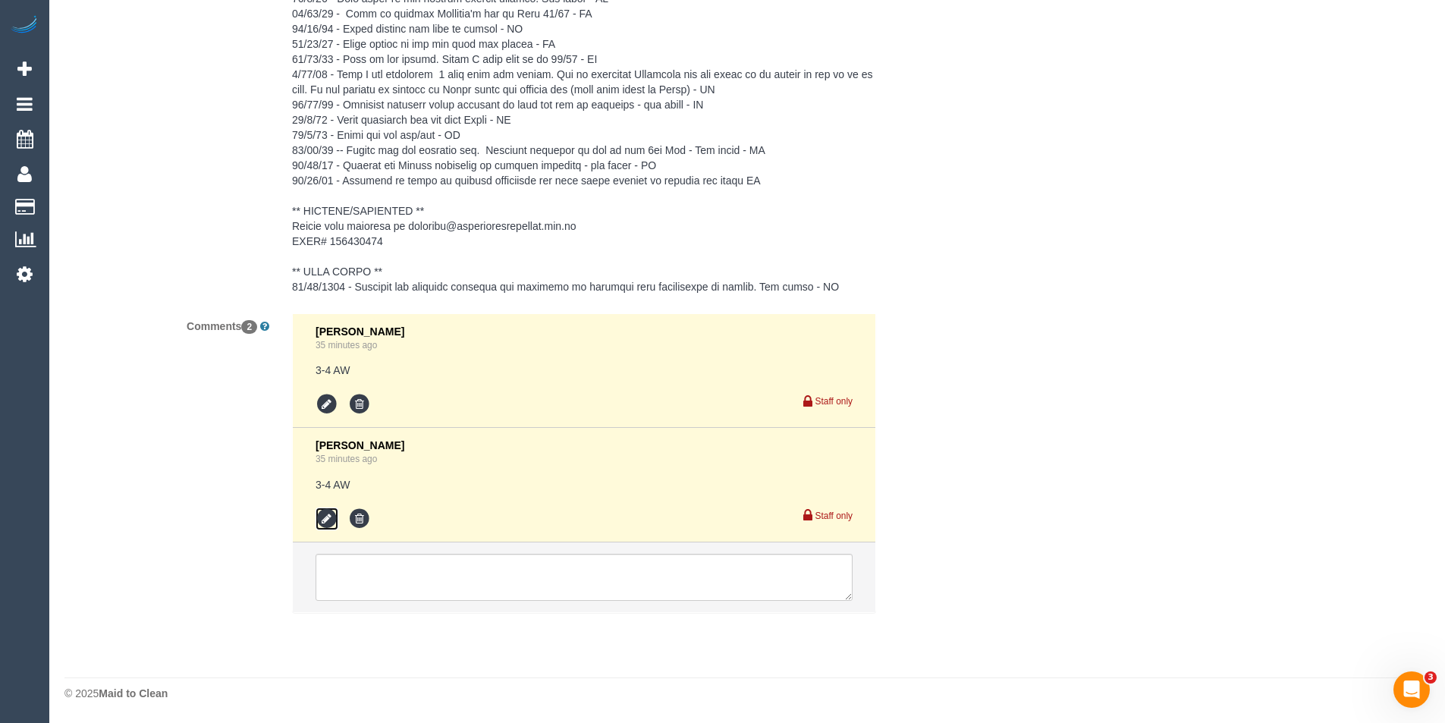
click at [322, 523] on icon at bounding box center [327, 519] width 23 height 23
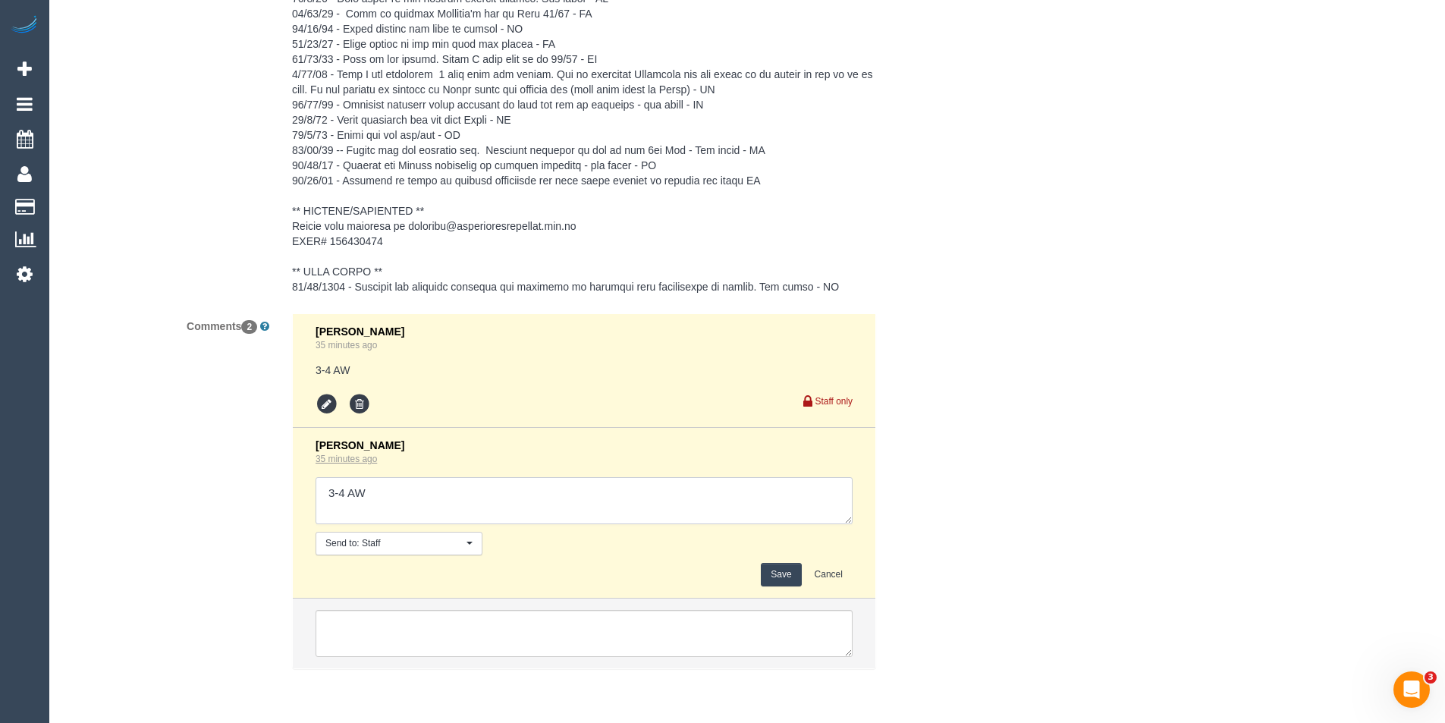
click at [385, 493] on textarea at bounding box center [584, 500] width 537 height 47
type textarea "3-4 AW - pending via SMS"
click at [785, 571] on button "Save" at bounding box center [781, 575] width 40 height 24
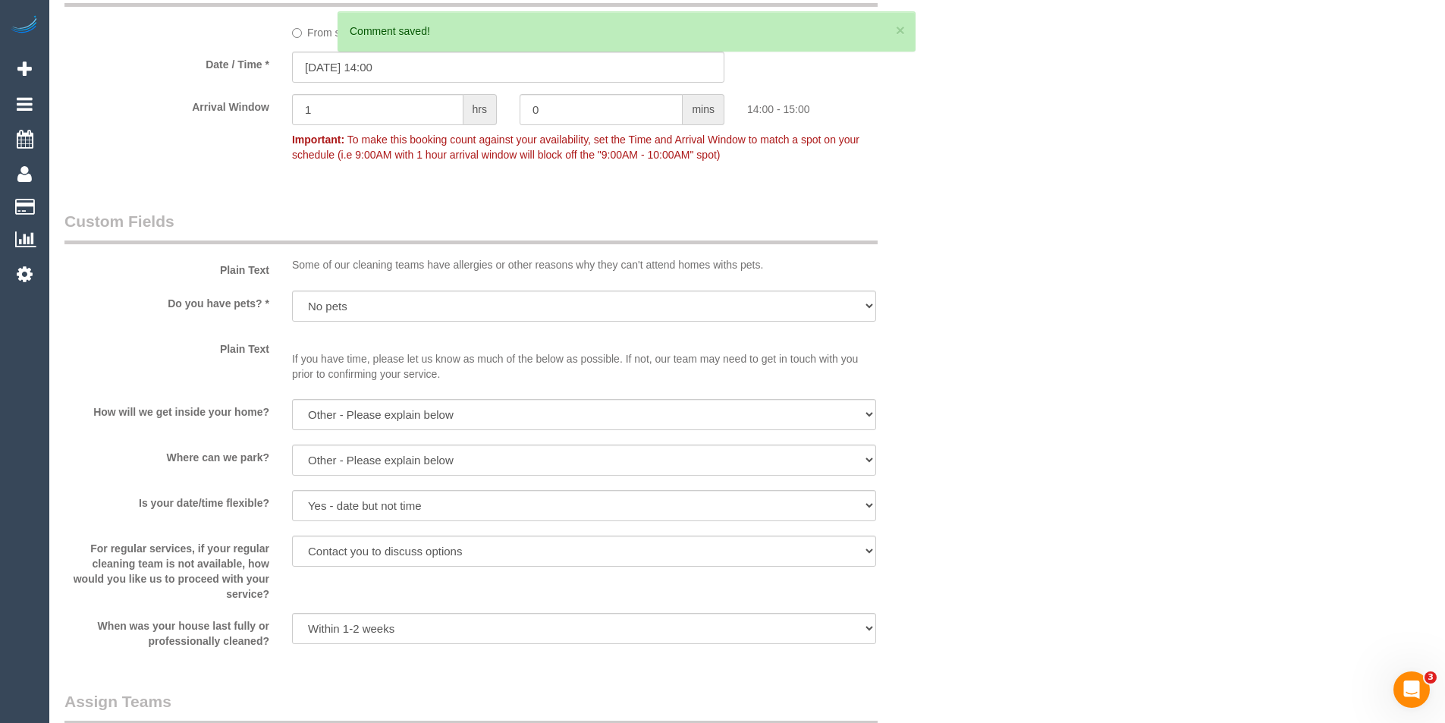
scroll to position [1055, 0]
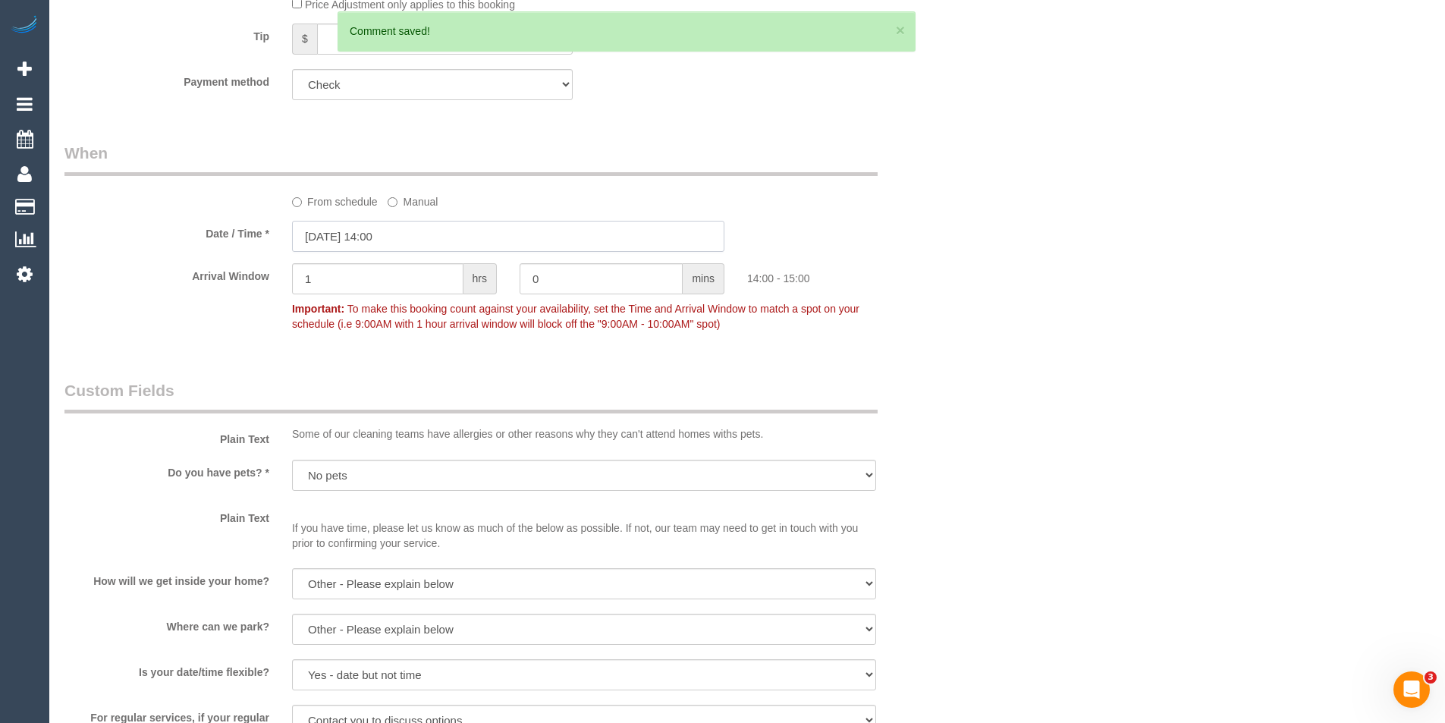
click at [417, 223] on input "[DATE] 14:00" at bounding box center [508, 236] width 432 height 31
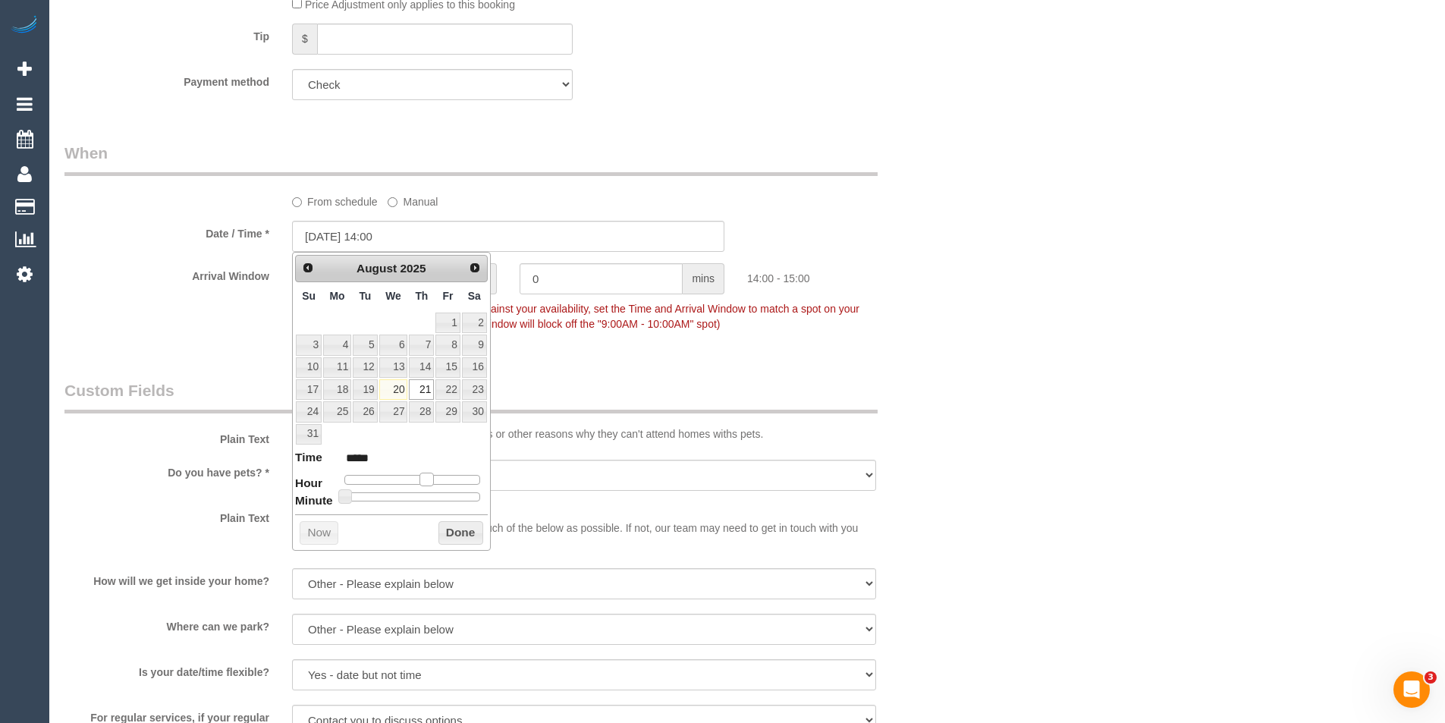
type input "[DATE] 15:00"
type input "*****"
drag, startPoint x: 432, startPoint y: 476, endPoint x: 439, endPoint y: 482, distance: 8.7
click at [439, 482] on span at bounding box center [433, 480] width 14 height 14
click at [470, 543] on button "Done" at bounding box center [461, 533] width 45 height 24
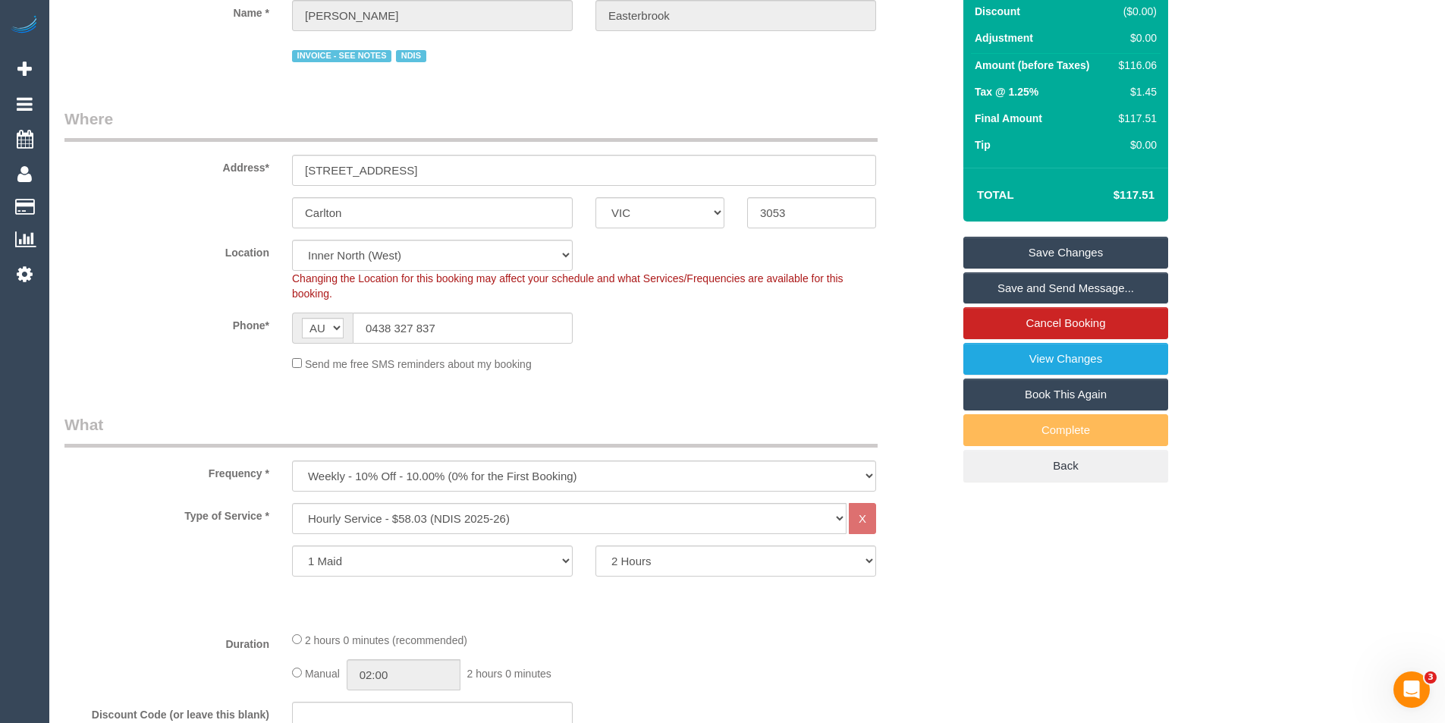
scroll to position [0, 0]
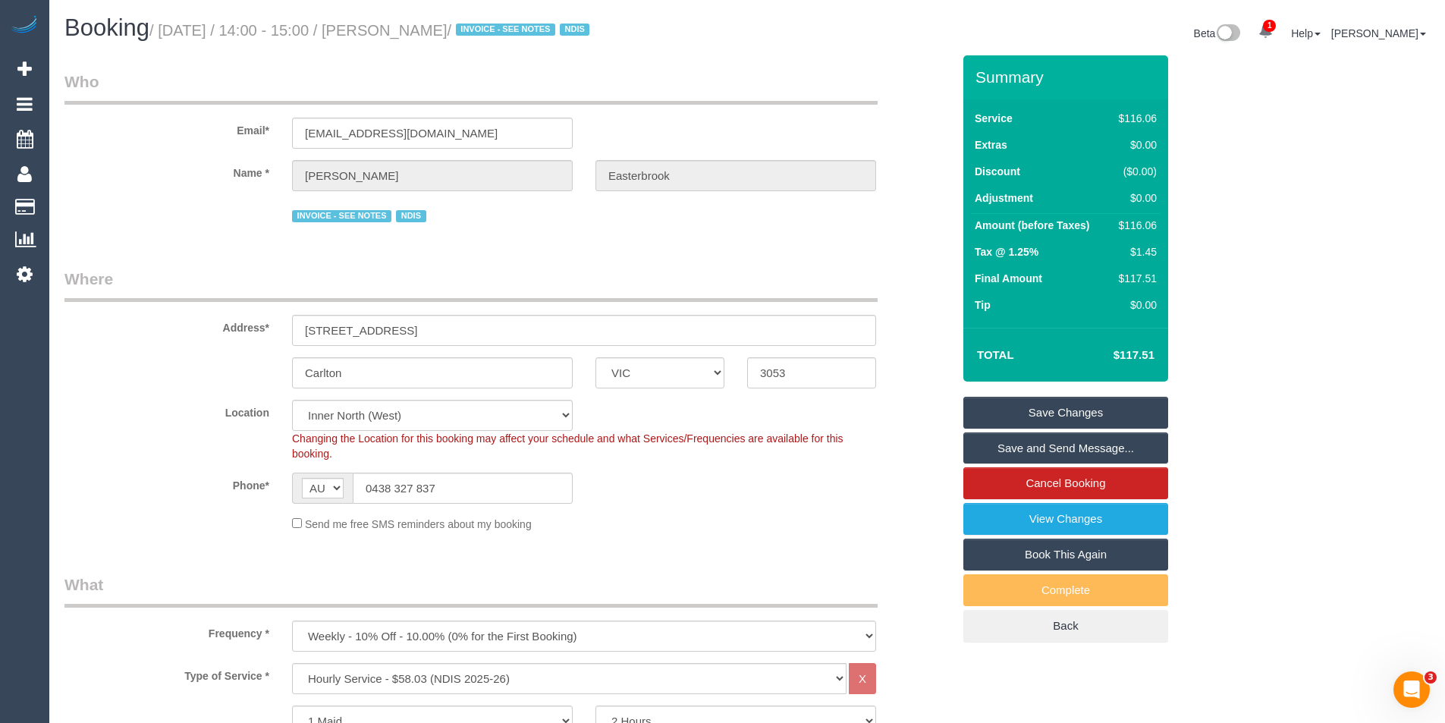
click at [1022, 407] on link "Save Changes" at bounding box center [1066, 413] width 205 height 32
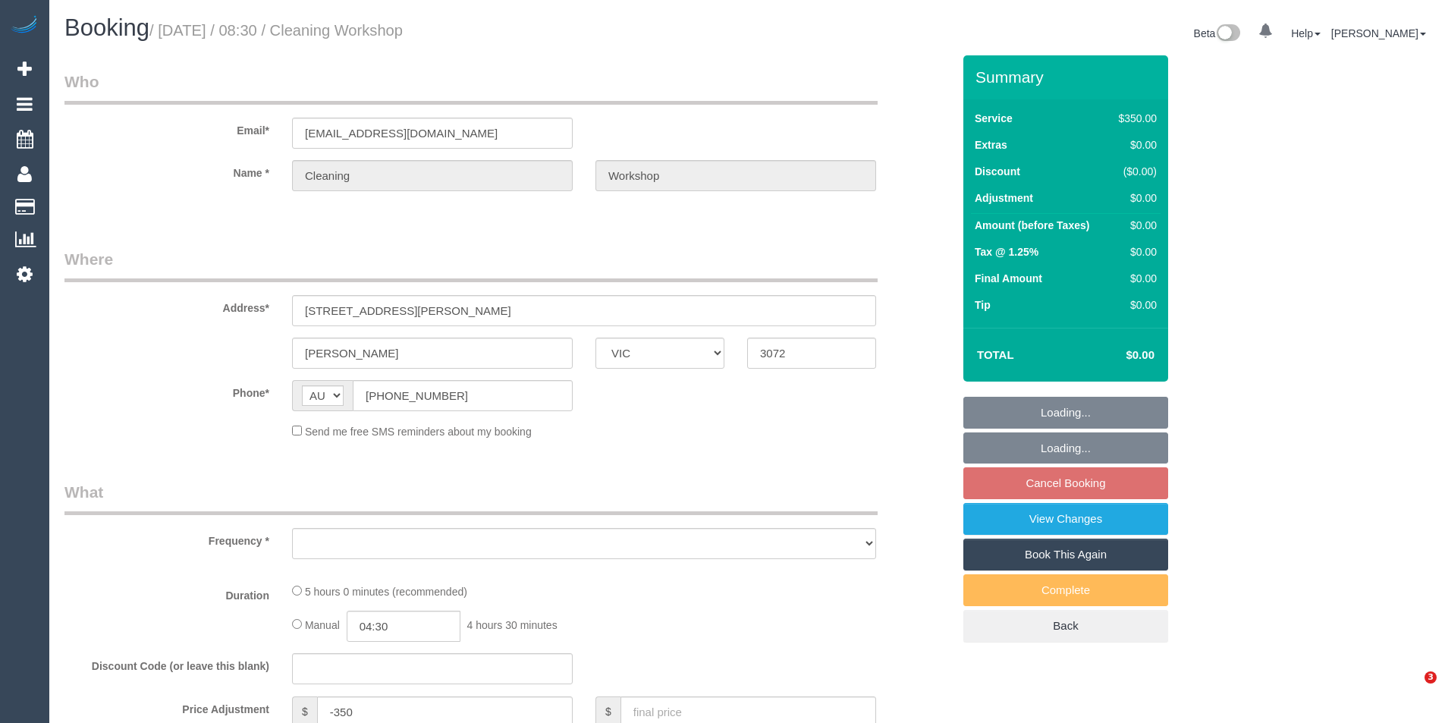
select select "VIC"
select select "300"
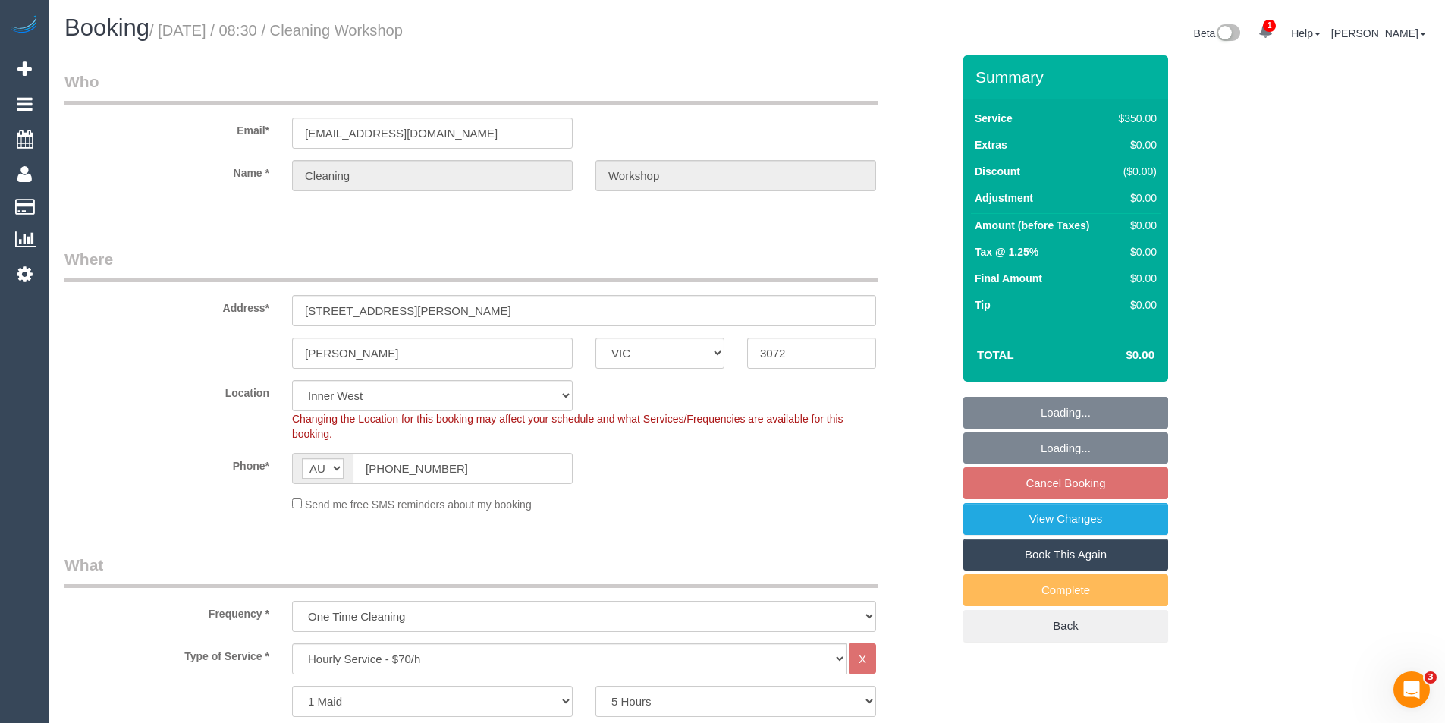
select select "object:1546"
select select "number:28"
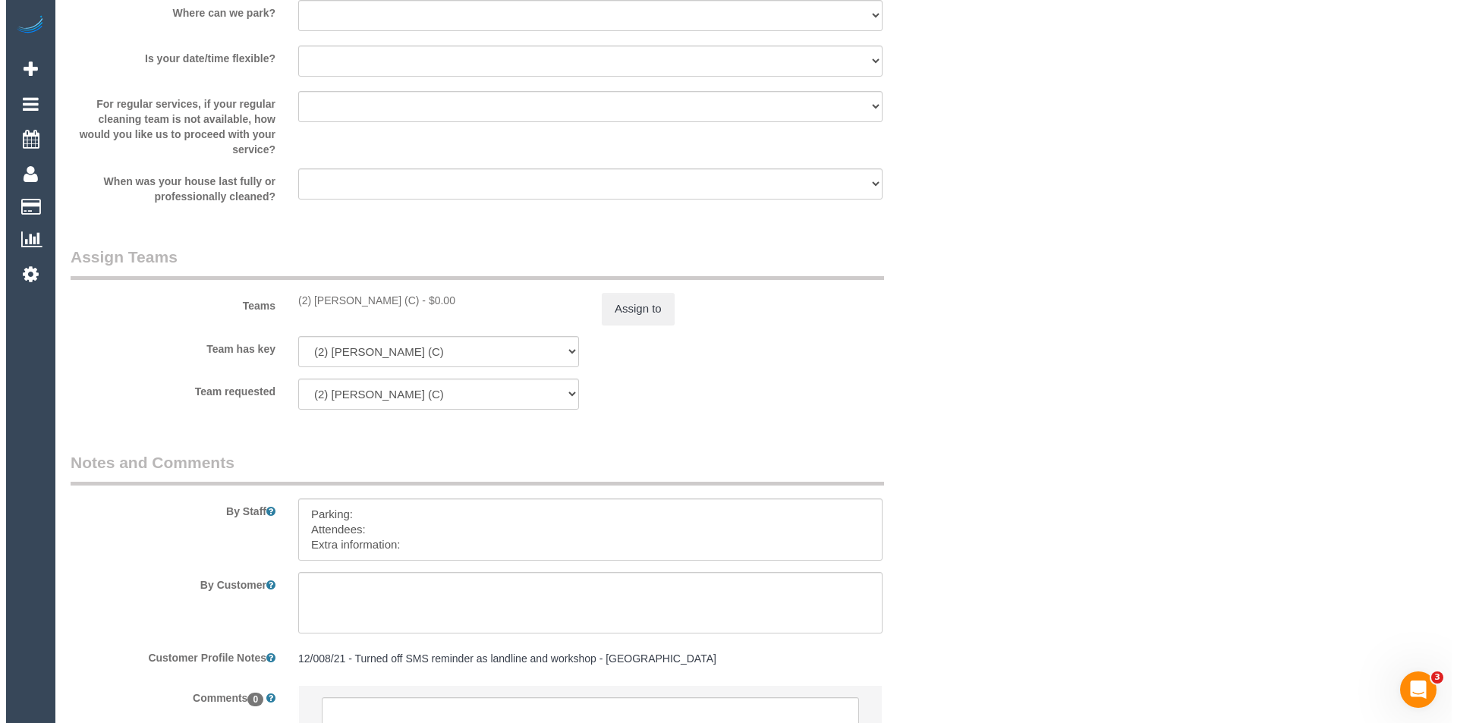
scroll to position [1937, 0]
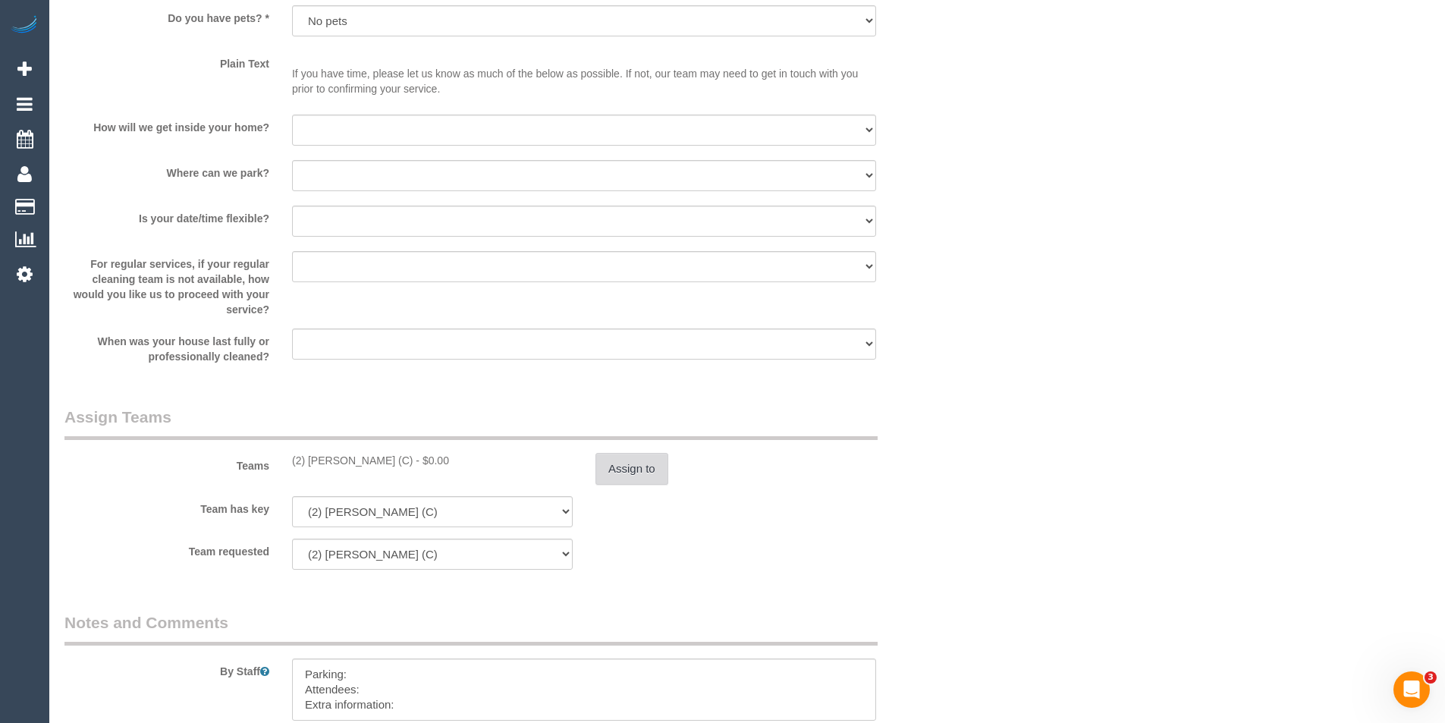
click at [648, 461] on button "Assign to" at bounding box center [632, 469] width 73 height 32
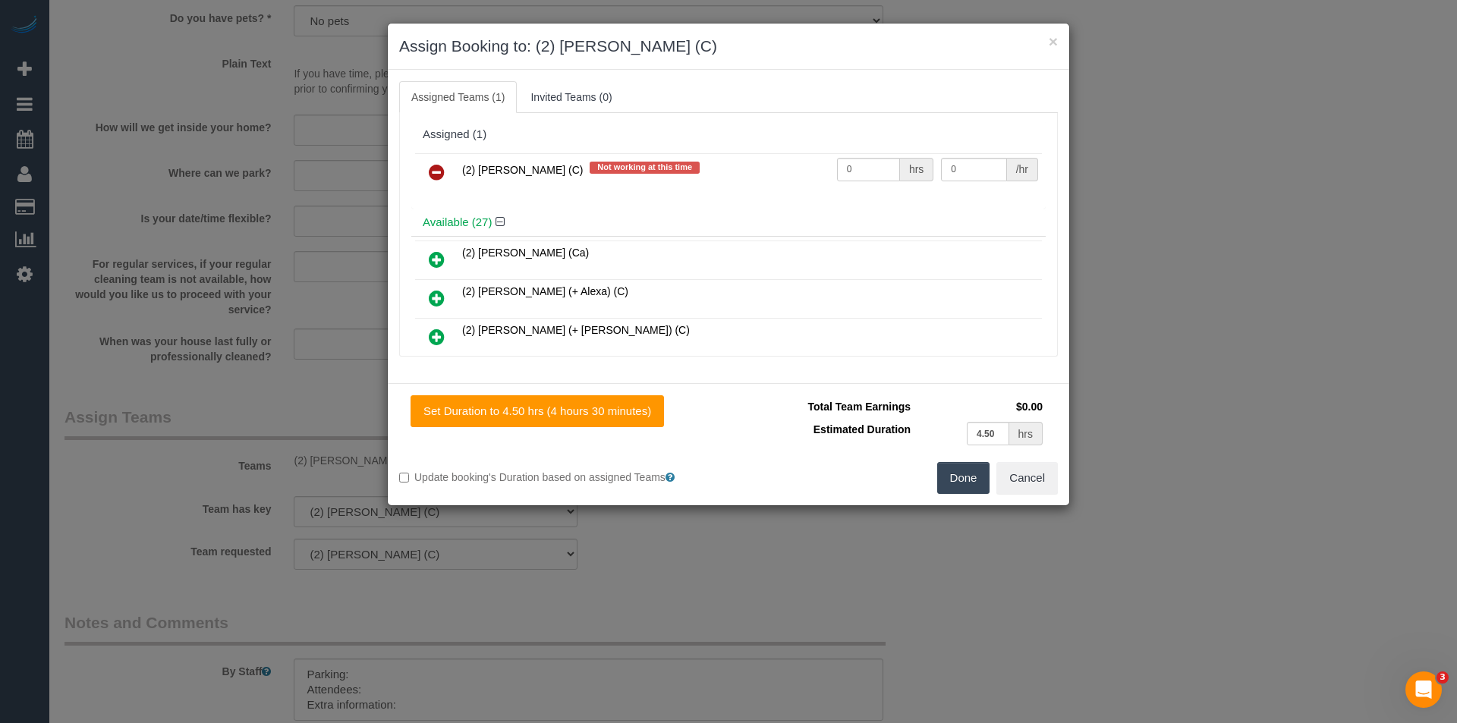
click at [439, 168] on icon at bounding box center [437, 172] width 16 height 18
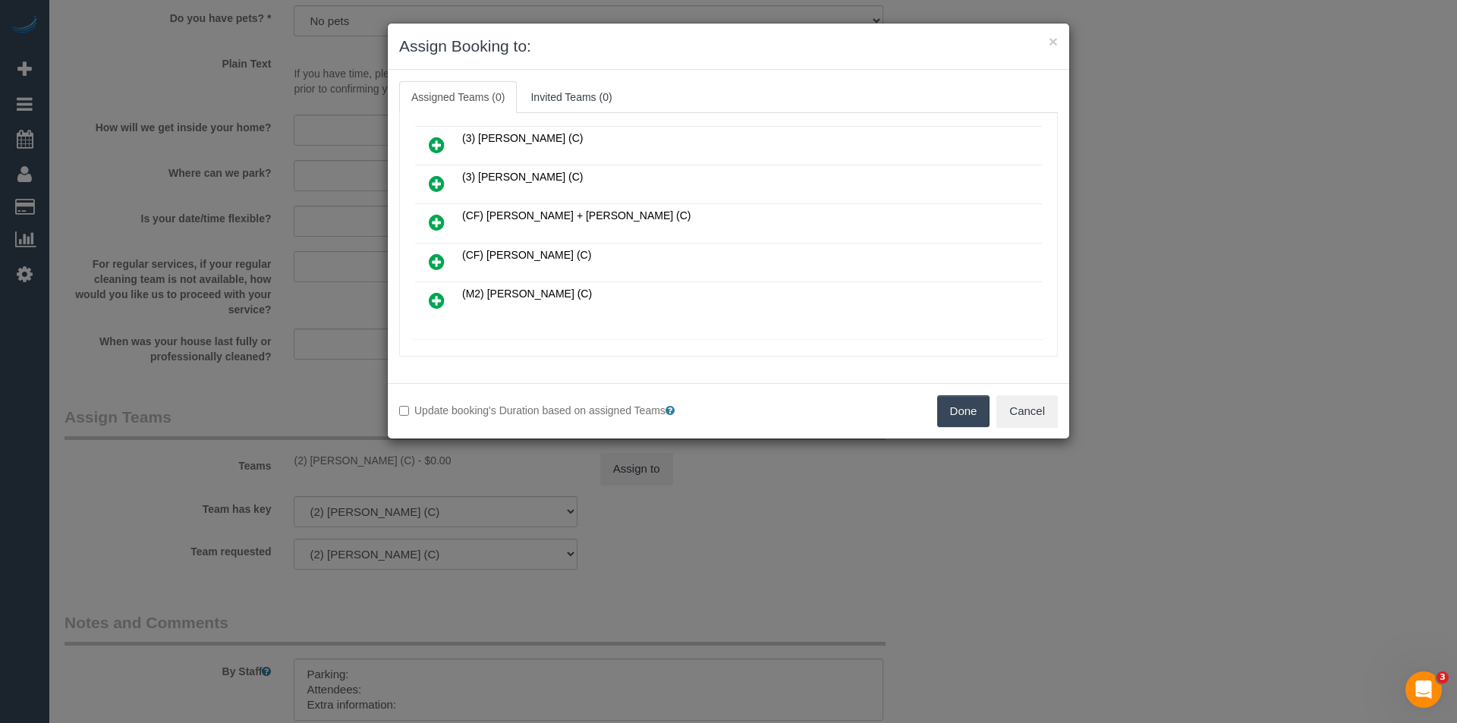
scroll to position [969, 0]
click at [516, 322] on icon at bounding box center [519, 318] width 9 height 11
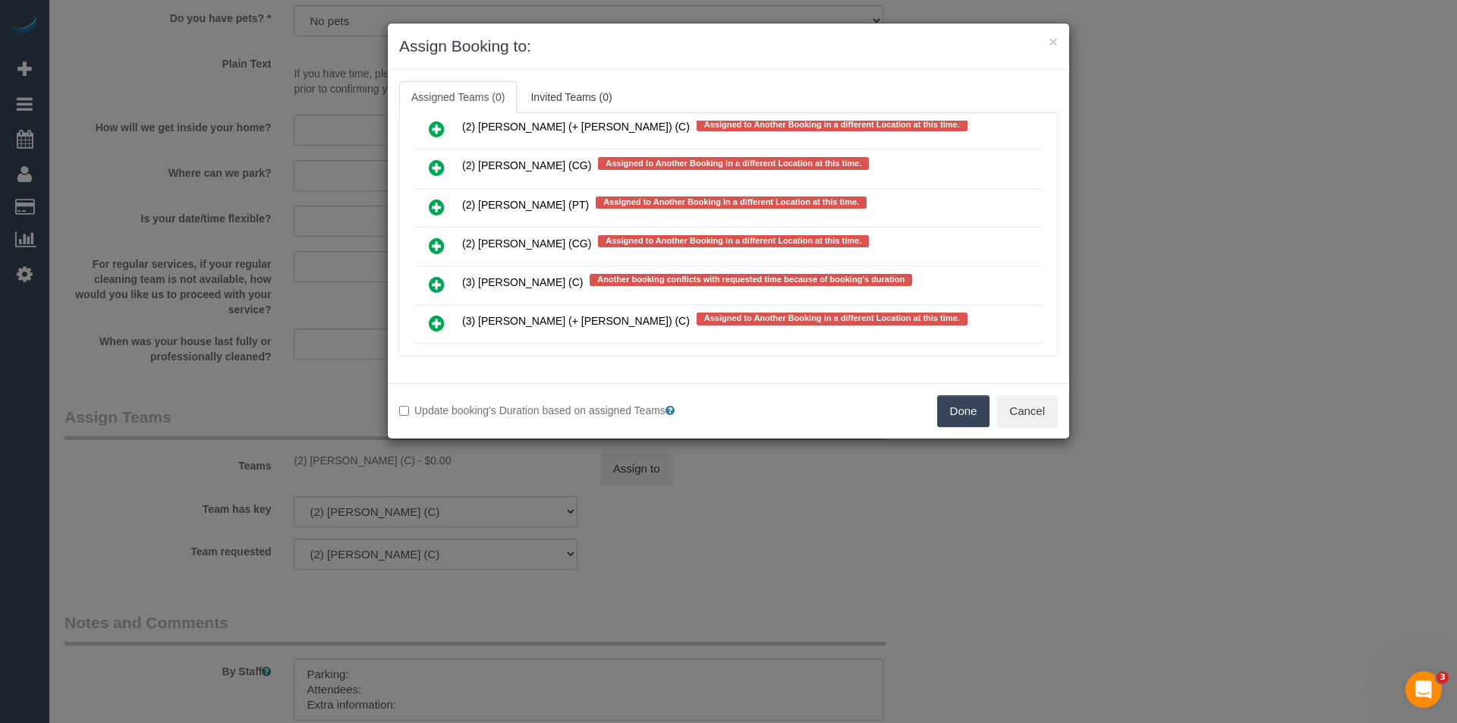
click at [432, 237] on icon at bounding box center [437, 246] width 16 height 18
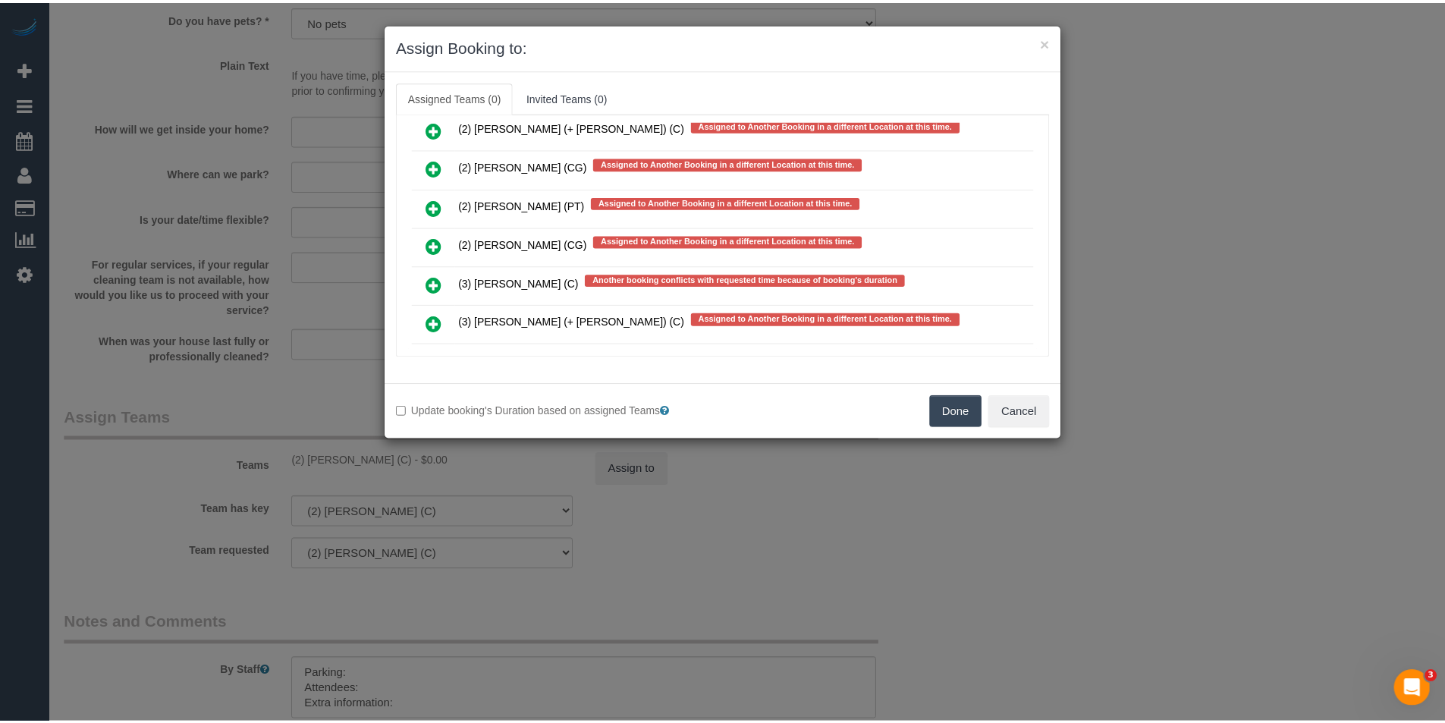
scroll to position [4971, 0]
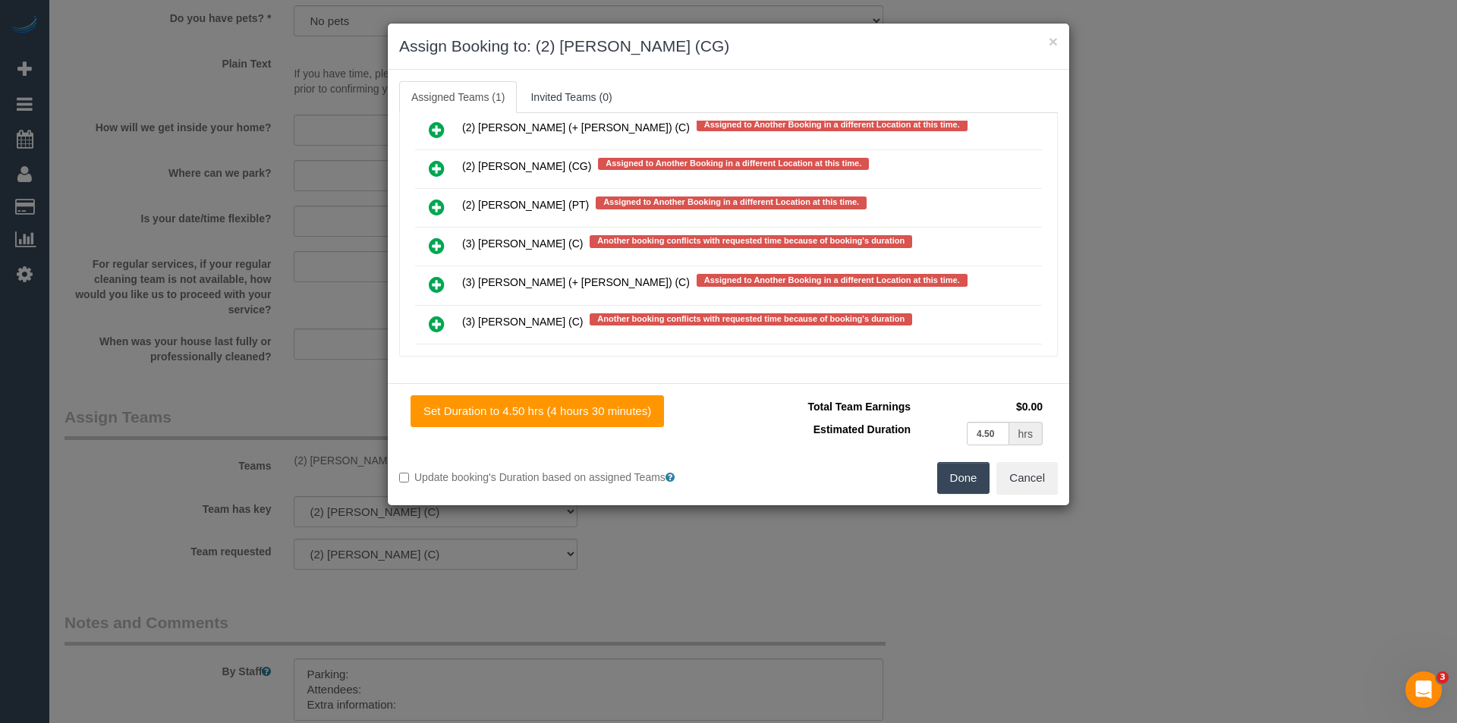
click at [944, 476] on button "Done" at bounding box center [963, 478] width 53 height 32
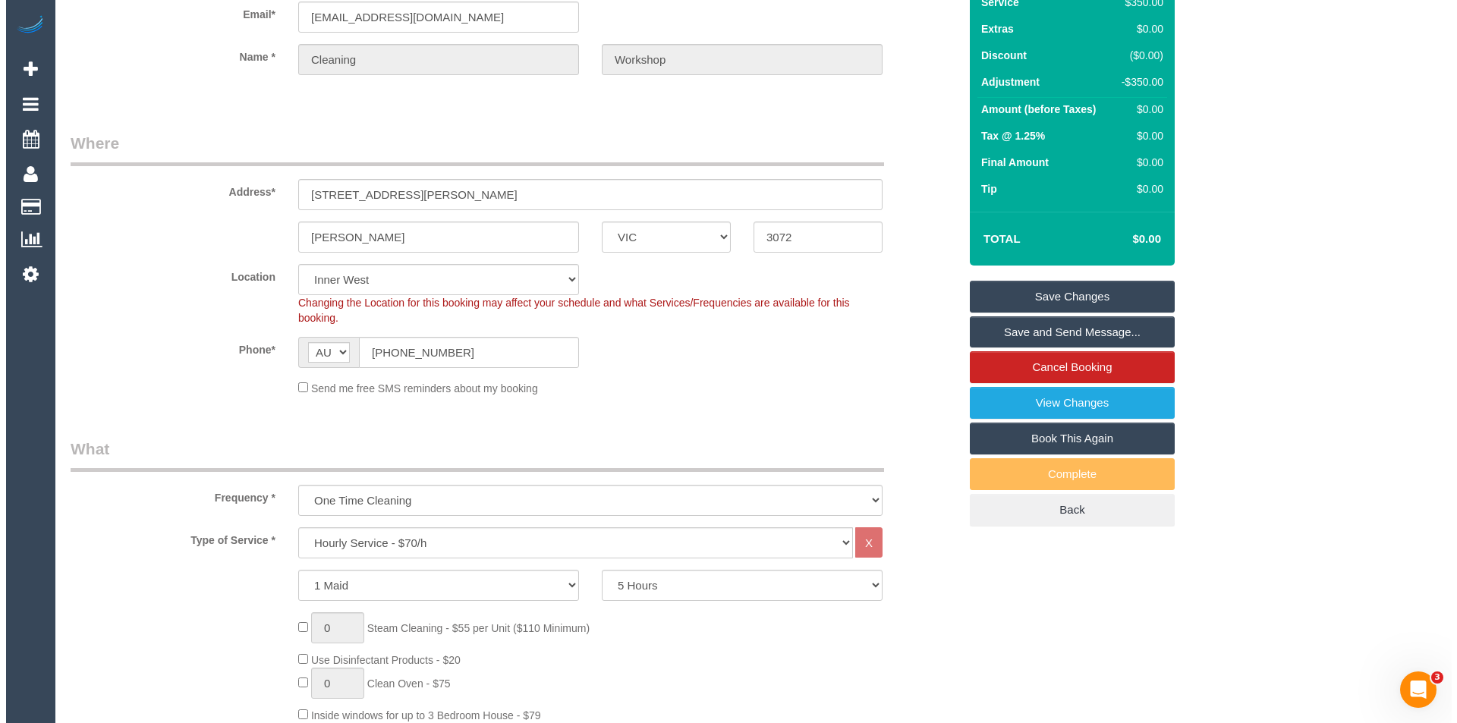
scroll to position [0, 0]
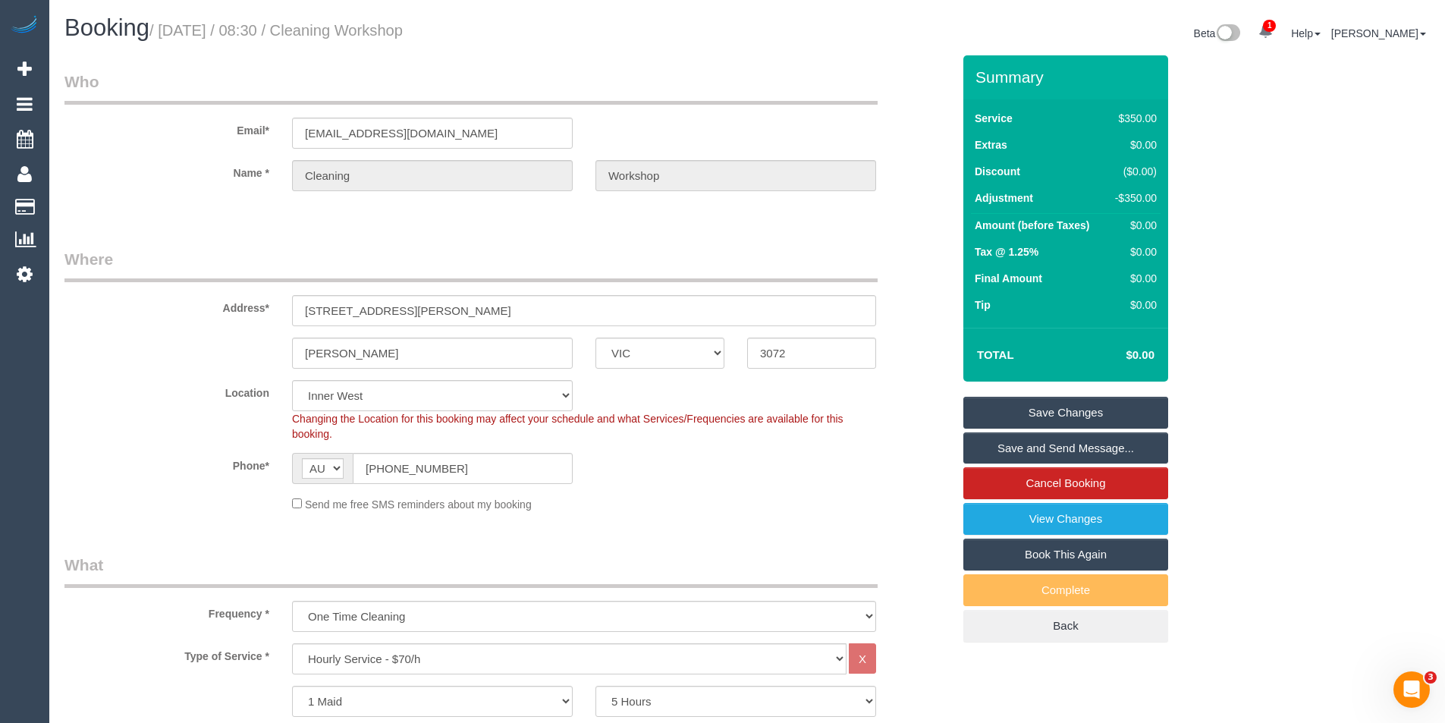
click at [1086, 407] on link "Save Changes" at bounding box center [1066, 413] width 205 height 32
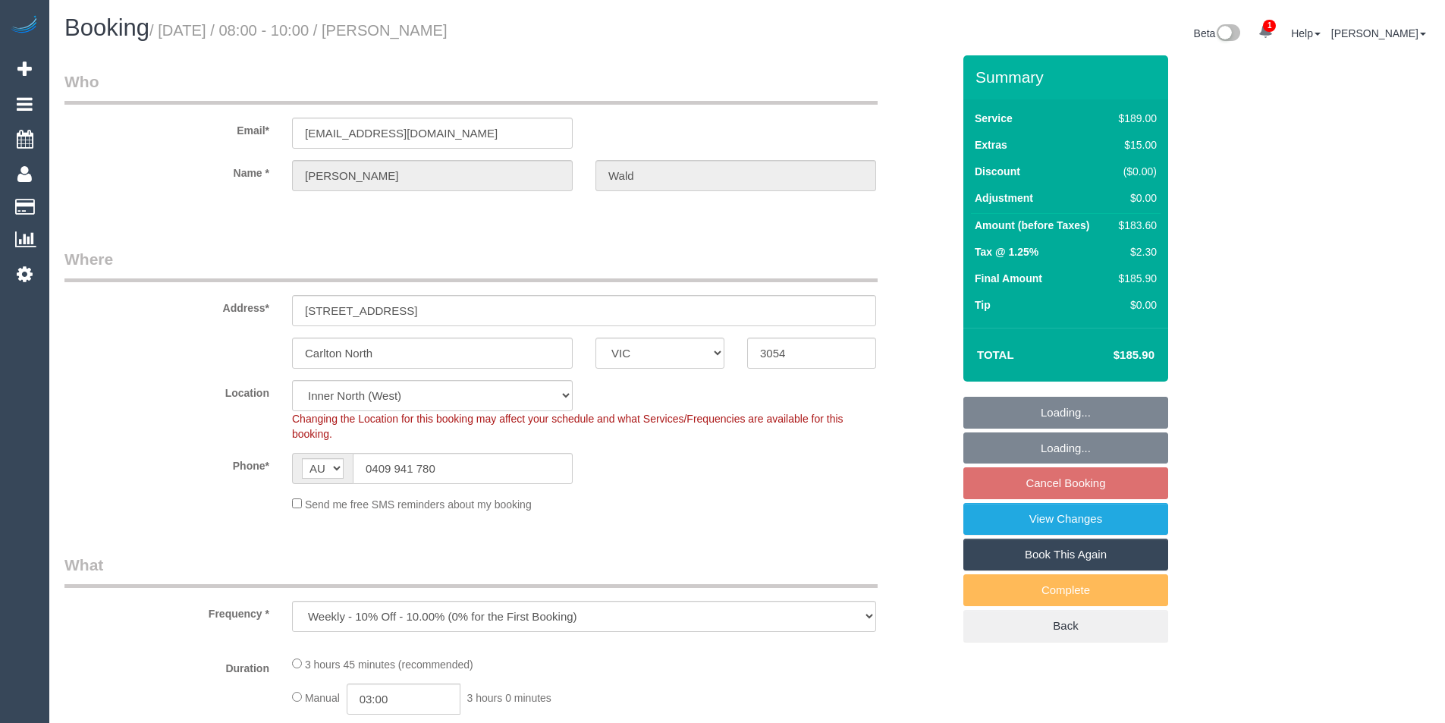
select select "VIC"
select select "string:stripe-pm_1QXA6E2GScqysDRVyA5T1pj1"
select select "number:28"
select select "number:14"
select select "number:19"
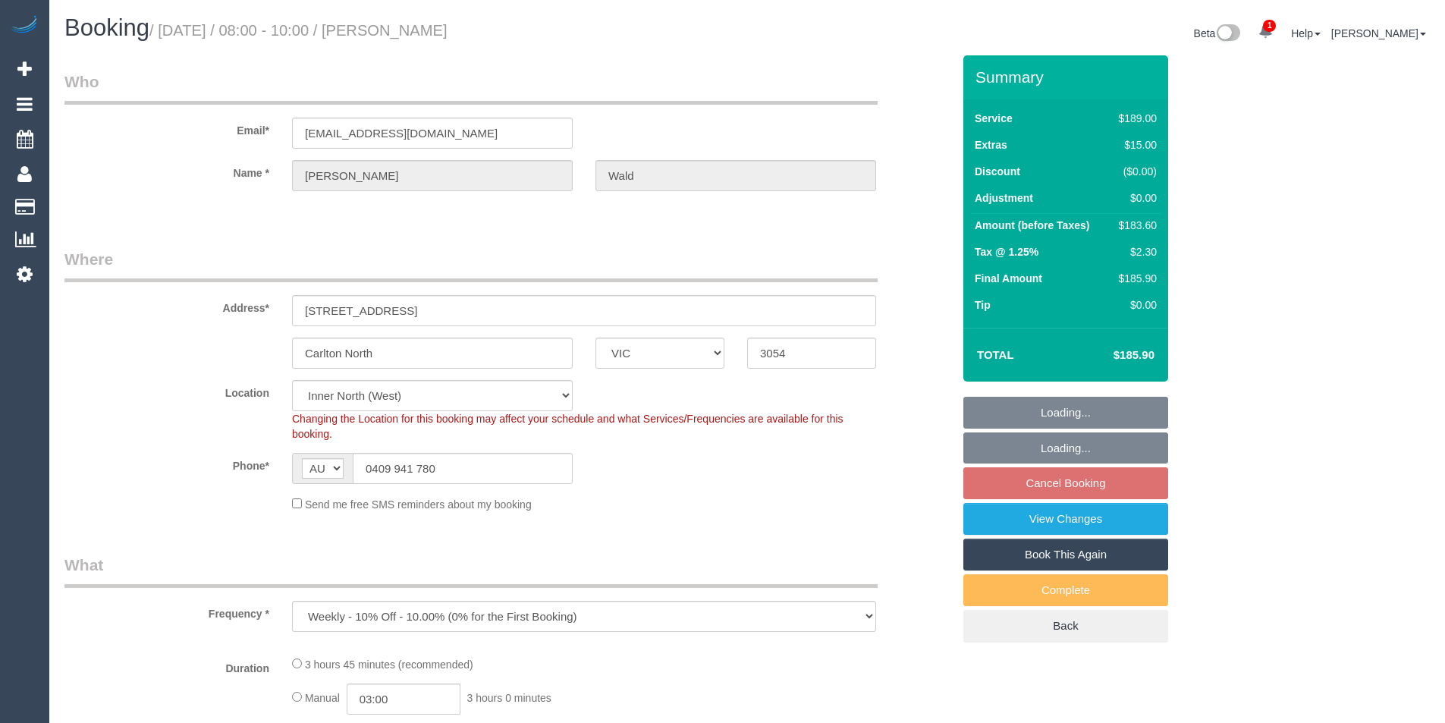
select select "number:36"
select select "number:35"
select select "number:13"
select select "object:1695"
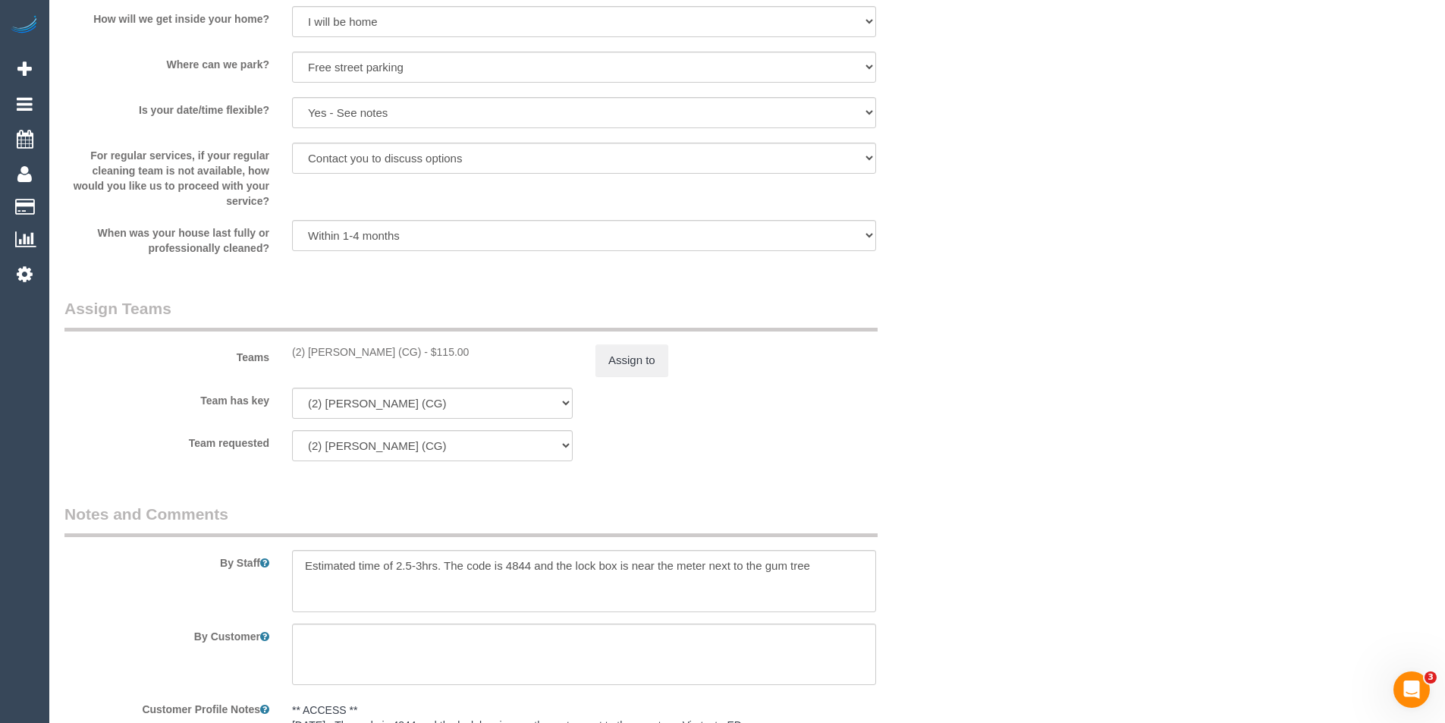
scroll to position [2328, 0]
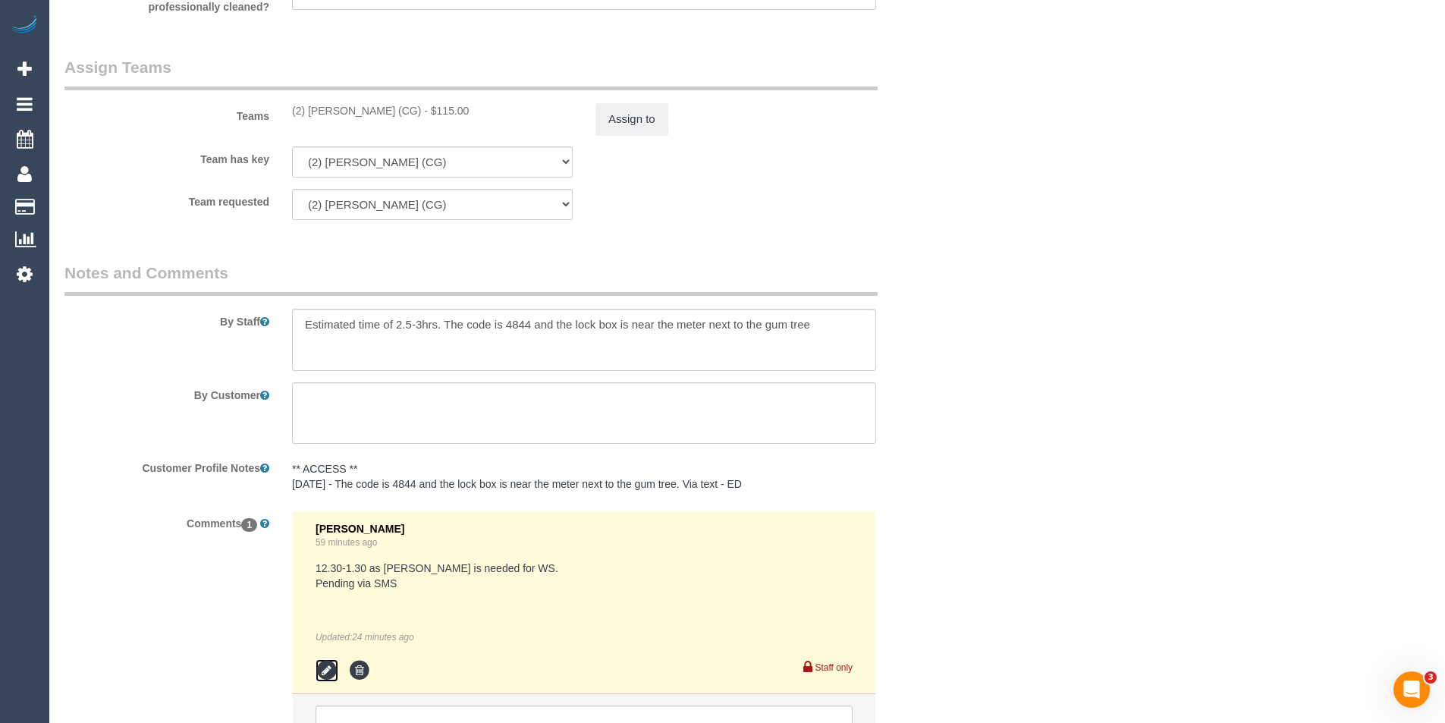
click at [327, 668] on icon at bounding box center [327, 670] width 23 height 23
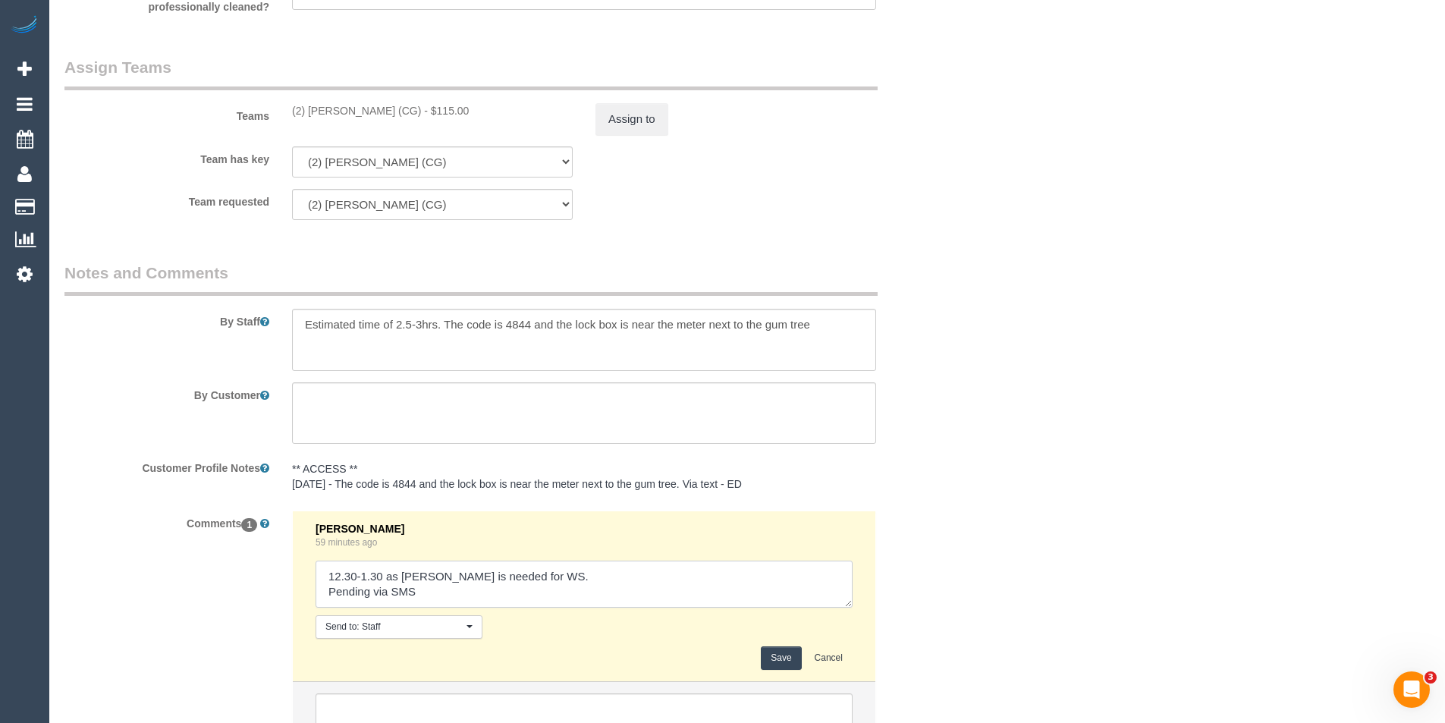
click at [439, 586] on textarea at bounding box center [584, 584] width 537 height 47
type textarea "12.30-1.30 as Syed is needed for WS. Pending via SMS Syed usualy completes serv…"
click at [784, 657] on button "Save" at bounding box center [781, 658] width 40 height 24
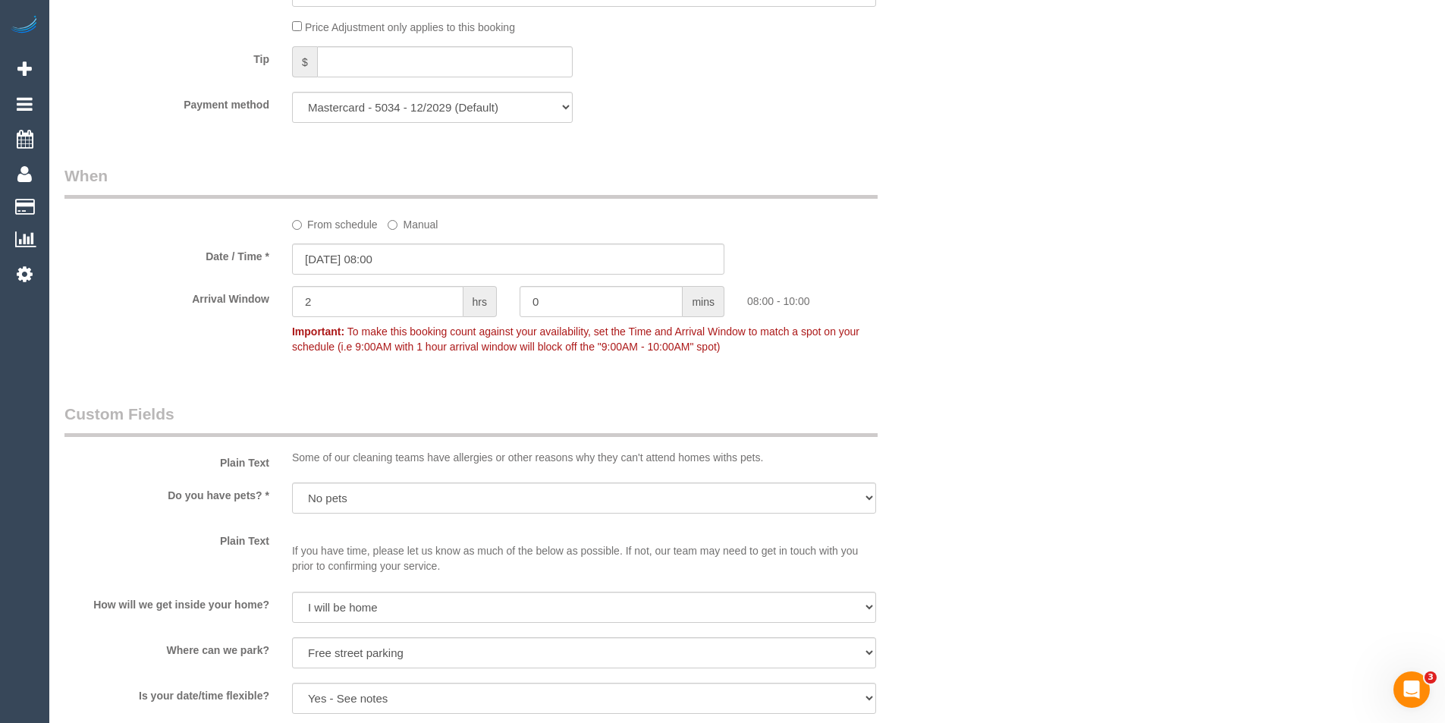
scroll to position [1493, 0]
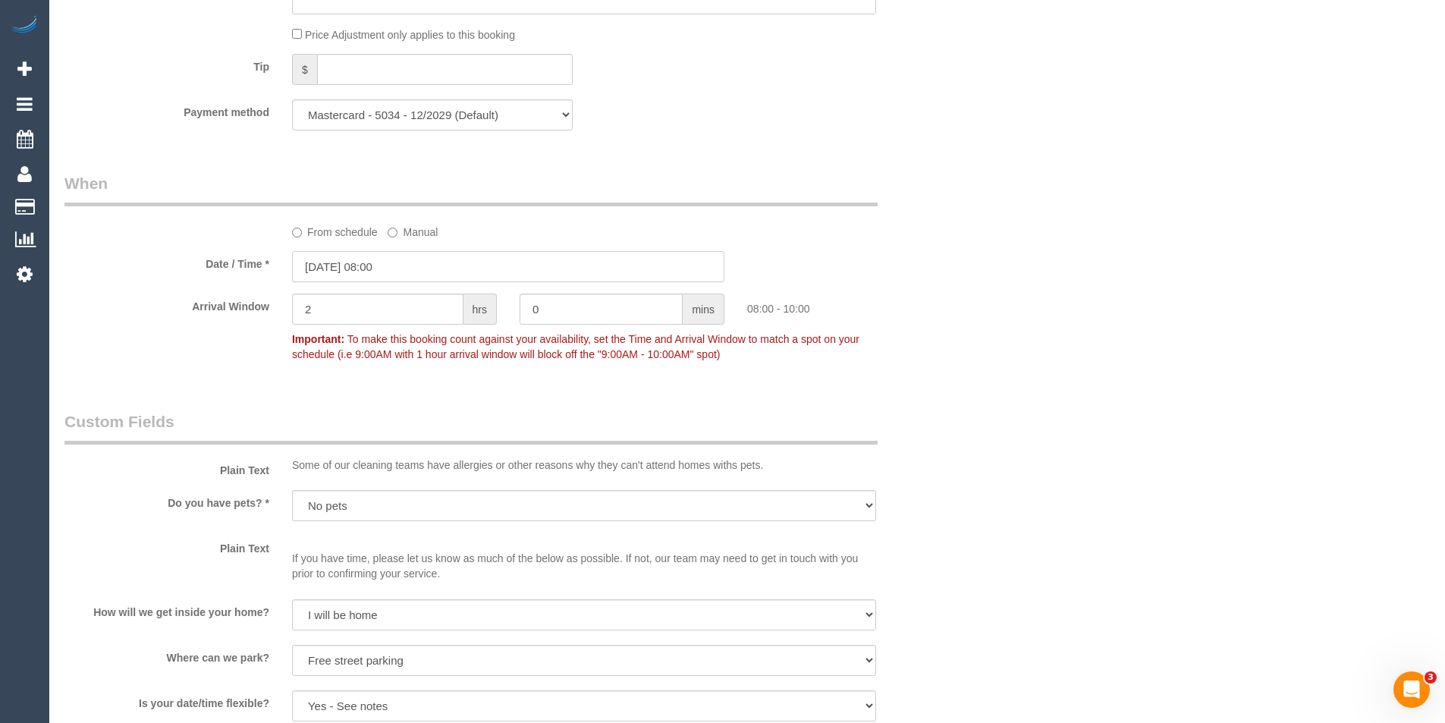
click at [436, 259] on input "21/08/2025 08:00" at bounding box center [508, 266] width 432 height 31
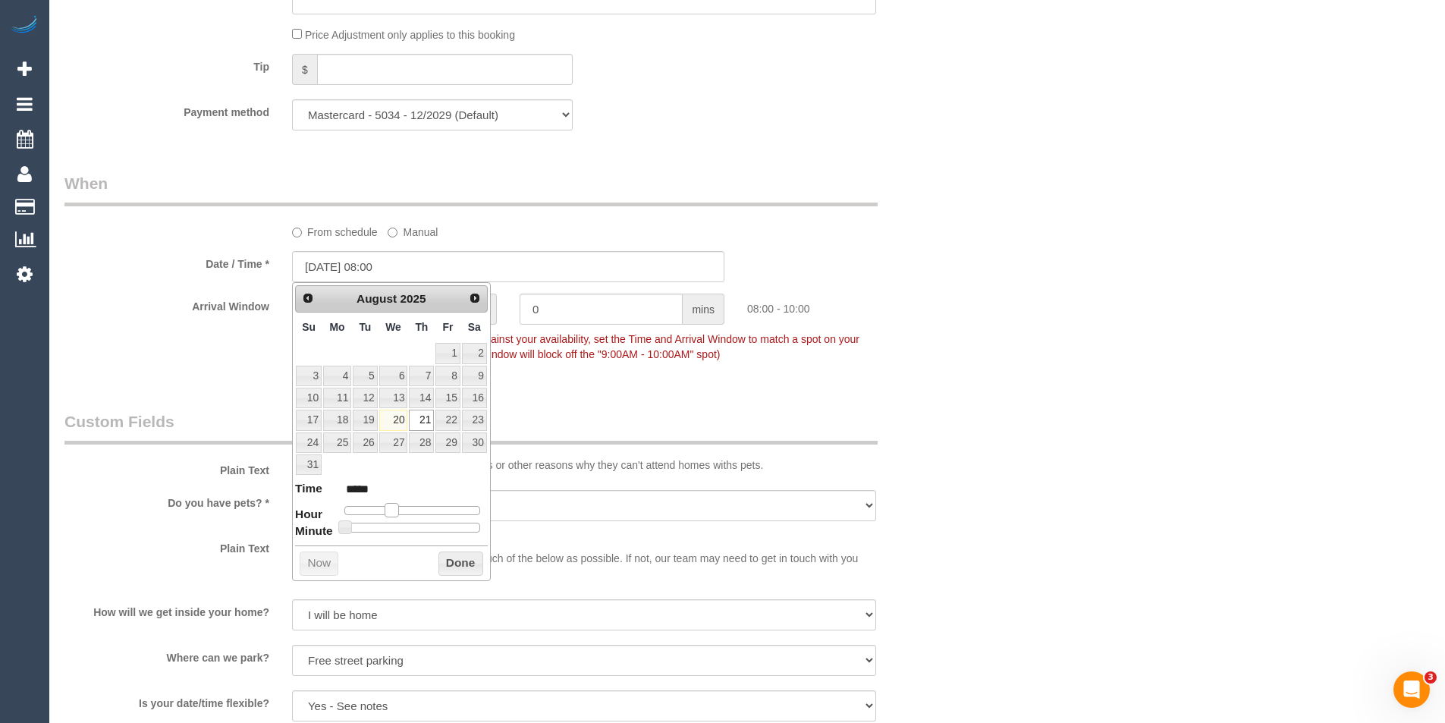
type input "21/08/2025 09:00"
type input "*****"
type input "21/08/2025 10:00"
type input "*****"
type input "21/08/2025 11:00"
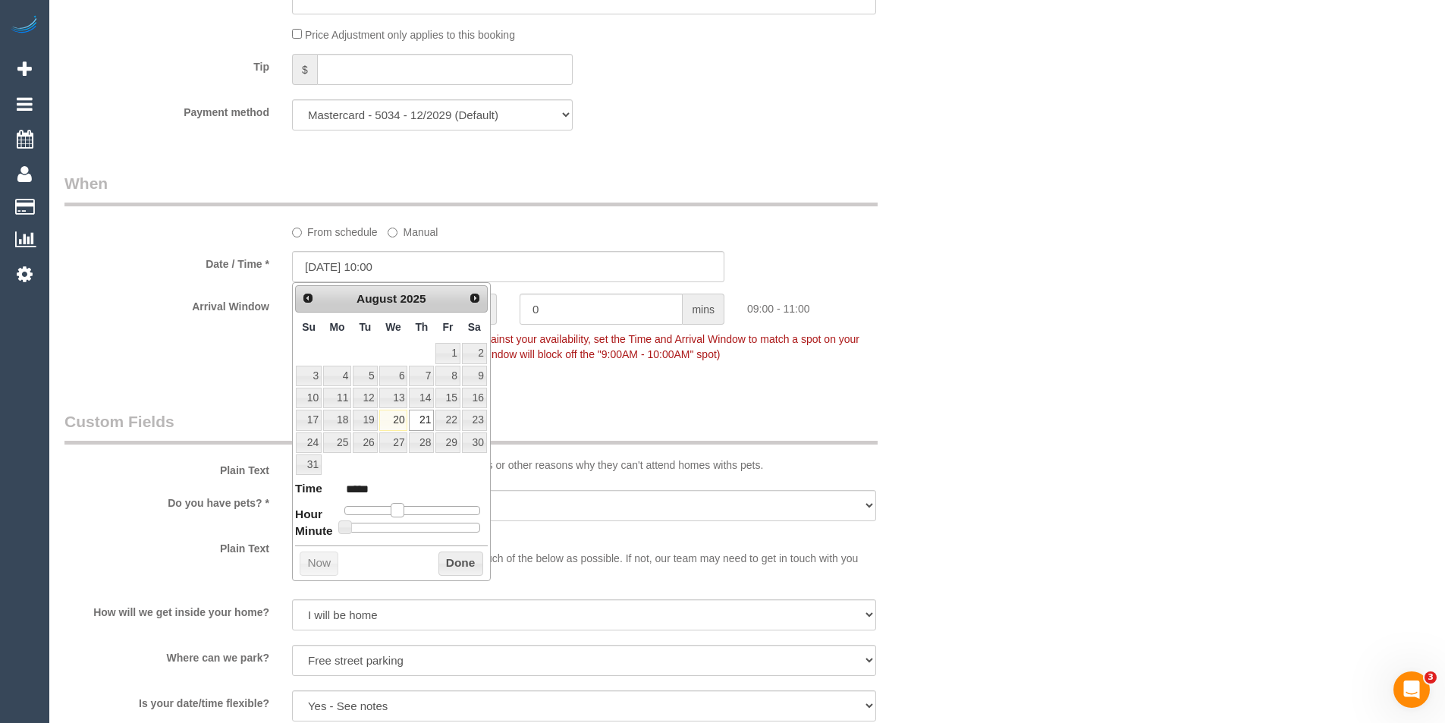
type input "*****"
type input "21/08/2025 12:00"
type input "*****"
drag, startPoint x: 391, startPoint y: 507, endPoint x: 414, endPoint y: 511, distance: 24.0
click at [414, 511] on span at bounding box center [415, 510] width 14 height 14
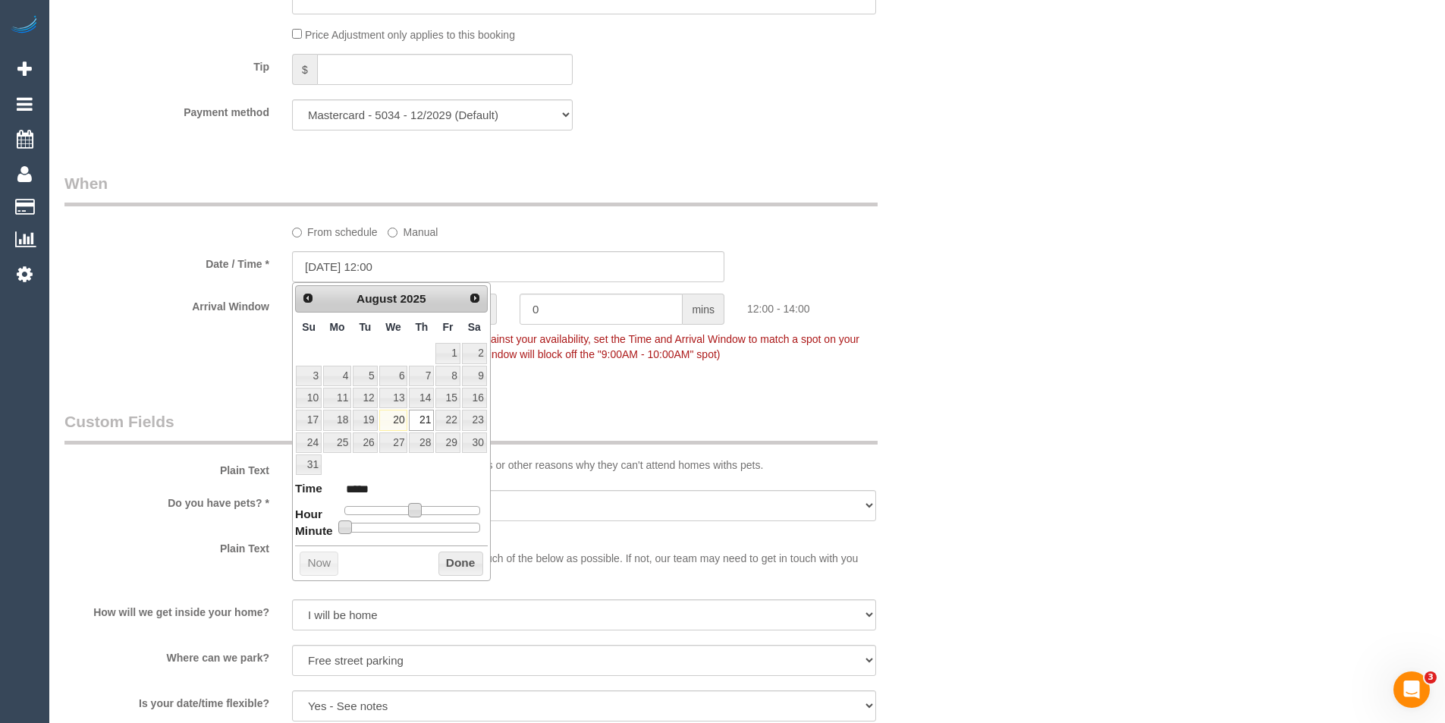
type input "21/08/2025 12:05"
type input "*****"
type input "21/08/2025 12:15"
type input "*****"
type input "21/08/2025 12:20"
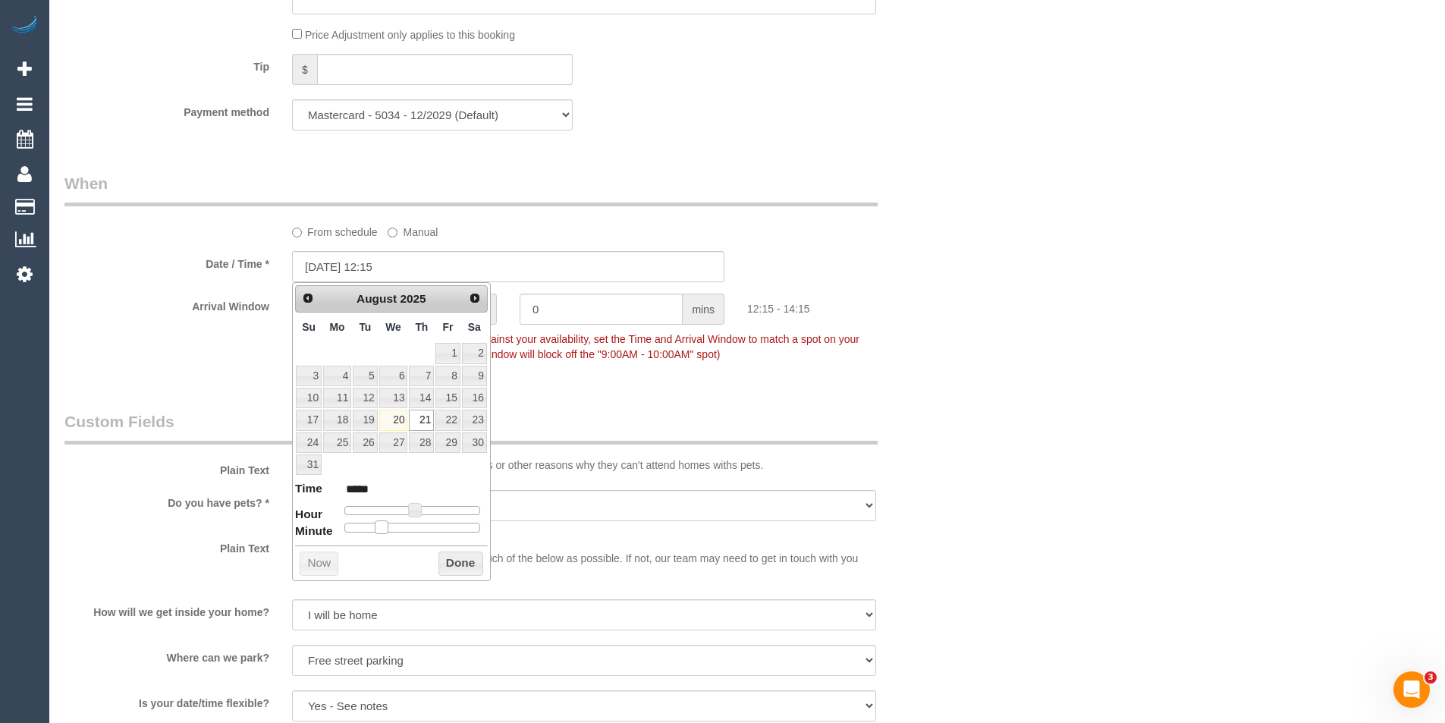
type input "*****"
type input "21/08/2025 12:25"
type input "*****"
type input "21/08/2025 12:30"
type input "*****"
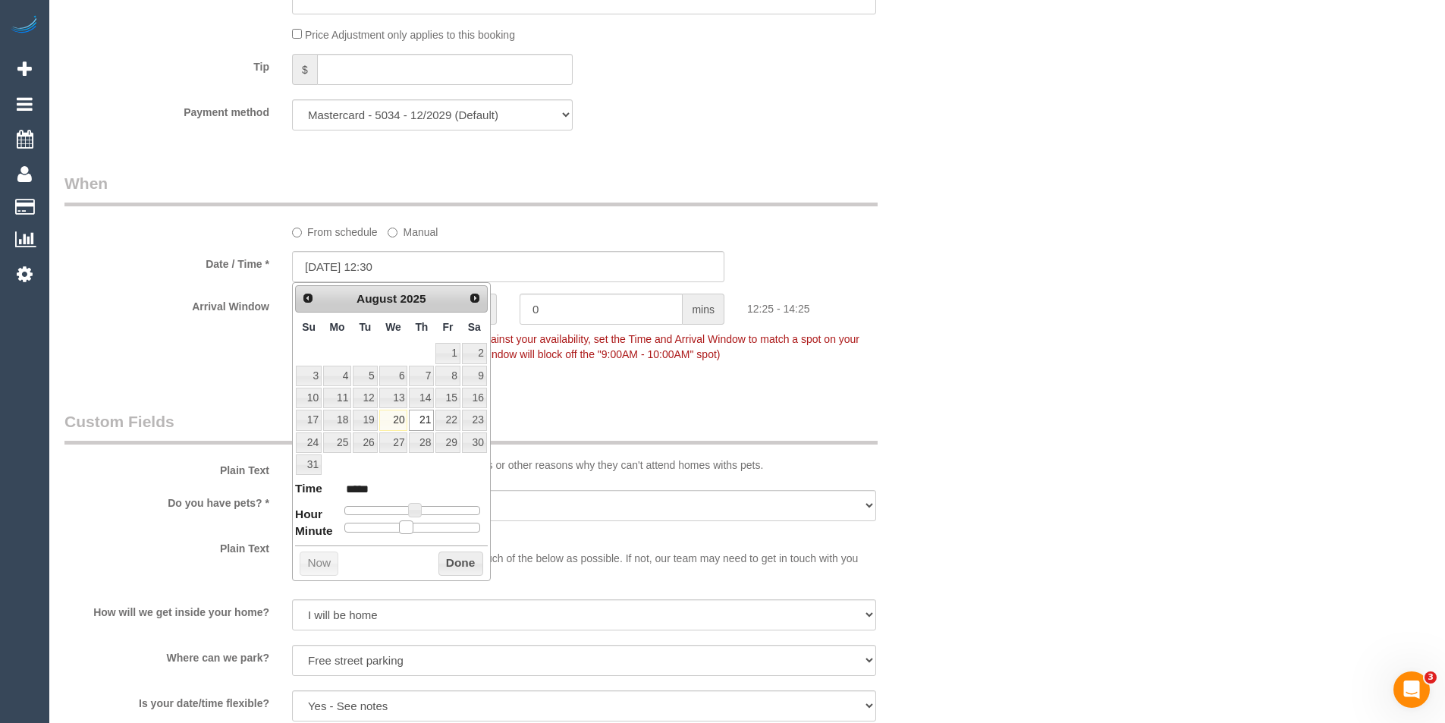
type input "21/08/2025 12:35"
type input "*****"
type input "21/08/2025 12:30"
type input "*****"
drag, startPoint x: 350, startPoint y: 527, endPoint x: 423, endPoint y: 528, distance: 72.9
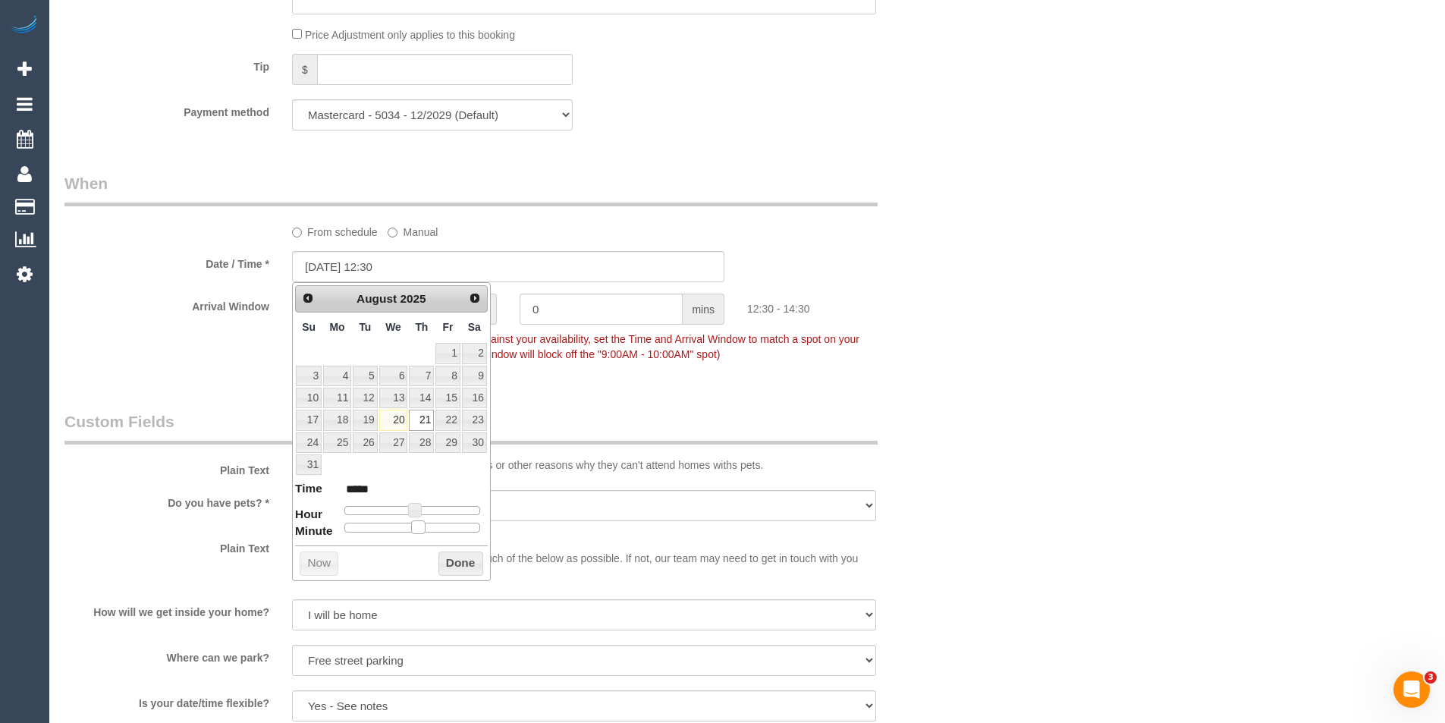
click at [423, 528] on span at bounding box center [418, 527] width 14 height 14
drag, startPoint x: 452, startPoint y: 568, endPoint x: 536, endPoint y: 504, distance: 105.6
click at [452, 567] on button "Done" at bounding box center [461, 564] width 45 height 24
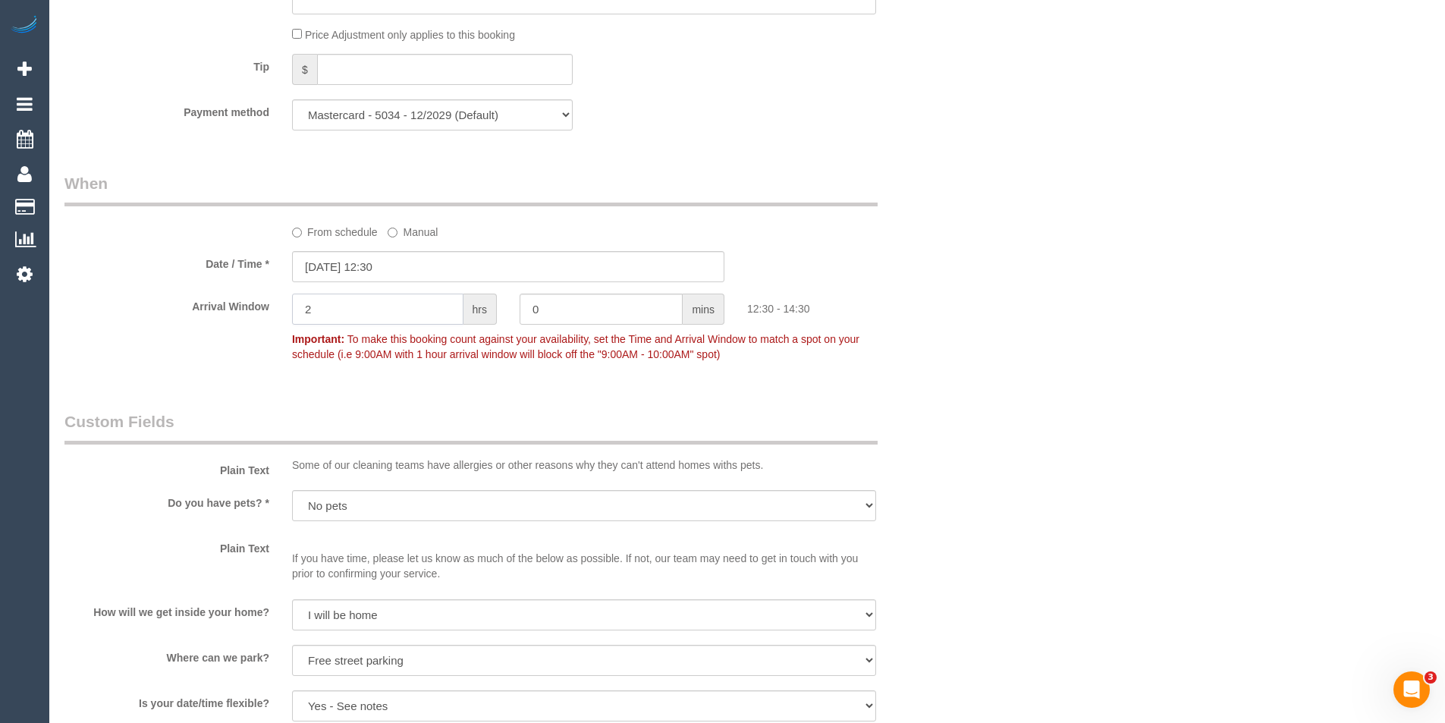
drag, startPoint x: 357, startPoint y: 319, endPoint x: 192, endPoint y: 328, distance: 164.9
click at [202, 329] on div "Arrival Window 2 hrs 0 mins 12:30 - 14:30 Important: To make this booking count…" at bounding box center [508, 331] width 910 height 75
type input "1"
click at [1105, 246] on div "Who Email* katewald1@gmail.com Name * Kate Wald Where Address* 246 Amess St Car…" at bounding box center [747, 116] width 1366 height 3109
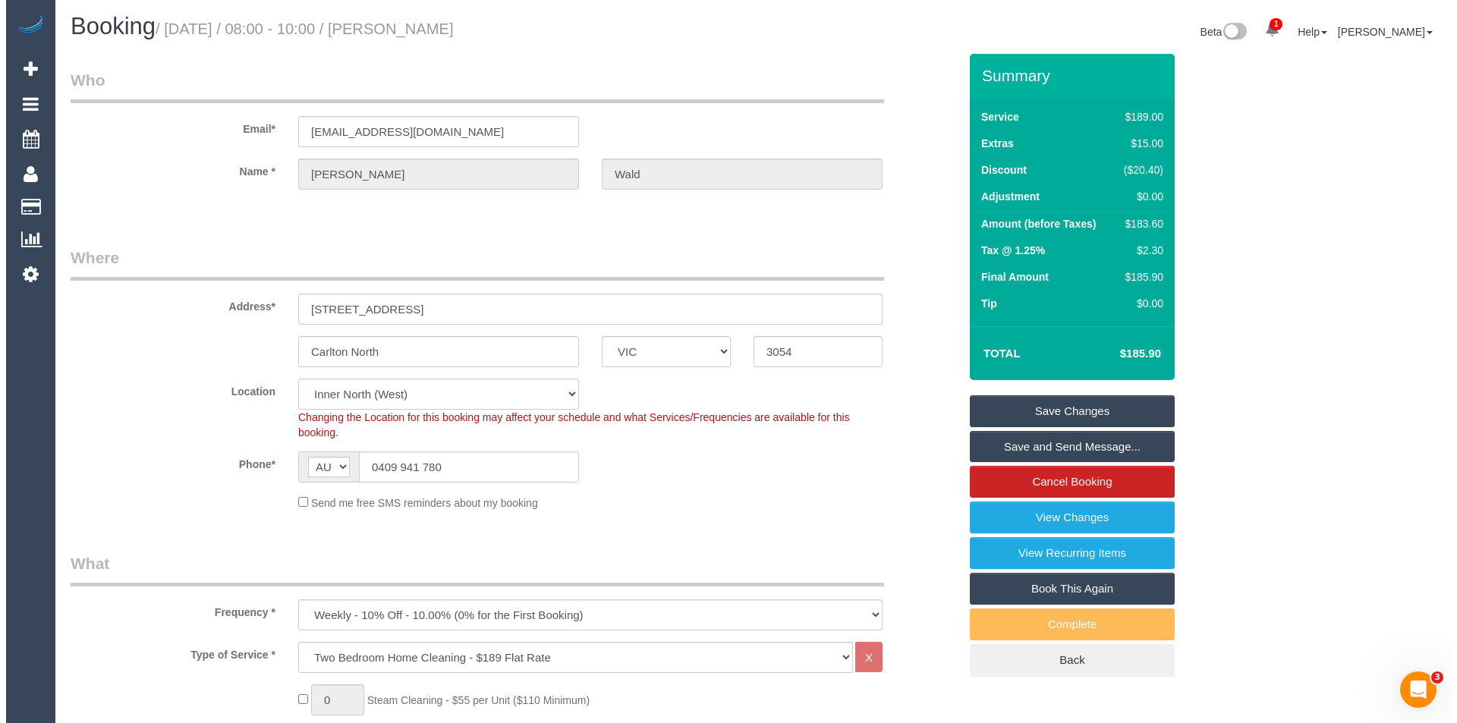
scroll to position [0, 0]
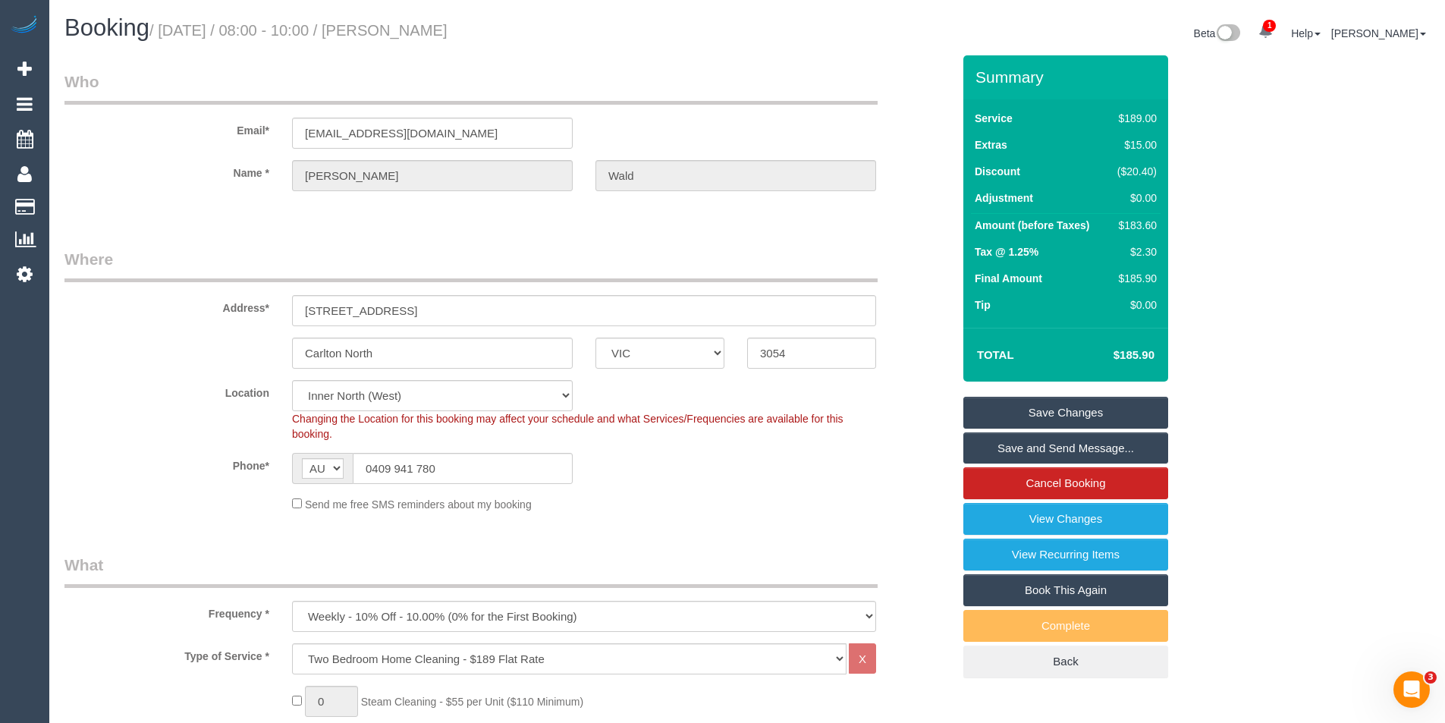
click at [1049, 413] on link "Save Changes" at bounding box center [1066, 413] width 205 height 32
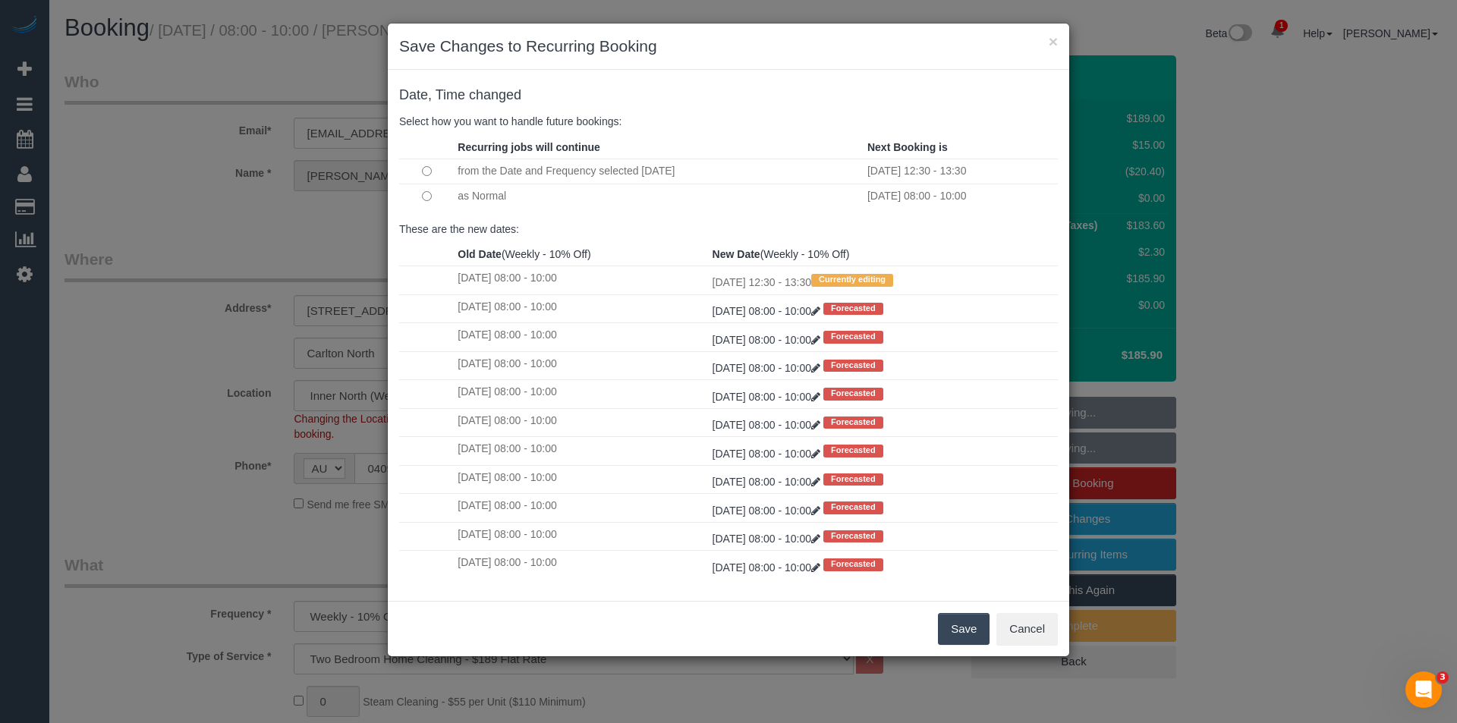
click at [962, 629] on button "Save" at bounding box center [964, 629] width 52 height 32
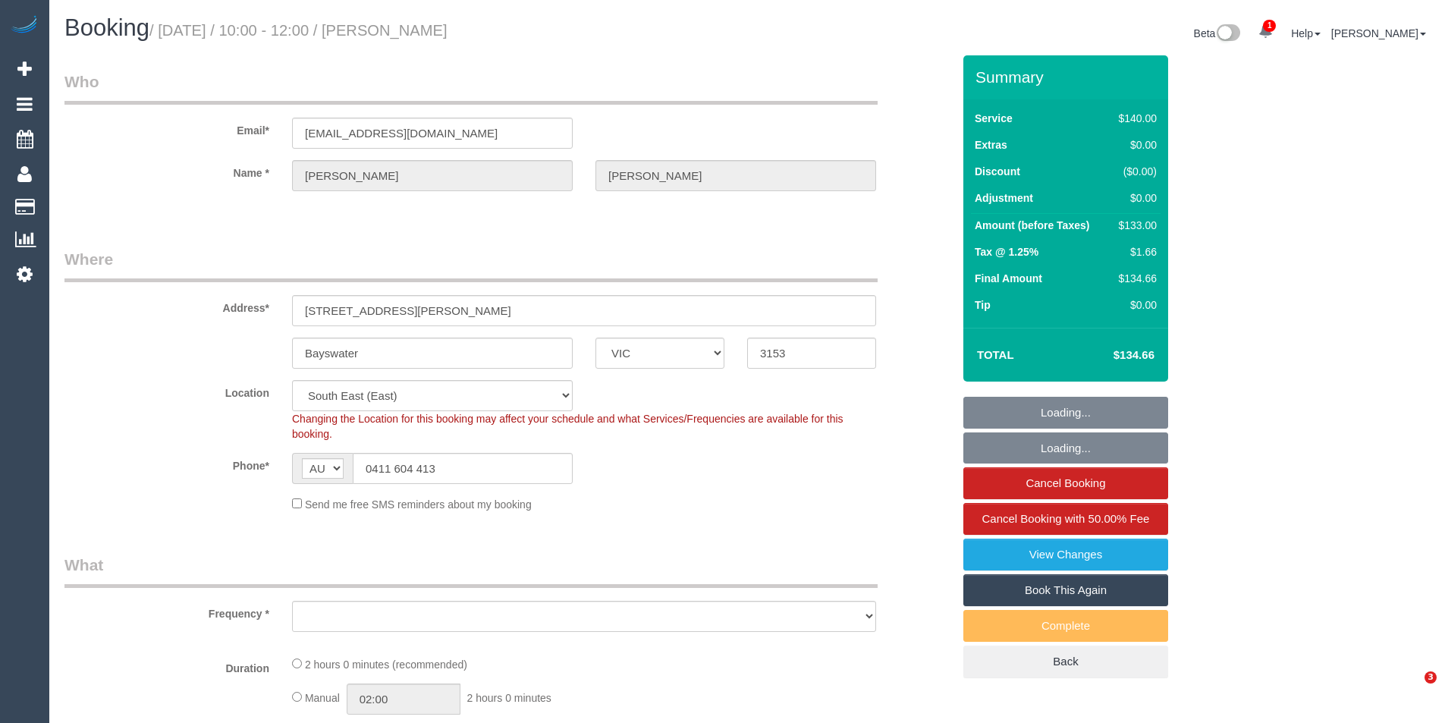
select select "VIC"
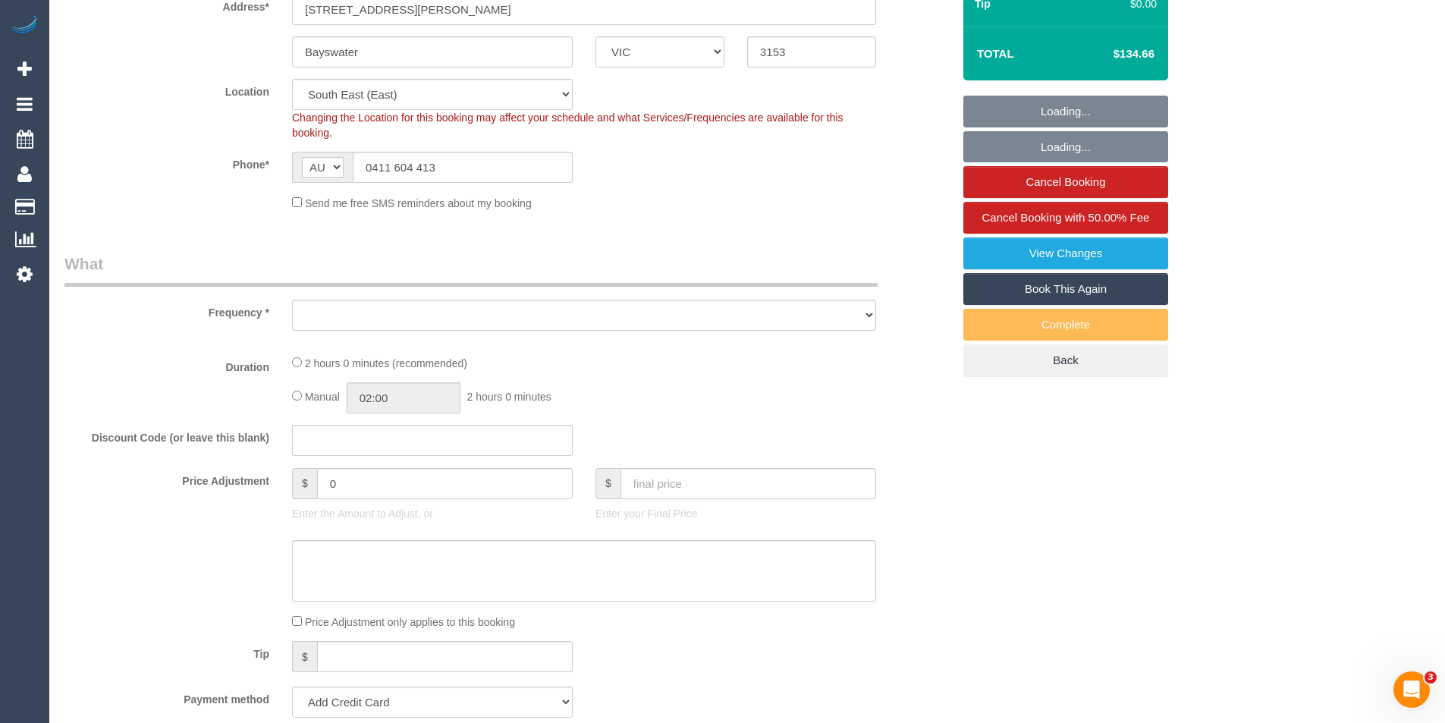
select select "object:883"
select select "number:28"
select select "number:16"
select select "number:18"
select select "number:24"
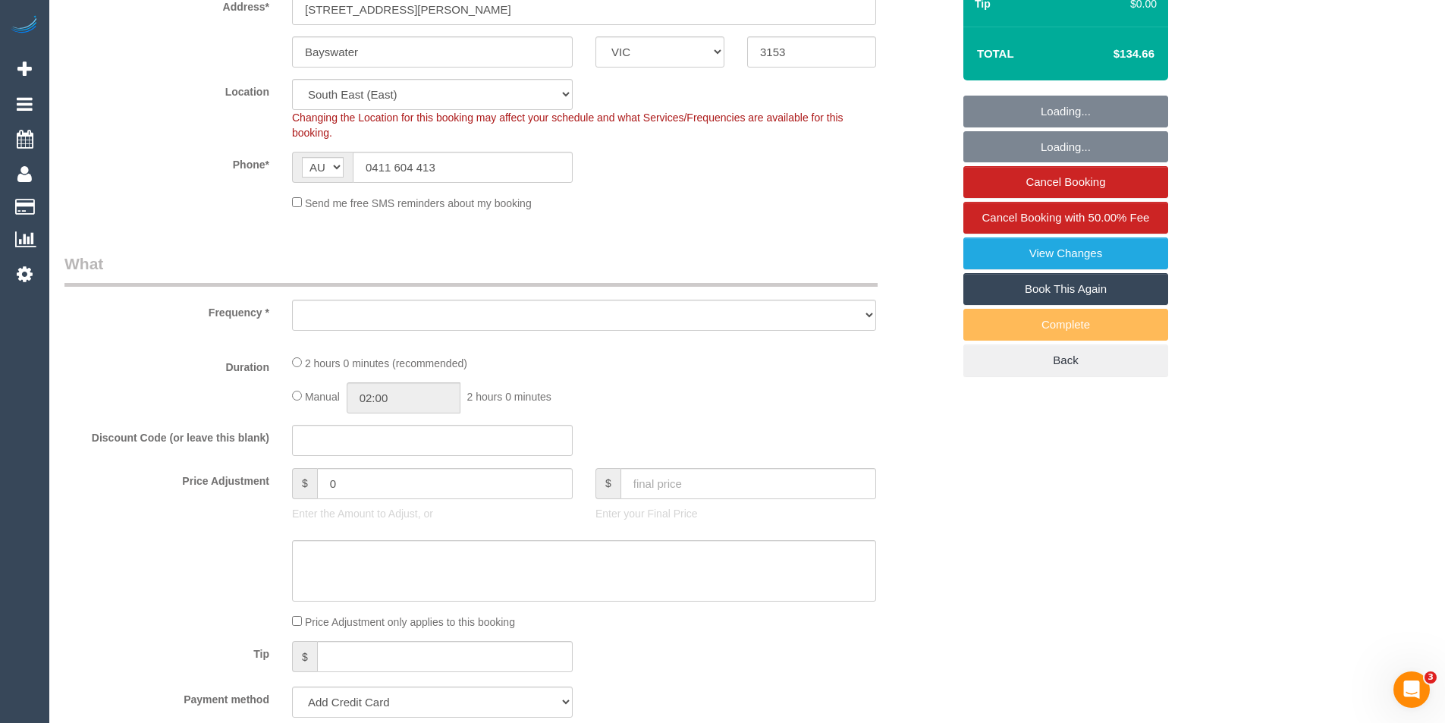
select select "number:34"
select select "number:13"
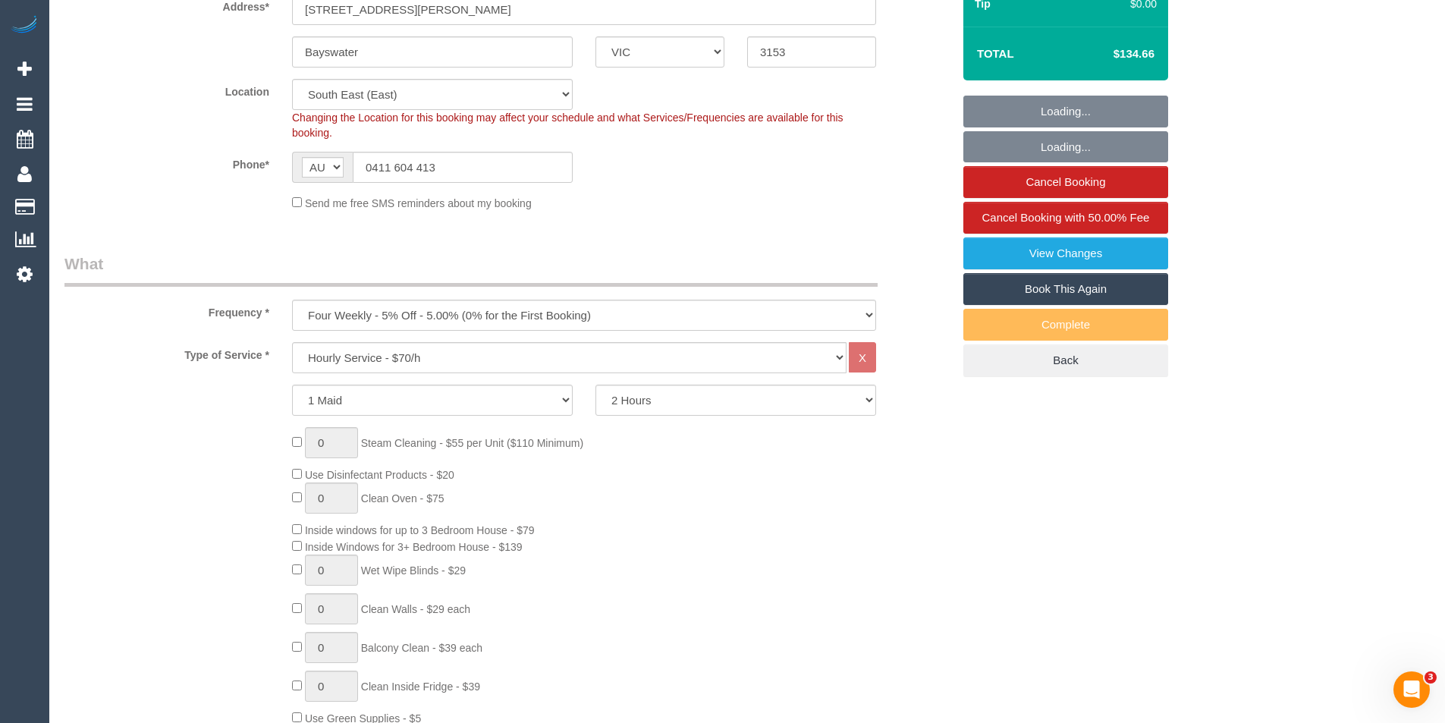
select select "string:stripe-card_1CQbH82GScqysDRVHSMhP1Tb"
select select "spot1"
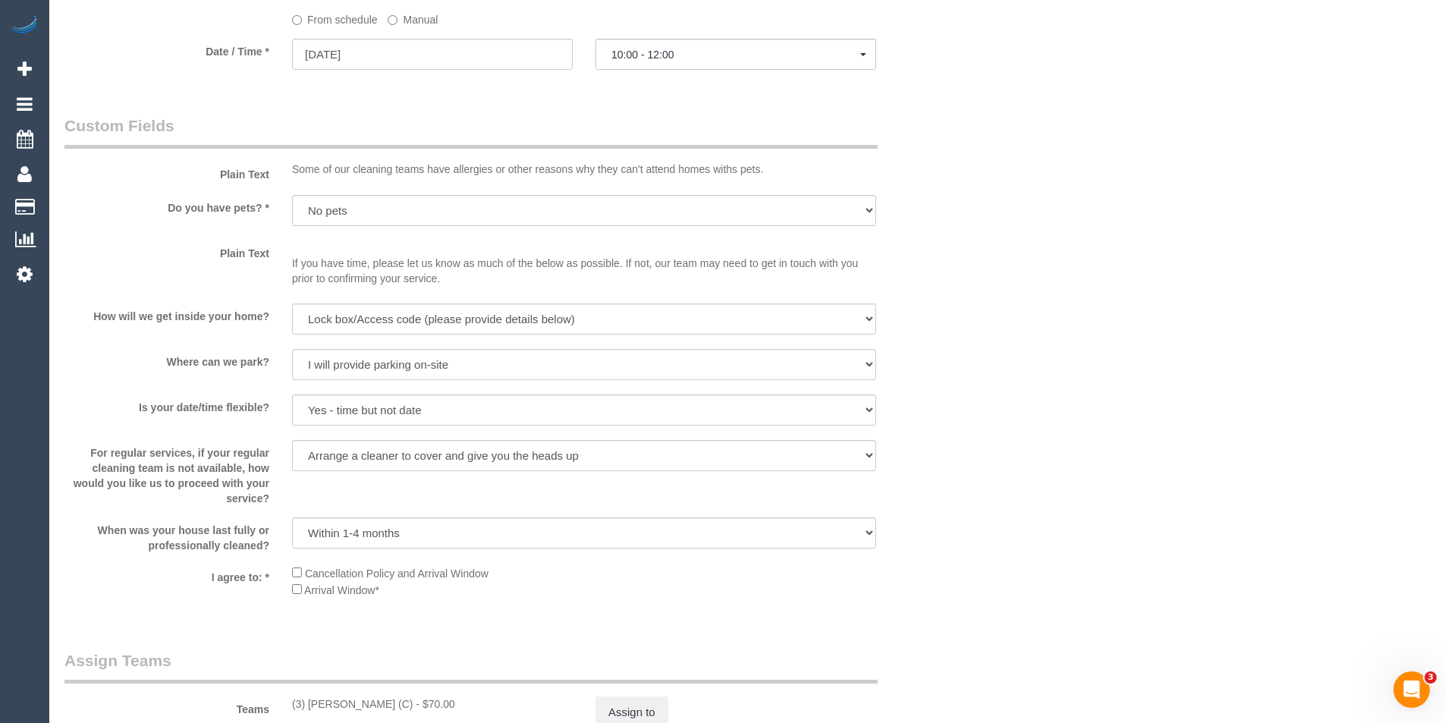
scroll to position [1745, 0]
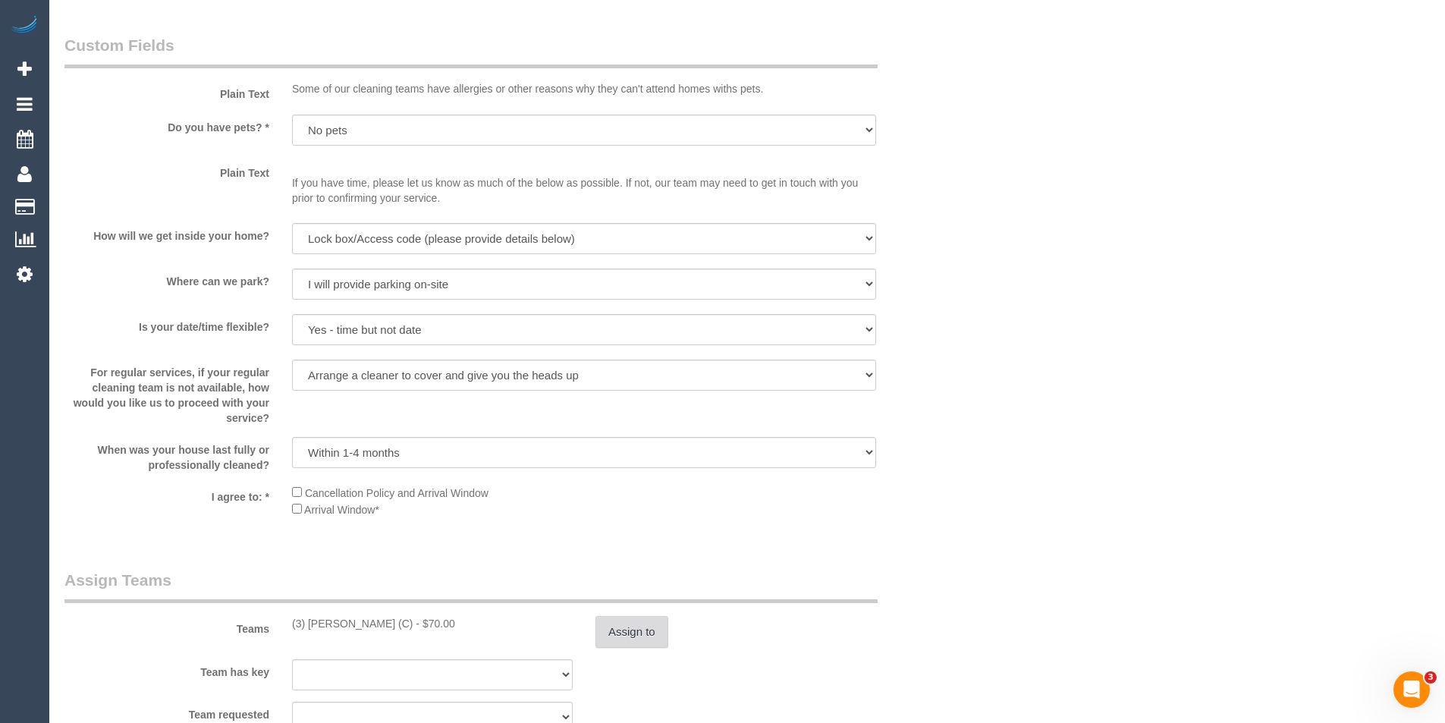
click at [637, 642] on button "Assign to" at bounding box center [632, 632] width 73 height 32
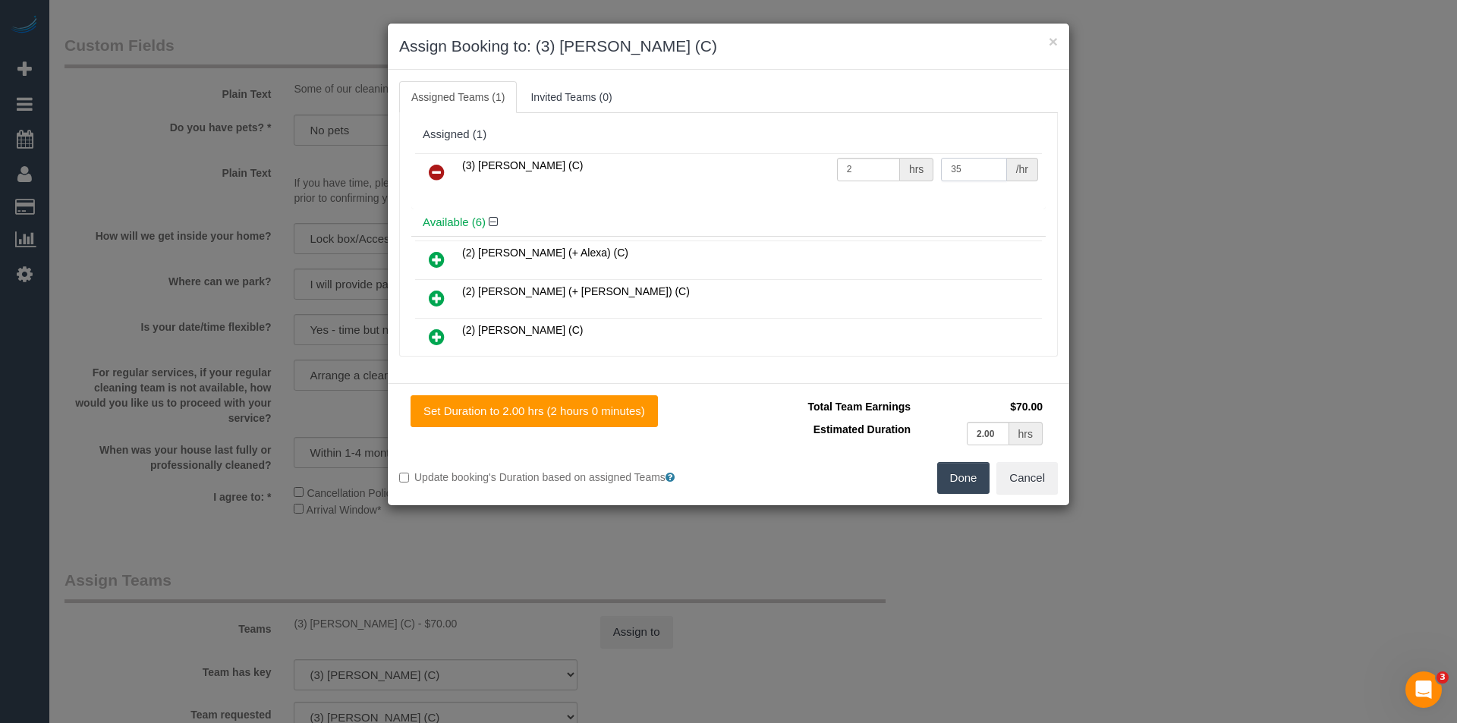
drag, startPoint x: 970, startPoint y: 168, endPoint x: 895, endPoint y: 170, distance: 75.9
click at [895, 170] on tr "(3) Anjana Thejan (C) 2 hrs 35 /hr" at bounding box center [728, 172] width 627 height 39
type input "40"
click at [946, 476] on button "Done" at bounding box center [963, 478] width 53 height 32
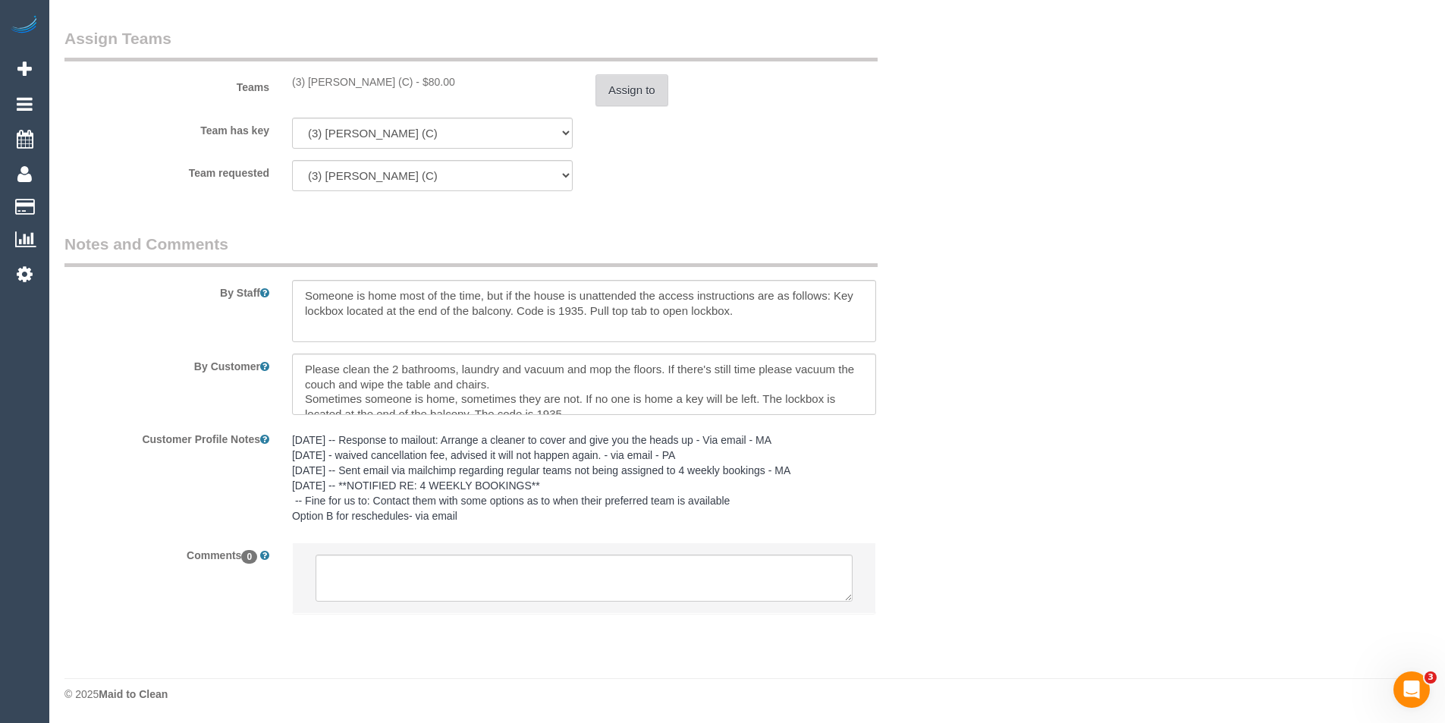
scroll to position [2288, 0]
click at [434, 589] on textarea at bounding box center [584, 577] width 537 height 47
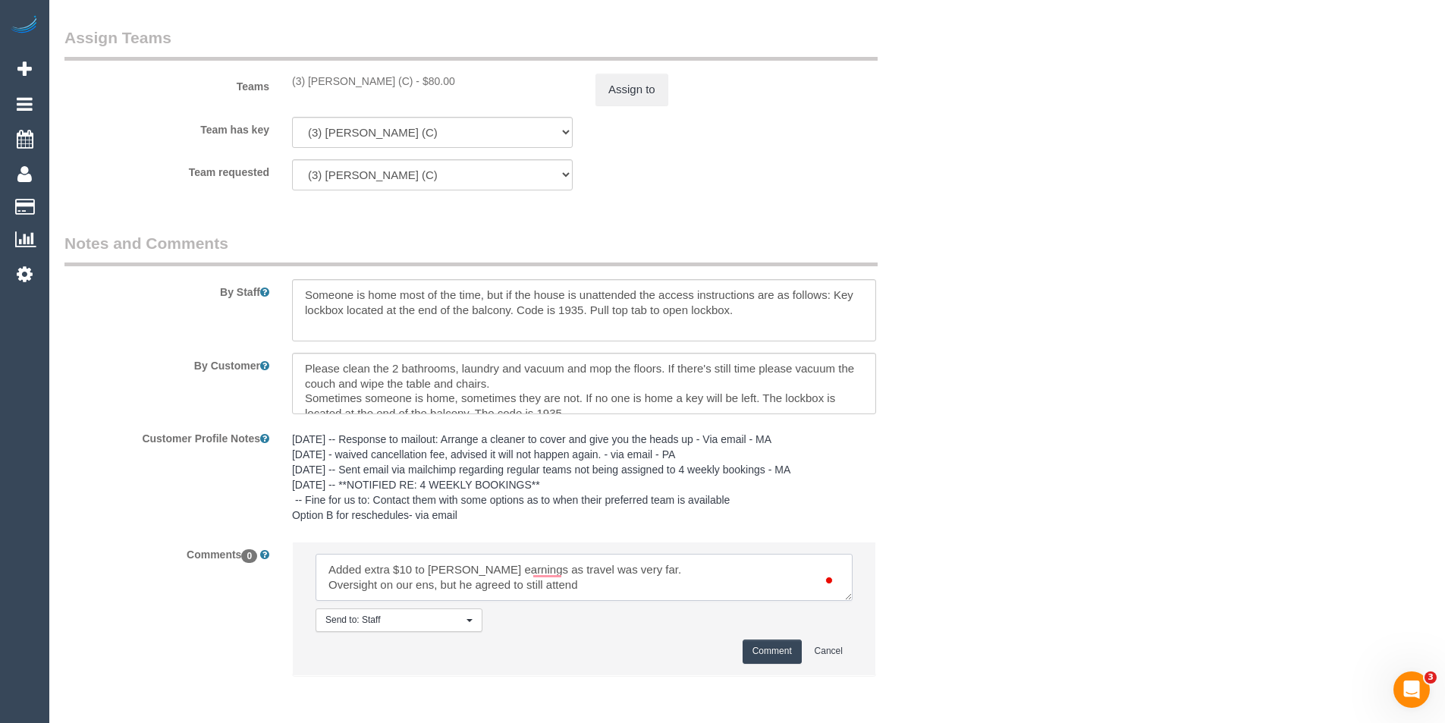
type textarea "Added extra $10 to Anjanas earnings as travel was very far. Oversight on our en…"
click at [785, 659] on button "Comment" at bounding box center [772, 652] width 59 height 24
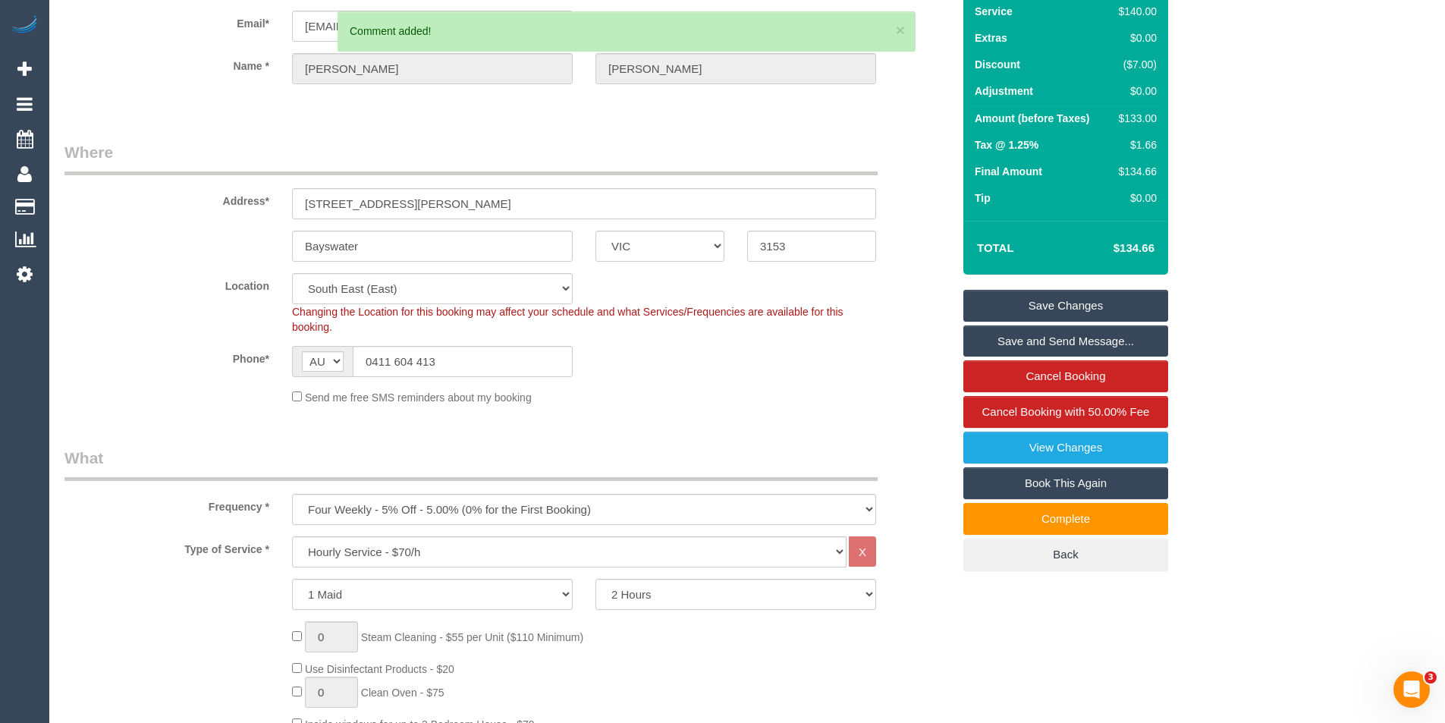
scroll to position [0, 0]
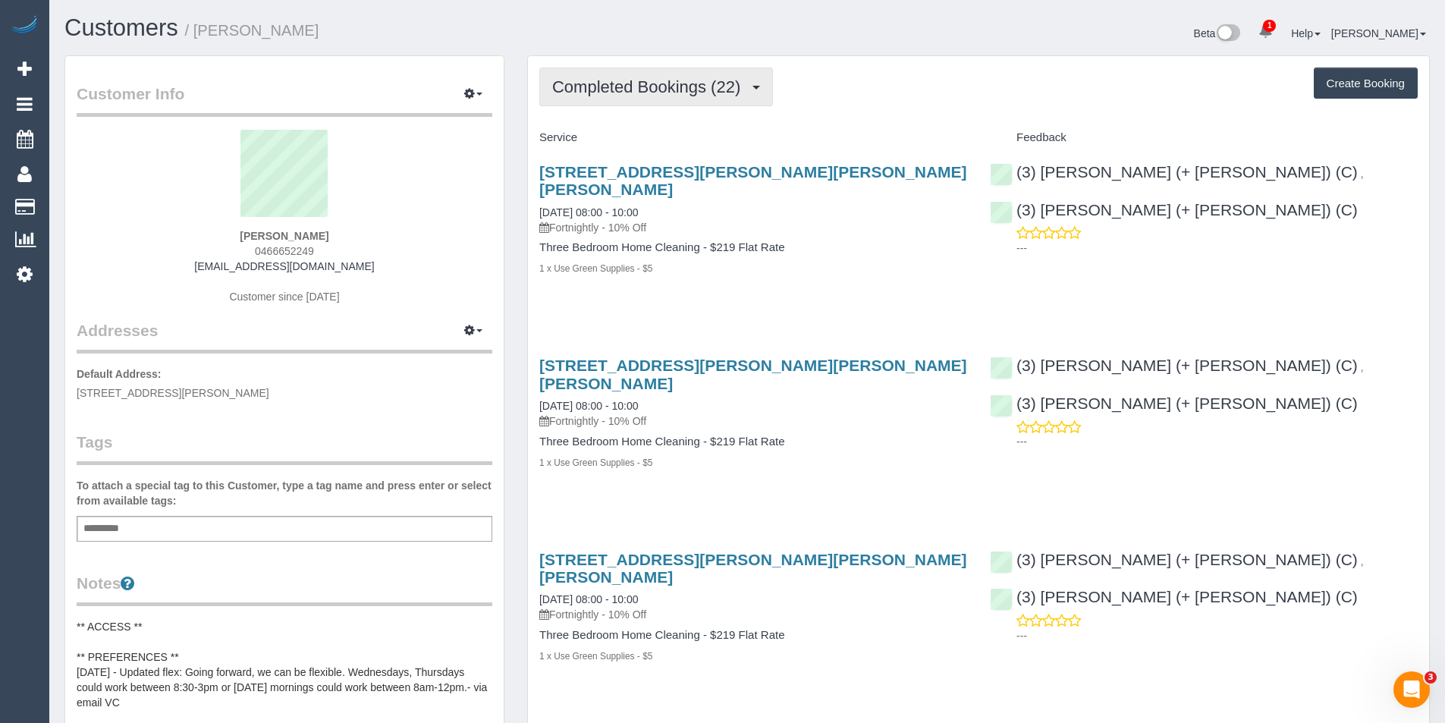
click at [718, 85] on span "Completed Bookings (22)" at bounding box center [650, 86] width 196 height 19
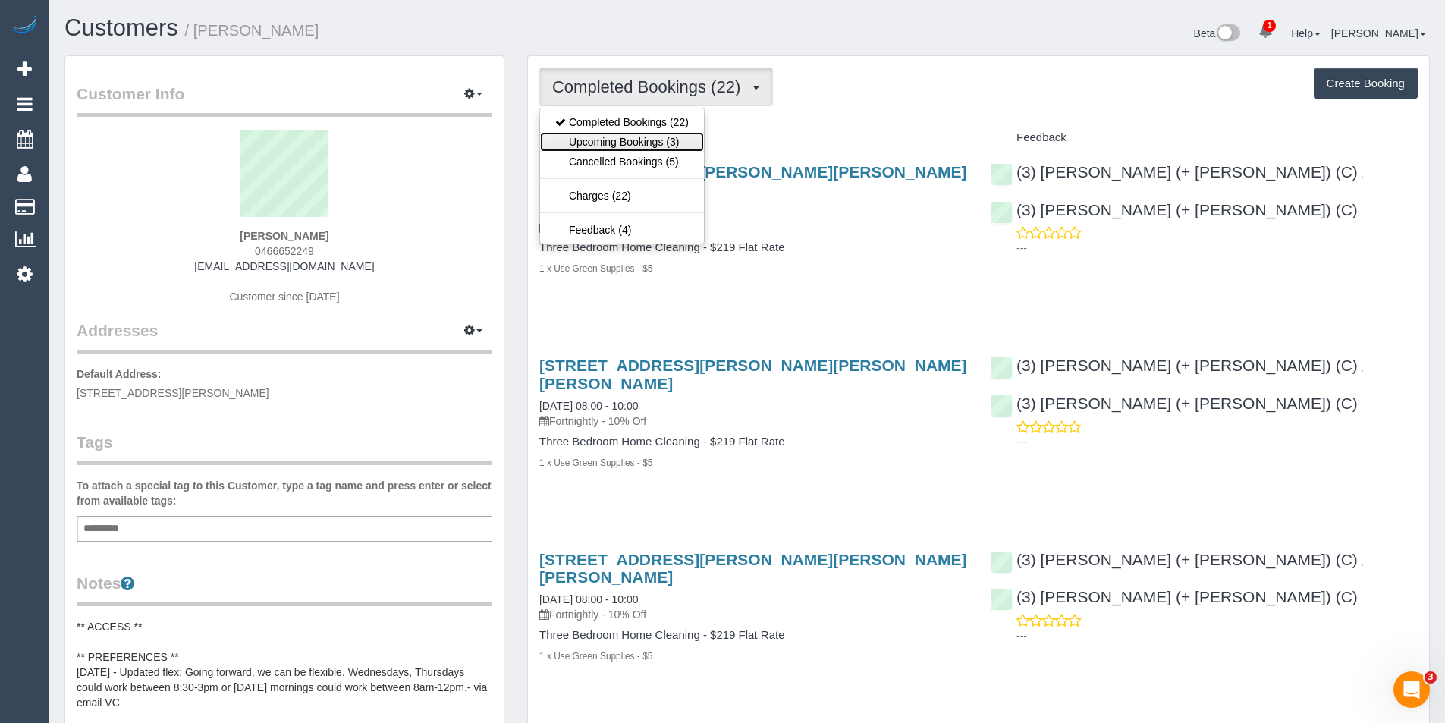
click at [687, 143] on link "Upcoming Bookings (3)" at bounding box center [622, 142] width 164 height 20
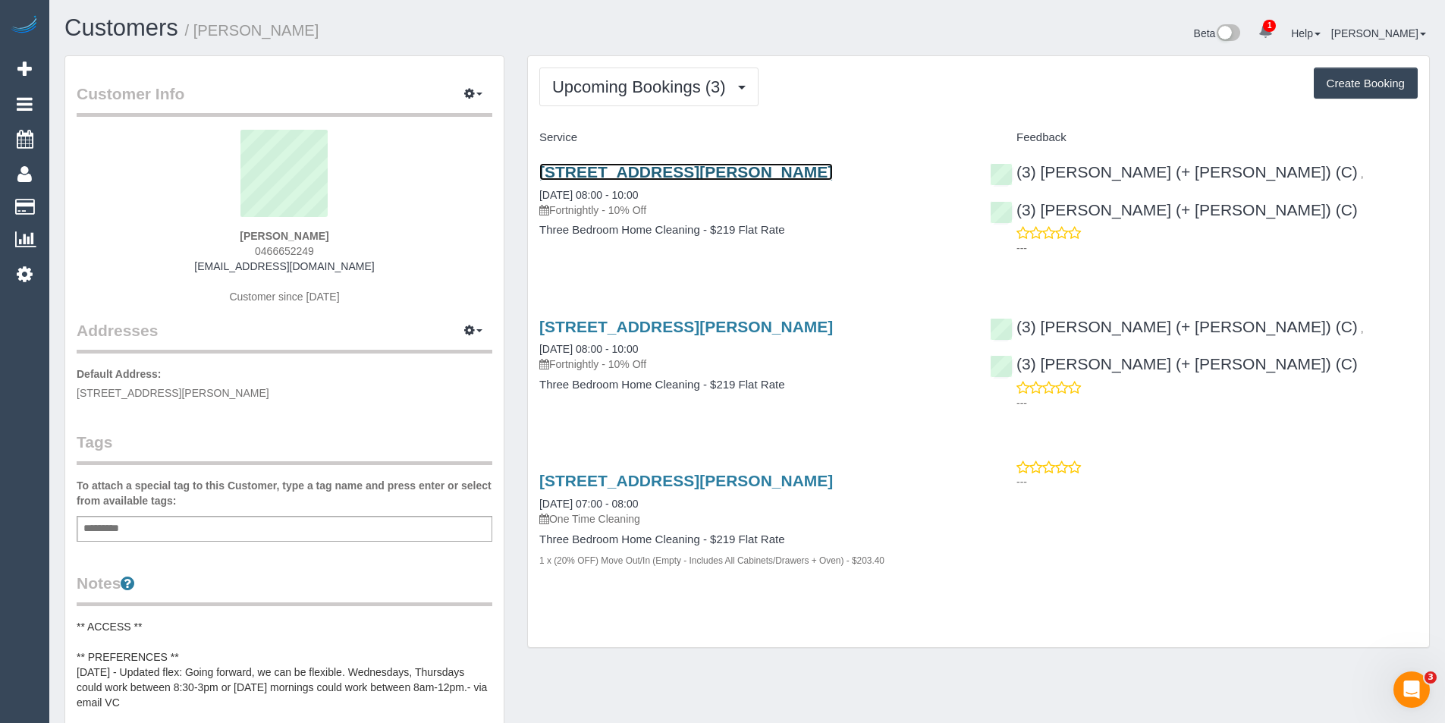
click at [755, 170] on link "[STREET_ADDRESS][PERSON_NAME]" at bounding box center [686, 171] width 294 height 17
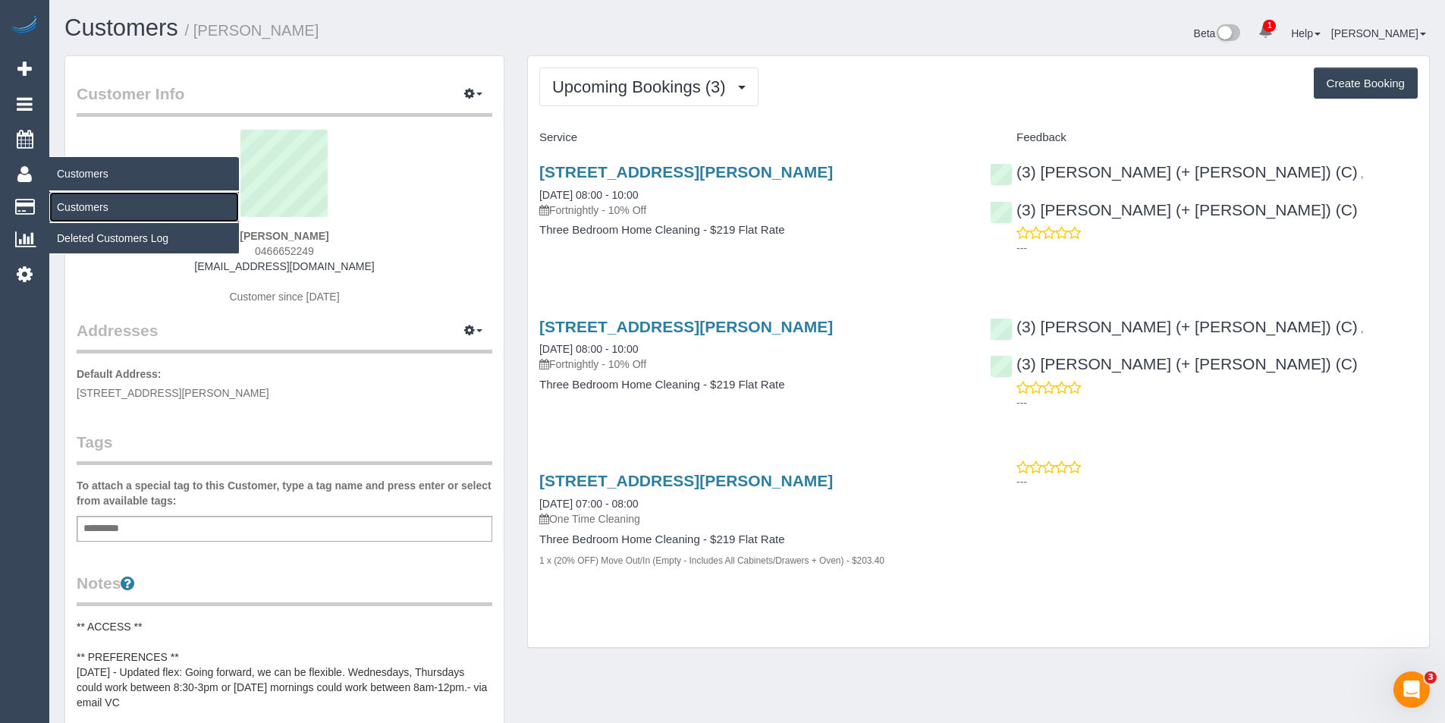
click at [83, 209] on link "Customers" at bounding box center [144, 207] width 190 height 30
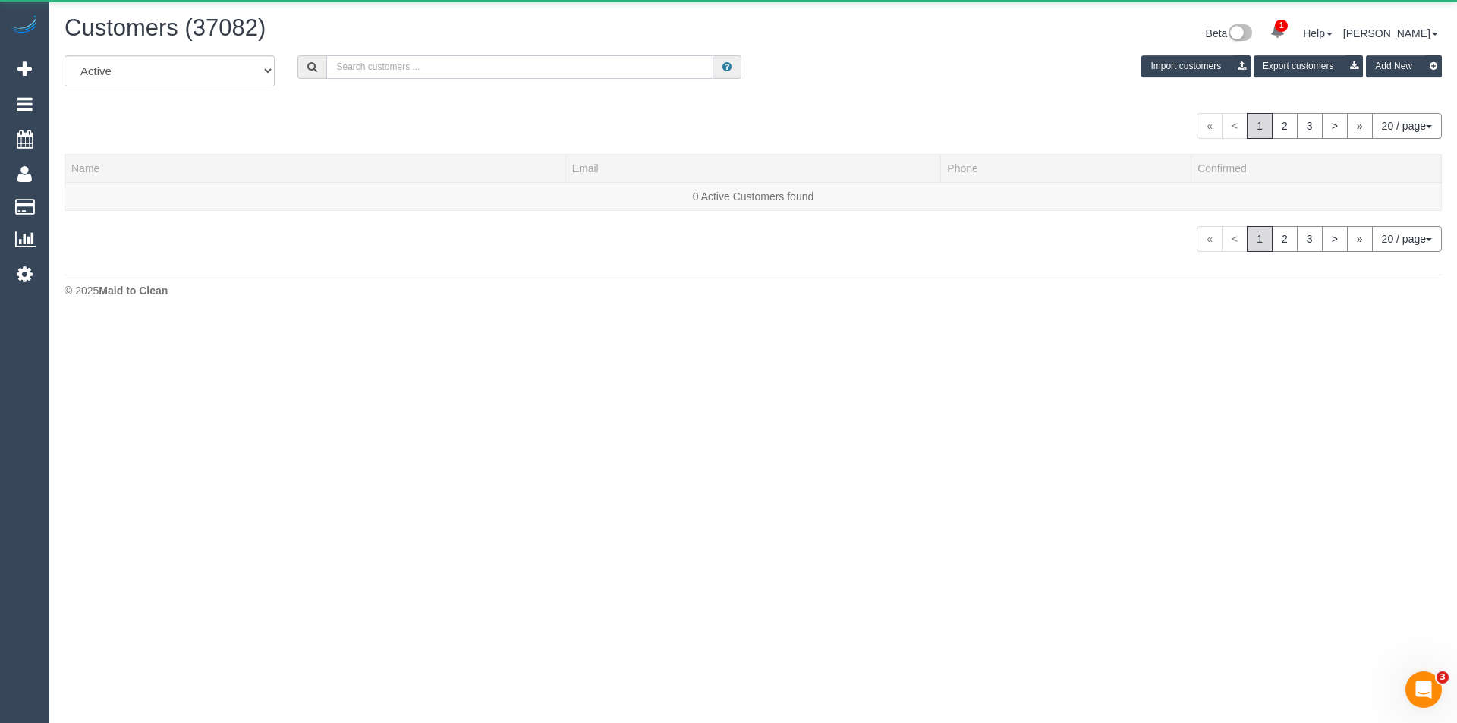
drag, startPoint x: 396, startPoint y: 78, endPoint x: 404, endPoint y: 63, distance: 17.0
click at [396, 78] on input "text" at bounding box center [519, 67] width 387 height 24
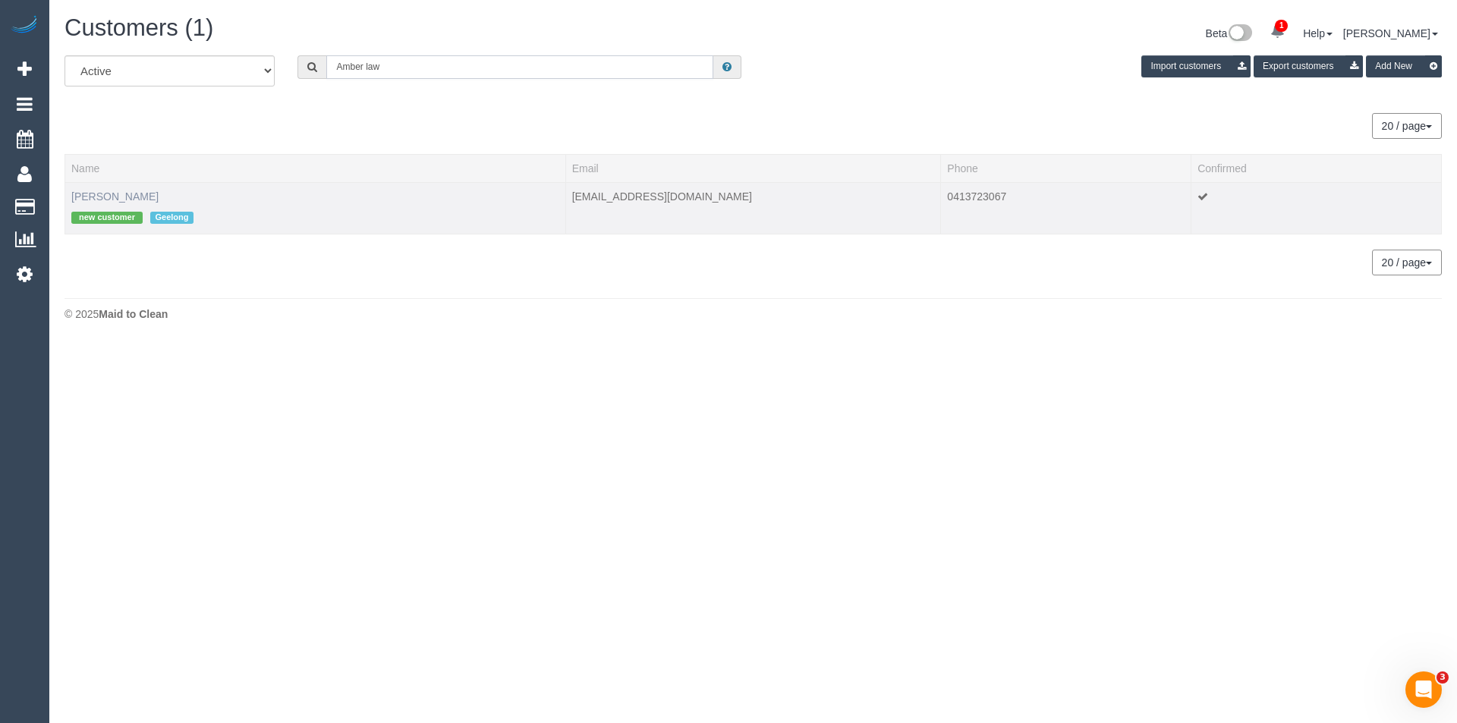
type input "Amber law"
click at [128, 193] on link "[PERSON_NAME]" at bounding box center [114, 196] width 87 height 12
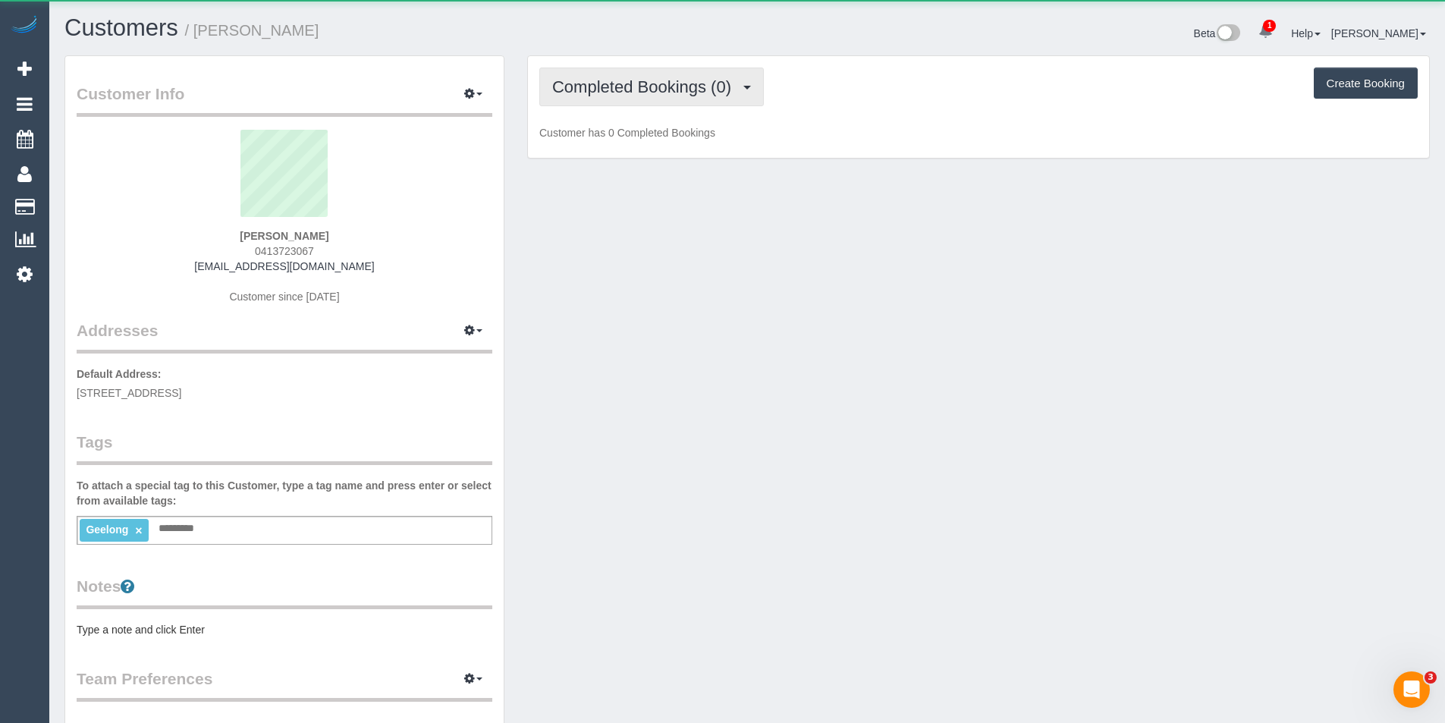
click at [723, 74] on button "Completed Bookings (0)" at bounding box center [651, 87] width 225 height 39
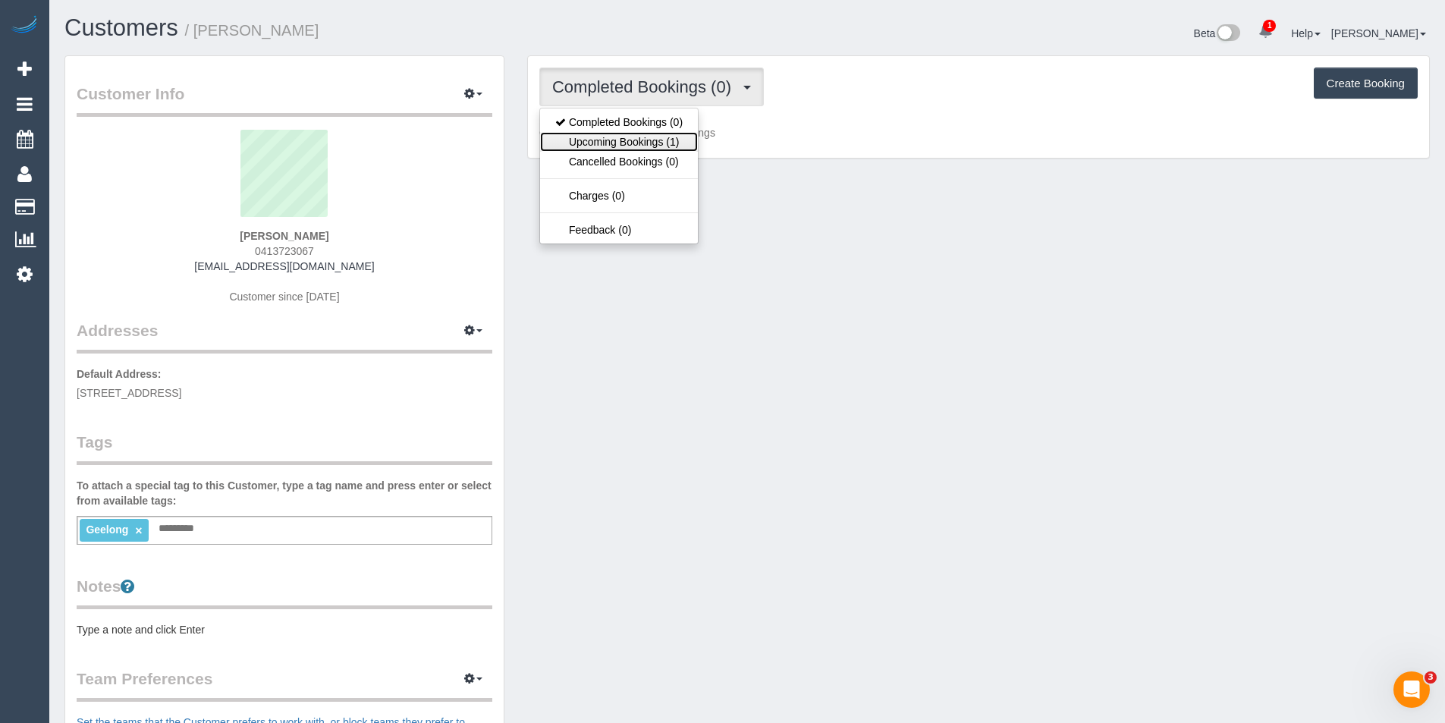
click at [657, 136] on link "Upcoming Bookings (1)" at bounding box center [619, 142] width 158 height 20
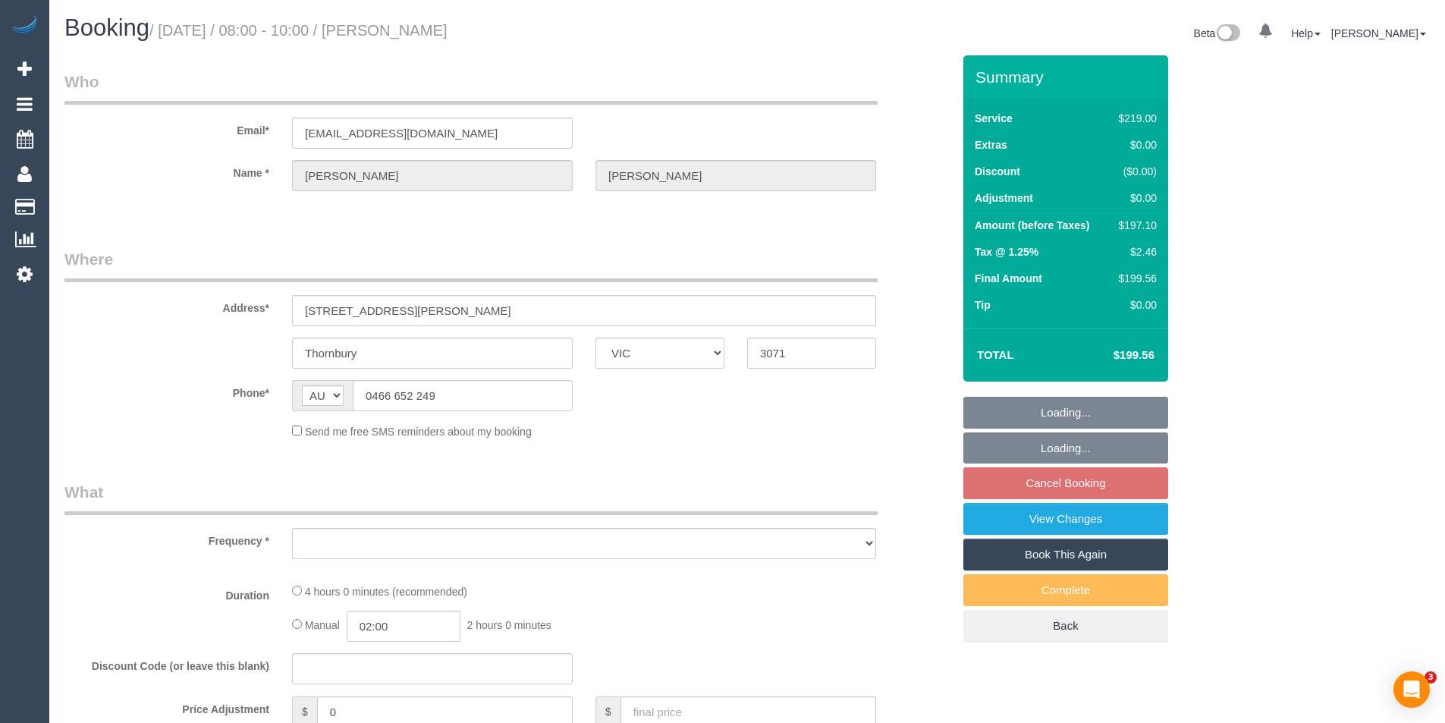
select select "VIC"
select select "object:712"
select select "string:stripe-pm_1Pxbds2GScqysDRVoxBdRAQn"
select select "number:27"
select select "number:14"
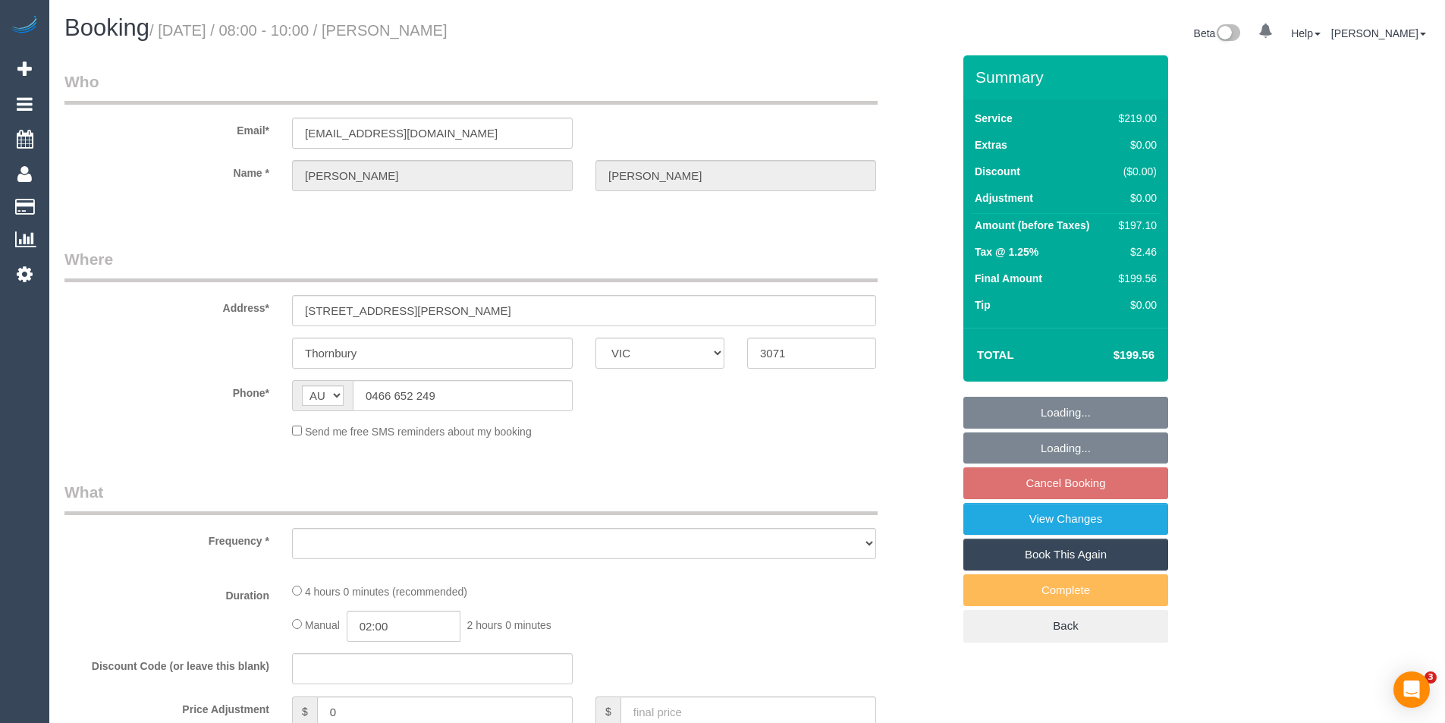
select select "number:18"
select select "number:24"
select select "number:34"
select select "number:13"
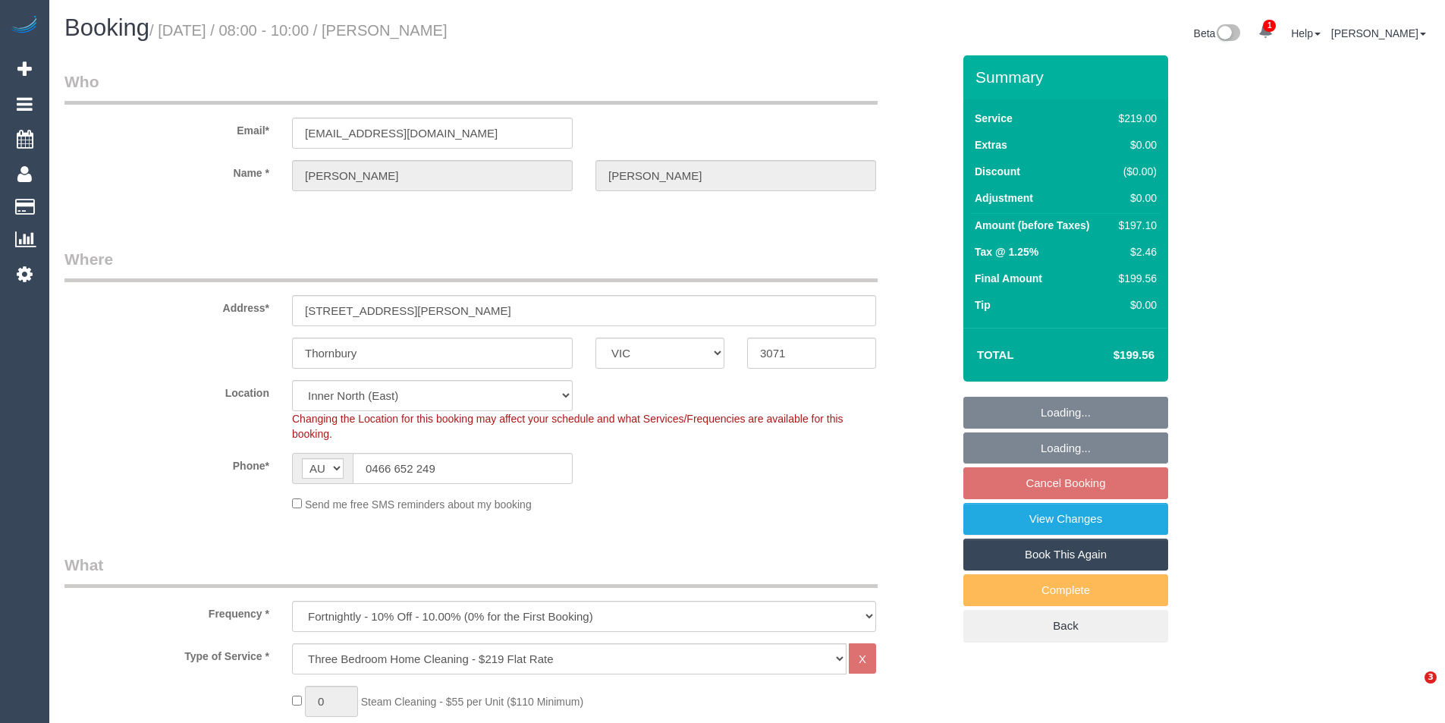
select select "object:1611"
select select "spot2"
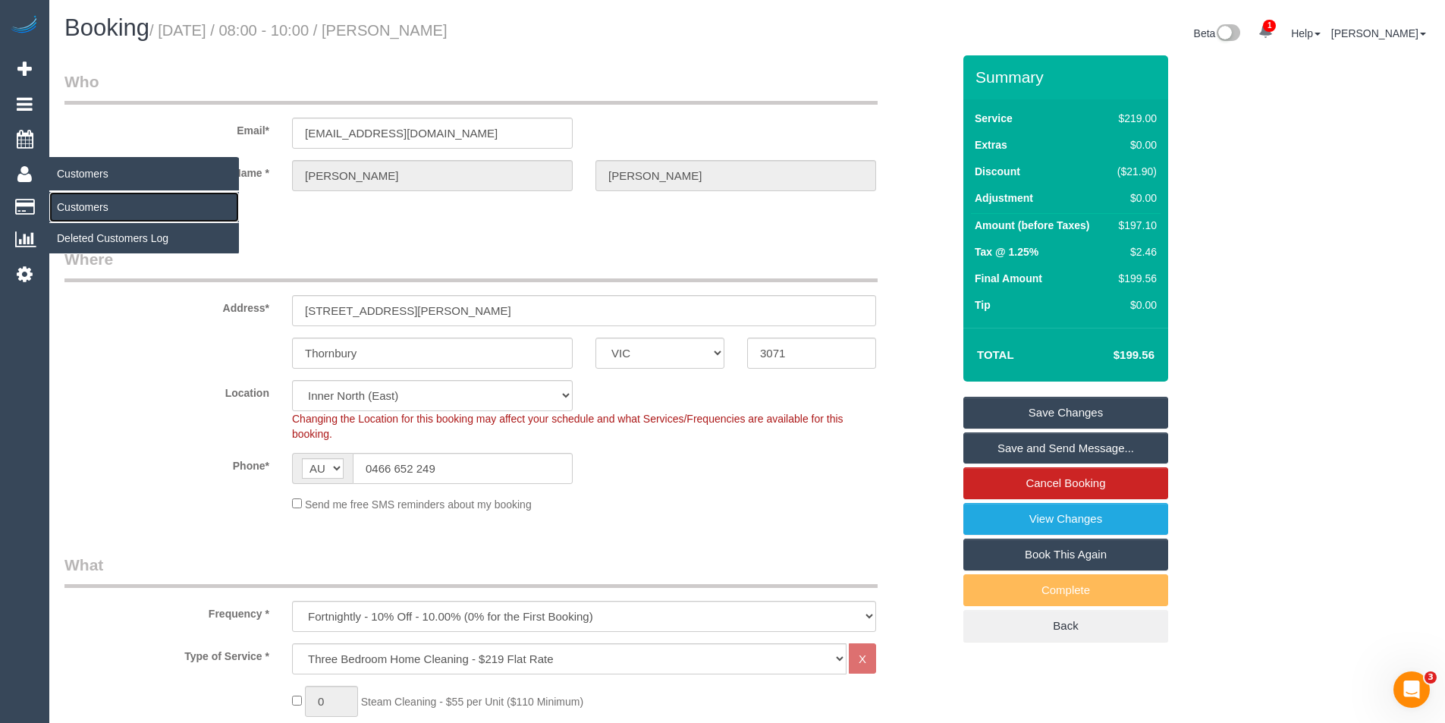
click at [93, 206] on link "Customers" at bounding box center [144, 207] width 190 height 30
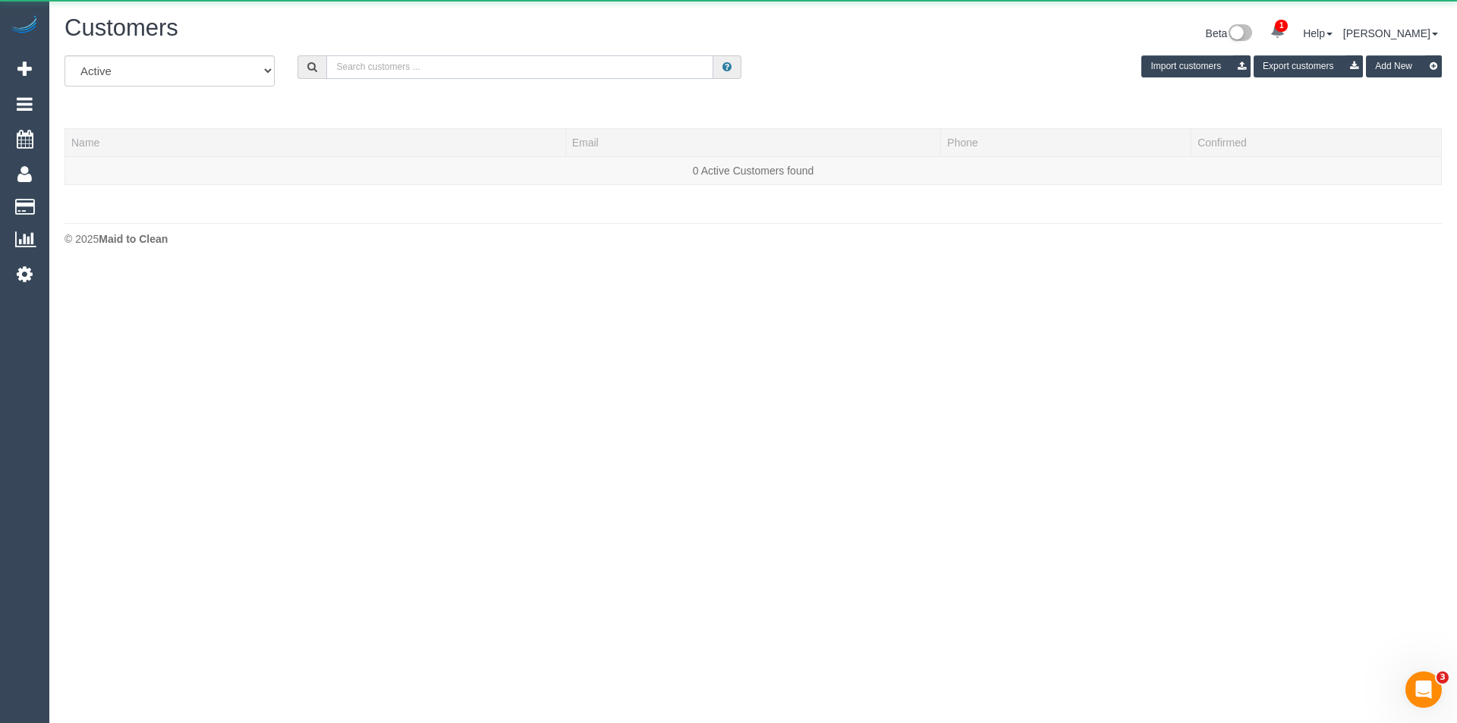
click at [412, 66] on input "text" at bounding box center [519, 67] width 387 height 24
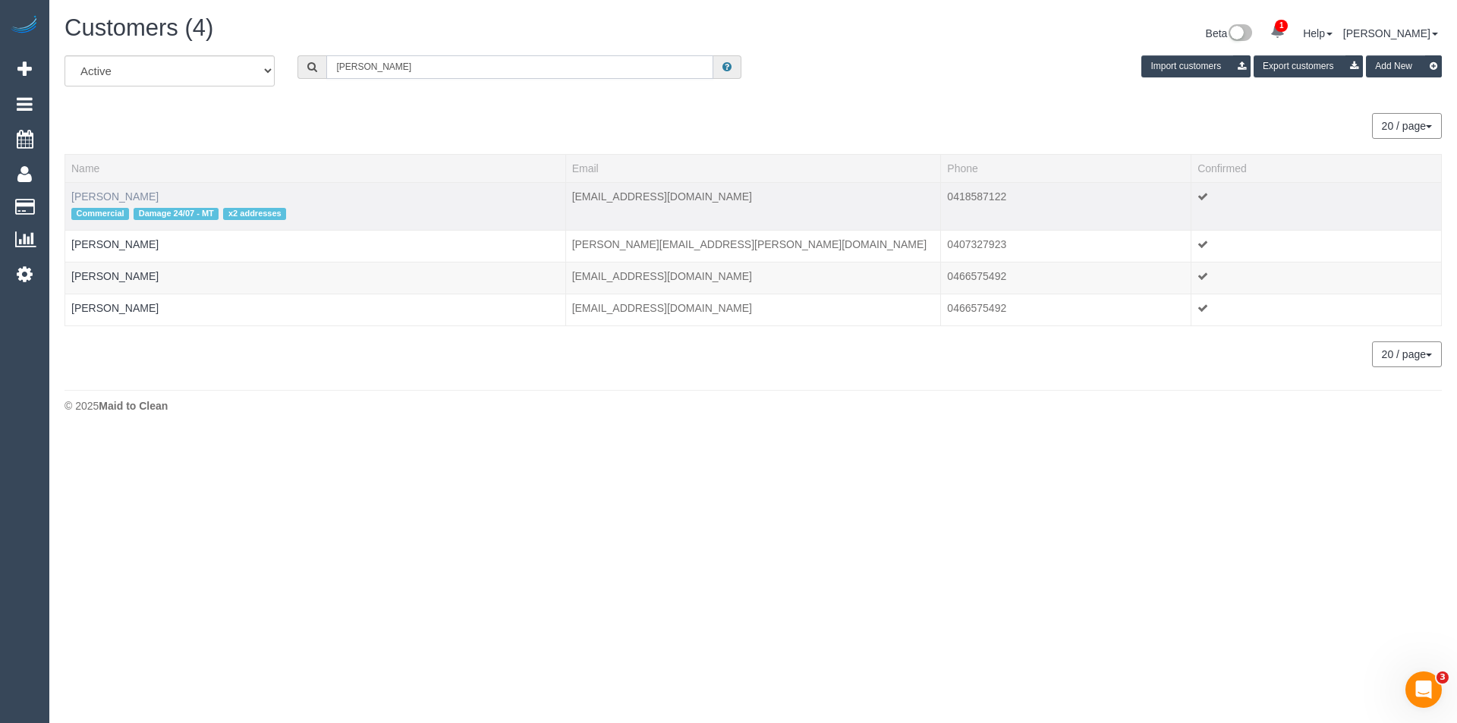
type input "Sharon ke"
click at [127, 193] on link "Sharon Keeble" at bounding box center [114, 196] width 87 height 12
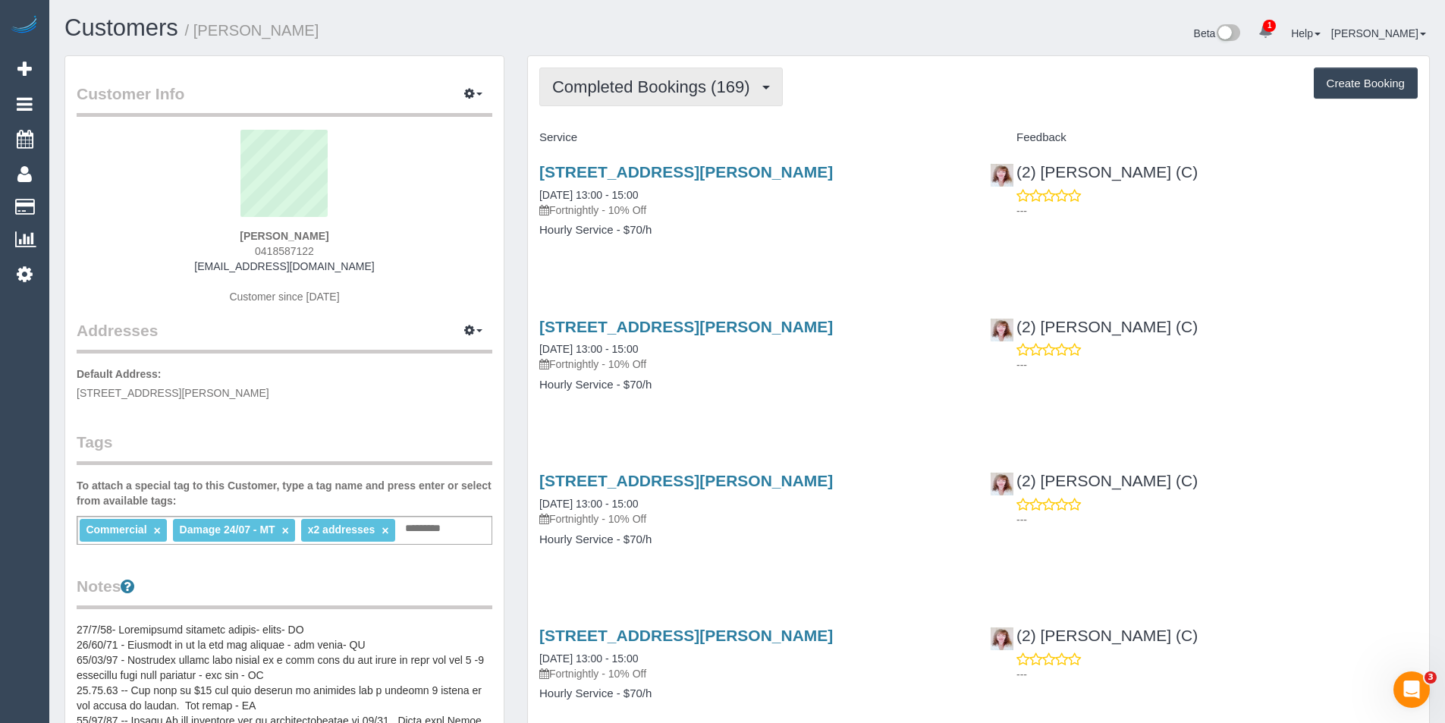
drag, startPoint x: 748, startPoint y: 80, endPoint x: 737, endPoint y: 96, distance: 19.6
click at [749, 80] on span "Completed Bookings (169)" at bounding box center [654, 86] width 205 height 19
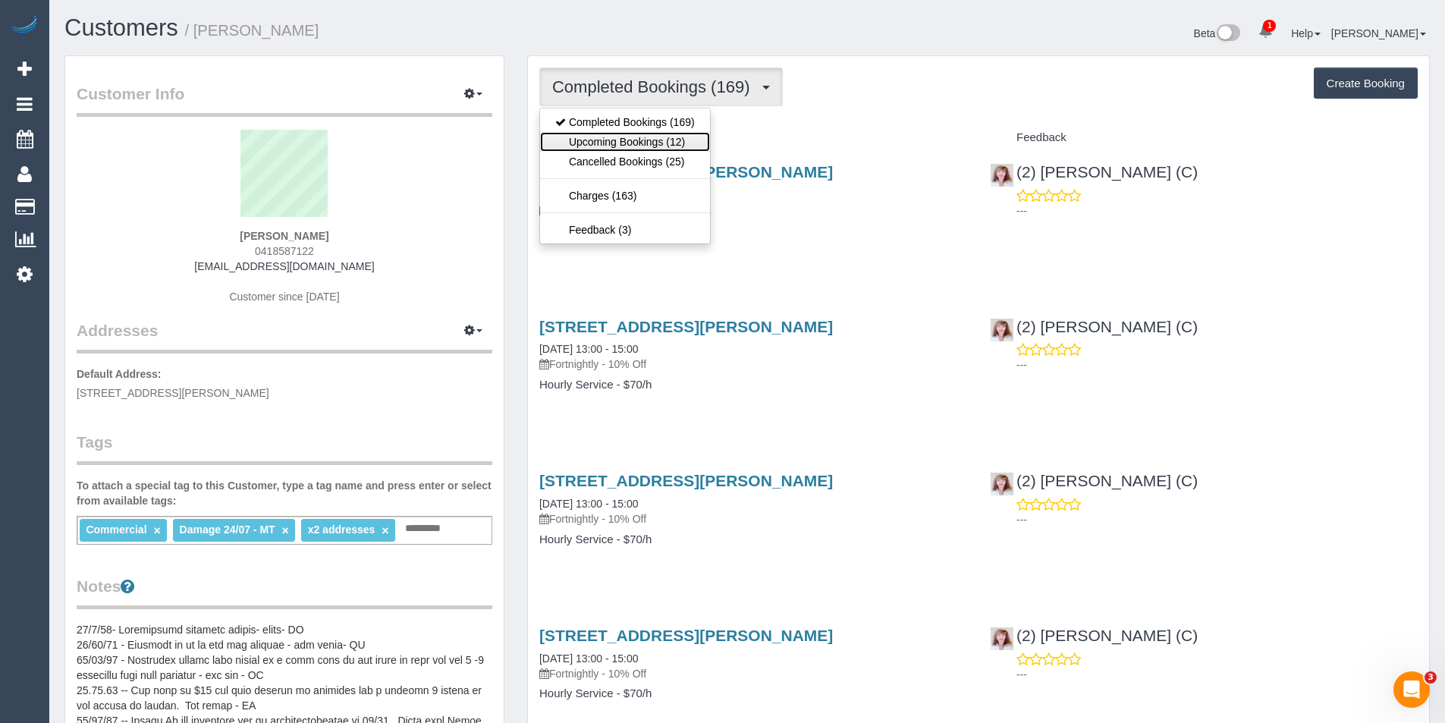
click at [700, 144] on link "Upcoming Bookings (12)" at bounding box center [625, 142] width 170 height 20
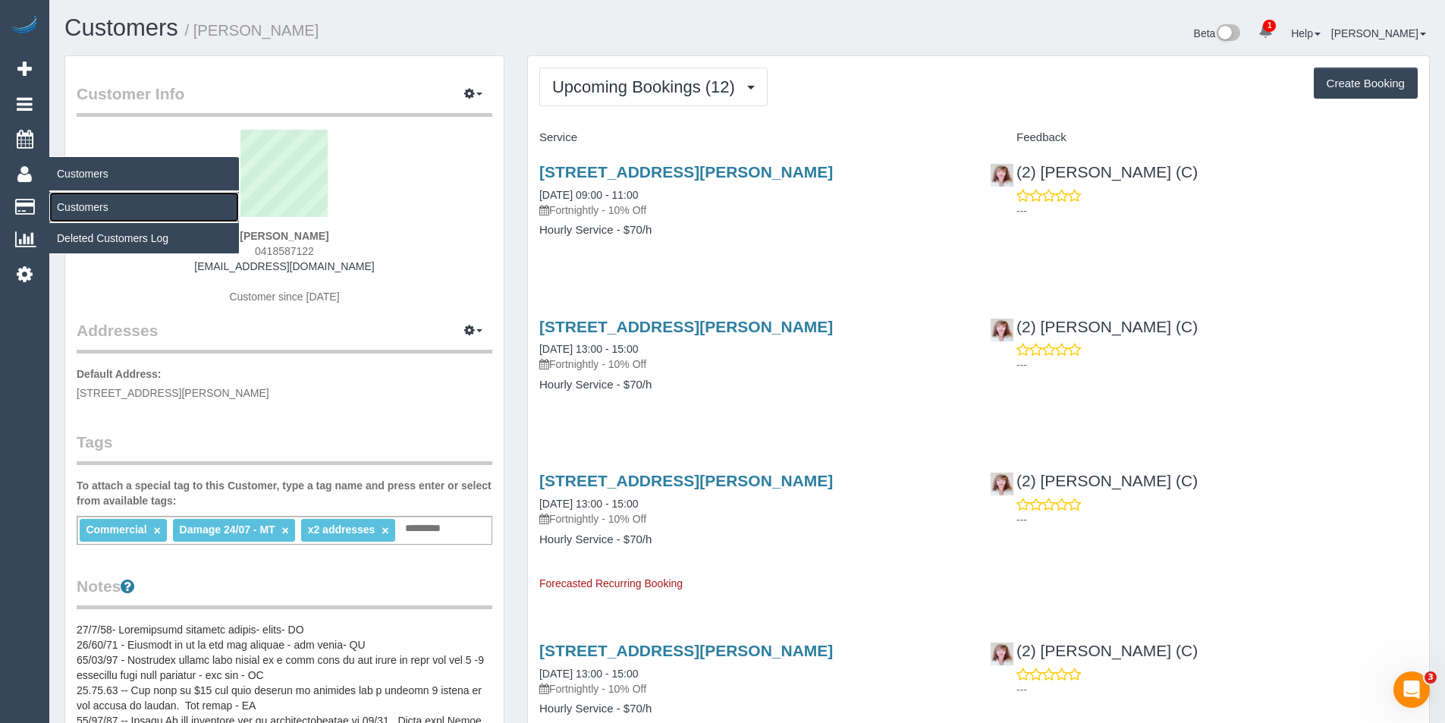
click at [81, 205] on link "Customers" at bounding box center [144, 207] width 190 height 30
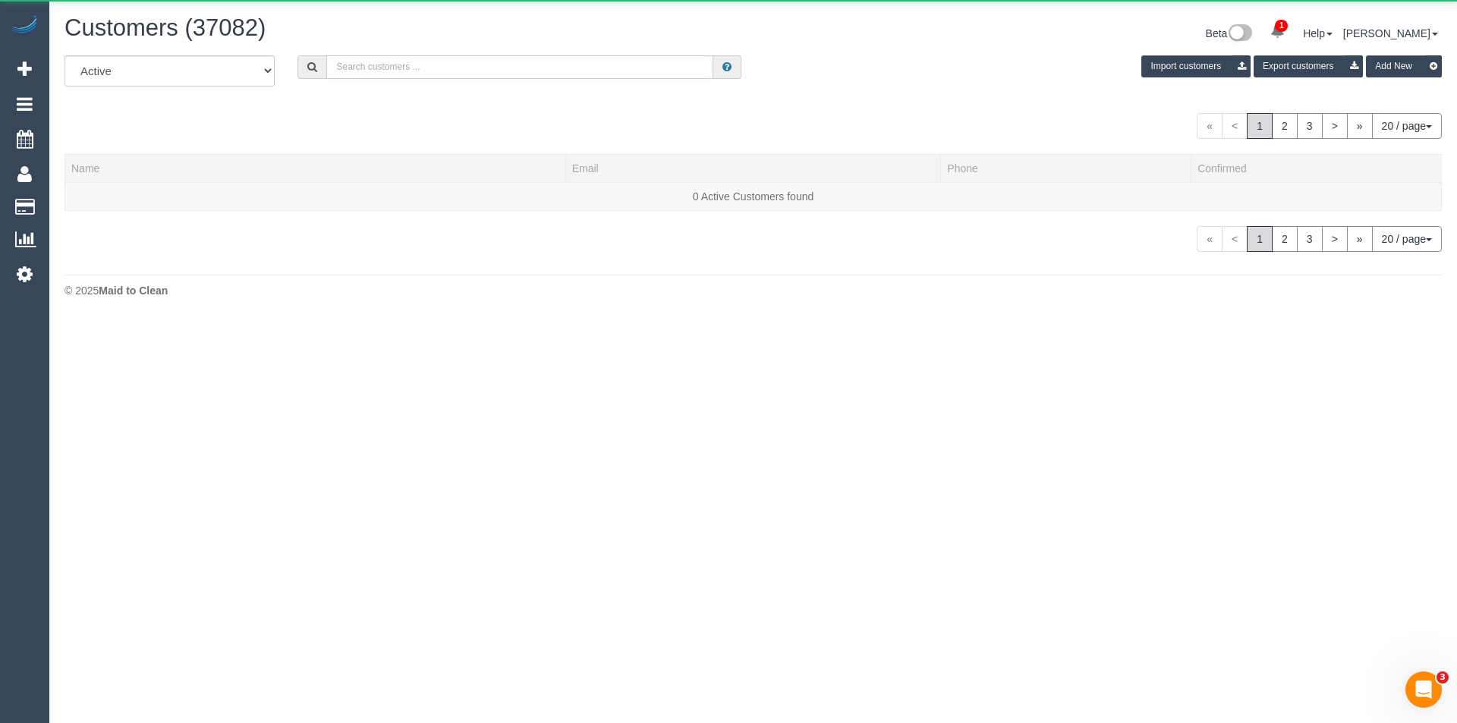
click at [385, 68] on input "text" at bounding box center [519, 67] width 387 height 24
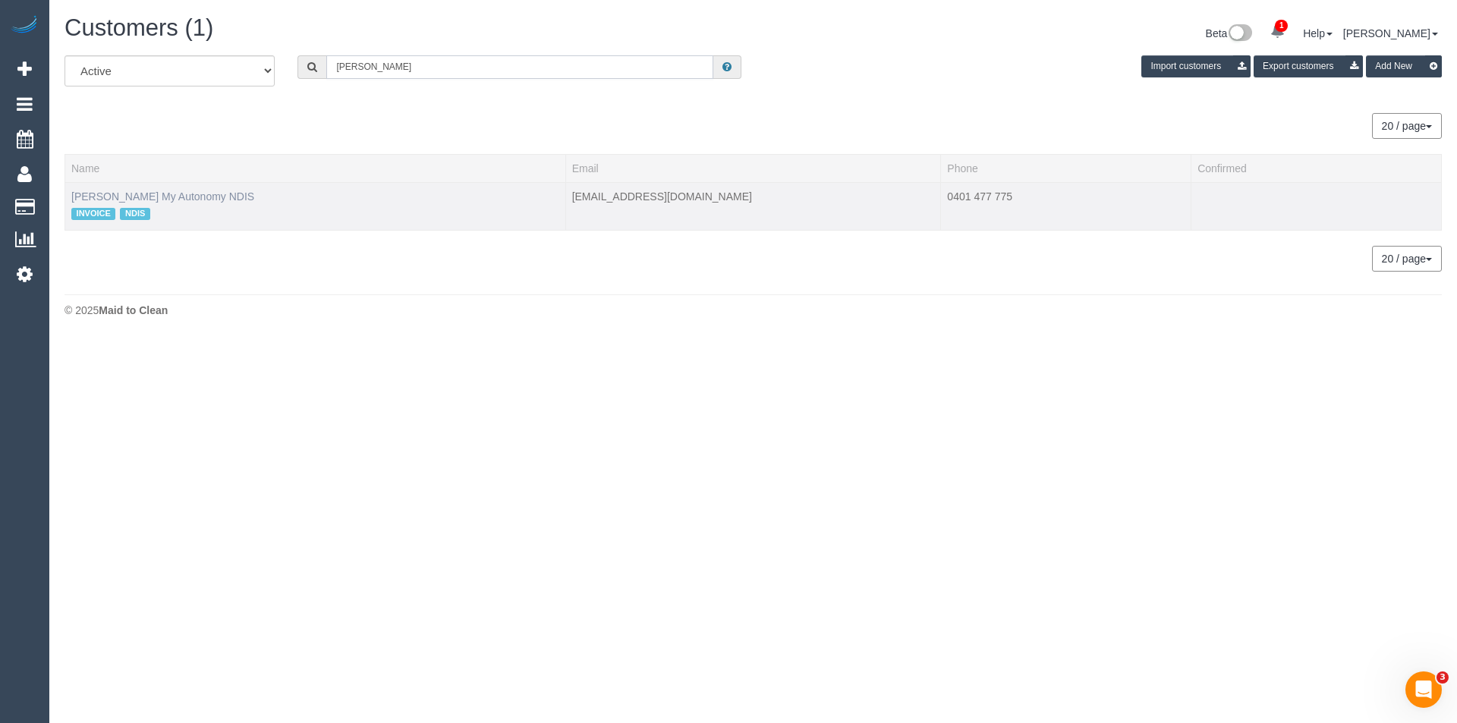
type input "Rachael Kr"
click at [169, 192] on link "Rachael Krygger My Autonomy NDIS" at bounding box center [162, 196] width 183 height 12
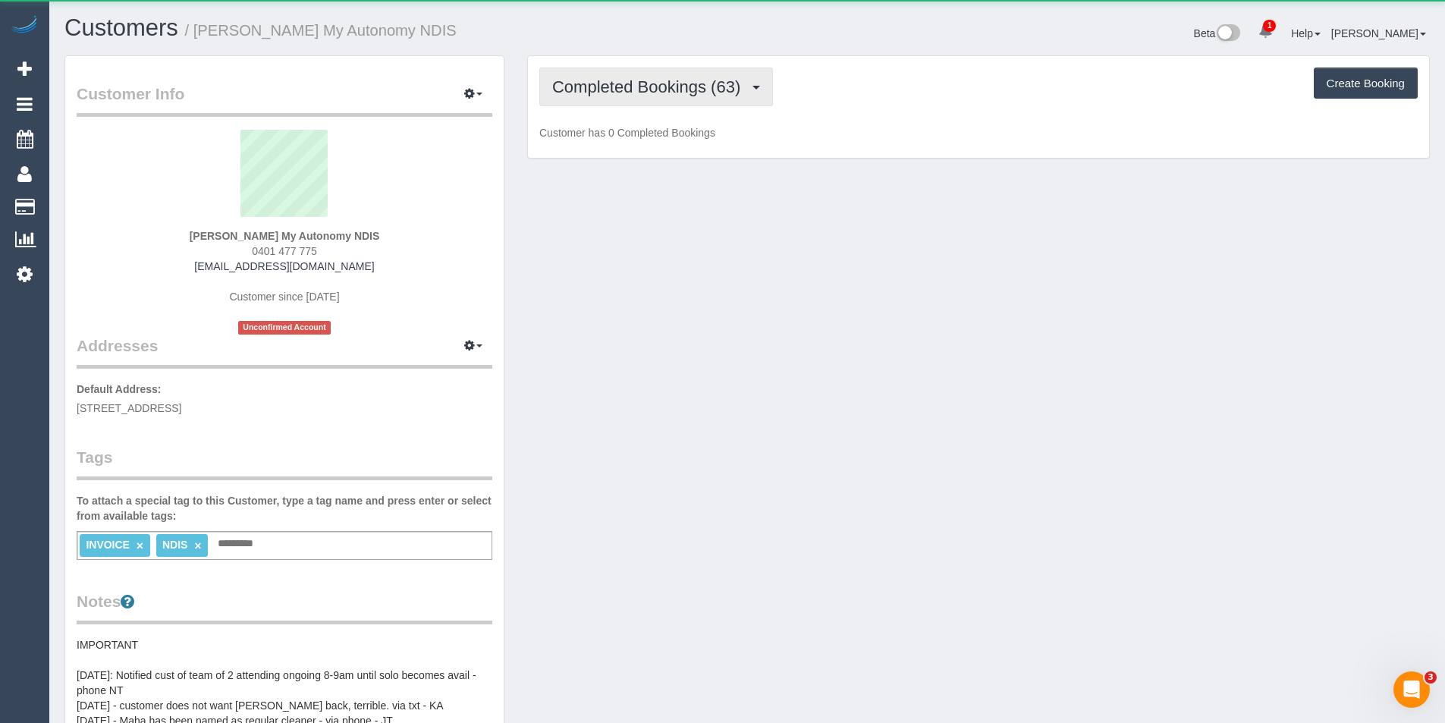
click at [674, 84] on span "Completed Bookings (63)" at bounding box center [650, 86] width 196 height 19
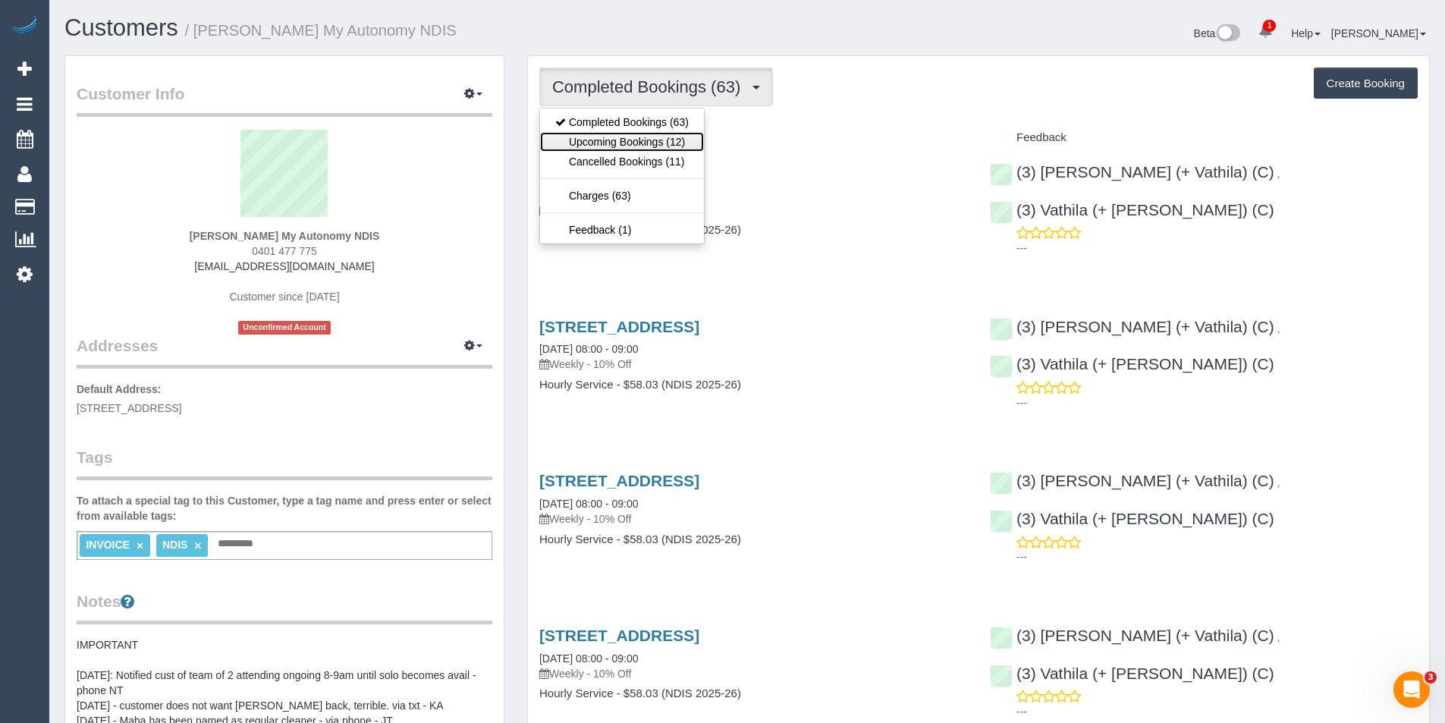
click at [683, 143] on link "Upcoming Bookings (12)" at bounding box center [622, 142] width 164 height 20
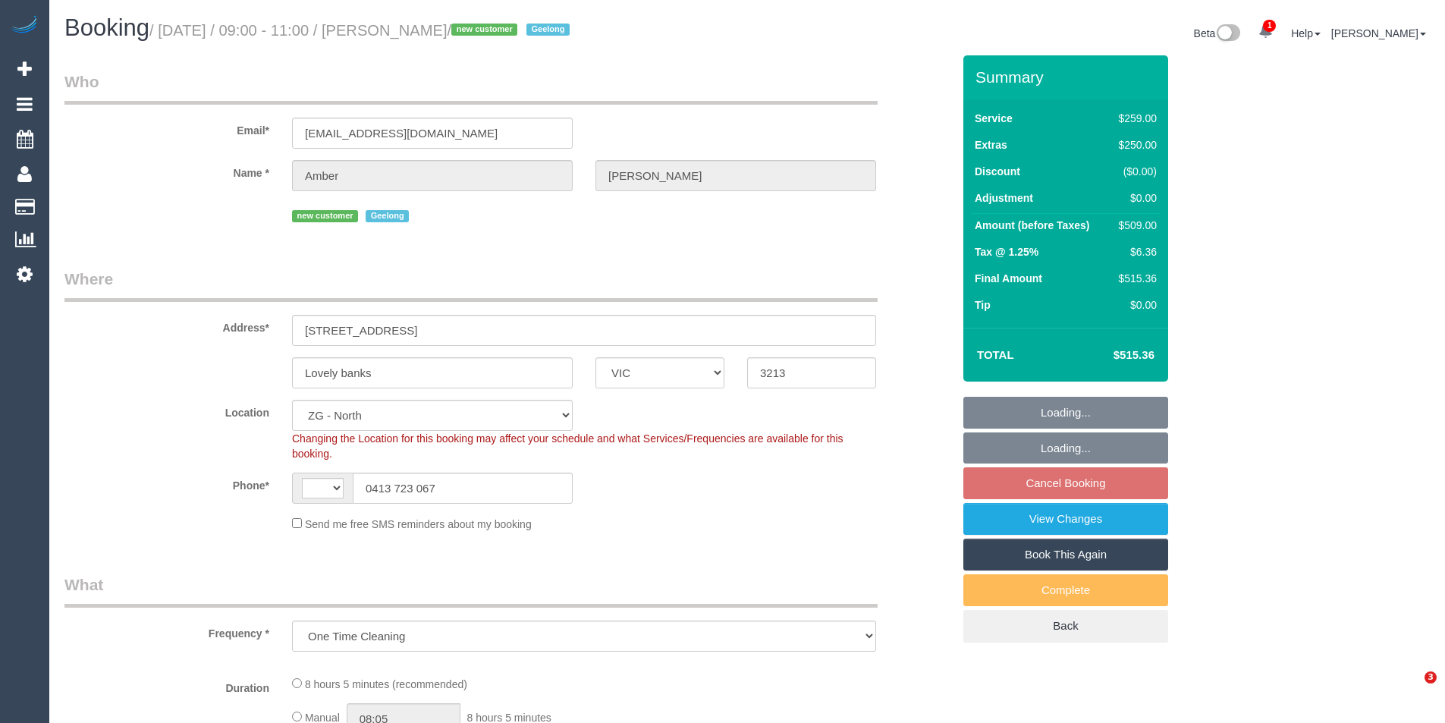
select select "VIC"
select select "object:697"
select select "string:AU"
select select "number:27"
select select "number:14"
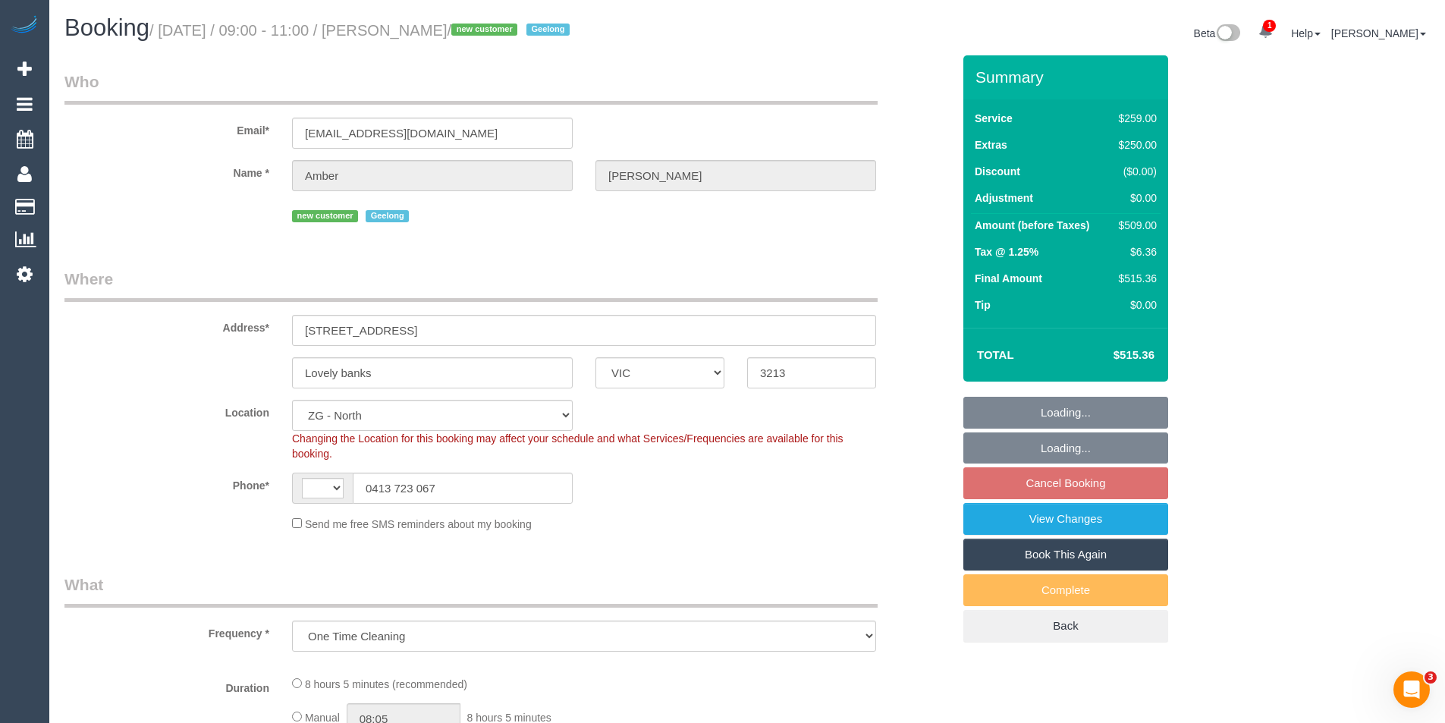
select select "number:19"
select select "number:24"
select select "number:34"
select select "number:13"
select select "string:stripe-pm_1RxdRP2GScqysDRV28x8uRFF"
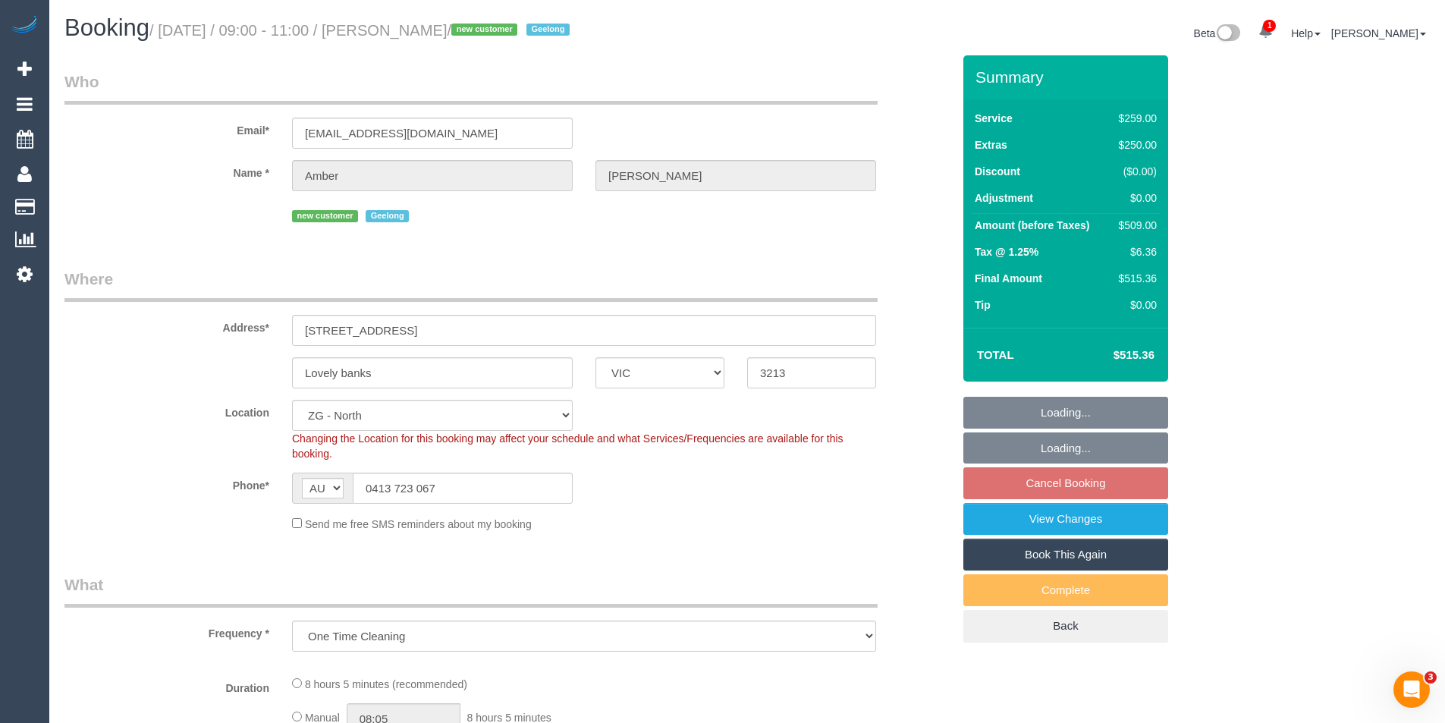
select select "spot3"
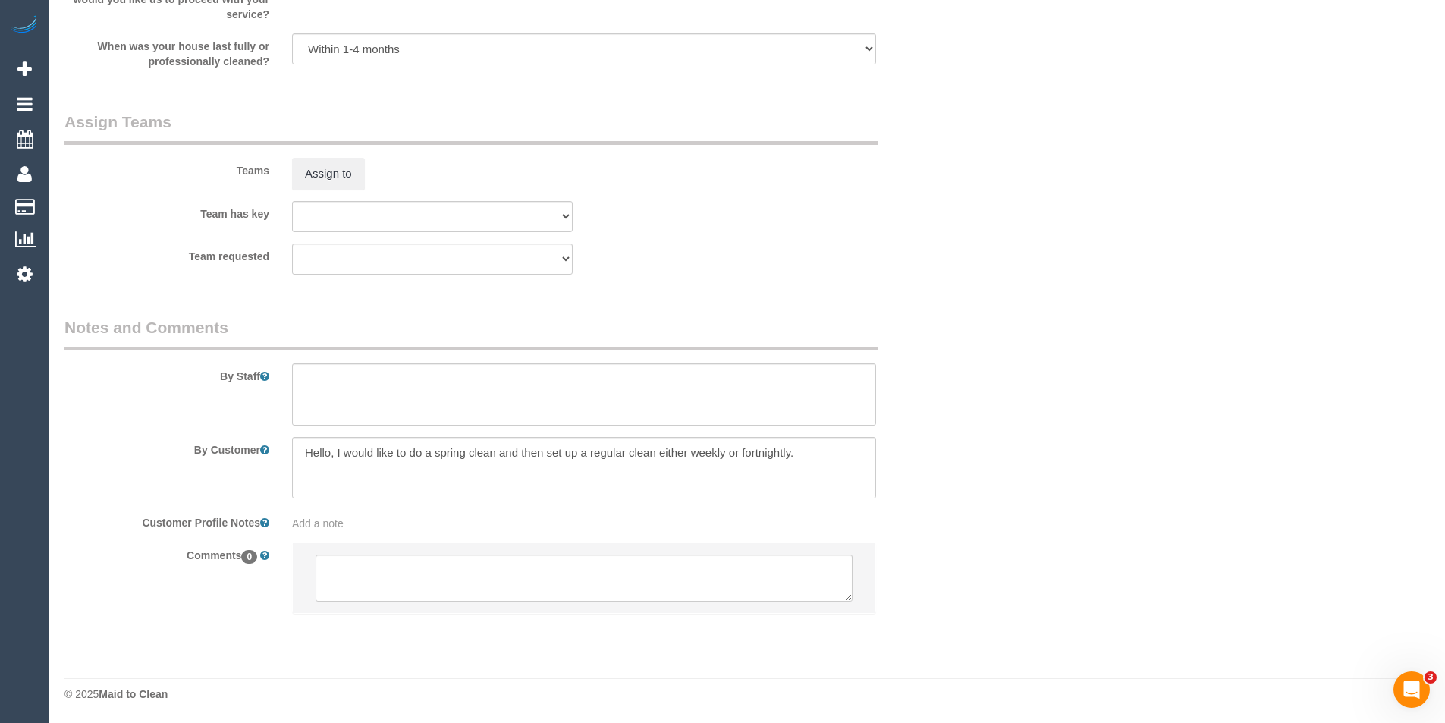
scroll to position [2211, 0]
click at [601, 583] on textarea at bounding box center [584, 577] width 537 height 47
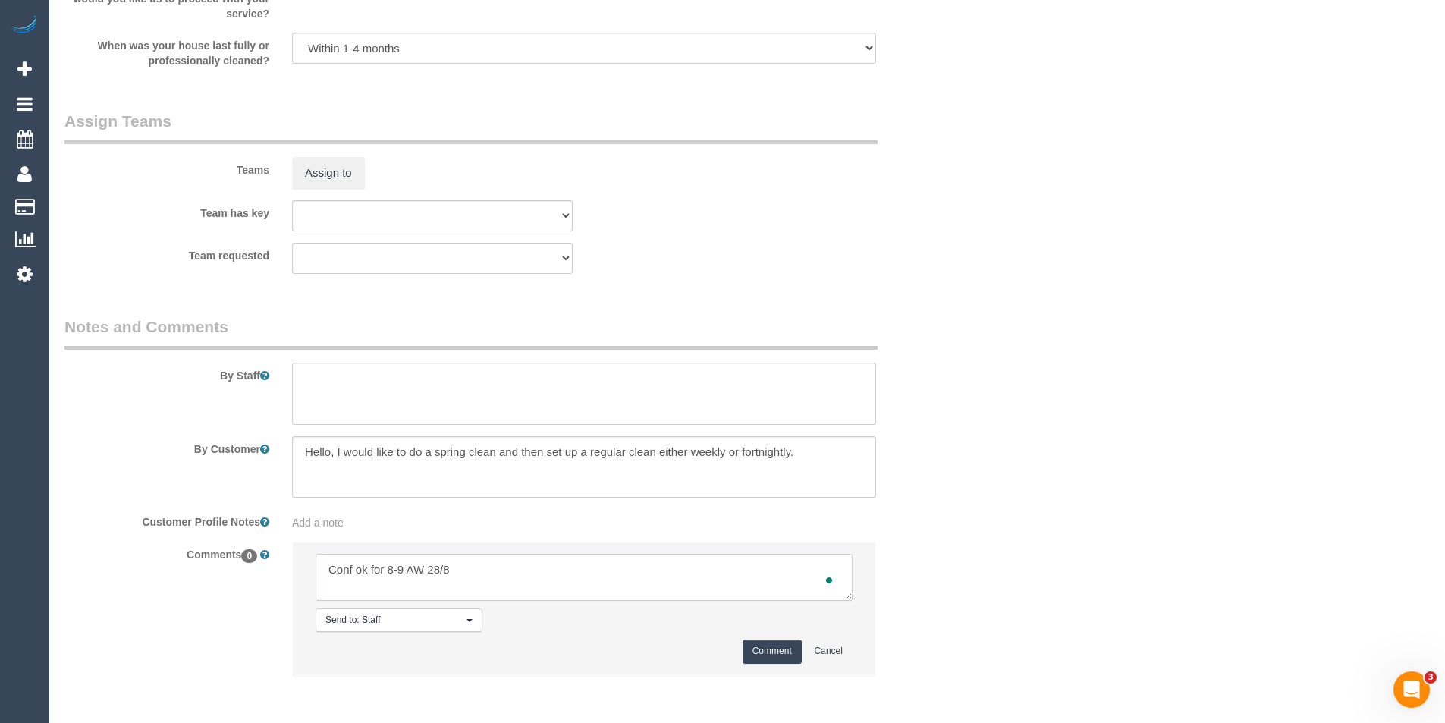
type textarea "Conf ok for 8-9 AW 28/8"
click at [763, 649] on button "Comment" at bounding box center [772, 652] width 59 height 24
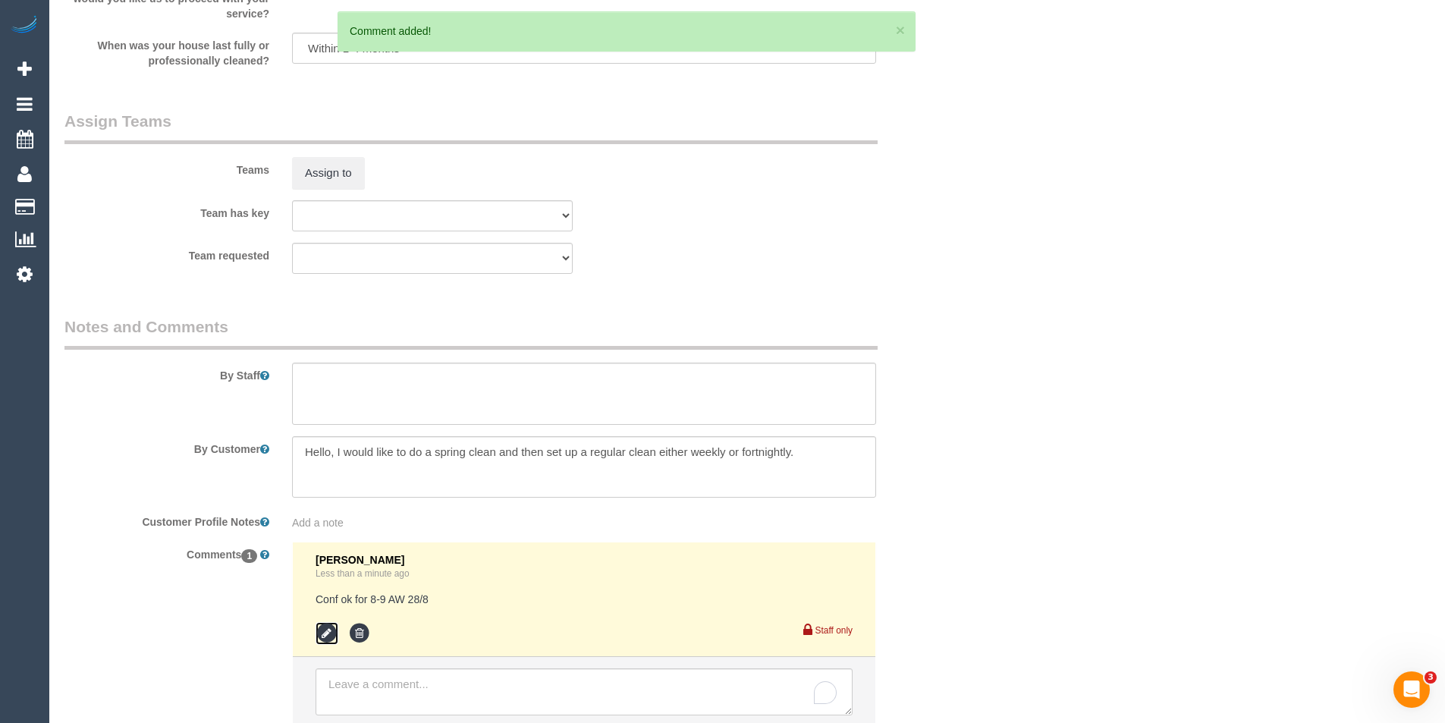
click at [332, 630] on icon at bounding box center [327, 633] width 23 height 23
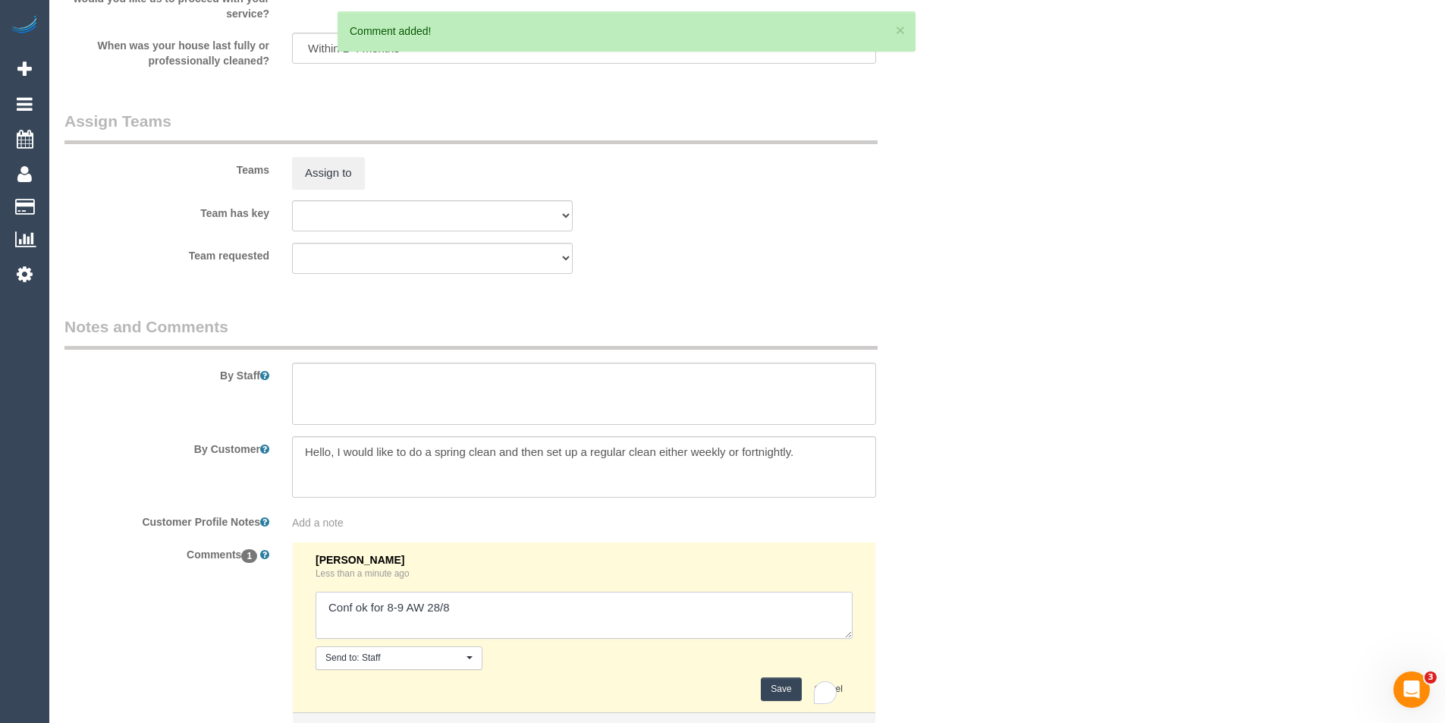
drag, startPoint x: 332, startPoint y: 630, endPoint x: 502, endPoint y: 618, distance: 169.7
click at [501, 618] on textarea at bounding box center [584, 615] width 537 height 47
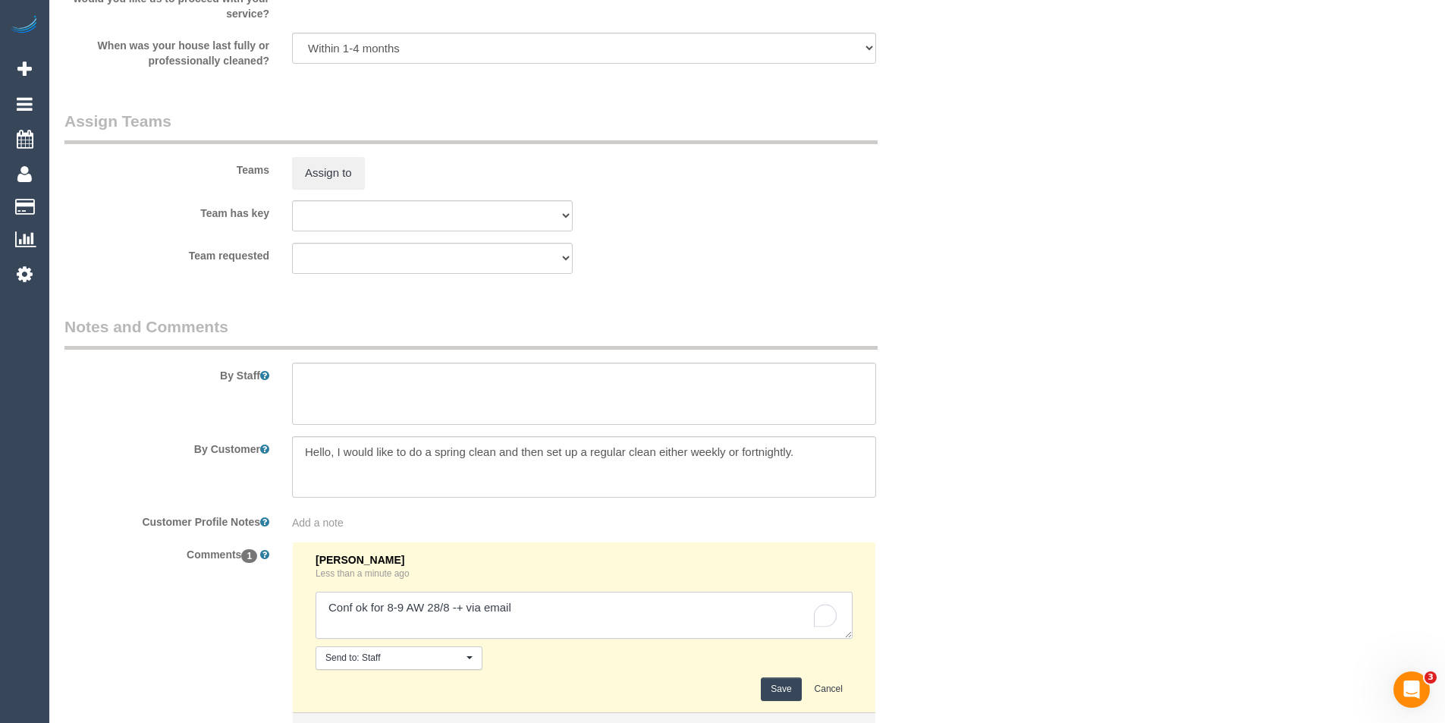
click at [467, 606] on textarea "To enrich screen reader interactions, please activate Accessibility in Grammarl…" at bounding box center [584, 615] width 537 height 47
type textarea "Conf ok for 8-9 AW 28/8 - via email"
click at [778, 687] on button "Save" at bounding box center [781, 690] width 40 height 24
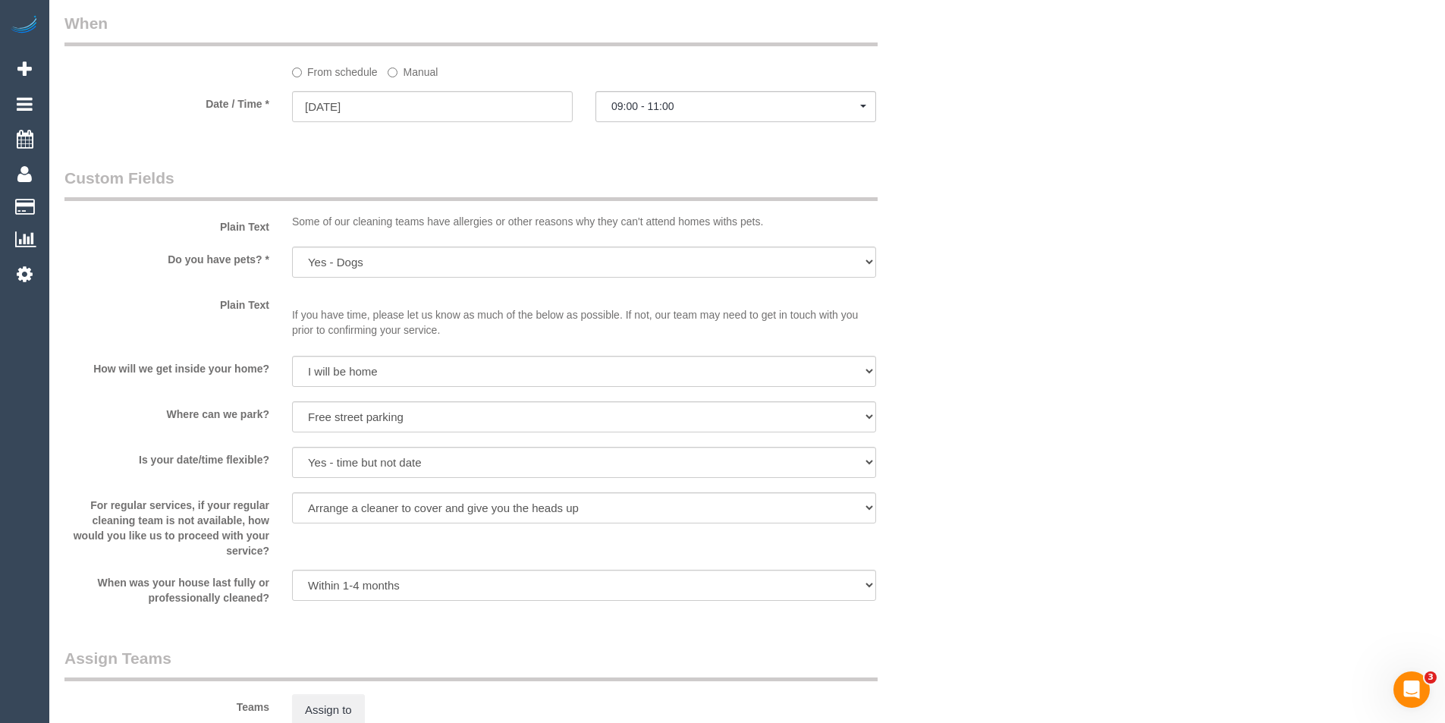
scroll to position [1907, 0]
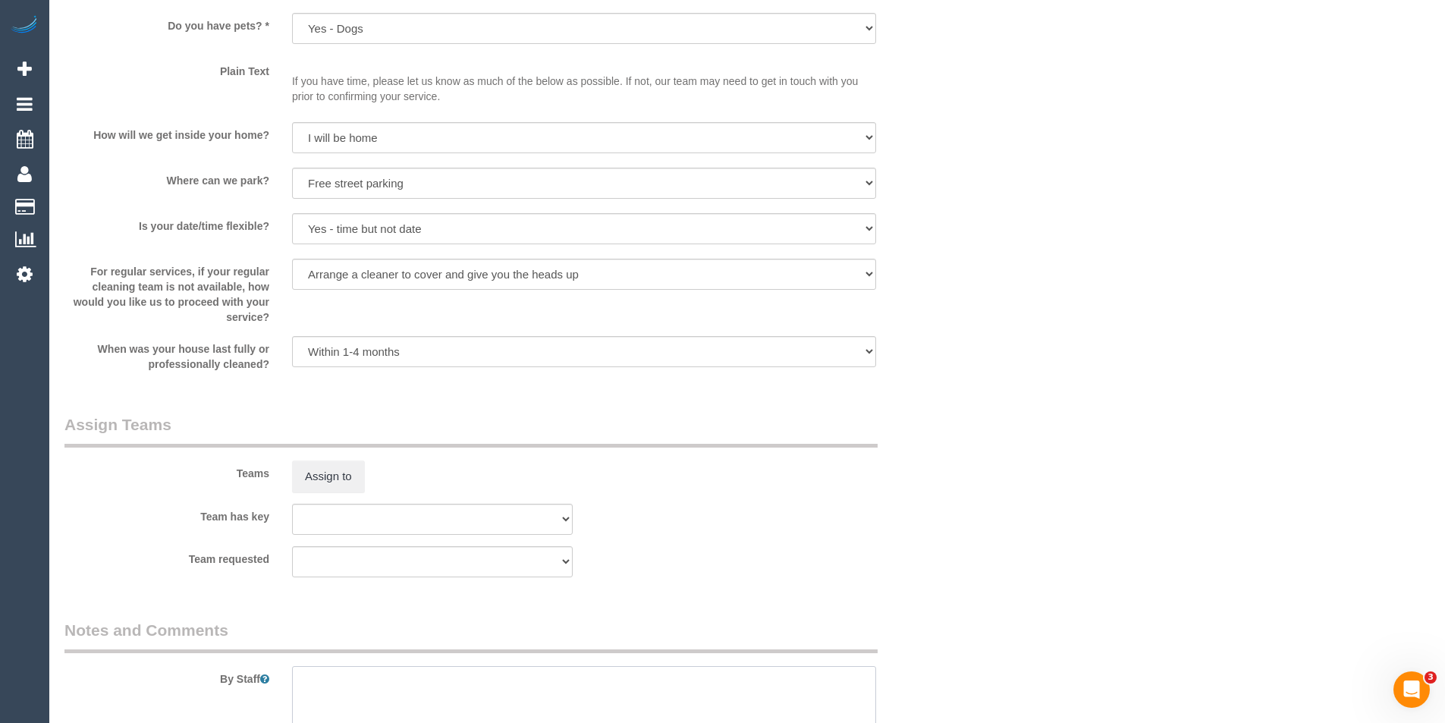
click at [348, 694] on textarea at bounding box center [584, 697] width 584 height 62
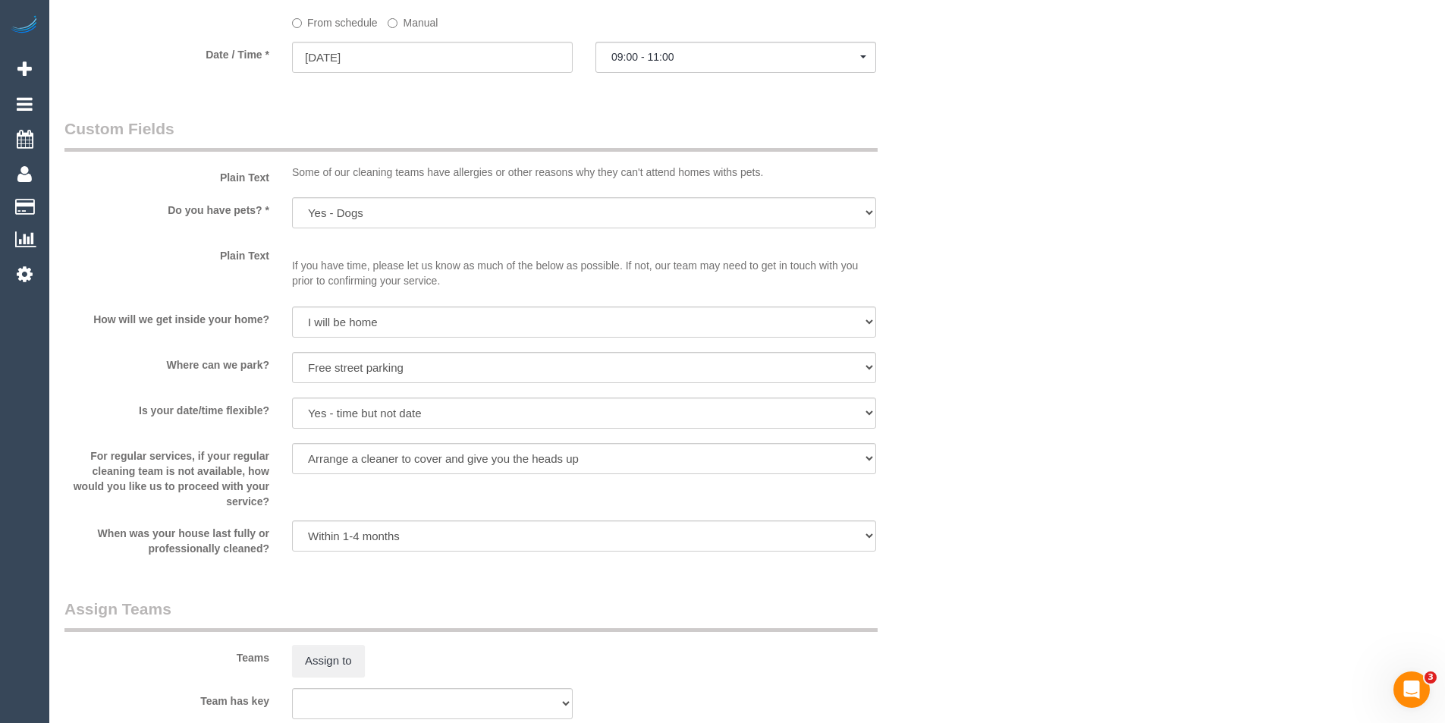
scroll to position [1680, 0]
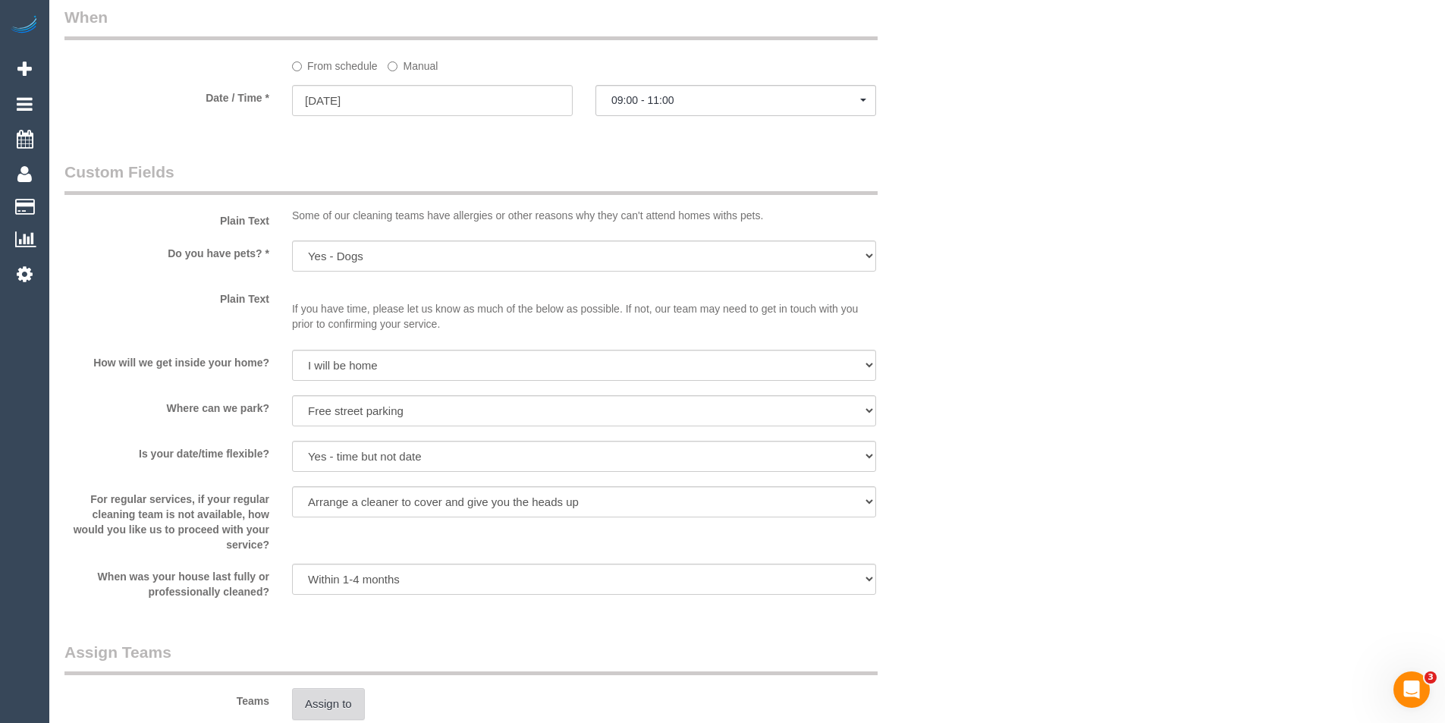
type textarea "Est 7 -9 hours"
click at [341, 700] on button "Assign to" at bounding box center [328, 704] width 73 height 32
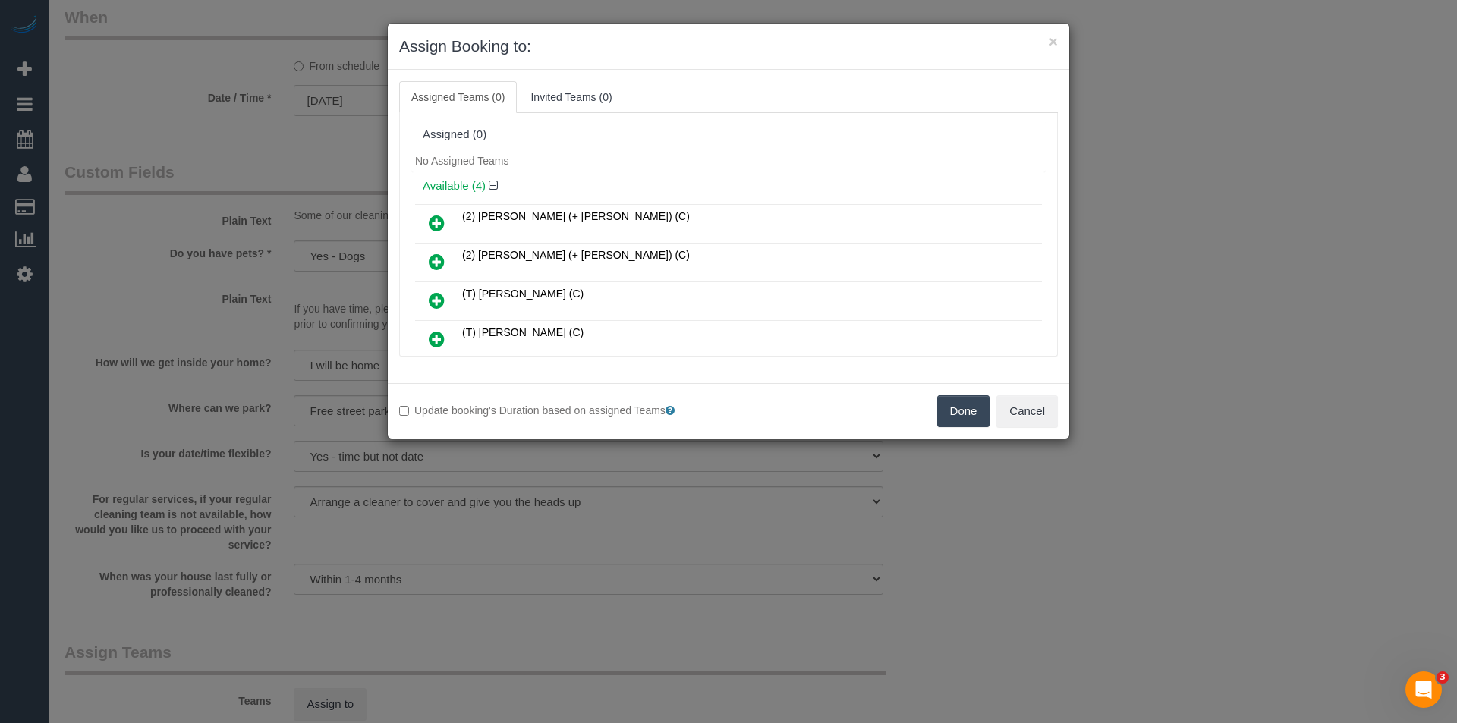
click at [439, 262] on icon at bounding box center [437, 262] width 16 height 18
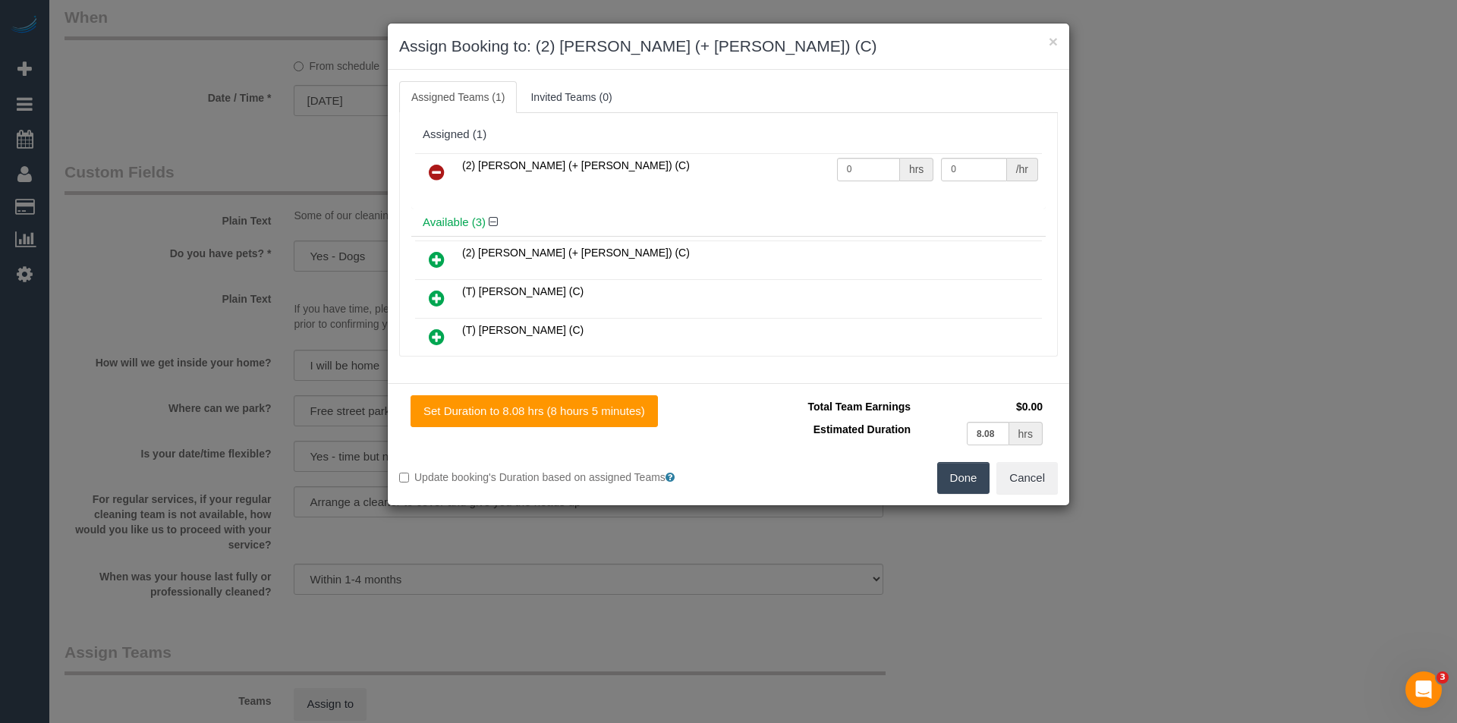
click at [439, 256] on icon at bounding box center [437, 259] width 16 height 18
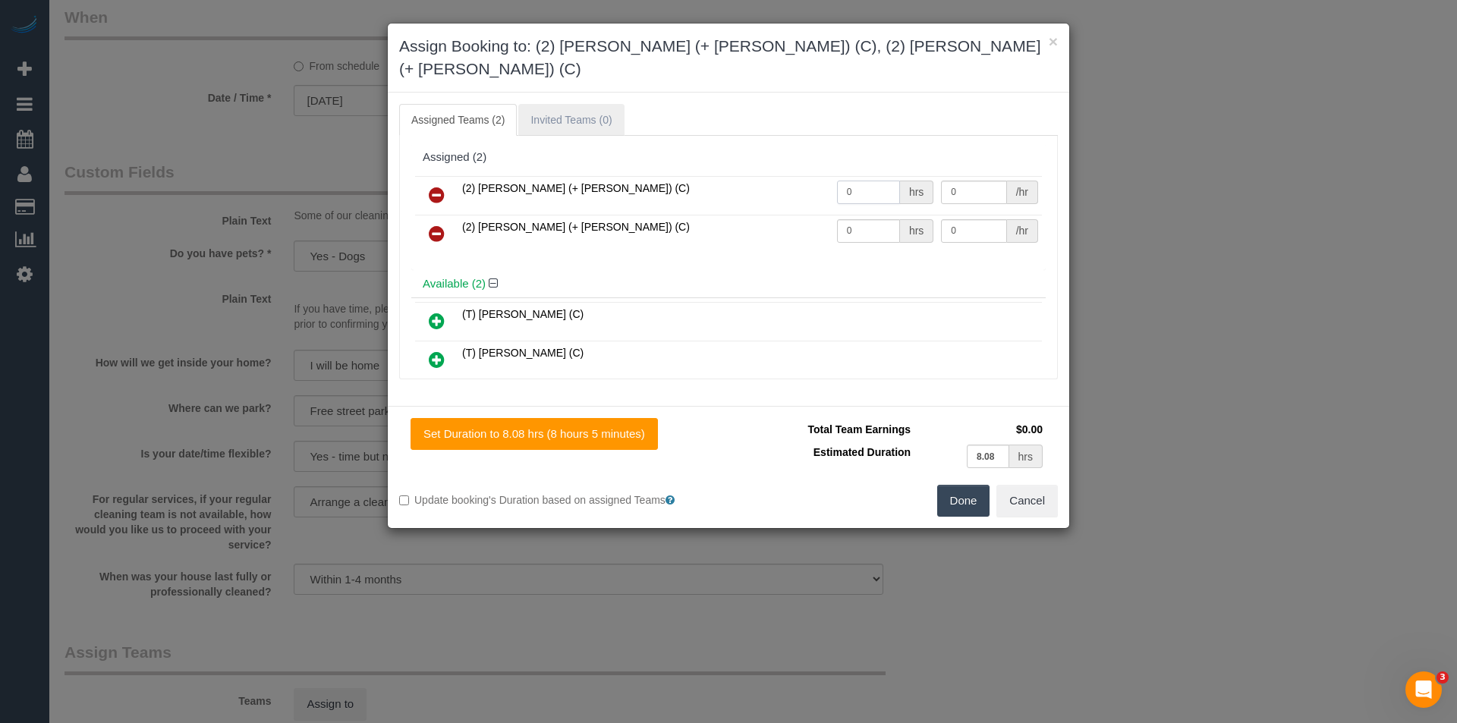
drag, startPoint x: 827, startPoint y: 162, endPoint x: 545, endPoint y: 82, distance: 293.5
click at [729, 176] on tr "(2) [PERSON_NAME] (+ [PERSON_NAME]) (C) 0 hrs 0 /hr" at bounding box center [728, 195] width 627 height 39
type input "1"
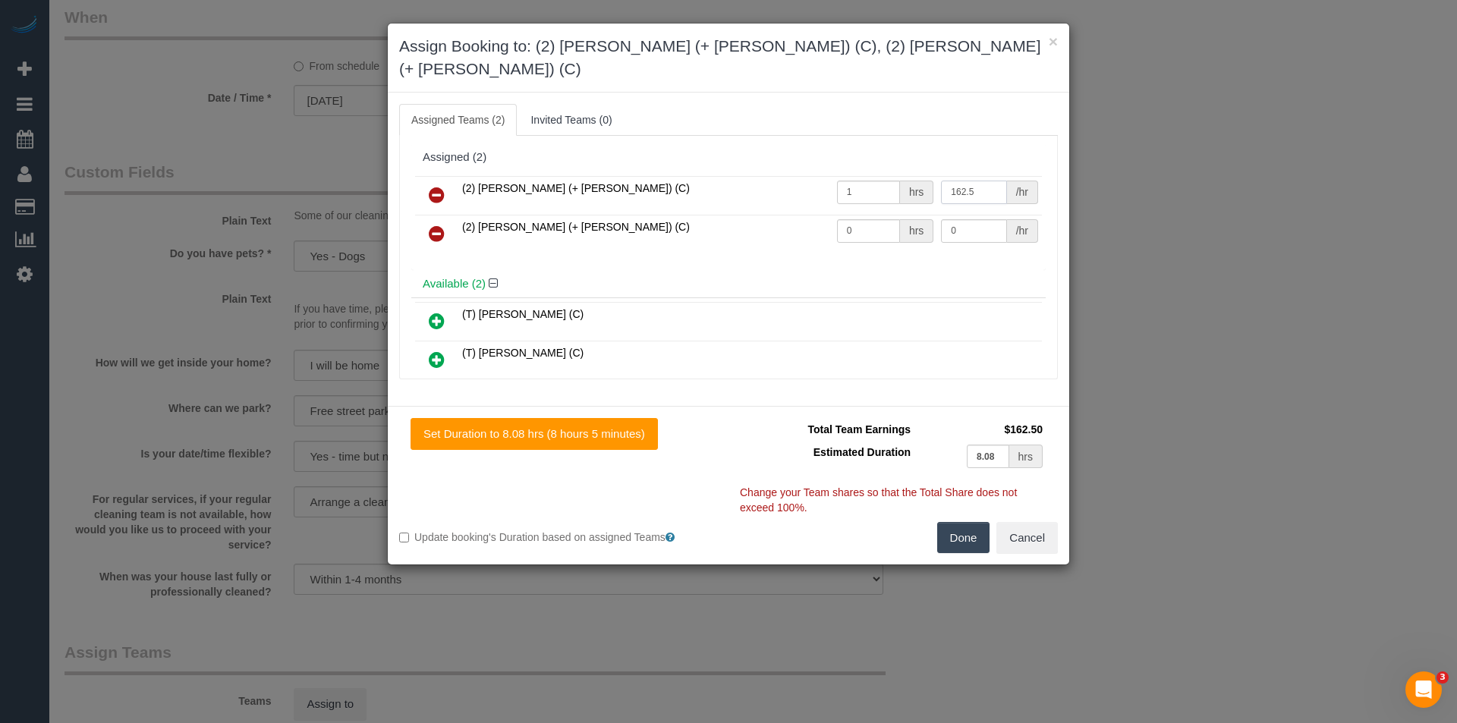
type input "162.5"
drag, startPoint x: 847, startPoint y: 210, endPoint x: 763, endPoint y: 209, distance: 84.2
click at [764, 215] on tr "(2) [PERSON_NAME] (+ [PERSON_NAME]) (C) 0 hrs 0 /hr" at bounding box center [728, 234] width 627 height 39
type input "1"
type input "162.5"
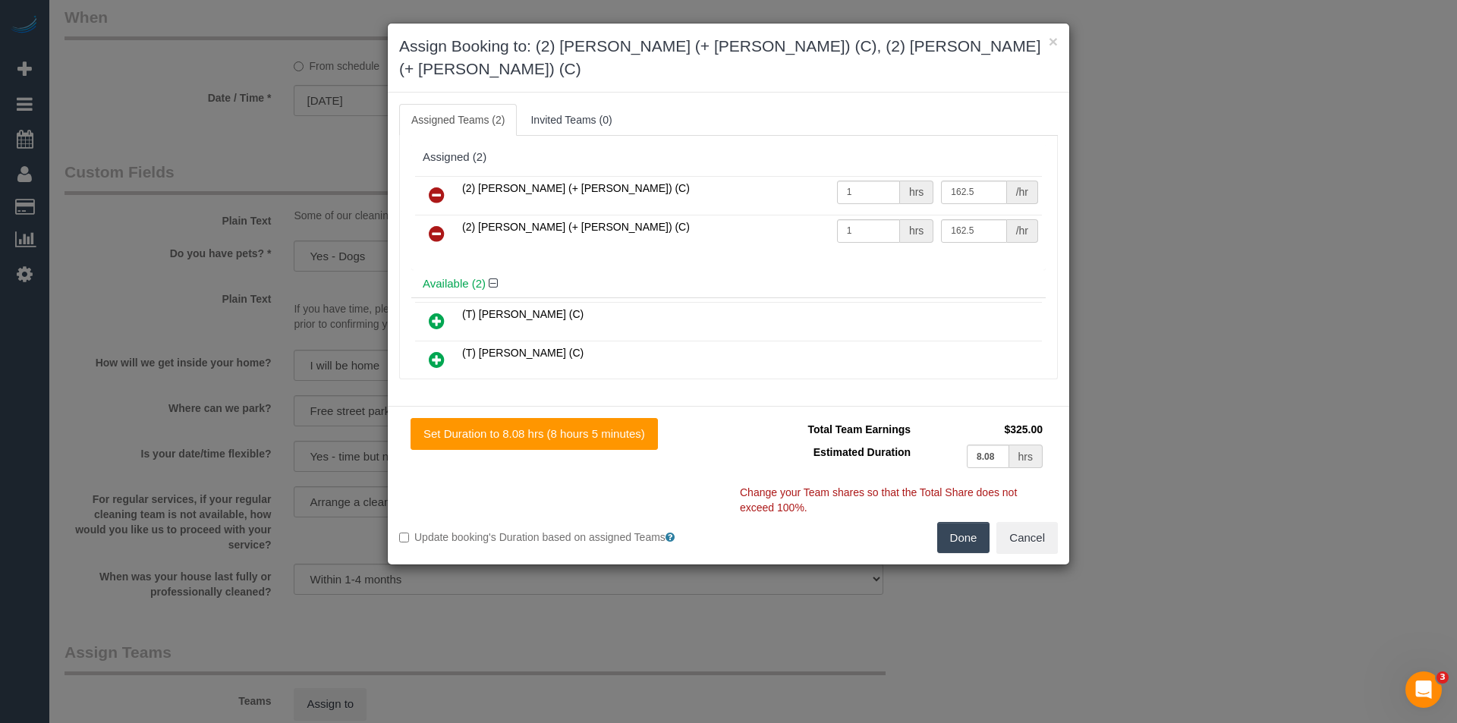
click at [964, 522] on button "Done" at bounding box center [963, 538] width 53 height 32
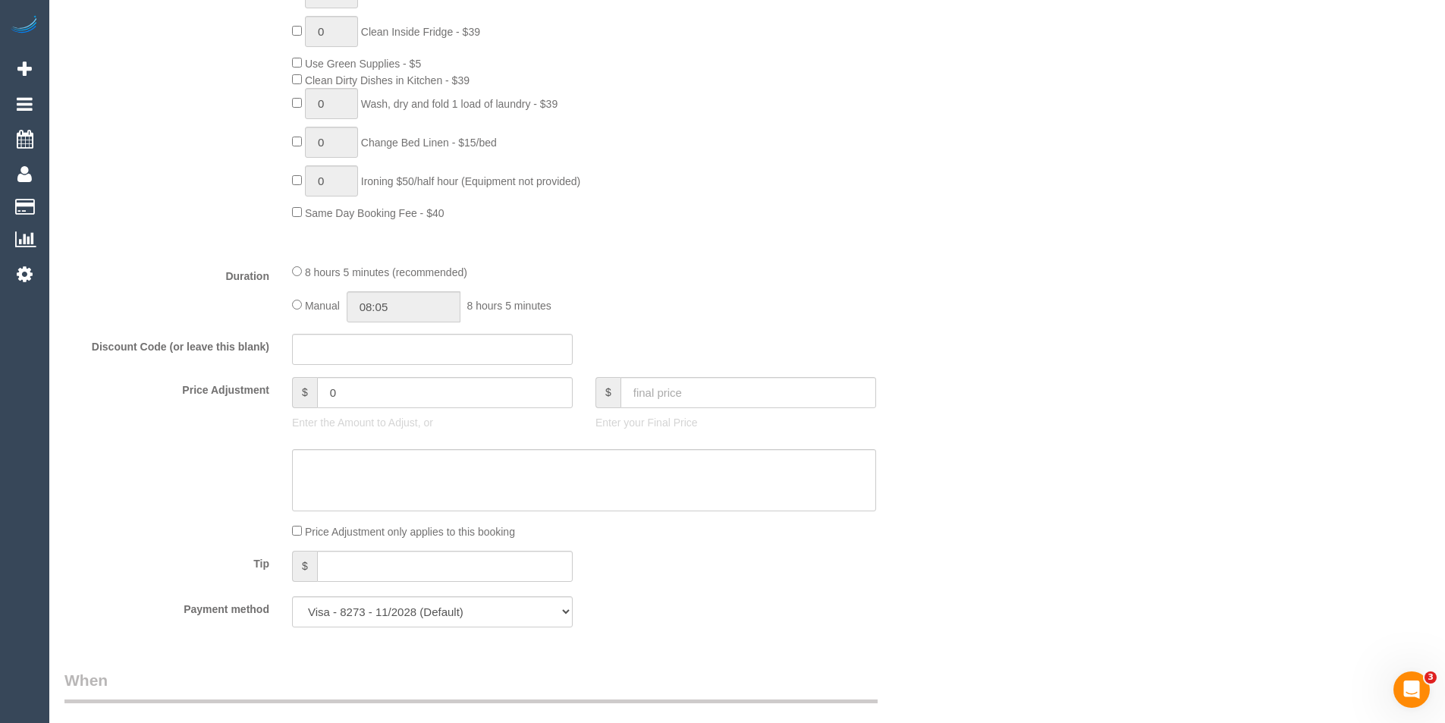
scroll to position [997, 0]
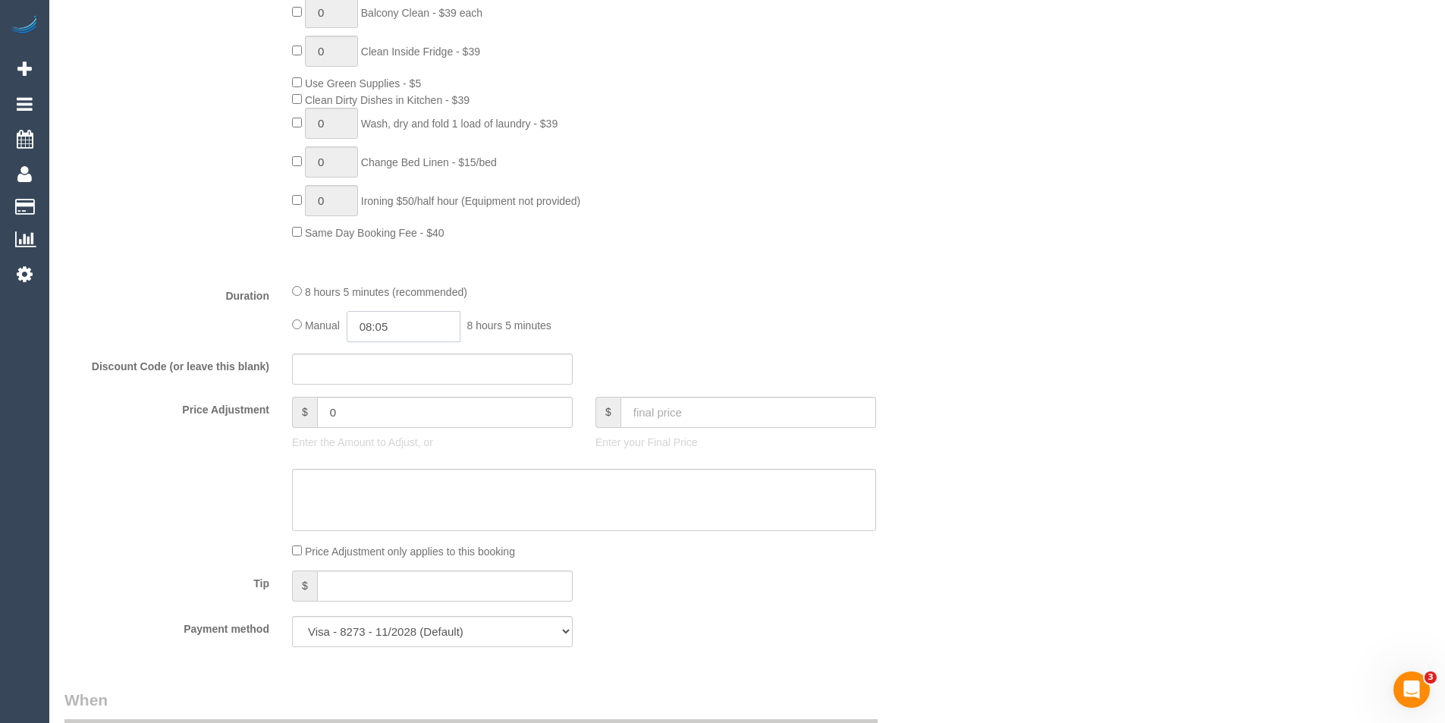
click at [407, 321] on input "08:05" at bounding box center [404, 326] width 114 height 31
type input "04:30"
click at [394, 439] on li "04:30" at bounding box center [387, 439] width 68 height 20
click at [657, 317] on div "Manual 04:30 4 hours 30 minutes" at bounding box center [584, 326] width 584 height 31
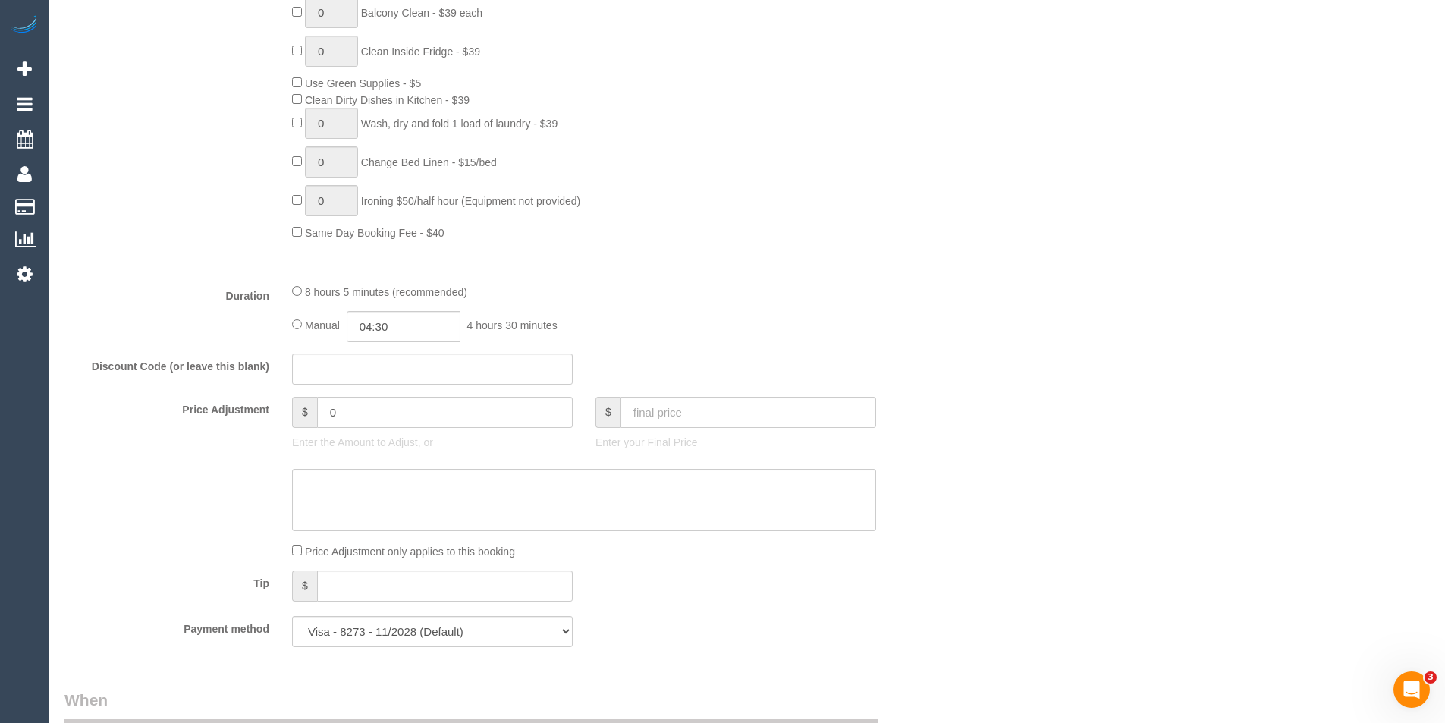
select select "spot40"
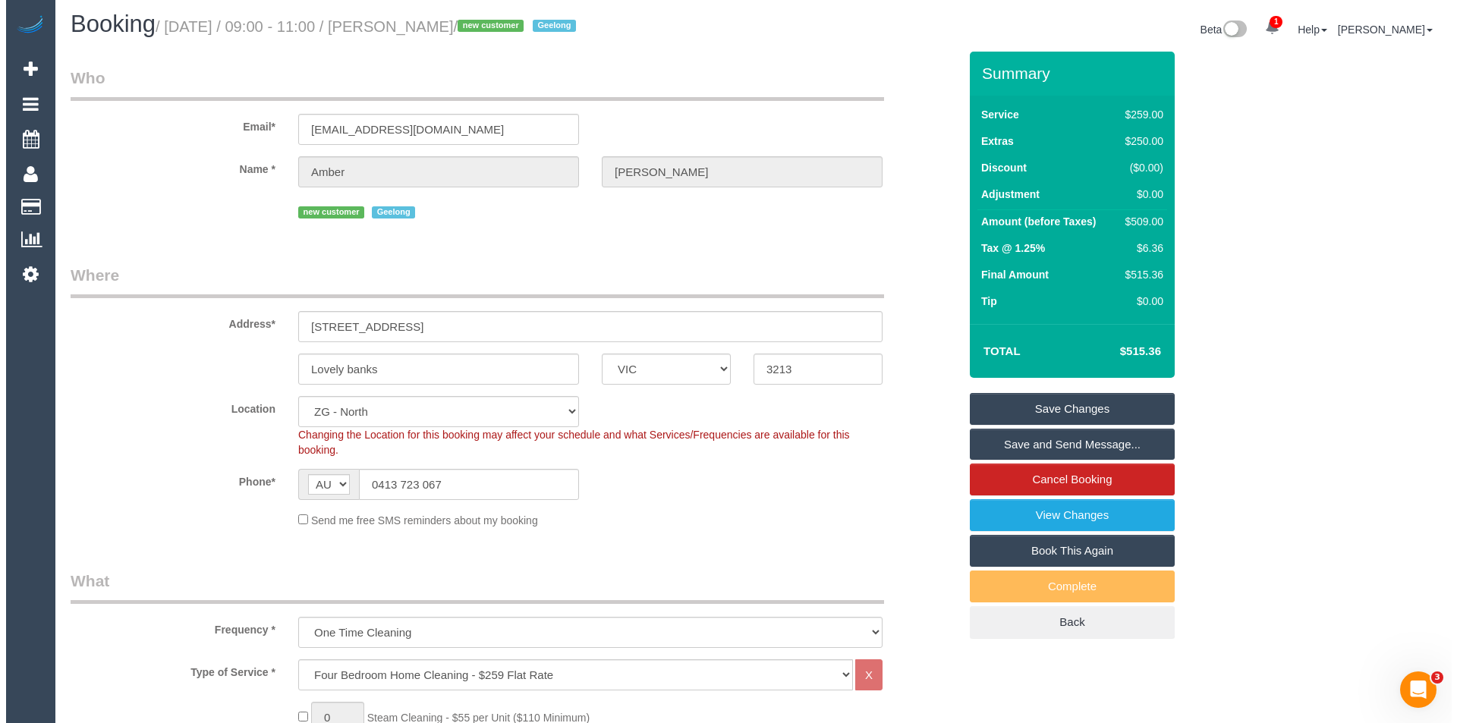
scroll to position [0, 0]
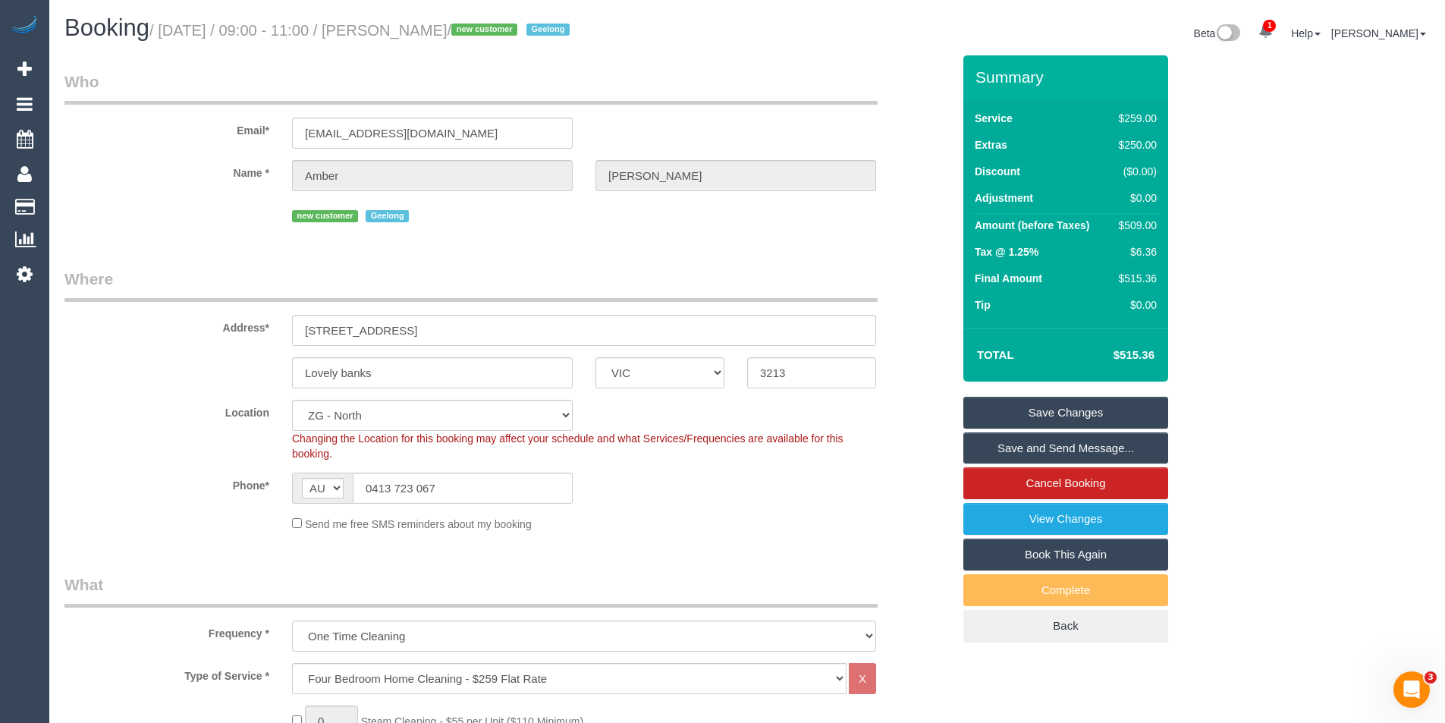
click at [1046, 451] on link "Save and Send Message..." at bounding box center [1066, 448] width 205 height 32
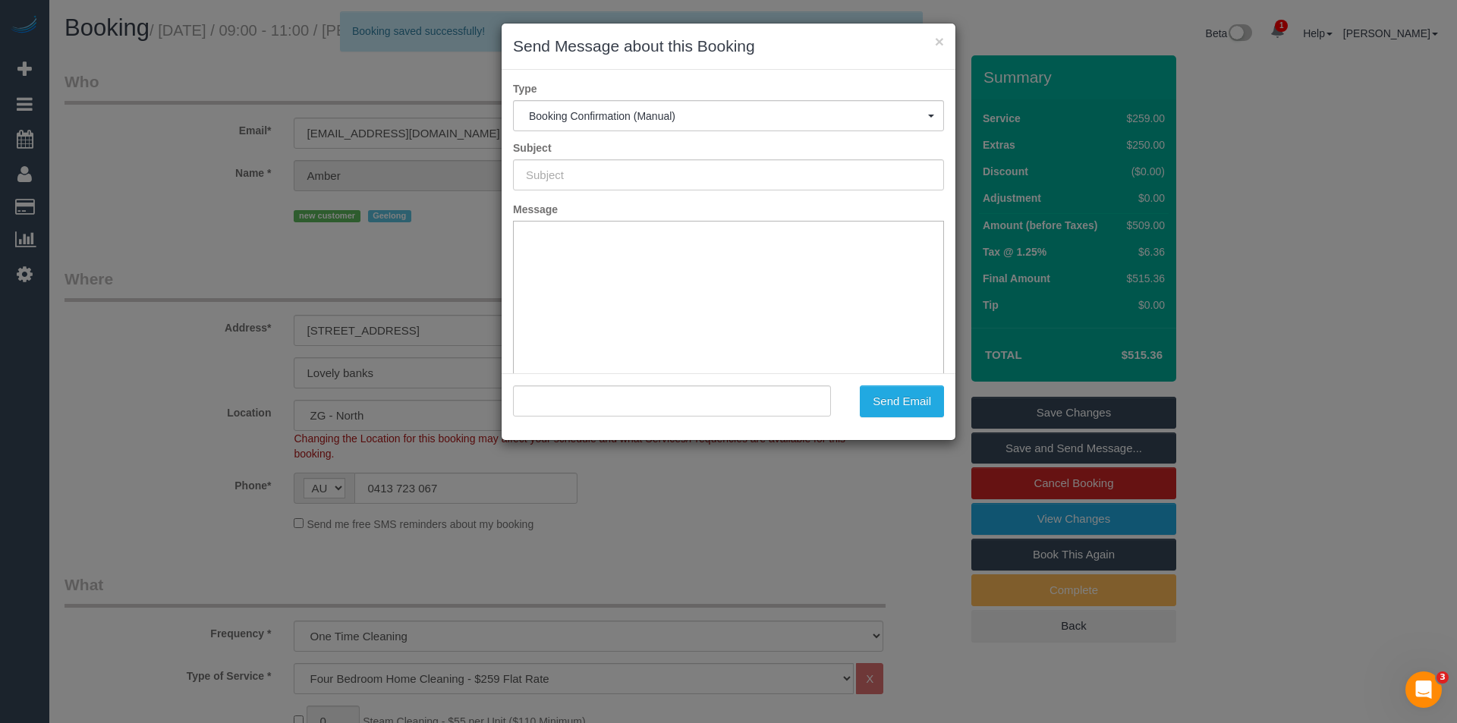
type input "Booking Confirmed"
type input ""[PERSON_NAME]" <[EMAIL_ADDRESS][DOMAIN_NAME]>"
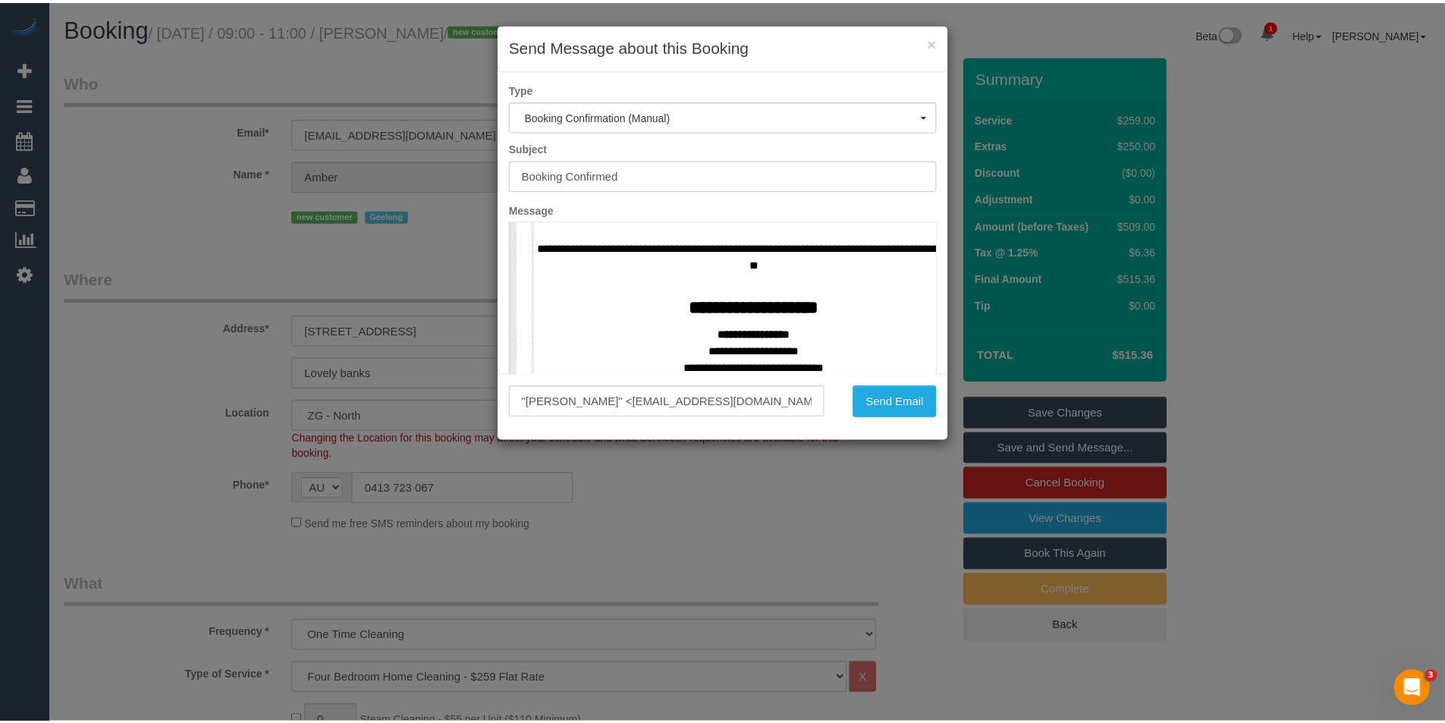
scroll to position [683, 0]
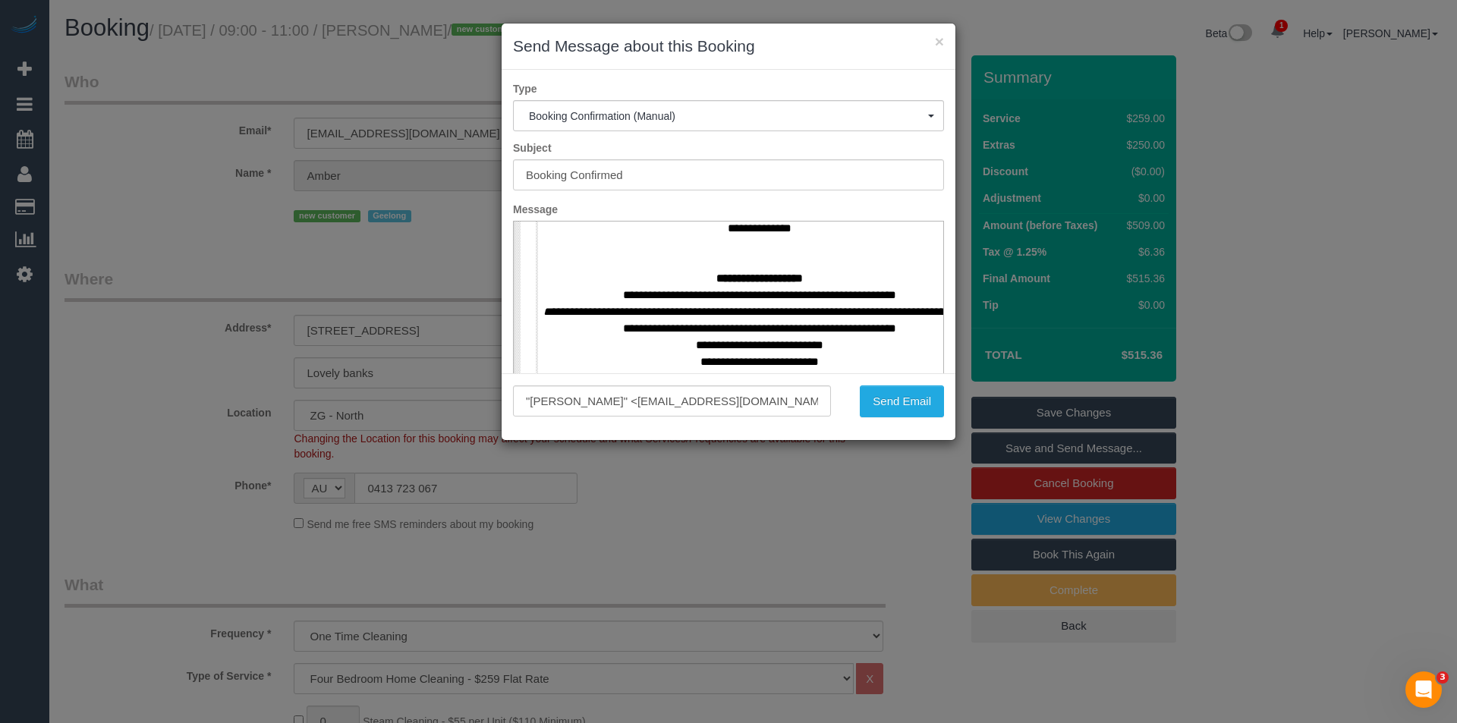
click at [792, 510] on div "× Send Message about this Booking Type Booking Confirmation (Manual) Booking Co…" at bounding box center [728, 361] width 1457 height 723
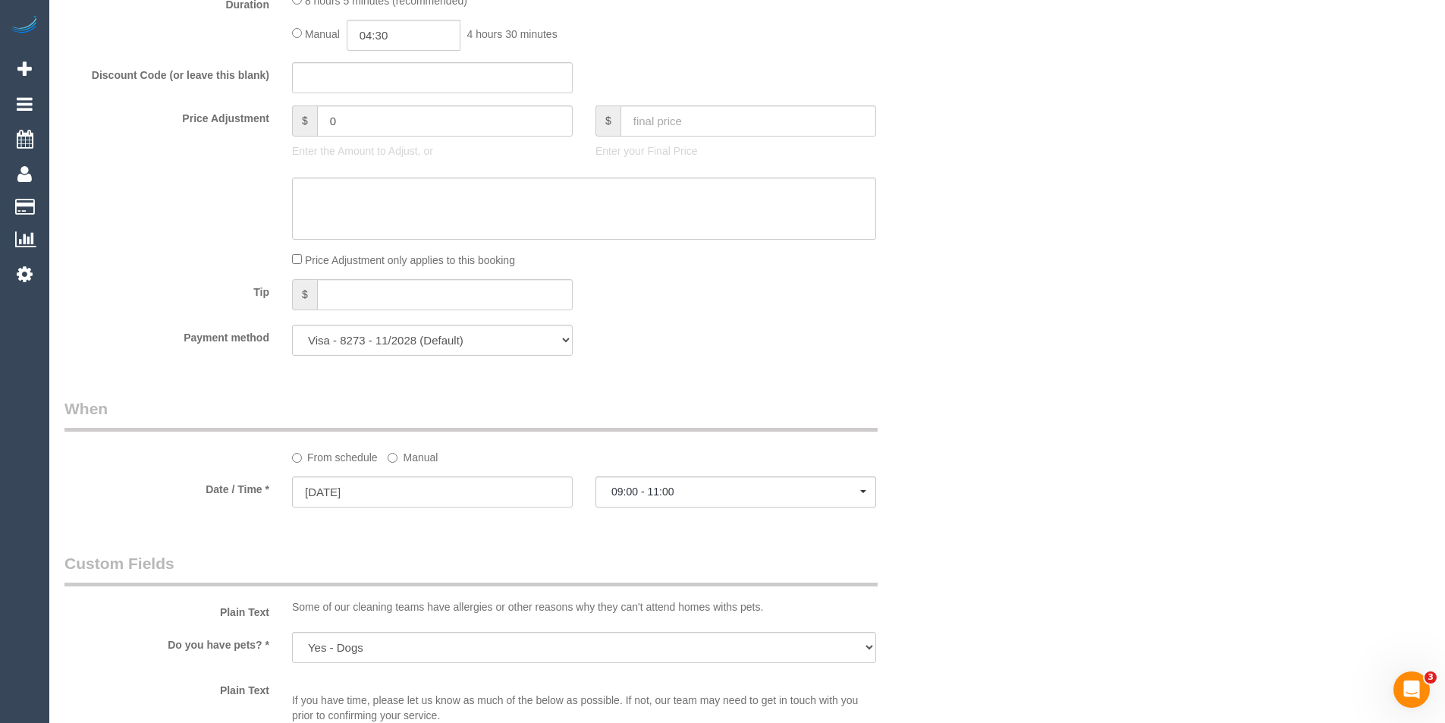
scroll to position [1290, 0]
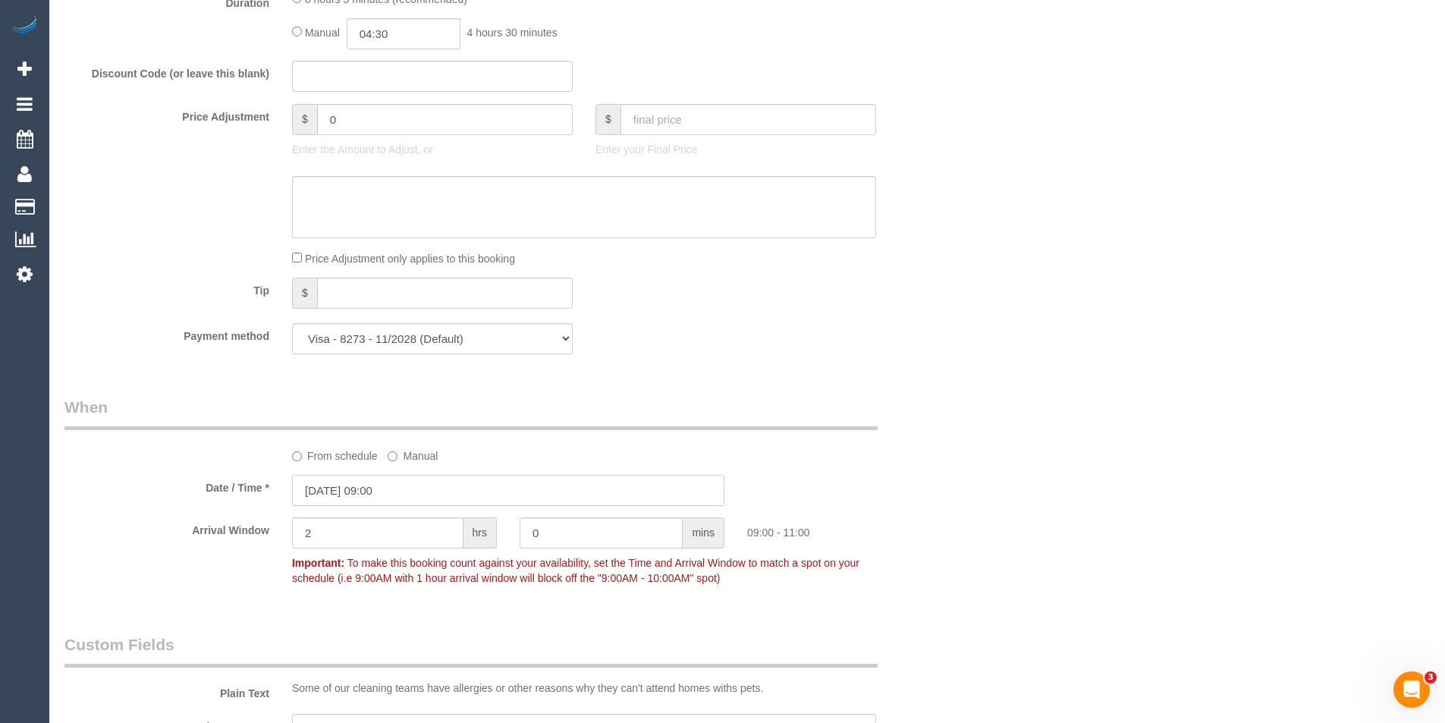
click at [397, 495] on input "[DATE] 09:00" at bounding box center [508, 490] width 432 height 31
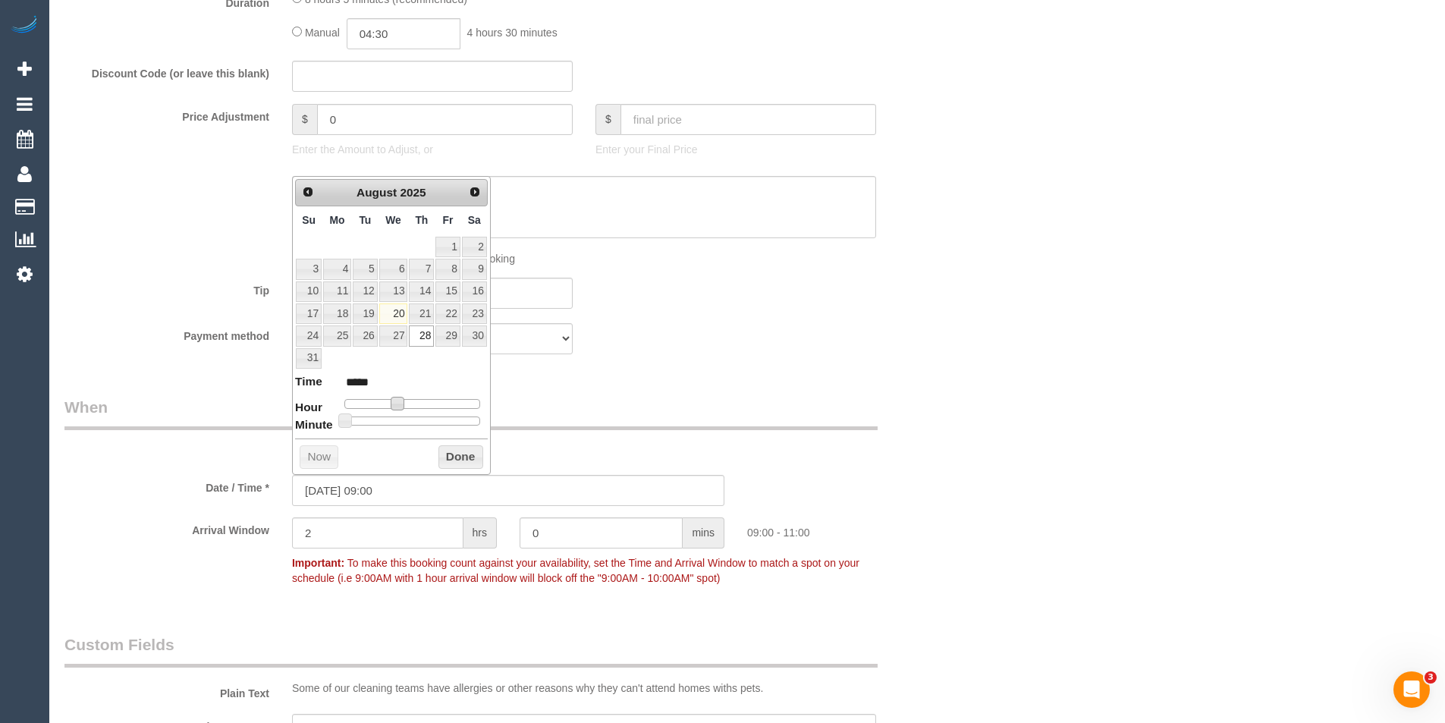
type input "[DATE] 08:00"
type input "*****"
click at [390, 399] on span at bounding box center [392, 404] width 14 height 14
click at [353, 538] on input "2" at bounding box center [377, 532] width 171 height 31
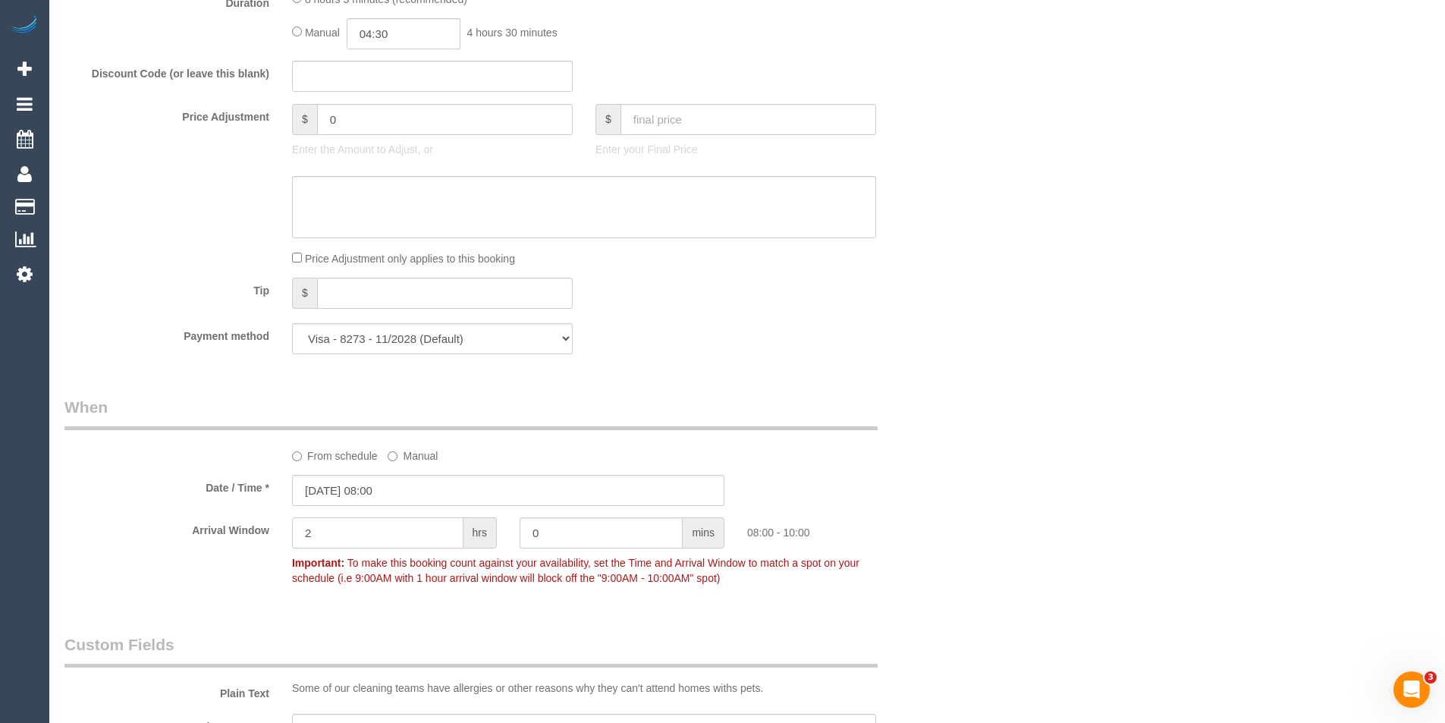
drag, startPoint x: 351, startPoint y: 533, endPoint x: 259, endPoint y: 533, distance: 91.0
click at [259, 533] on div "Arrival Window 2 hrs 0 mins 08:00 - 10:00 Important: To make this booking count…" at bounding box center [508, 554] width 910 height 75
type input "1"
click at [965, 445] on div "Who Email* [EMAIL_ADDRESS][DOMAIN_NAME] Name * [PERSON_NAME] new customer [GEOG…" at bounding box center [747, 304] width 1366 height 3077
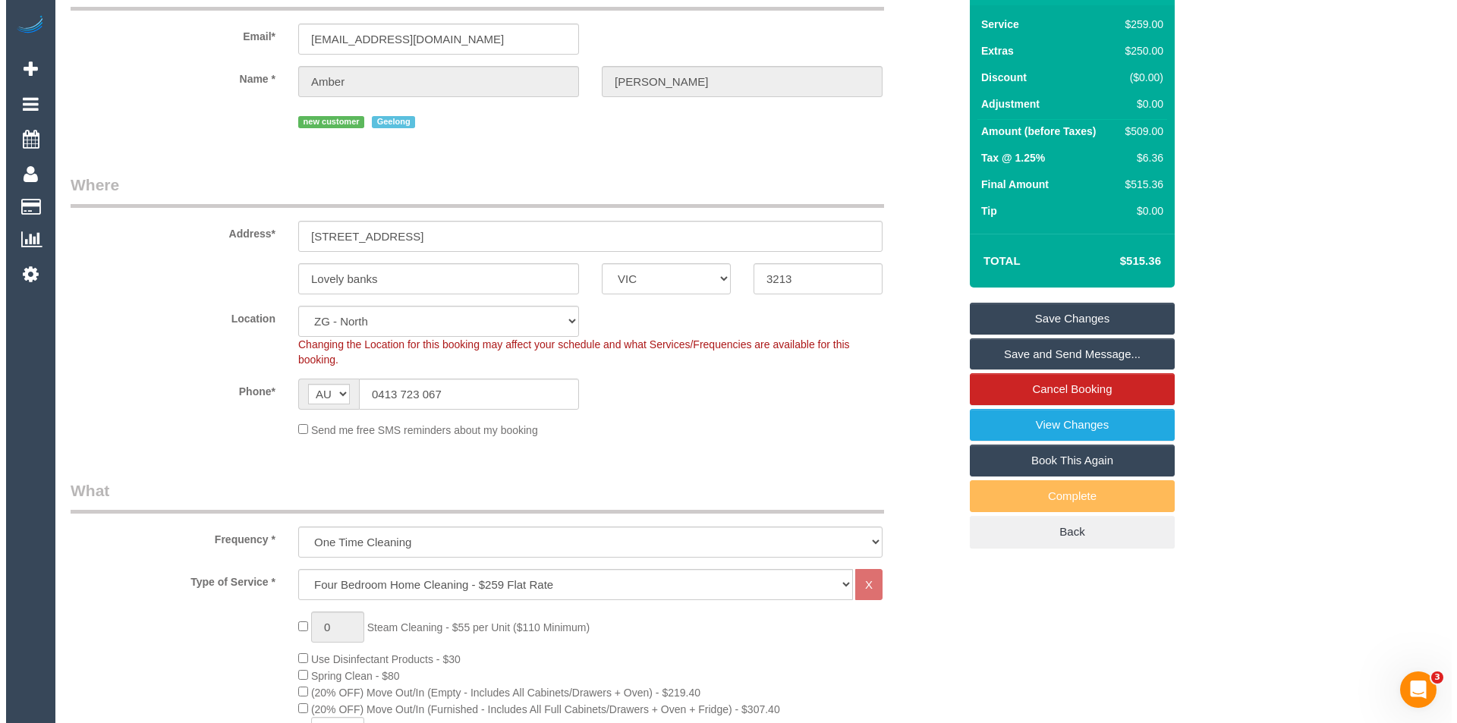
scroll to position [0, 0]
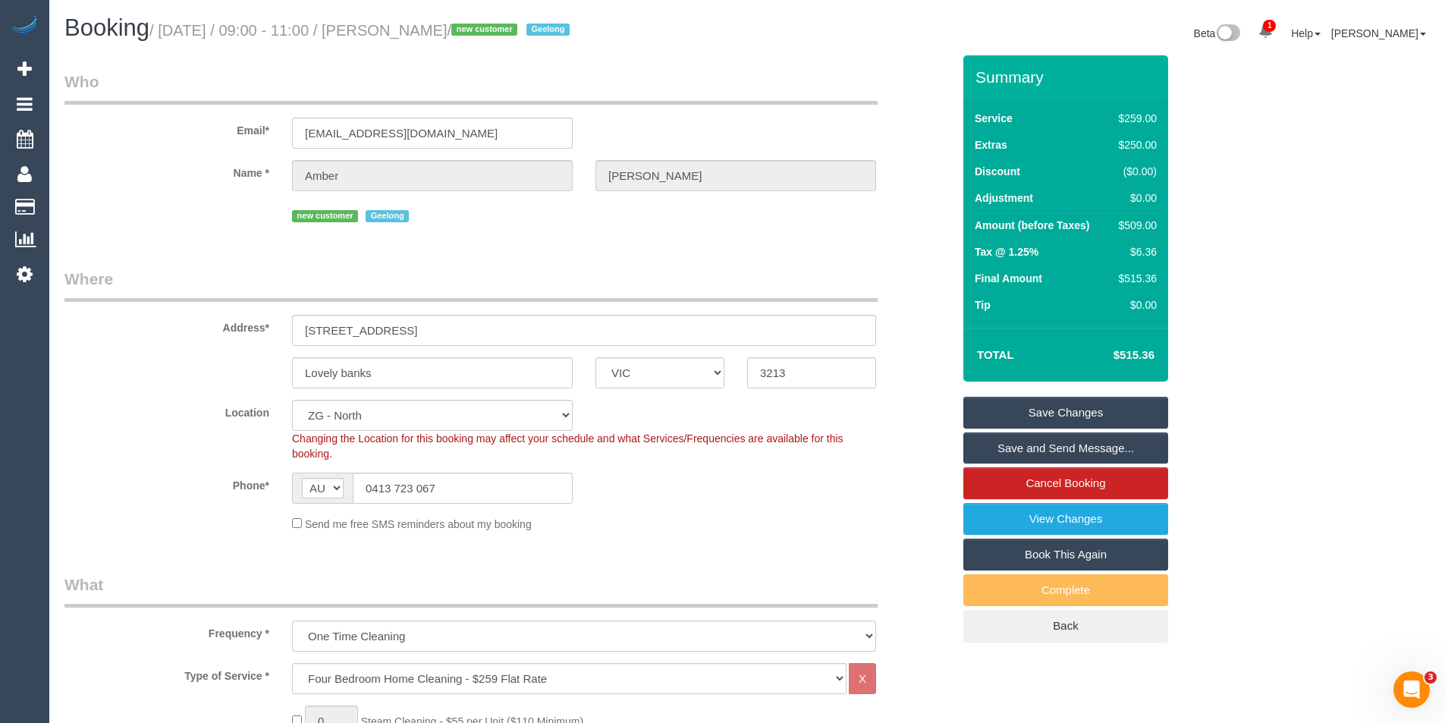
click at [1086, 445] on link "Save and Send Message..." at bounding box center [1066, 448] width 205 height 32
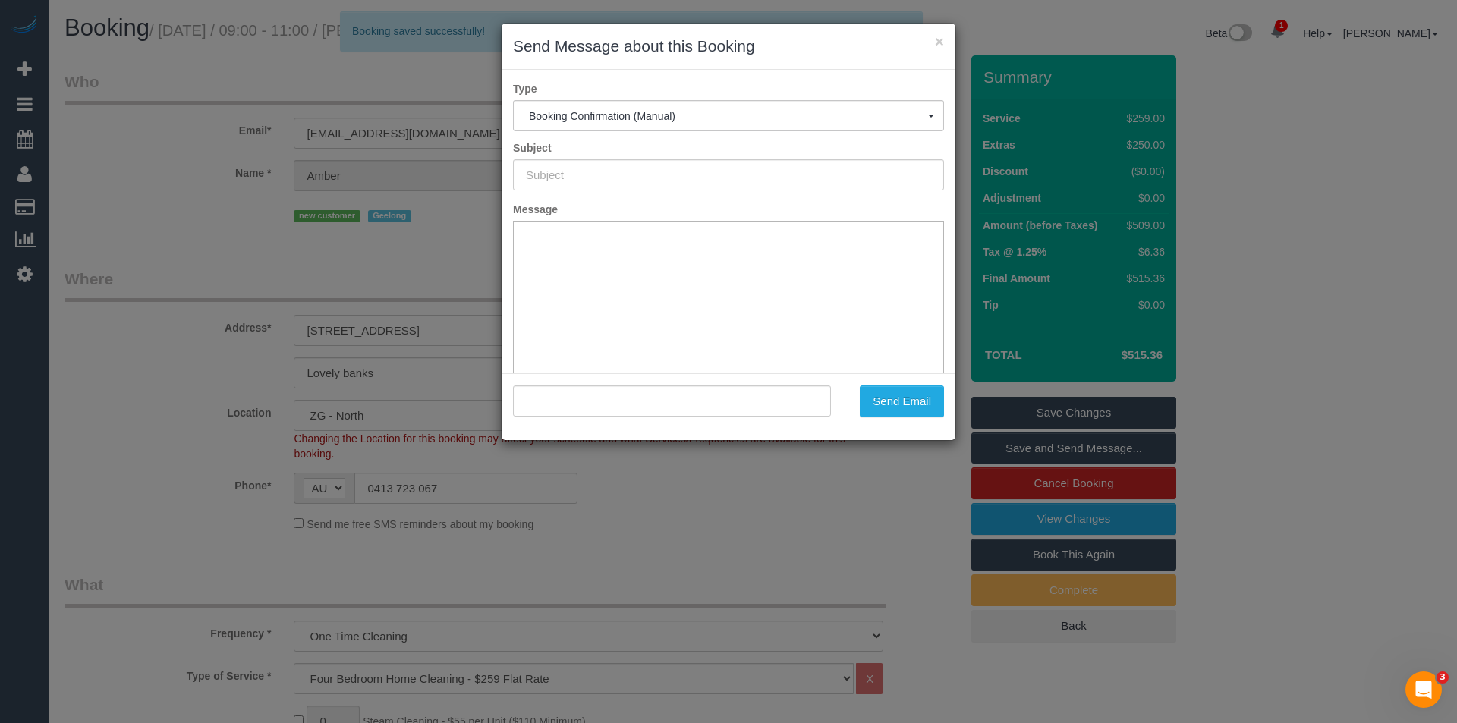
type input "Booking Confirmed"
type input ""[PERSON_NAME]" <[EMAIL_ADDRESS][DOMAIN_NAME]>"
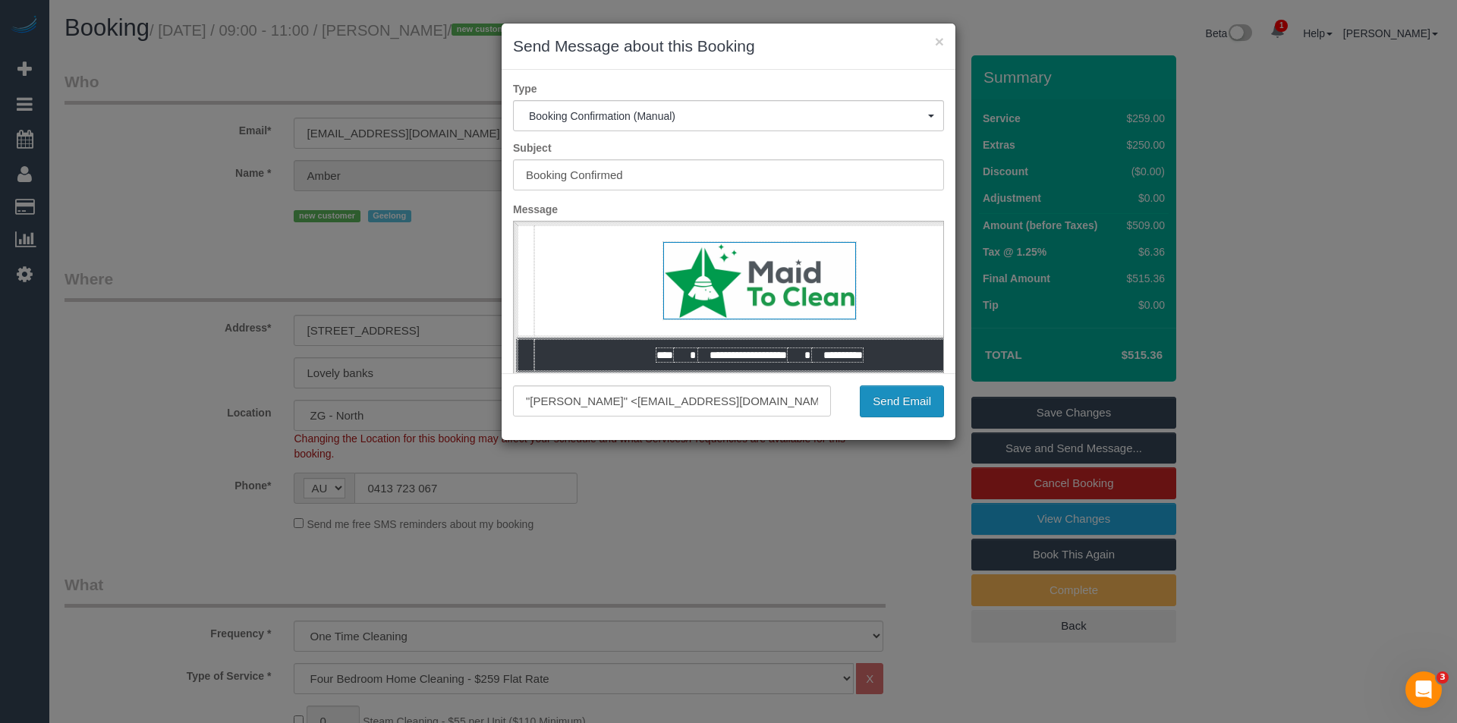
click at [884, 400] on button "Send Email" at bounding box center [902, 401] width 84 height 32
